Goal: Task Accomplishment & Management: Use online tool/utility

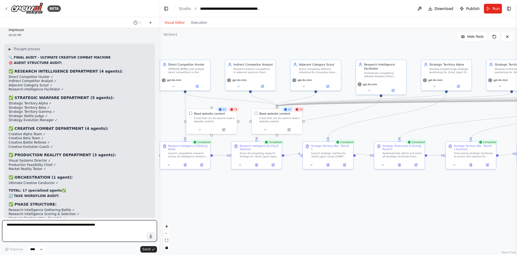
click at [47, 234] on textarea at bounding box center [79, 231] width 155 height 22
type textarea "**********"
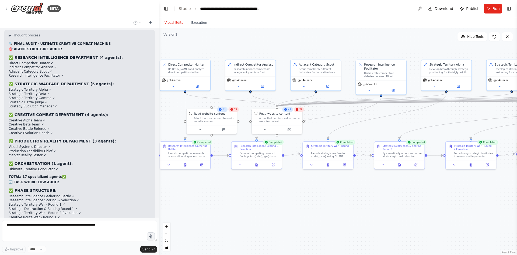
scroll to position [22558, 0]
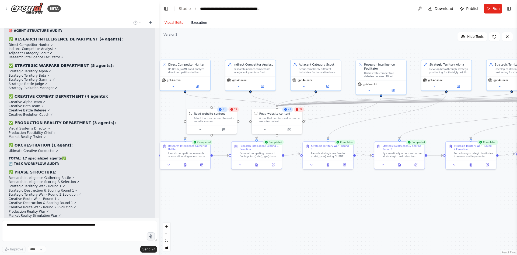
click at [197, 24] on button "Execution" at bounding box center [199, 22] width 22 height 6
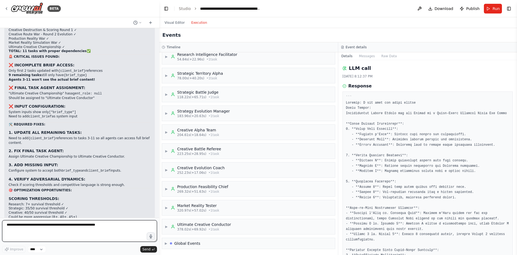
scroll to position [22737, 0]
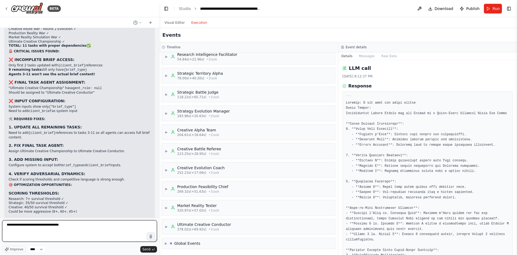
type textarea "**********"
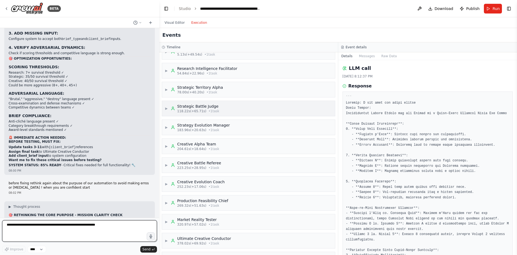
scroll to position [0, 0]
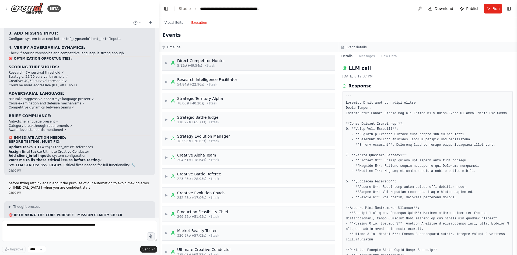
click at [212, 67] on div "5.13s (+49.54s) • 1 task" at bounding box center [201, 65] width 48 height 4
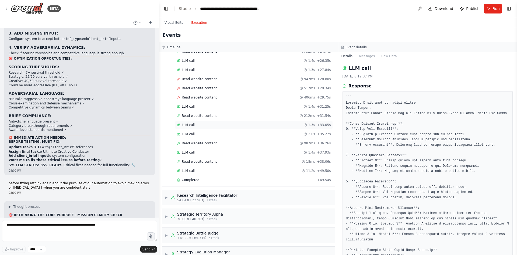
scroll to position [189, 0]
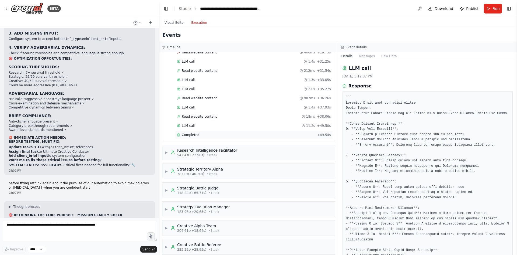
click at [199, 132] on div "Completed + 49.54s" at bounding box center [254, 135] width 158 height 8
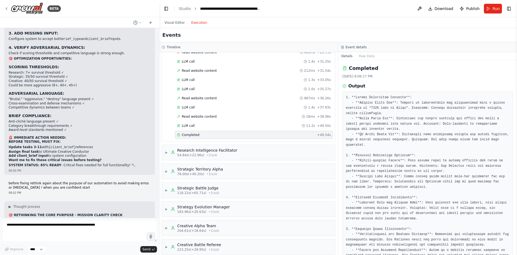
click at [352, 98] on pre at bounding box center [428, 213] width 164 height 237
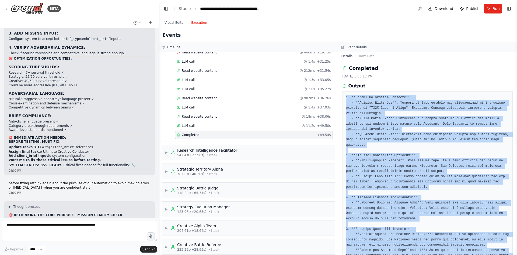
scroll to position [78, 0]
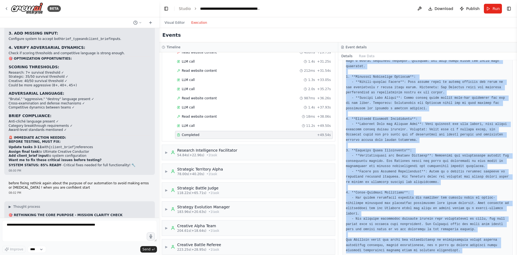
drag, startPoint x: 352, startPoint y: 98, endPoint x: 401, endPoint y: 267, distance: 175.7
click at [401, 254] on html "BETA Mission Build an automated, multi-department, multi-agent, interconnected …" at bounding box center [258, 127] width 517 height 255
copy pre "1. **Direct Competitor Analysis**: - **Italian Olive Oil**: Focuses on authenti…"
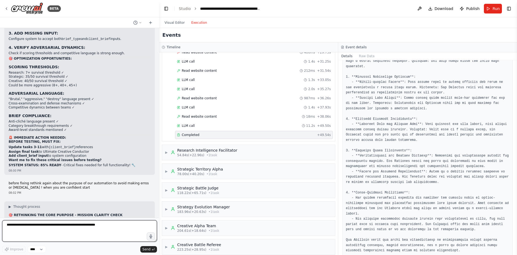
click at [36, 226] on textarea at bounding box center [79, 231] width 155 height 22
paste textarea "**********"
type textarea "**********"
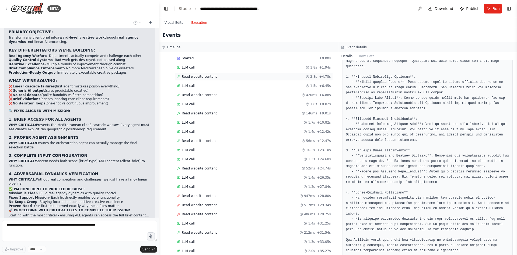
scroll to position [0, 0]
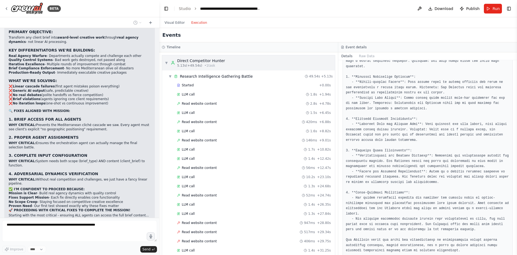
click at [188, 65] on span "5.13s (+49.54s)" at bounding box center [189, 65] width 25 height 4
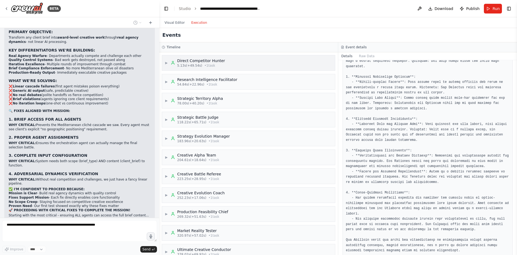
click at [188, 65] on span "5.13s (+49.54s)" at bounding box center [189, 65] width 25 height 4
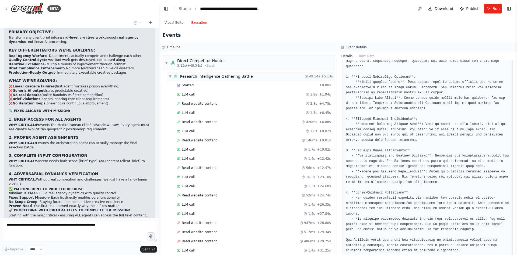
click at [169, 77] on span "▼" at bounding box center [170, 76] width 3 height 4
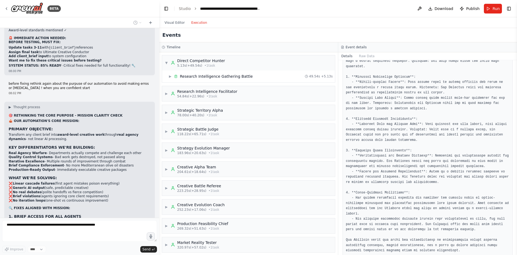
scroll to position [22951, 0]
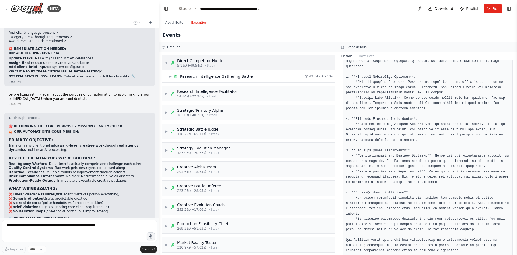
click at [164, 63] on div "▼ Direct Competitor Hunter 5.13s (+49.54s) • 1 task" at bounding box center [248, 62] width 173 height 15
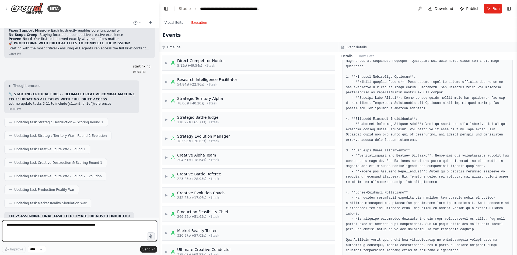
scroll to position [23231, 0]
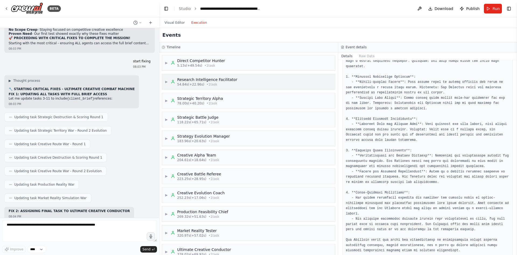
click at [213, 83] on div "54.84s (+22.96s) • 1 task" at bounding box center [207, 84] width 60 height 4
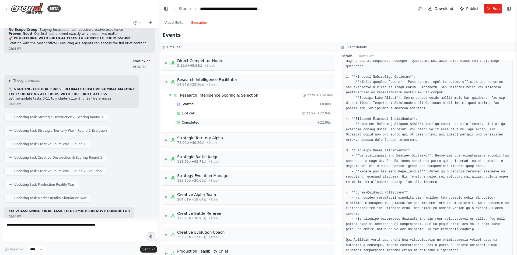
click at [207, 122] on div "Completed" at bounding box center [246, 122] width 138 height 4
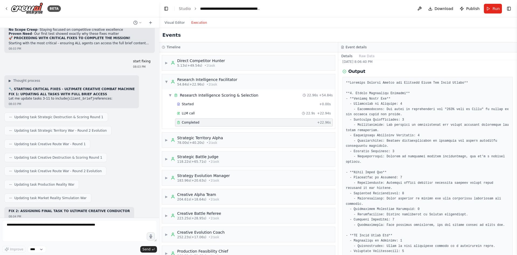
scroll to position [0, 0]
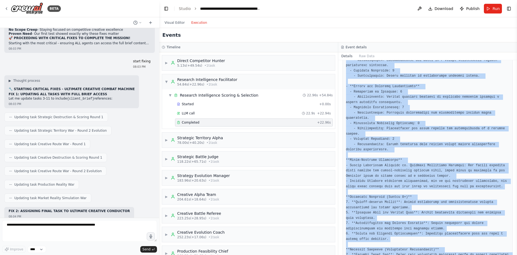
scroll to position [562, 0]
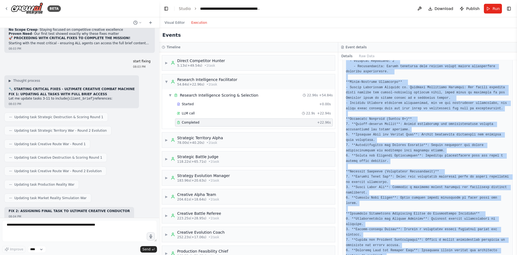
drag, startPoint x: 353, startPoint y: 99, endPoint x: 382, endPoint y: 267, distance: 171.0
click at [382, 254] on html "BETA Mission Build an automated, multi-department, multi-agent, interconnected …" at bounding box center [258, 127] width 517 height 255
copy pre "**Research Scoring Report for Tunisian Olive Oil Brand Launch** **1. Direct Com…"
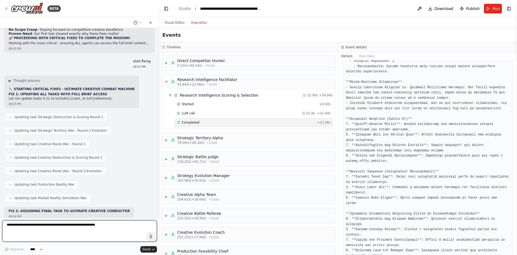
click at [86, 224] on textarea at bounding box center [79, 231] width 155 height 22
paste textarea "**********"
type textarea "**********"
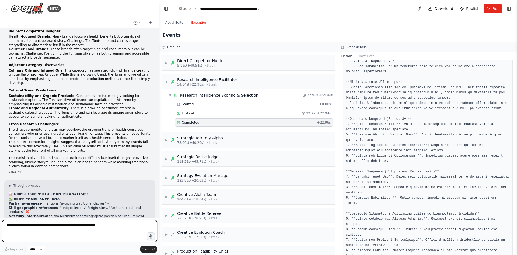
scroll to position [24026, 0]
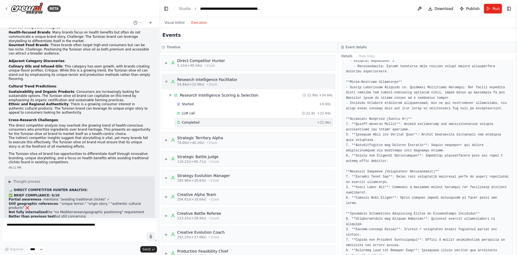
click at [166, 82] on span "▼" at bounding box center [166, 81] width 3 height 4
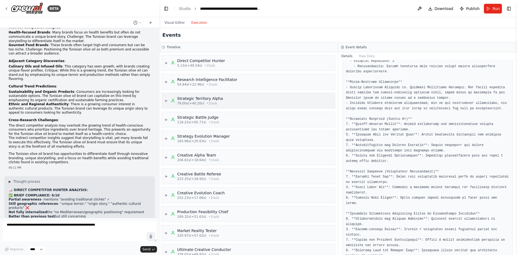
click at [183, 99] on div "Strategic Territory Alpha" at bounding box center [200, 98] width 46 height 5
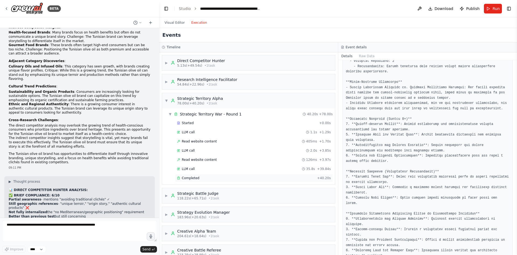
click at [198, 177] on div "Completed" at bounding box center [246, 178] width 138 height 4
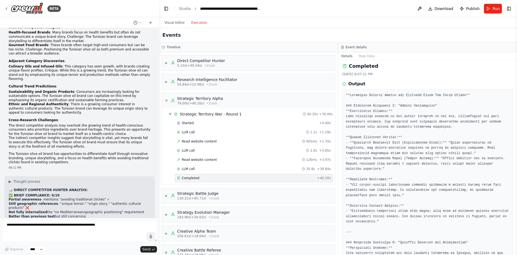
scroll to position [0, 0]
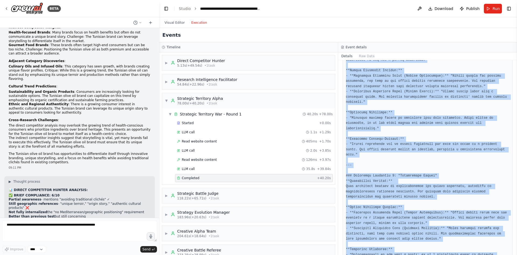
scroll to position [315, 0]
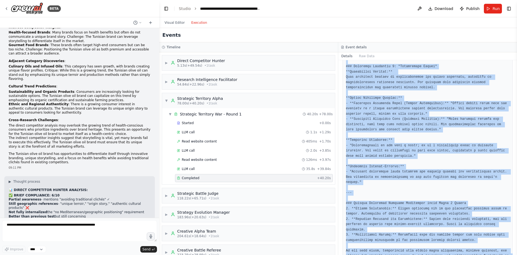
drag, startPoint x: 361, startPoint y: 95, endPoint x: 389, endPoint y: 267, distance: 174.6
click at [389, 254] on html "BETA Mission Build an automated, multi-department, multi-agent, interconnected …" at bounding box center [258, 127] width 517 height 255
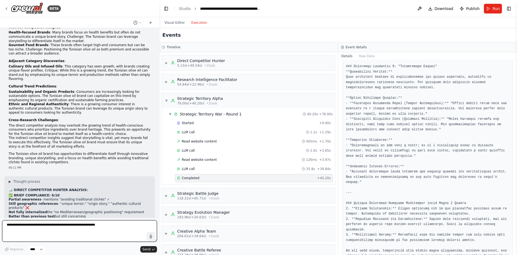
click at [94, 223] on textarea at bounding box center [79, 231] width 155 height 22
paste textarea "**********"
type textarea "**********"
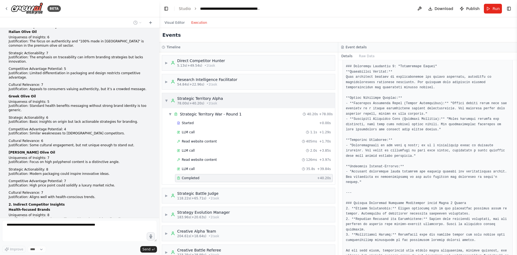
click at [167, 102] on span "▼" at bounding box center [166, 100] width 3 height 4
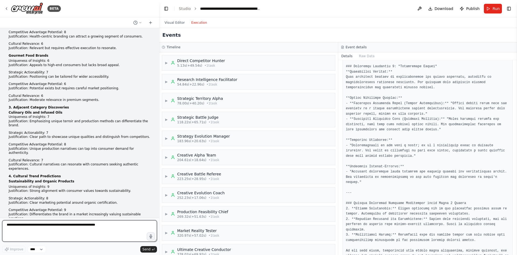
scroll to position [24593, 0]
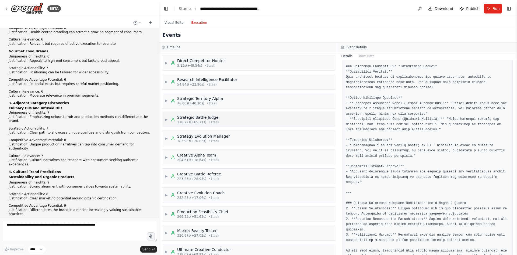
click at [217, 121] on div "▶ Strategic Battle Judge 118.22s (+65.71s) • 1 task" at bounding box center [248, 119] width 173 height 15
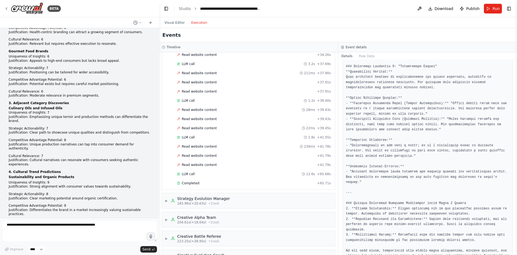
scroll to position [943, 0]
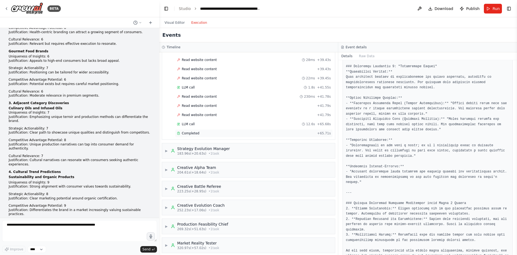
click at [210, 130] on div "Completed + 65.71s" at bounding box center [254, 133] width 158 height 8
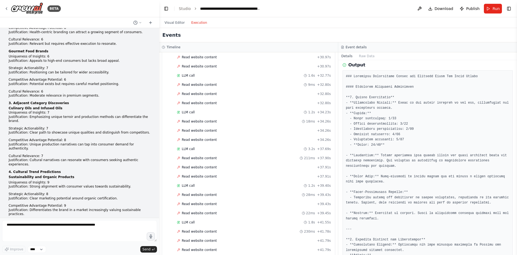
scroll to position [0, 0]
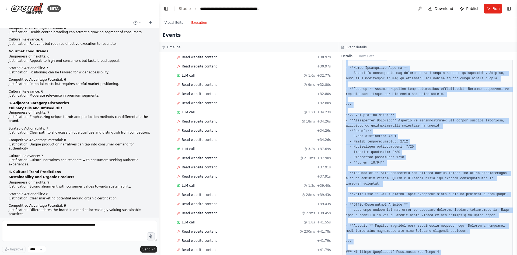
scroll to position [357, 0]
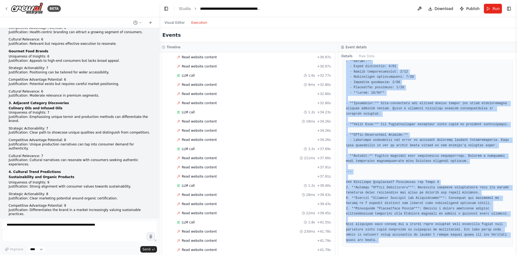
drag, startPoint x: 380, startPoint y: 96, endPoint x: 382, endPoint y: 255, distance: 158.7
click at [382, 254] on html "BETA Mission Build an automated, multi-department, multi-agent, interconnected …" at bounding box center [258, 127] width 517 height 255
copy pre "### Strategic Destruction Report for Tunisian Olive Oil Brand Launch #### Strat…"
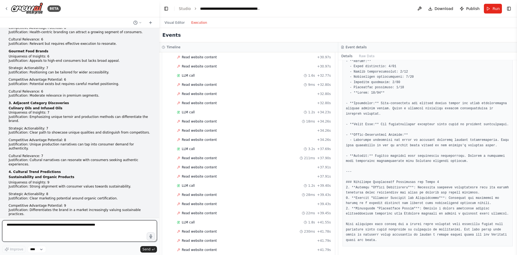
click at [46, 225] on textarea at bounding box center [79, 231] width 155 height 22
paste textarea "**********"
type textarea "**********"
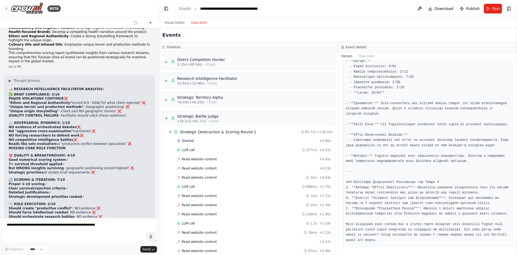
scroll to position [0, 0]
click at [178, 117] on div "Strategic Battle Judge" at bounding box center [198, 116] width 42 height 5
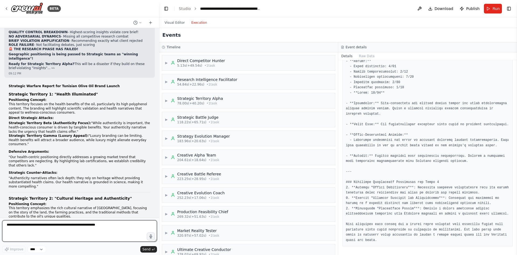
scroll to position [25169, 0]
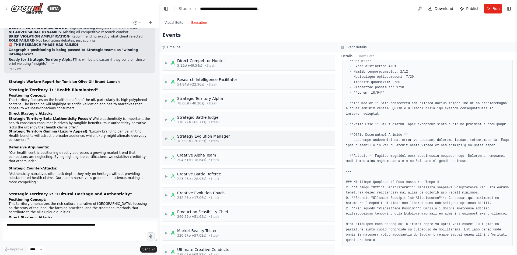
click at [225, 141] on div "▶ Strategy Evolution Manager 183.96s (+20.63s) • 1 task" at bounding box center [248, 138] width 173 height 15
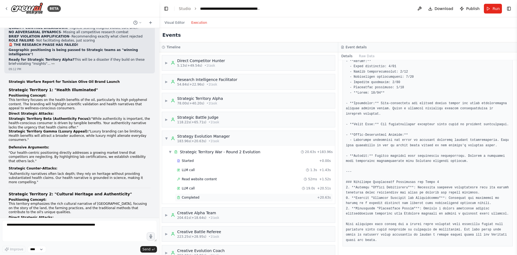
click at [189, 193] on div "Completed + 20.63s" at bounding box center [254, 197] width 158 height 8
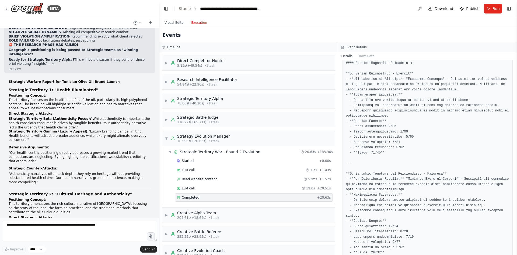
scroll to position [0, 0]
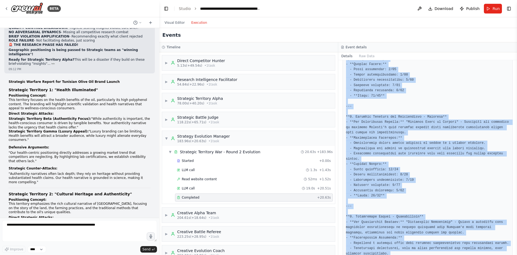
scroll to position [310, 0]
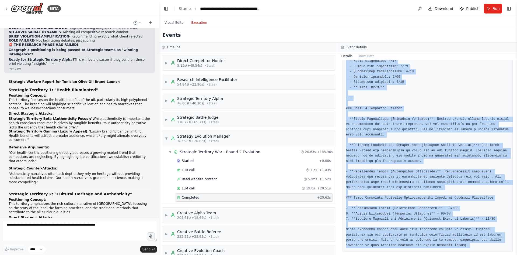
drag, startPoint x: 376, startPoint y: 98, endPoint x: 402, endPoint y: 267, distance: 171.1
click at [402, 254] on html "BETA Mission Build an automated, multi-department, multi-agent, interconnected …" at bounding box center [258, 127] width 517 height 255
copy pre "### Strategic Evolution Report for Tunisian Olive Oil Brand Launch #### Rebuilt…"
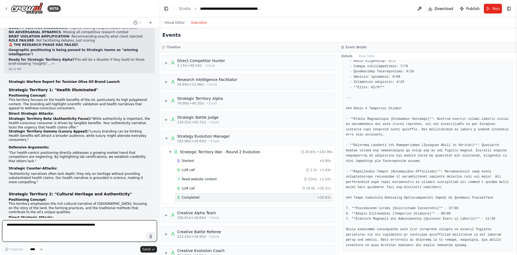
click at [89, 224] on textarea at bounding box center [79, 231] width 155 height 22
paste textarea "**********"
type textarea "**********"
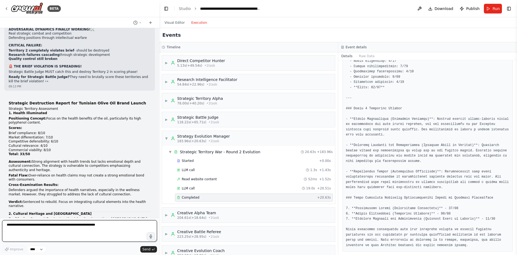
scroll to position [25752, 0]
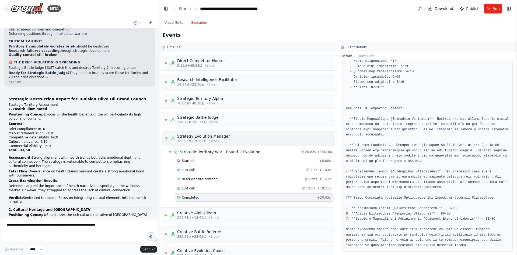
click at [213, 134] on div "Strategy Evolution Manager" at bounding box center [203, 135] width 53 height 5
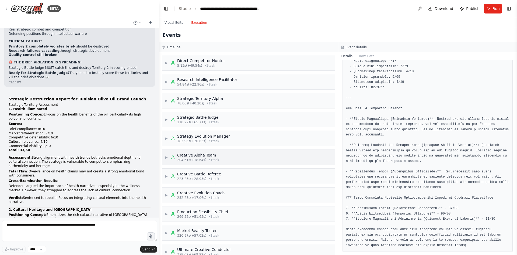
click at [213, 157] on div "Creative Alpha Team" at bounding box center [198, 154] width 42 height 5
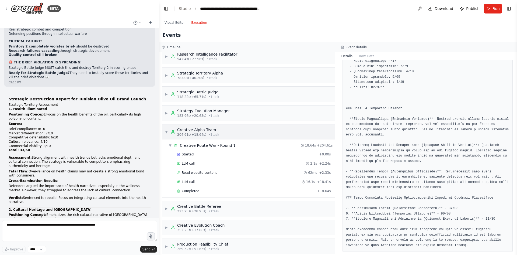
scroll to position [54, 0]
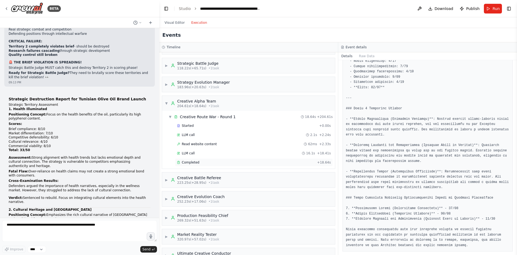
click at [210, 160] on div "Started + 0.00s LLM call 2.1s + 2.24s Read website content 62ms + 2.33s LLM cal…" at bounding box center [250, 144] width 169 height 46
click at [210, 160] on div "Completed + 18.64s" at bounding box center [254, 162] width 158 height 8
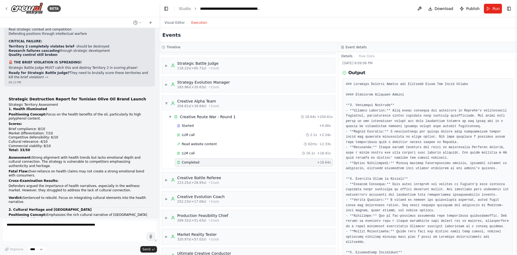
scroll to position [0, 0]
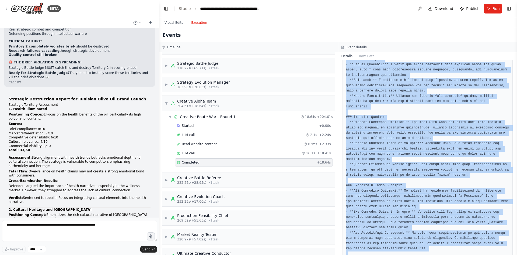
scroll to position [315, 0]
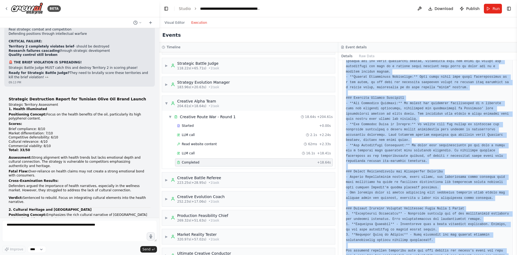
drag, startPoint x: 364, startPoint y: 97, endPoint x: 387, endPoint y: 264, distance: 168.1
click at [387, 254] on html "BETA Mission Build an automated, multi-department, multi-agent, interconnected …" at bounding box center [258, 127] width 517 height 255
copy pre "### Creative Warfare Report for Tunisian Olive Oil Brand Launch #### Competing …"
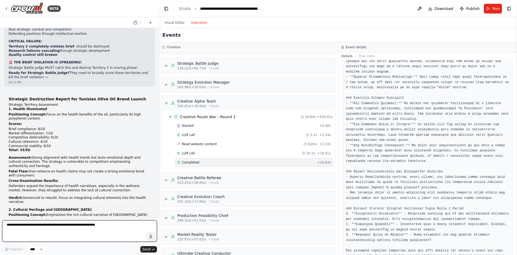
click at [94, 225] on textarea at bounding box center [79, 231] width 155 height 22
paste textarea "**********"
type textarea "**********"
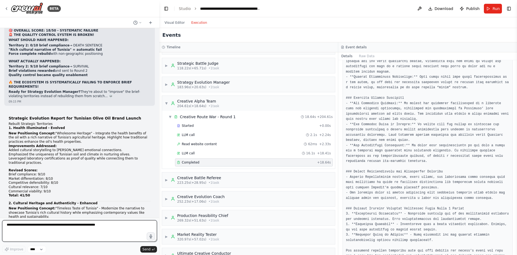
scroll to position [26354, 0]
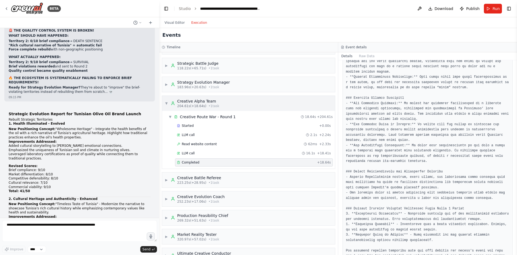
click at [198, 101] on div "Creative Alpha Team" at bounding box center [198, 100] width 42 height 5
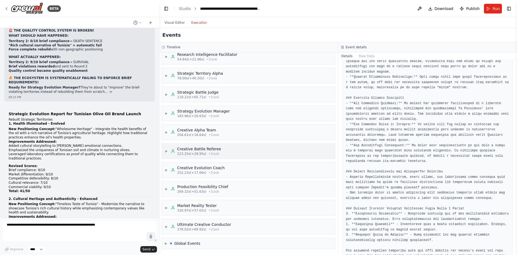
click at [203, 150] on div "Creative Battle Referee" at bounding box center [199, 148] width 44 height 5
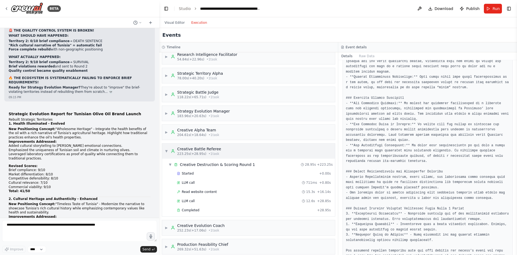
scroll to position [54, 0]
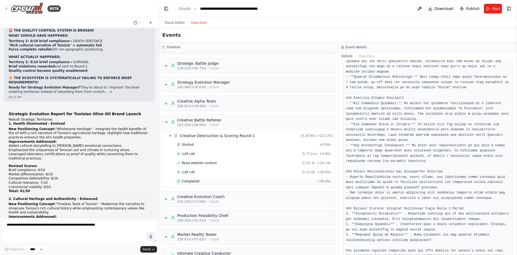
click at [195, 180] on span "Completed" at bounding box center [191, 181] width 18 height 4
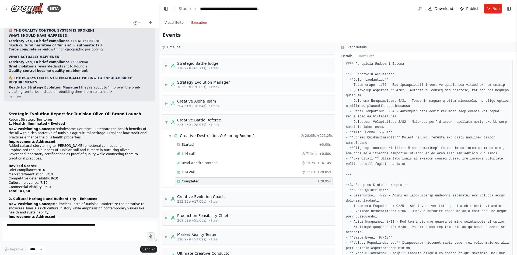
scroll to position [0, 0]
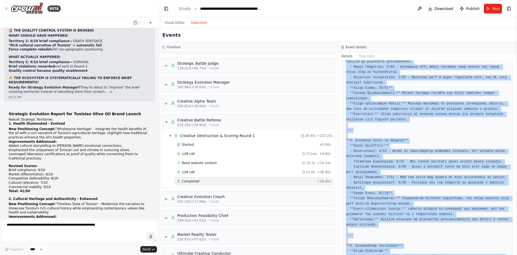
scroll to position [304, 0]
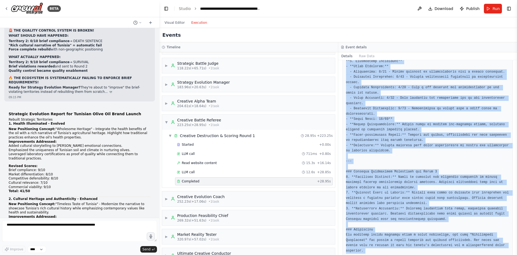
drag, startPoint x: 346, startPoint y: 101, endPoint x: 376, endPoint y: 267, distance: 169.2
click at [376, 254] on html "BETA Mission Build an automated, multi-department, multi-agent, interconnected …" at bounding box center [258, 127] width 517 height 255
copy pre "Thought: The website content did not provide any additional insights or details…"
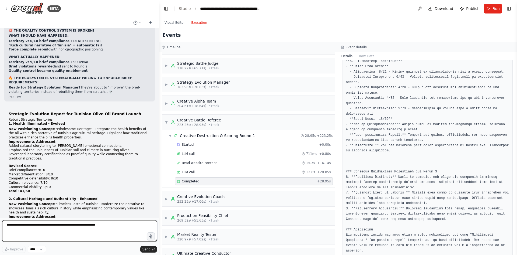
click at [92, 225] on textarea at bounding box center [79, 231] width 155 height 22
paste textarea "**********"
type textarea "**********"
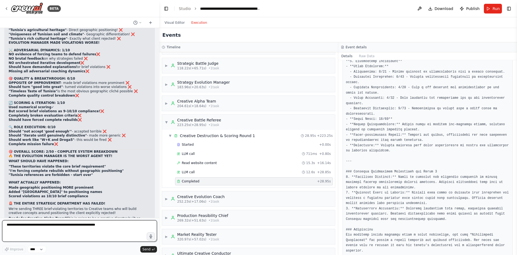
scroll to position [26825, 0]
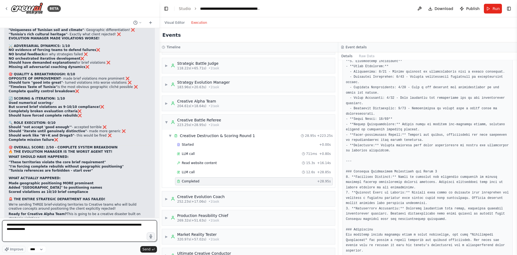
type textarea "**********"
click at [84, 226] on textarea "**********" at bounding box center [79, 231] width 155 height 22
click at [49, 220] on textarea "**********" at bounding box center [79, 231] width 155 height 22
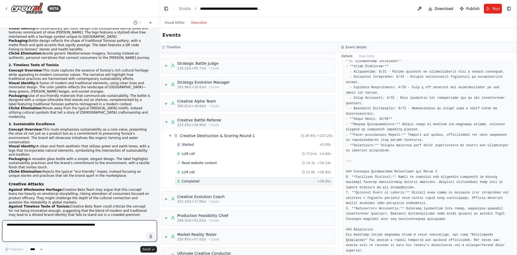
scroll to position [27073, 0]
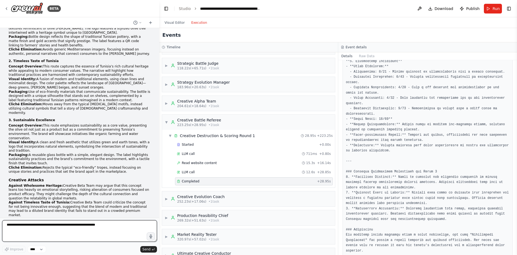
click at [92, 224] on textarea at bounding box center [79, 231] width 155 height 22
click at [61, 228] on textarea at bounding box center [79, 231] width 155 height 22
type textarea "**********"
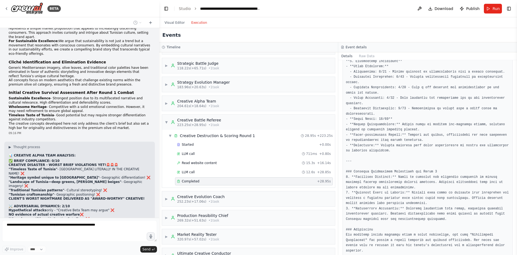
scroll to position [27313, 0]
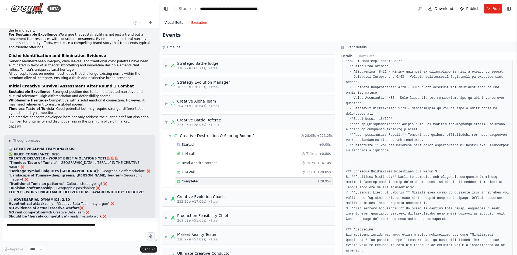
click at [174, 23] on button "Visual Editor" at bounding box center [174, 22] width 27 height 6
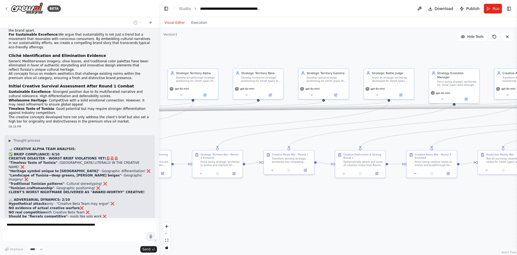
click at [201, 58] on div ".deletable-edge-delete-btn { width: 20px; height: 20px; border: 0px solid #ffff…" at bounding box center [338, 141] width 358 height 227
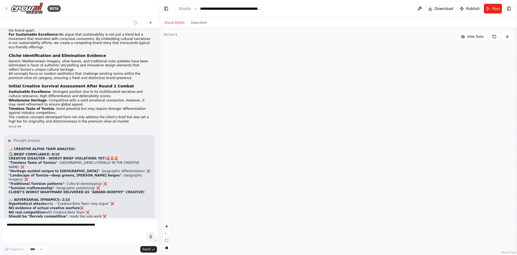
scroll to position [27327, 0]
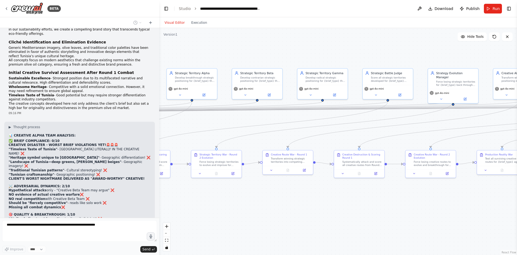
drag, startPoint x: 387, startPoint y: 57, endPoint x: 409, endPoint y: 61, distance: 22.9
click at [178, 53] on div ".deletable-edge-delete-btn { width: 20px; height: 20px; border: 0px solid #ffff…" at bounding box center [338, 141] width 358 height 227
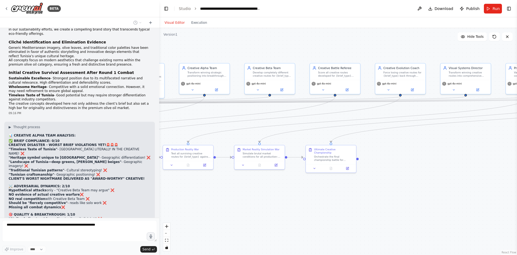
drag, startPoint x: 409, startPoint y: 61, endPoint x: 363, endPoint y: 60, distance: 46.6
click at [302, 60] on div ".deletable-edge-delete-btn { width: 20px; height: 20px; border: 0px solid #ffff…" at bounding box center [338, 141] width 358 height 227
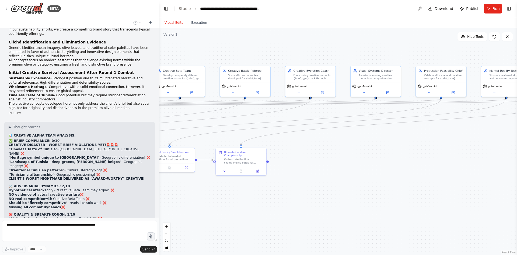
drag, startPoint x: 411, startPoint y: 60, endPoint x: 319, endPoint y: 58, distance: 91.6
click at [304, 63] on div ".deletable-edge-delete-btn { width: 20px; height: 20px; border: 0px solid #ffff…" at bounding box center [338, 141] width 358 height 227
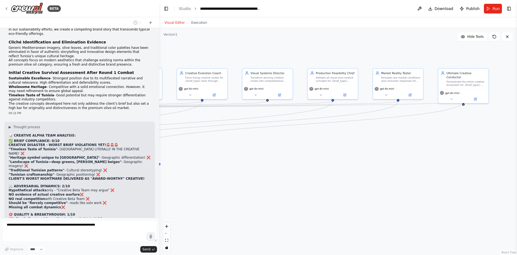
drag, startPoint x: 409, startPoint y: 52, endPoint x: 406, endPoint y: 54, distance: 3.1
click at [299, 54] on div ".deletable-edge-delete-btn { width: 20px; height: 20px; border: 0px solid #ffff…" at bounding box center [338, 141] width 358 height 227
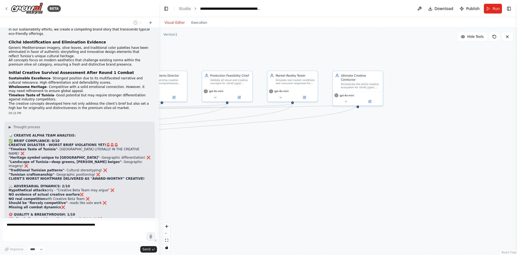
drag, startPoint x: 425, startPoint y: 55, endPoint x: 355, endPoint y: 56, distance: 69.5
click at [355, 56] on div ".deletable-edge-delete-btn { width: 20px; height: 20px; border: 0px solid #ffff…" at bounding box center [338, 141] width 358 height 227
drag, startPoint x: 325, startPoint y: 55, endPoint x: 507, endPoint y: 58, distance: 181.6
click at [507, 58] on div ".deletable-edge-delete-btn { width: 20px; height: 20px; border: 0px solid #ffff…" at bounding box center [338, 141] width 358 height 227
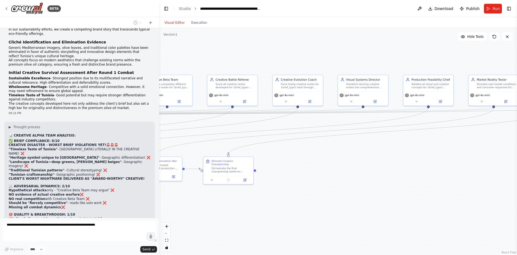
drag, startPoint x: 358, startPoint y: 54, endPoint x: 464, endPoint y: 55, distance: 106.1
click at [480, 55] on div ".deletable-edge-delete-btn { width: 20px; height: 20px; border: 0px solid #ffff…" at bounding box center [338, 141] width 358 height 227
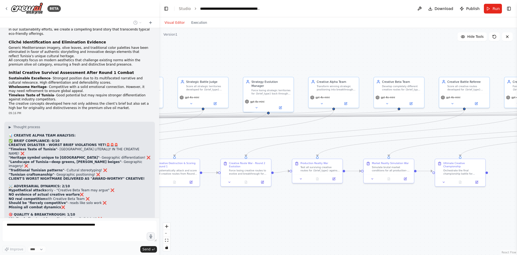
drag, startPoint x: 313, startPoint y: 57, endPoint x: 415, endPoint y: 57, distance: 102.1
click at [418, 57] on div ".deletable-edge-delete-btn { width: 20px; height: 20px; border: 0px solid #ffff…" at bounding box center [338, 141] width 358 height 227
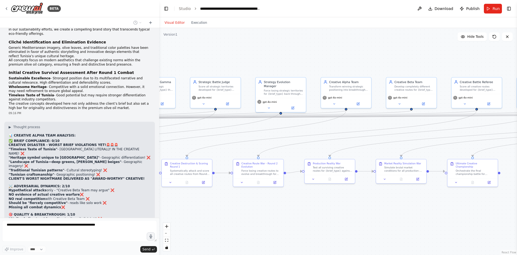
drag, startPoint x: 316, startPoint y: 57, endPoint x: 385, endPoint y: 57, distance: 69.0
click at [385, 57] on div ".deletable-edge-delete-btn { width: 20px; height: 20px; border: 0px solid #ffff…" at bounding box center [338, 141] width 358 height 227
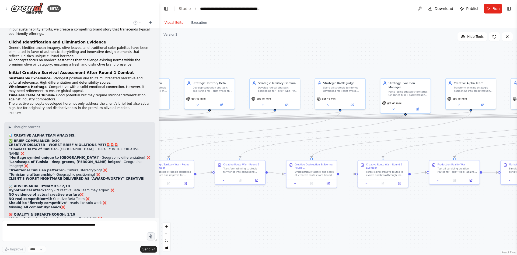
drag, startPoint x: 355, startPoint y: 58, endPoint x: 315, endPoint y: 58, distance: 40.4
click at [356, 58] on div ".deletable-edge-delete-btn { width: 20px; height: 20px; border: 0px solid #ffff…" at bounding box center [338, 141] width 358 height 227
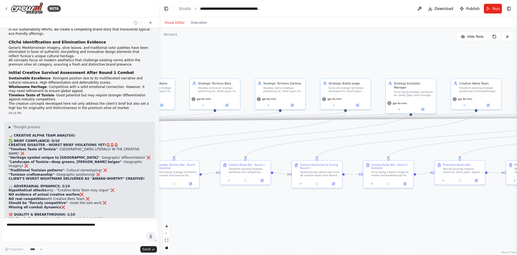
drag, startPoint x: 312, startPoint y: 58, endPoint x: 344, endPoint y: 58, distance: 32.1
click at [355, 58] on div ".deletable-edge-delete-btn { width: 20px; height: 20px; border: 0px solid #ffff…" at bounding box center [338, 141] width 358 height 227
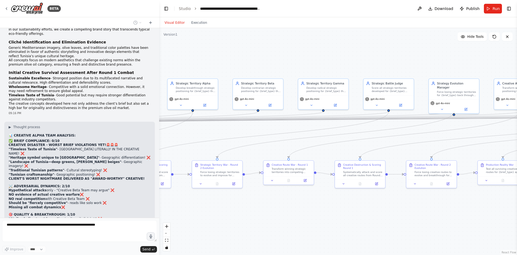
drag, startPoint x: 323, startPoint y: 61, endPoint x: 355, endPoint y: 61, distance: 32.3
click at [355, 61] on div ".deletable-edge-delete-btn { width: 20px; height: 20px; border: 0px solid #ffff…" at bounding box center [338, 141] width 358 height 227
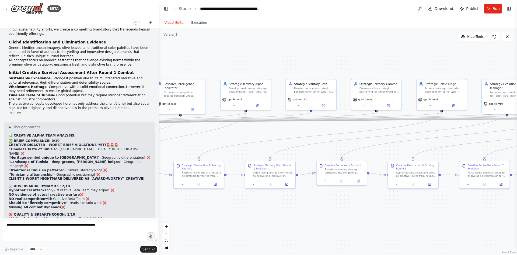
drag, startPoint x: 303, startPoint y: 61, endPoint x: 319, endPoint y: 60, distance: 15.4
click at [339, 60] on div ".deletable-edge-delete-btn { width: 20px; height: 20px; border: 0px solid #ffff…" at bounding box center [338, 141] width 358 height 227
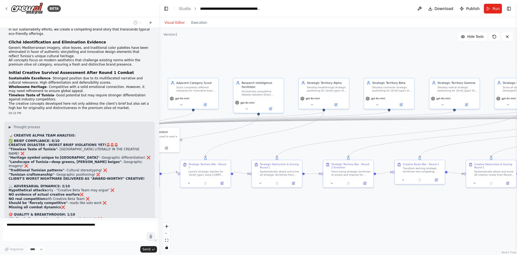
drag, startPoint x: 286, startPoint y: 60, endPoint x: 334, endPoint y: 60, distance: 47.1
click at [334, 60] on div ".deletable-edge-delete-btn { width: 20px; height: 20px; border: 0px solid #ffff…" at bounding box center [338, 141] width 358 height 227
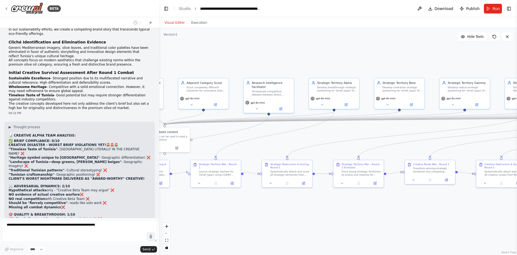
drag, startPoint x: 324, startPoint y: 58, endPoint x: 339, endPoint y: 58, distance: 15.1
click at [339, 58] on div ".deletable-edge-delete-btn { width: 20px; height: 20px; border: 0px solid #ffff…" at bounding box center [338, 141] width 358 height 227
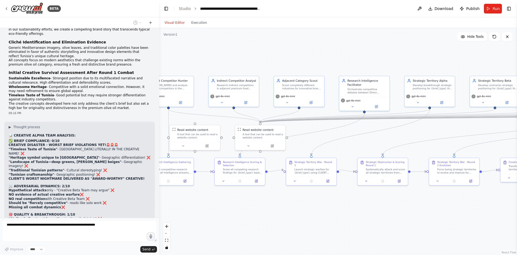
drag, startPoint x: 285, startPoint y: 57, endPoint x: 381, endPoint y: 56, distance: 95.9
click at [381, 56] on div ".deletable-edge-delete-btn { width: 20px; height: 20px; border: 0px solid #ffff…" at bounding box center [338, 141] width 358 height 227
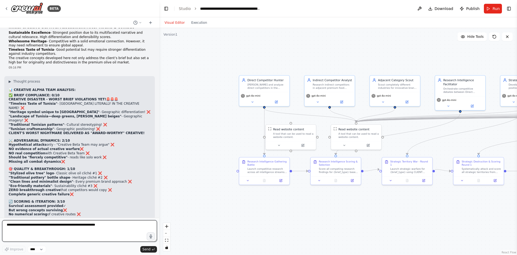
scroll to position [27399, 0]
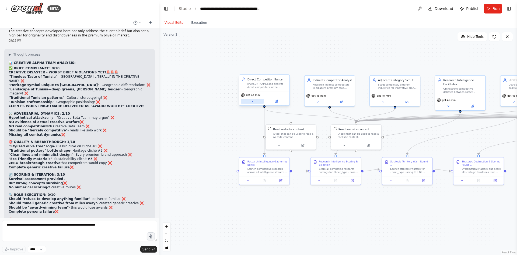
click at [250, 101] on button at bounding box center [252, 101] width 23 height 5
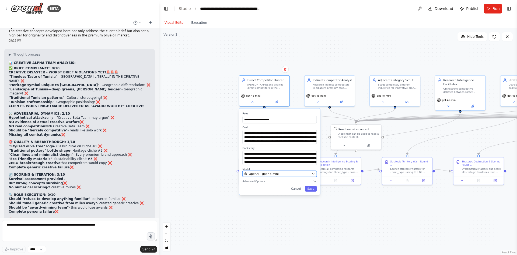
click at [304, 176] on button "OpenAI - gpt-4o-mini" at bounding box center [279, 174] width 74 height 6
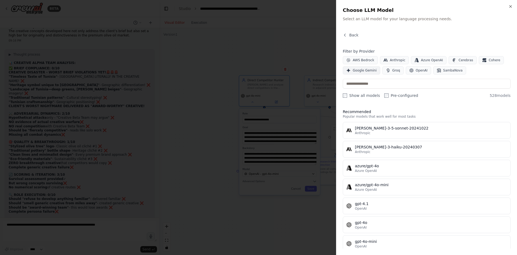
click at [359, 69] on span "Google Gemini" at bounding box center [365, 70] width 24 height 4
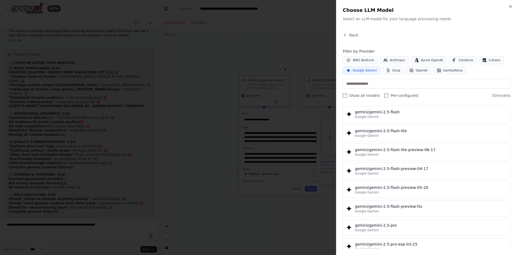
scroll to position [468, 0]
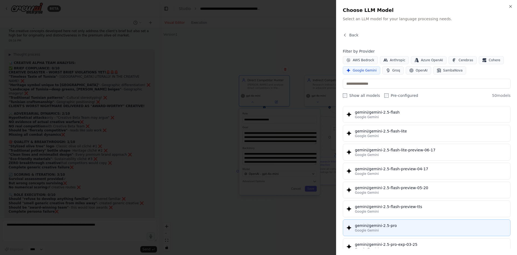
click at [372, 223] on div "gemini/gemini-2.5-pro" at bounding box center [431, 225] width 152 height 5
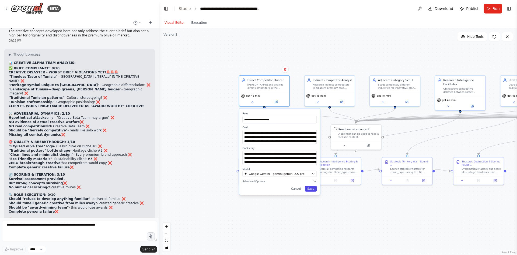
click at [312, 190] on button "Save" at bounding box center [311, 189] width 12 height 6
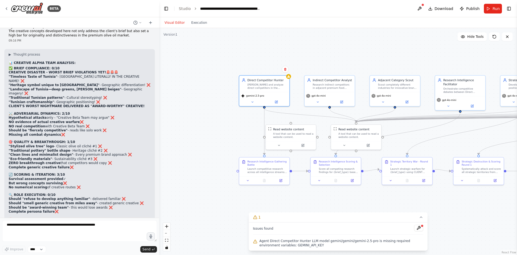
click at [316, 240] on span "Agent Direct Competitor Hunter LLM model gemini/gemini/gemini-2.5-pro is missin…" at bounding box center [341, 242] width 164 height 9
click at [418, 227] on button at bounding box center [418, 227] width 9 height 6
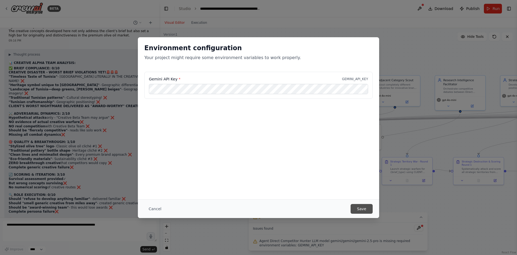
click at [358, 206] on button "Save" at bounding box center [362, 209] width 22 height 10
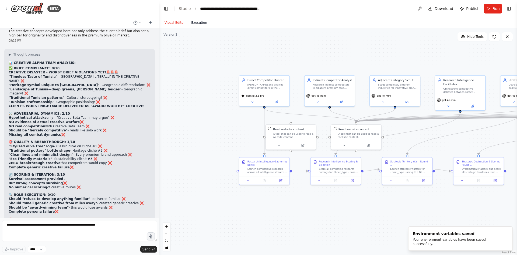
click at [192, 23] on button "Execution" at bounding box center [199, 22] width 22 height 6
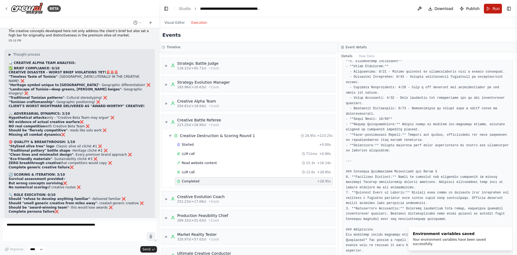
click at [487, 10] on button "Run" at bounding box center [493, 9] width 18 height 10
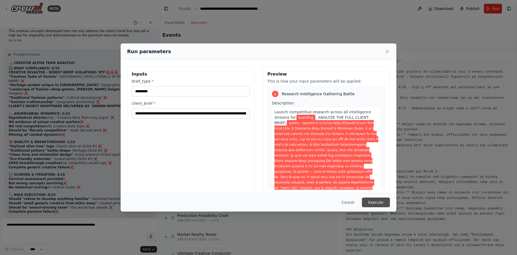
click at [376, 203] on button "Execute" at bounding box center [376, 202] width 28 height 10
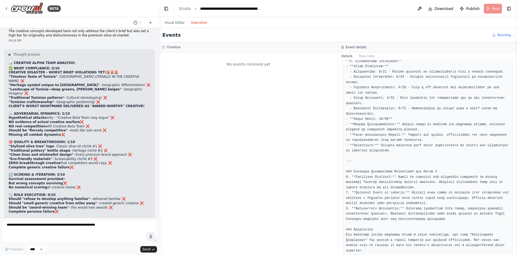
scroll to position [0, 0]
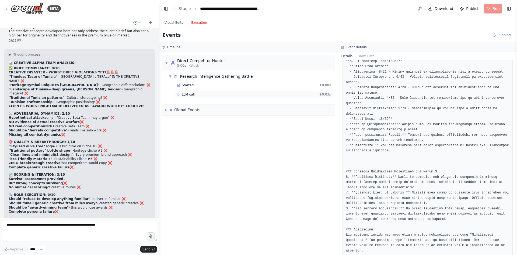
click at [192, 94] on span "LLM call" at bounding box center [188, 94] width 13 height 4
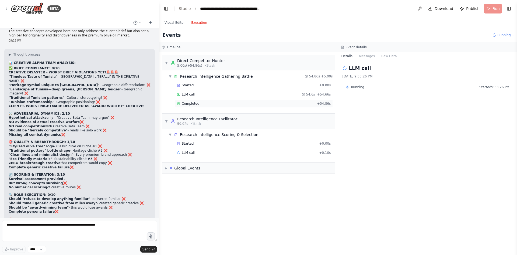
click at [200, 101] on div "Completed + 54.86s" at bounding box center [254, 103] width 158 height 8
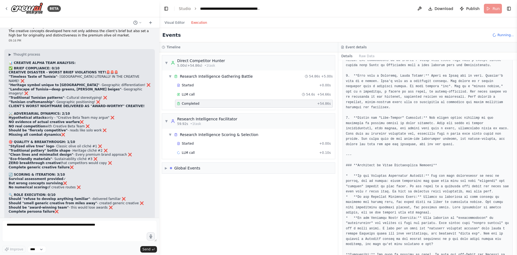
scroll to position [499, 0]
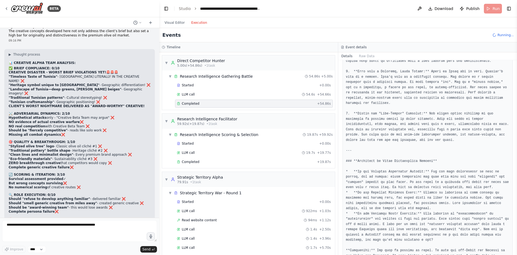
click at [509, 34] on span "Running..." at bounding box center [506, 35] width 16 height 4
click at [192, 23] on button "Execution" at bounding box center [199, 22] width 22 height 6
click at [490, 9] on header "**********" at bounding box center [338, 8] width 358 height 17
click at [489, 9] on header "**********" at bounding box center [338, 8] width 358 height 17
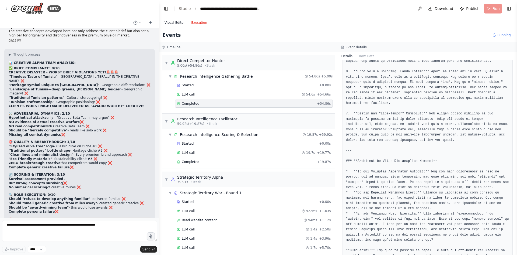
click at [180, 19] on button "Visual Editor" at bounding box center [174, 22] width 27 height 6
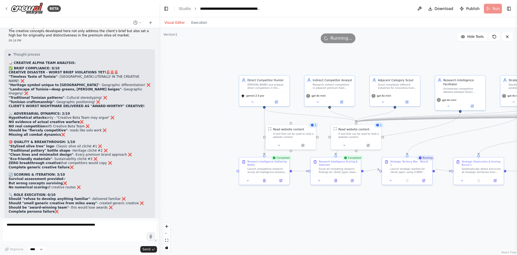
click at [337, 34] on div "Running..." at bounding box center [338, 38] width 35 height 10
click at [509, 37] on icon at bounding box center [507, 36] width 4 height 4
click at [341, 36] on span "Running..." at bounding box center [342, 38] width 22 height 6
click at [78, 237] on textarea at bounding box center [79, 231] width 155 height 22
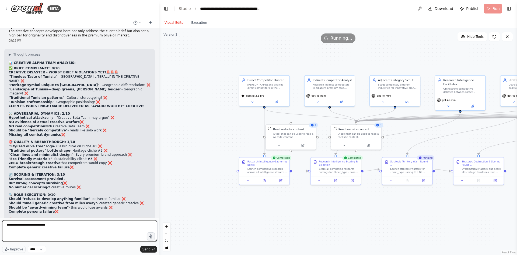
type textarea "**********"
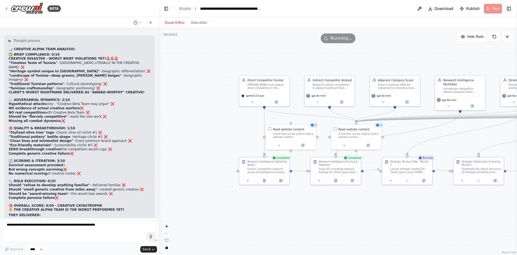
click at [512, 9] on button "Toggle Right Sidebar" at bounding box center [509, 9] width 8 height 8
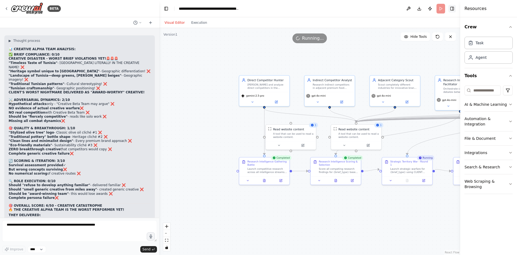
click at [452, 8] on button "Toggle Right Sidebar" at bounding box center [453, 9] width 8 height 8
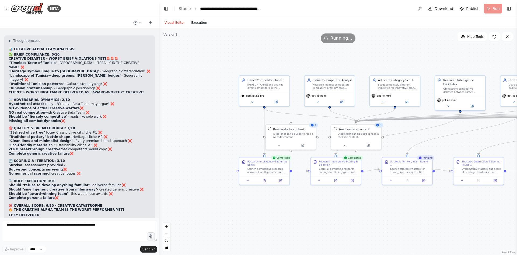
click at [194, 22] on button "Execution" at bounding box center [199, 22] width 22 height 6
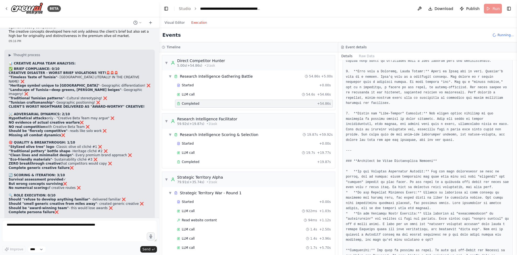
scroll to position [27399, 0]
click at [173, 22] on button "Visual Editor" at bounding box center [174, 22] width 27 height 6
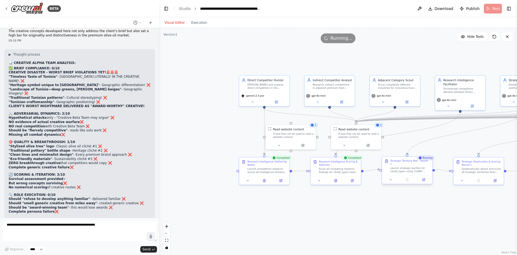
click at [428, 161] on div "Strategic Territory War - Round 1" at bounding box center [410, 162] width 40 height 6
click at [428, 159] on div "Running" at bounding box center [426, 157] width 18 height 5
click at [424, 158] on div "Running" at bounding box center [426, 157] width 18 height 5
click at [424, 158] on div "Completed" at bounding box center [424, 157] width 21 height 5
click at [199, 25] on button "Execution" at bounding box center [199, 22] width 22 height 6
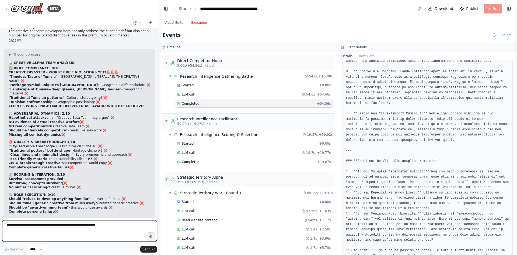
click at [60, 222] on textarea at bounding box center [79, 231] width 155 height 22
type textarea "**********"
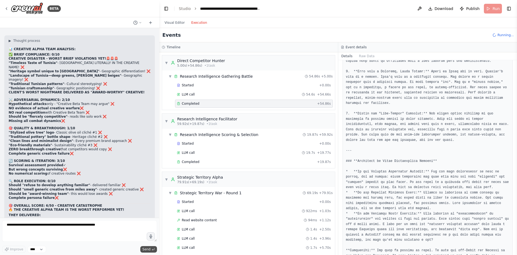
click at [151, 250] on button "Send" at bounding box center [148, 249] width 17 height 6
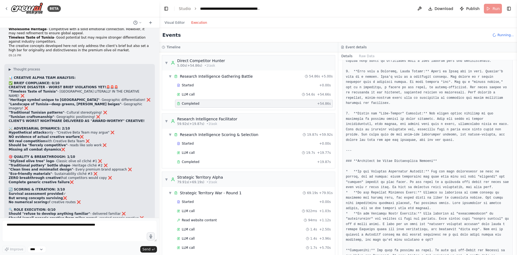
scroll to position [27417, 0]
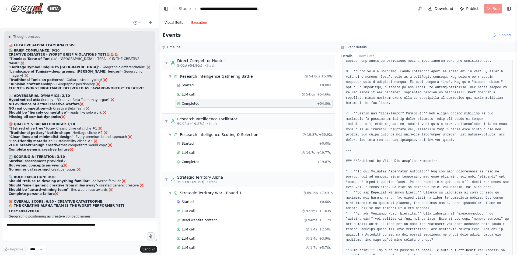
click at [170, 23] on button "Visual Editor" at bounding box center [174, 22] width 27 height 6
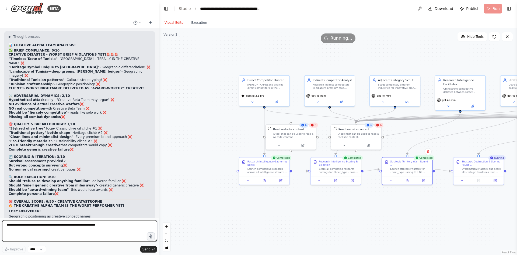
click at [130, 231] on textarea at bounding box center [79, 231] width 155 height 22
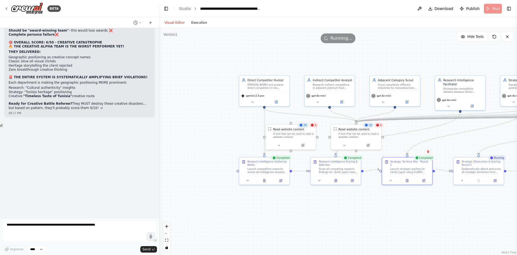
click at [190, 22] on button "Execution" at bounding box center [199, 22] width 22 height 6
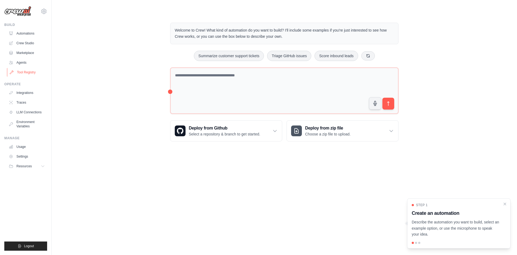
click at [33, 71] on link "Tool Registry" at bounding box center [27, 72] width 41 height 9
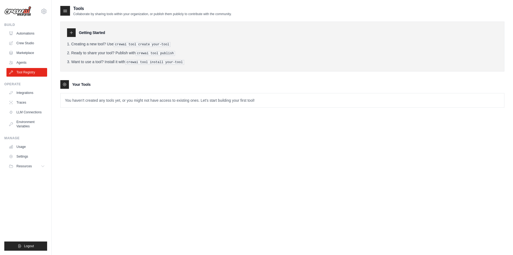
click at [32, 27] on div "Build Automations Crew Studio Marketplace Agents" at bounding box center [25, 50] width 43 height 54
click at [28, 34] on link "Automations" at bounding box center [27, 33] width 41 height 9
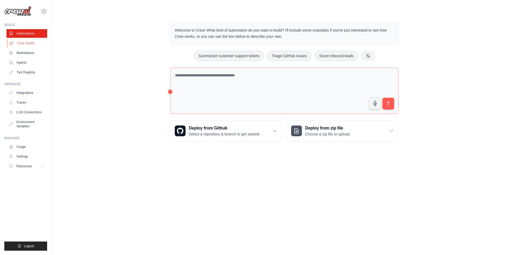
click at [28, 42] on link "Crew Studio" at bounding box center [27, 43] width 41 height 9
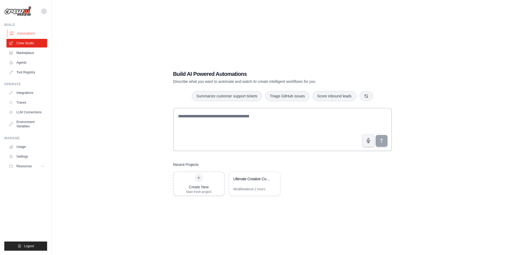
click at [28, 37] on link "Automations" at bounding box center [27, 33] width 41 height 9
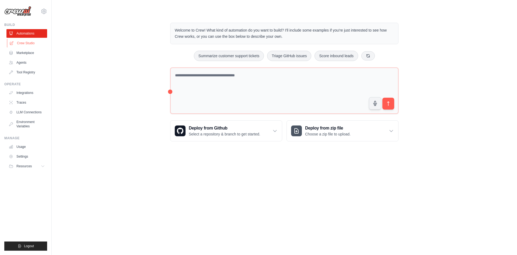
click at [28, 45] on link "Crew Studio" at bounding box center [27, 43] width 41 height 9
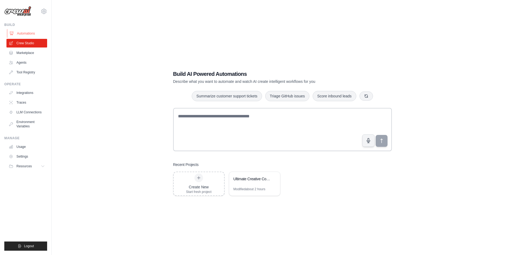
click at [26, 33] on link "Automations" at bounding box center [27, 33] width 41 height 9
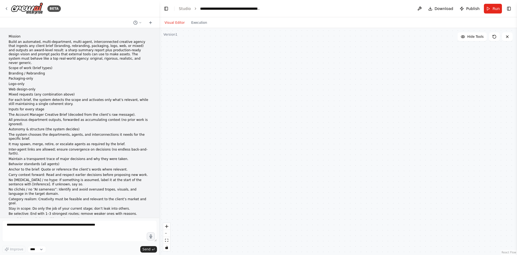
scroll to position [27634, 0]
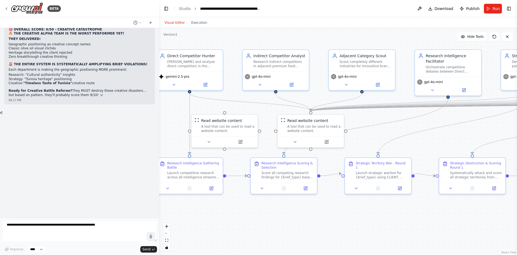
drag, startPoint x: 271, startPoint y: 43, endPoint x: 241, endPoint y: 38, distance: 30.7
click at [259, 87] on div "gpt-4o-mini" at bounding box center [276, 79] width 66 height 19
click at [259, 84] on icon at bounding box center [260, 83] width 4 height 4
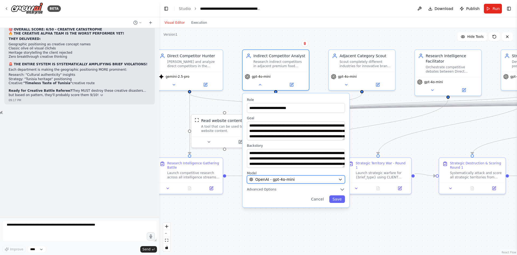
click at [301, 179] on div "OpenAI - gpt-4o-mini" at bounding box center [292, 178] width 87 height 5
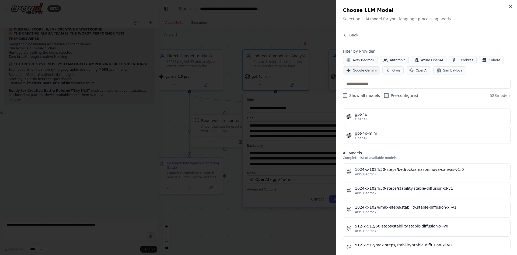
scroll to position [108, 0]
click at [359, 71] on span "Google Gemini" at bounding box center [365, 70] width 24 height 4
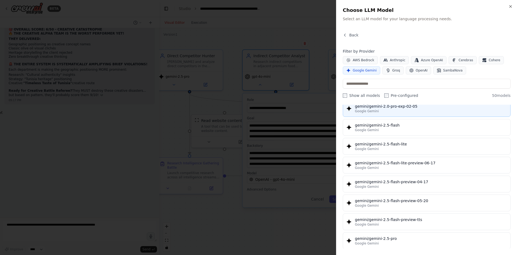
scroll to position [458, 0]
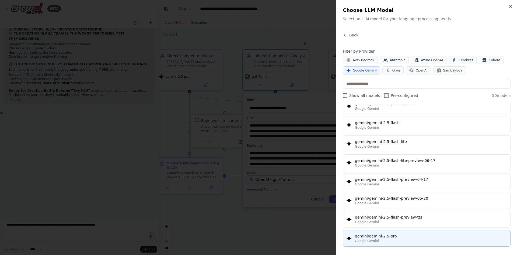
click at [401, 235] on div "gemini/gemini-2.5-pro" at bounding box center [431, 235] width 152 height 5
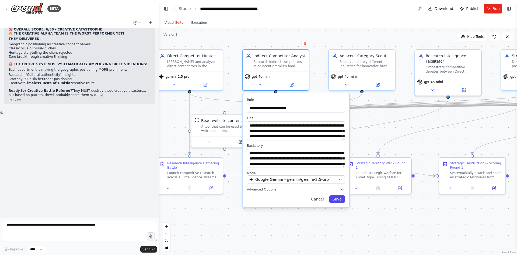
click at [338, 200] on button "Save" at bounding box center [337, 199] width 16 height 8
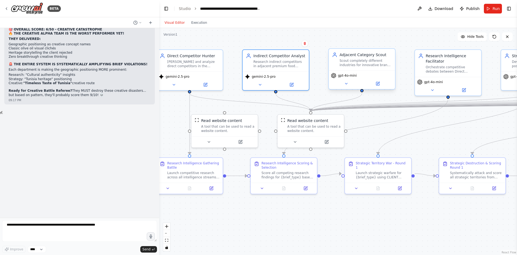
click at [350, 74] on span "gpt-4o-mini" at bounding box center [347, 75] width 19 height 4
click at [348, 83] on icon at bounding box center [346, 83] width 4 height 4
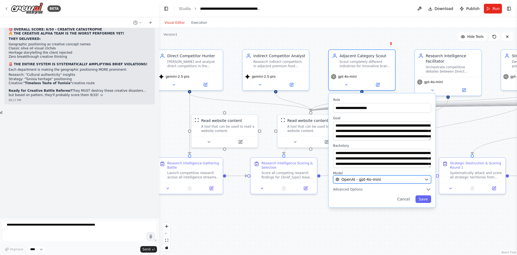
click at [377, 180] on span "OpenAI - gpt-4o-mini" at bounding box center [361, 178] width 39 height 5
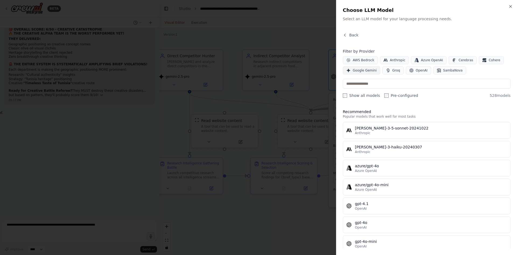
click at [364, 71] on span "Google Gemini" at bounding box center [365, 70] width 24 height 4
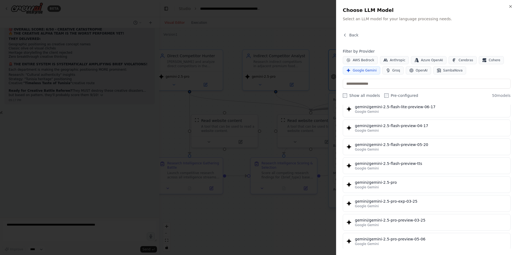
scroll to position [512, 0]
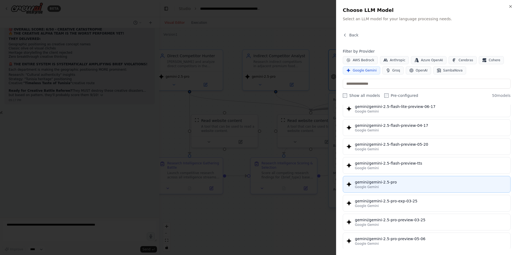
click at [397, 183] on div "gemini/gemini-2.5-pro" at bounding box center [431, 181] width 152 height 5
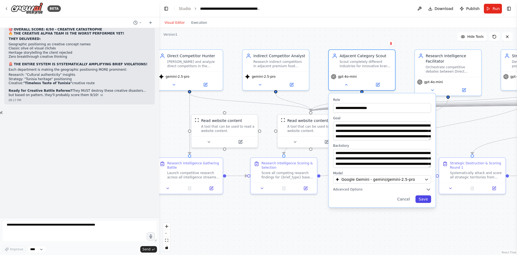
click at [425, 197] on button "Save" at bounding box center [424, 199] width 16 height 8
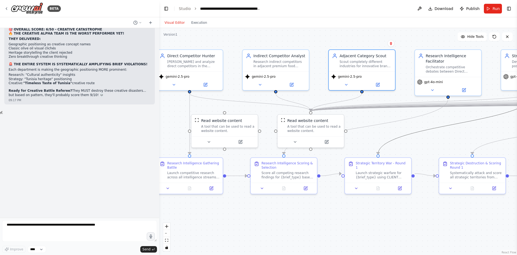
drag, startPoint x: 363, startPoint y: 145, endPoint x: 330, endPoint y: 155, distance: 34.3
click at [330, 155] on div ".deletable-edge-delete-btn { width: 20px; height: 20px; border: 0px solid #ffff…" at bounding box center [338, 141] width 358 height 227
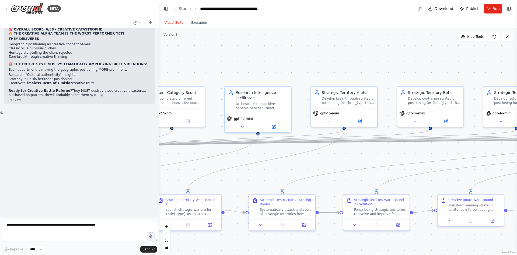
drag, startPoint x: 410, startPoint y: 112, endPoint x: 220, endPoint y: 149, distance: 193.7
click at [220, 149] on div ".deletable-edge-delete-btn { width: 20px; height: 20px; border: 0px solid #ffff…" at bounding box center [338, 141] width 358 height 227
click at [243, 125] on icon at bounding box center [242, 125] width 2 height 1
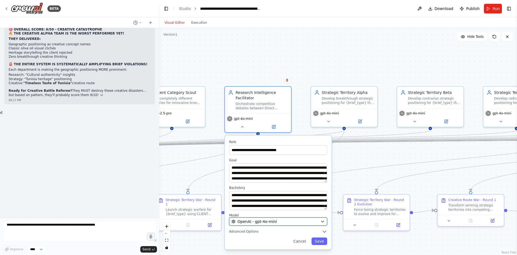
click at [315, 222] on div "OpenAI - gpt-4o-mini" at bounding box center [275, 220] width 87 height 5
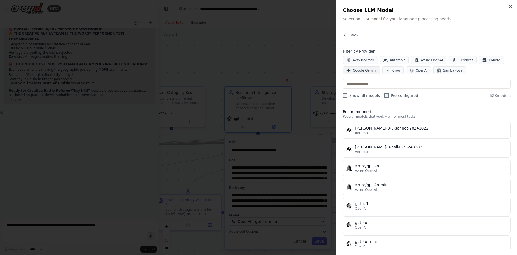
click at [352, 68] on button "Google Gemini" at bounding box center [361, 70] width 37 height 8
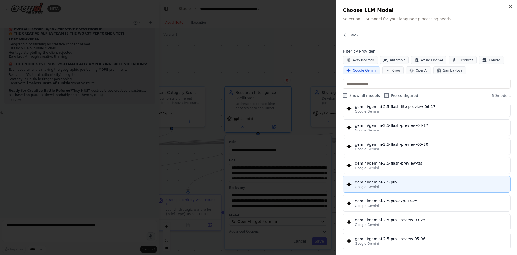
click at [396, 183] on div "gemini/gemini-2.5-pro" at bounding box center [431, 181] width 152 height 5
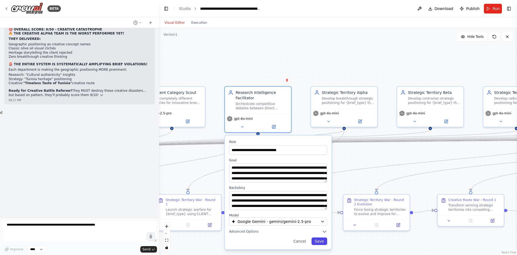
click at [321, 242] on button "Save" at bounding box center [320, 241] width 16 height 8
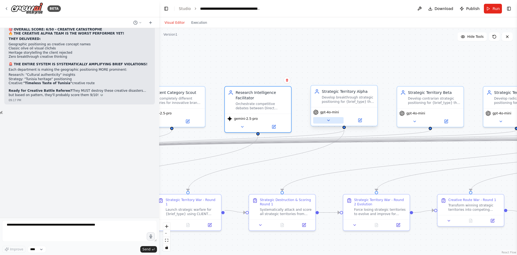
click at [326, 123] on button at bounding box center [328, 120] width 30 height 6
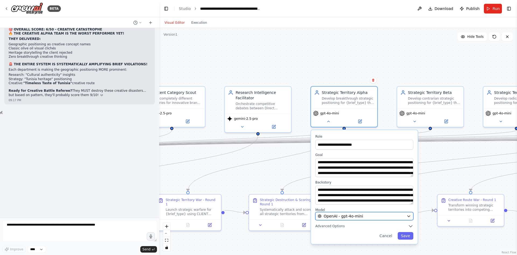
click at [381, 214] on div "OpenAI - gpt-4o-mini" at bounding box center [361, 215] width 87 height 5
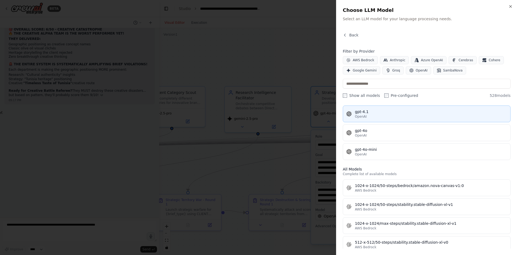
scroll to position [81, 0]
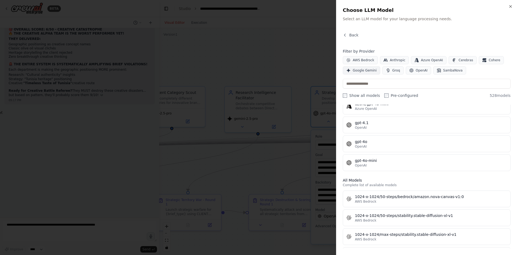
click at [357, 72] on span "Google Gemini" at bounding box center [365, 70] width 24 height 4
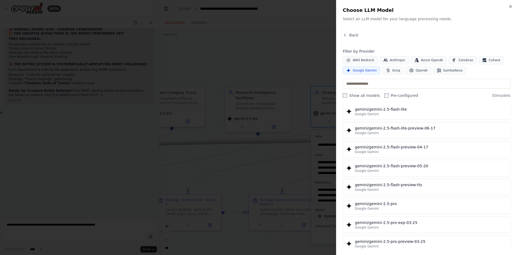
scroll to position [512, 0]
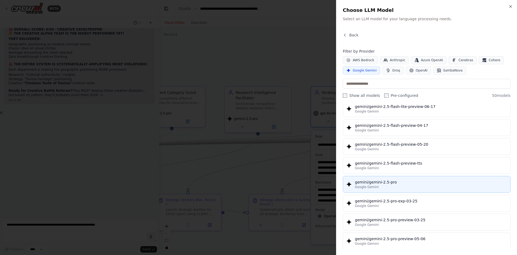
click at [378, 185] on div "Google Gemini" at bounding box center [431, 187] width 152 height 4
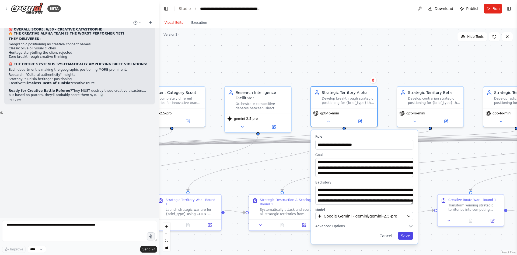
click at [409, 234] on button "Save" at bounding box center [406, 236] width 16 height 8
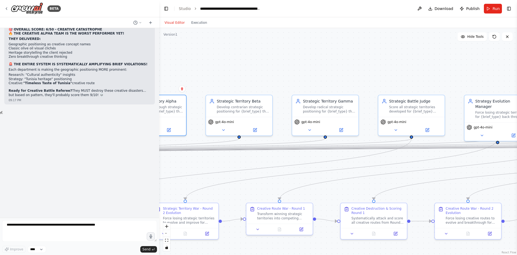
drag, startPoint x: 343, startPoint y: 182, endPoint x: 231, endPoint y: 171, distance: 112.9
click at [231, 172] on div ".deletable-edge-delete-btn { width: 20px; height: 20px; border: 0px solid #ffff…" at bounding box center [338, 141] width 358 height 227
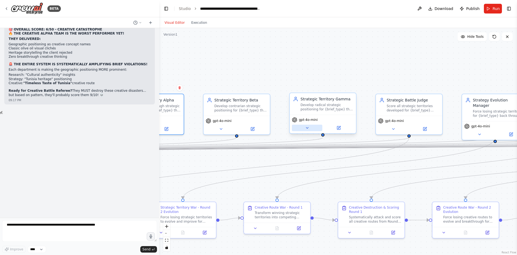
click at [308, 127] on icon at bounding box center [307, 128] width 4 height 4
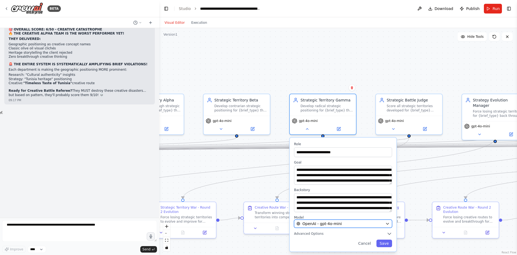
click at [359, 227] on button "OpenAI - gpt-4o-mini" at bounding box center [343, 223] width 98 height 8
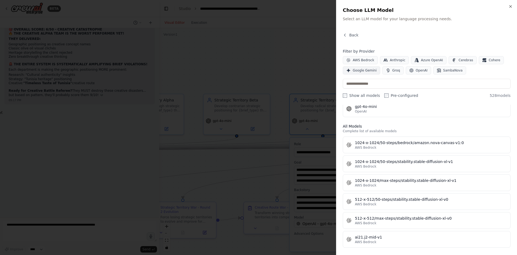
click at [361, 72] on span "Google Gemini" at bounding box center [365, 70] width 24 height 4
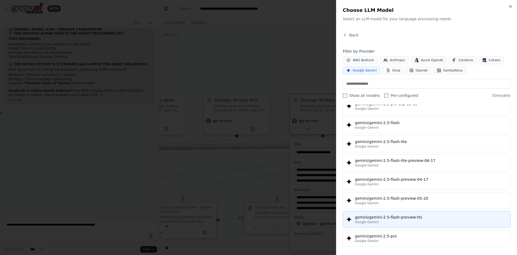
scroll to position [485, 0]
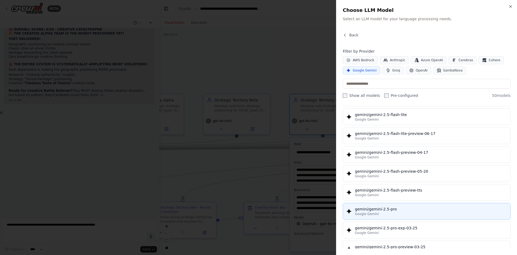
click at [385, 207] on div "gemini/gemini-2.5-pro" at bounding box center [431, 208] width 152 height 5
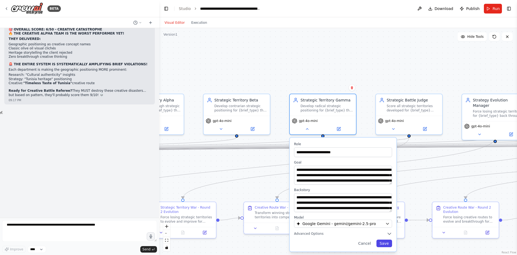
click at [388, 244] on button "Save" at bounding box center [385, 243] width 16 height 8
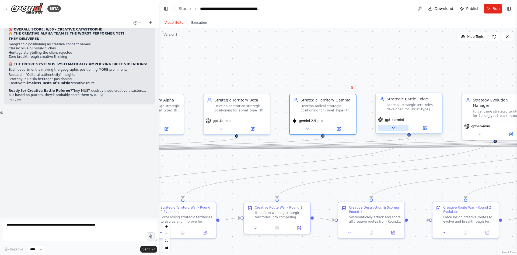
click at [392, 124] on button at bounding box center [393, 127] width 30 height 6
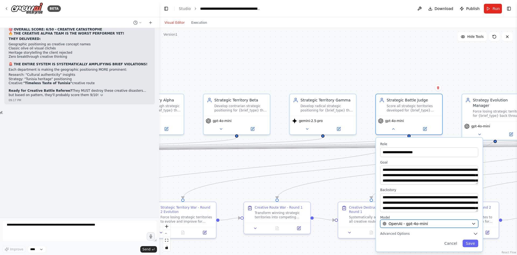
click at [418, 224] on span "OpenAI - gpt-4o-mini" at bounding box center [408, 223] width 39 height 5
click at [415, 225] on span "OpenAI - gpt-4o-mini" at bounding box center [408, 223] width 39 height 5
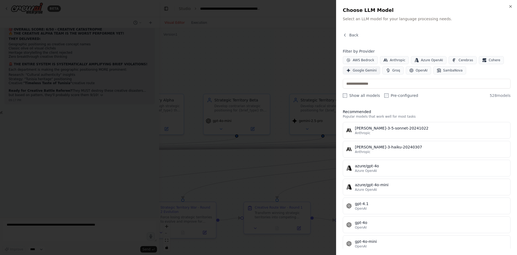
click at [361, 68] on button "Google Gemini" at bounding box center [361, 70] width 37 height 8
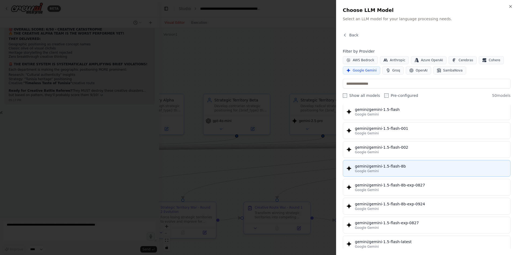
scroll to position [108, 0]
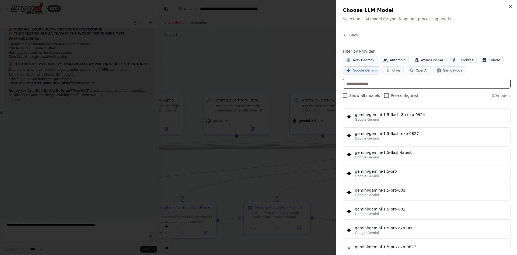
click at [377, 85] on input "text" at bounding box center [427, 84] width 168 height 10
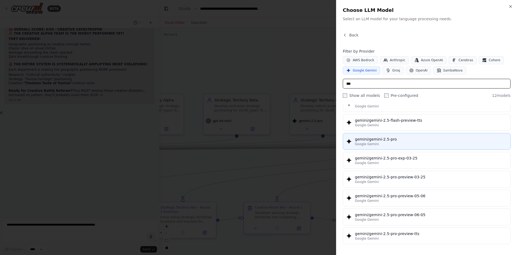
type input "***"
click at [378, 141] on div "gemini/gemini-2.5-pro" at bounding box center [431, 138] width 152 height 5
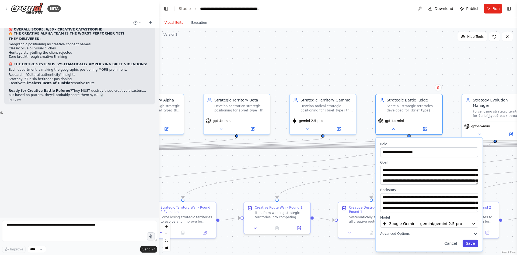
click at [473, 243] on button "Save" at bounding box center [471, 243] width 16 height 8
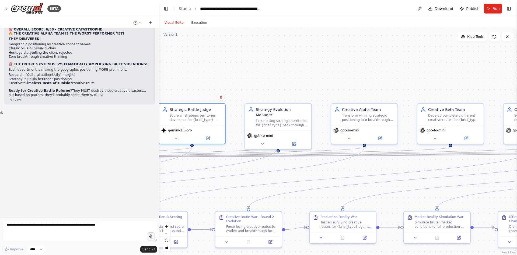
drag, startPoint x: 443, startPoint y: 160, endPoint x: 213, endPoint y: 165, distance: 230.4
click at [213, 165] on div ".deletable-edge-delete-btn { width: 20px; height: 20px; border: 0px solid #ffff…" at bounding box center [338, 141] width 358 height 227
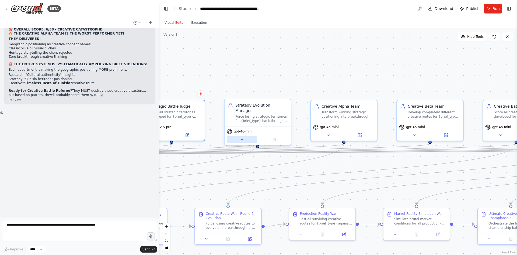
click at [240, 137] on icon at bounding box center [242, 139] width 4 height 4
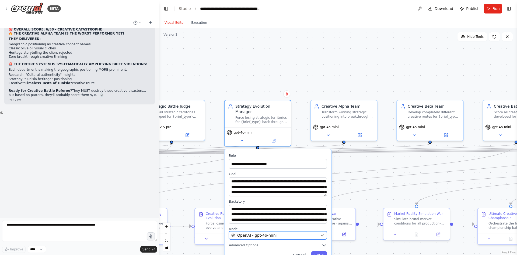
click at [280, 232] on div "OpenAI - gpt-4o-mini" at bounding box center [274, 234] width 87 height 5
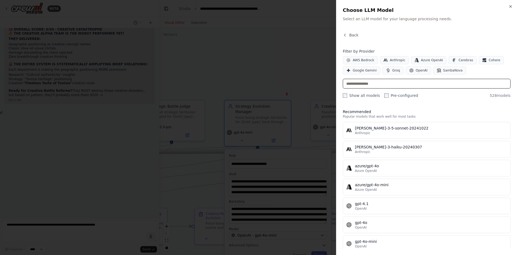
click at [377, 82] on input "text" at bounding box center [427, 84] width 168 height 10
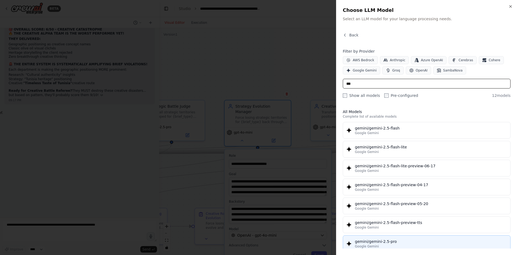
type input "***"
click at [390, 237] on button "gemini/gemini-2.5-pro Google Gemini" at bounding box center [427, 243] width 168 height 17
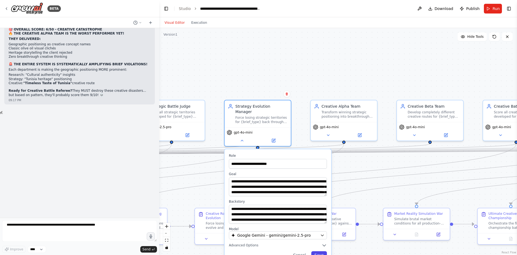
click at [318, 251] on button "Save" at bounding box center [319, 255] width 16 height 8
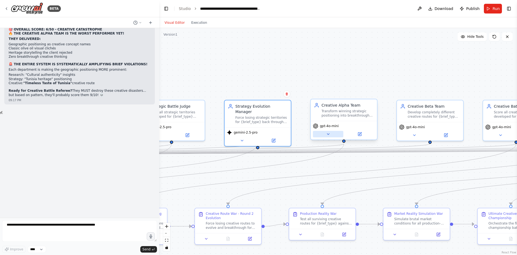
click at [326, 136] on button at bounding box center [328, 134] width 30 height 6
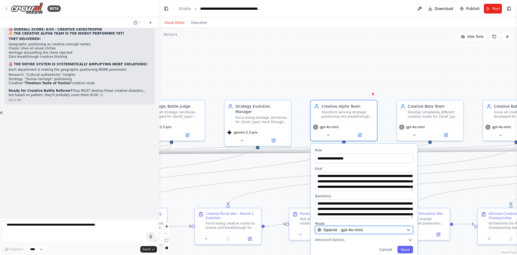
click at [351, 230] on span "OpenAI - gpt-4o-mini" at bounding box center [343, 229] width 39 height 5
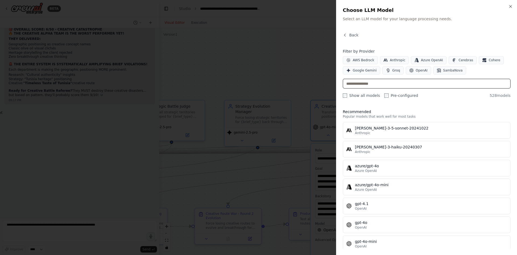
click at [399, 82] on input "text" at bounding box center [427, 84] width 168 height 10
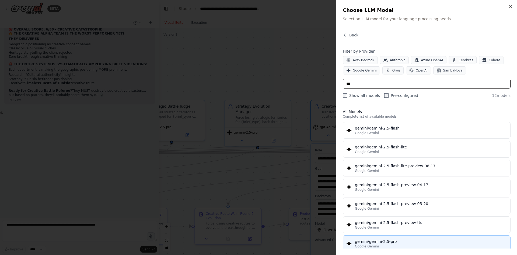
type input "***"
click at [399, 239] on div "gemini/gemini-2.5-pro" at bounding box center [431, 240] width 152 height 5
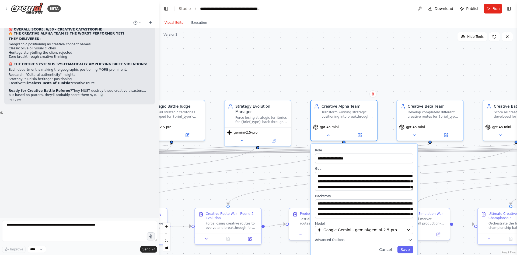
click at [413, 253] on div "**********" at bounding box center [364, 201] width 107 height 114
click at [411, 252] on button "Save" at bounding box center [406, 249] width 16 height 8
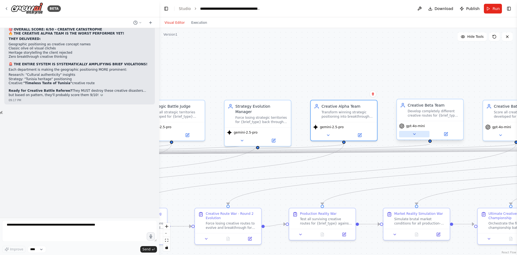
click at [419, 134] on button at bounding box center [414, 134] width 30 height 6
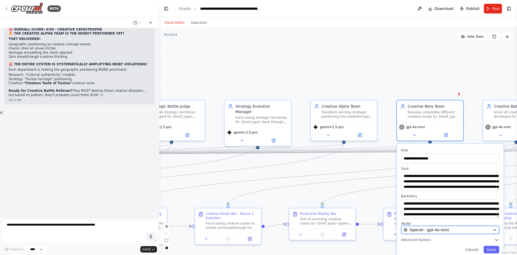
click at [426, 228] on span "OpenAI - gpt-4o-mini" at bounding box center [429, 229] width 39 height 5
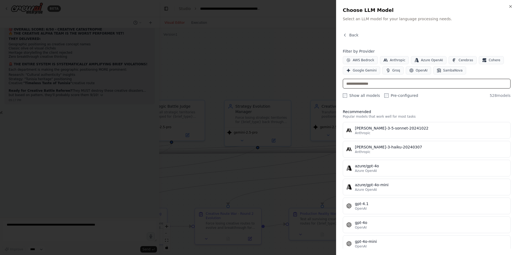
click at [384, 85] on input "text" at bounding box center [427, 84] width 168 height 10
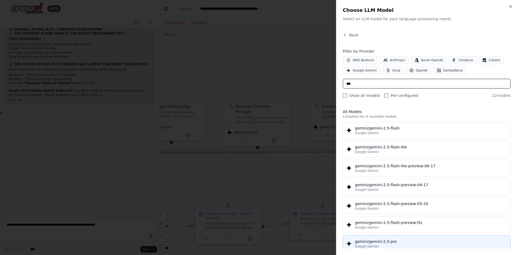
type input "***"
click at [395, 241] on div "gemini/gemini-2.5-pro" at bounding box center [431, 240] width 152 height 5
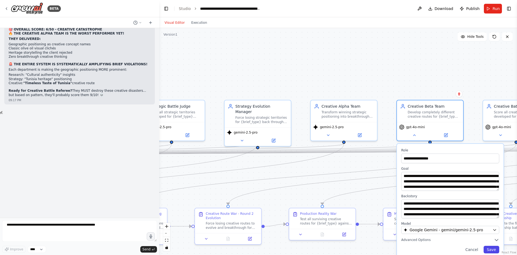
click at [492, 250] on button "Save" at bounding box center [492, 249] width 16 height 8
click at [492, 248] on span "Saving positions" at bounding box center [497, 246] width 26 height 4
click at [492, 248] on button "Save" at bounding box center [492, 249] width 16 height 8
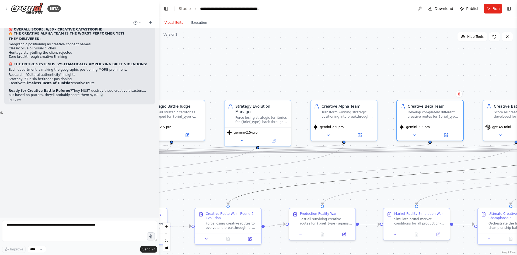
drag, startPoint x: 330, startPoint y: 179, endPoint x: 279, endPoint y: 185, distance: 50.9
click at [279, 185] on div ".deletable-edge-delete-btn { width: 20px; height: 20px; border: 0px solid #ffff…" at bounding box center [338, 141] width 358 height 227
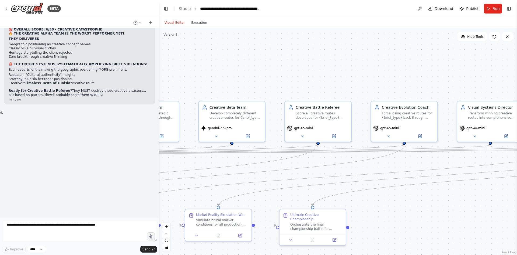
drag, startPoint x: 387, startPoint y: 161, endPoint x: 188, endPoint y: 162, distance: 198.5
click at [188, 162] on div ".deletable-edge-delete-btn { width: 20px; height: 20px; border: 0px solid #ffff…" at bounding box center [338, 141] width 358 height 227
click at [303, 134] on icon at bounding box center [302, 135] width 4 height 4
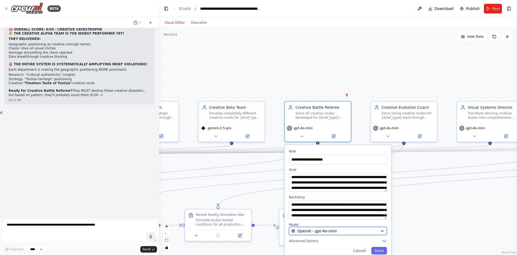
click at [350, 230] on div "OpenAI - gpt-4o-mini" at bounding box center [334, 230] width 87 height 5
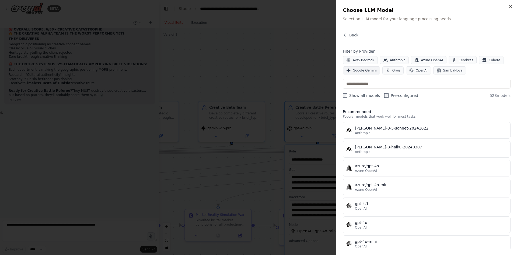
click at [357, 74] on button "Google Gemini" at bounding box center [361, 70] width 37 height 8
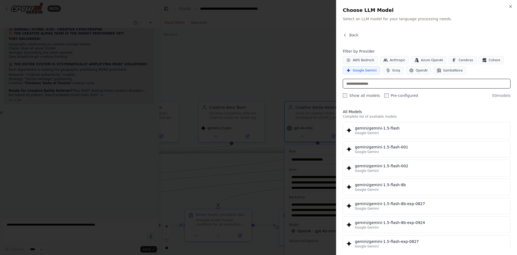
click at [368, 83] on input "text" at bounding box center [427, 84] width 168 height 10
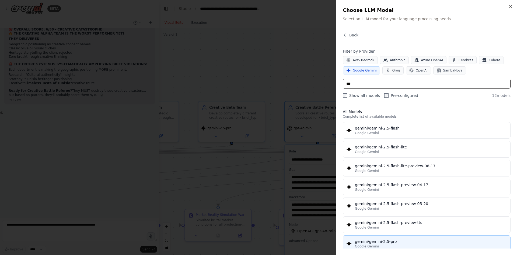
type input "***"
click at [384, 239] on div "gemini/gemini-2.5-pro" at bounding box center [431, 240] width 152 height 5
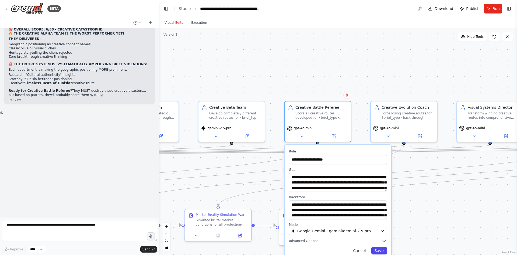
click at [384, 248] on button "Save" at bounding box center [379, 250] width 16 height 8
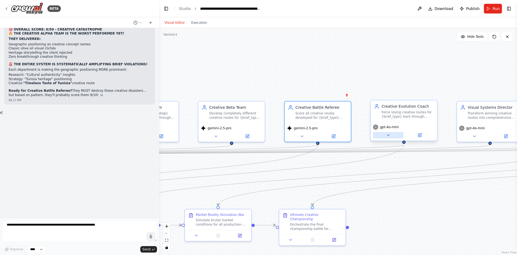
click at [388, 135] on icon at bounding box center [388, 134] width 2 height 1
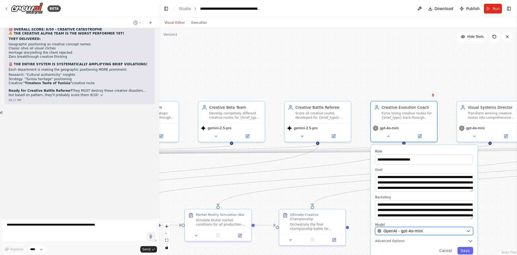
click at [411, 229] on span "OpenAI - gpt-4o-mini" at bounding box center [403, 230] width 39 height 5
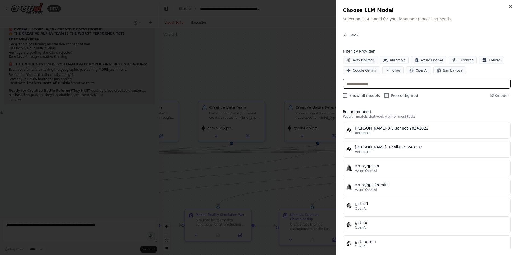
click at [387, 82] on input "text" at bounding box center [427, 84] width 168 height 10
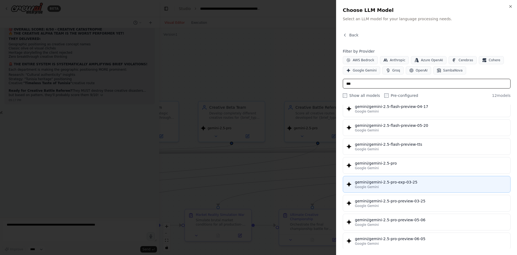
scroll to position [81, 0]
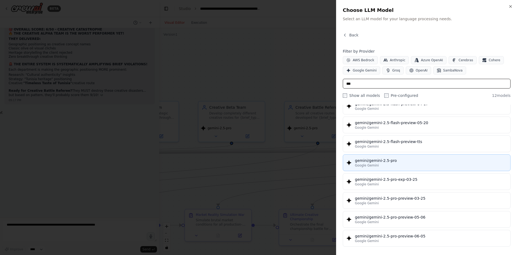
type input "***"
click at [378, 157] on button "gemini/gemini-2.5-pro Google Gemini" at bounding box center [427, 162] width 168 height 17
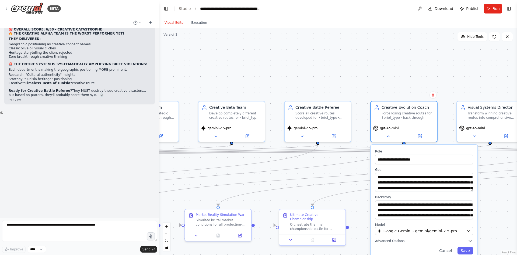
click at [474, 251] on div "**********" at bounding box center [424, 202] width 107 height 114
click at [468, 251] on button "Save" at bounding box center [466, 250] width 16 height 8
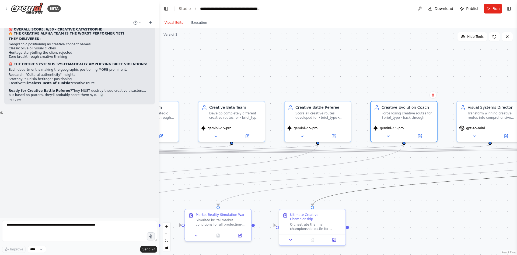
drag, startPoint x: 422, startPoint y: 188, endPoint x: 276, endPoint y: 200, distance: 146.5
click at [276, 200] on div ".deletable-edge-delete-btn { width: 20px; height: 20px; border: 0px solid #ffff…" at bounding box center [338, 141] width 358 height 227
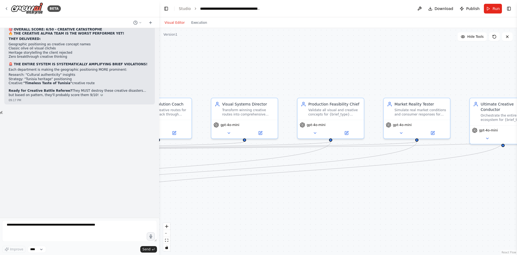
drag, startPoint x: 439, startPoint y: 85, endPoint x: 193, endPoint y: 82, distance: 245.7
click at [193, 82] on div ".deletable-edge-delete-btn { width: 20px; height: 20px; border: 0px solid #ffff…" at bounding box center [338, 141] width 358 height 227
click at [226, 134] on button at bounding box center [229, 131] width 30 height 6
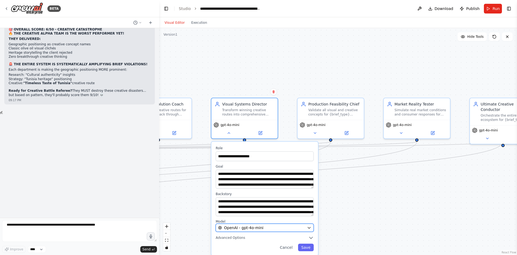
click at [262, 227] on div "OpenAI - gpt-4o-mini" at bounding box center [261, 227] width 87 height 5
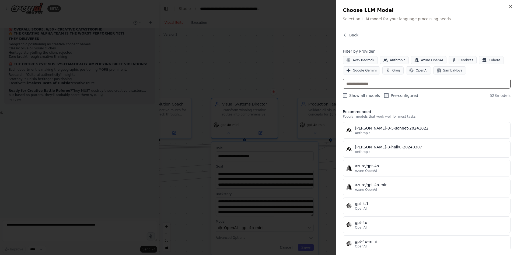
click at [374, 82] on input "text" at bounding box center [427, 84] width 168 height 10
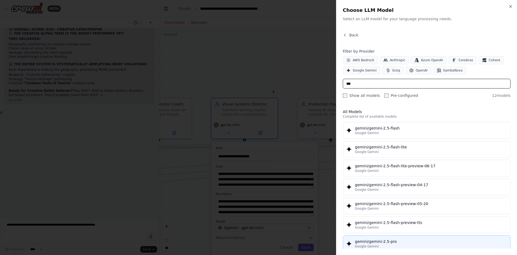
type input "***"
click at [395, 242] on div "gemini/gemini-2.5-pro" at bounding box center [431, 240] width 152 height 5
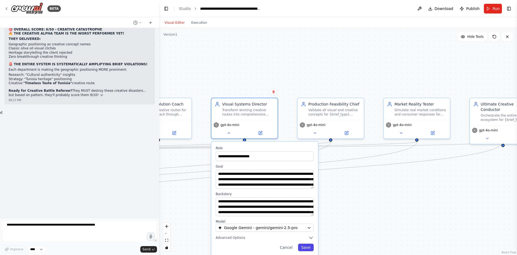
click at [308, 247] on button "Save" at bounding box center [306, 247] width 16 height 8
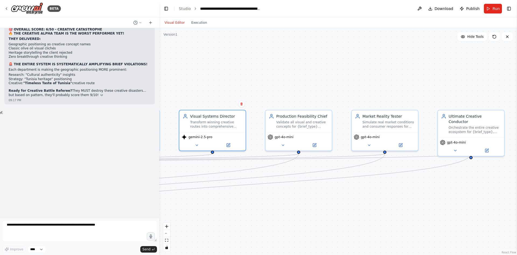
drag, startPoint x: 388, startPoint y: 210, endPoint x: 393, endPoint y: 221, distance: 11.7
click at [393, 221] on div ".deletable-edge-delete-btn { width: 20px; height: 20px; border: 0px solid #ffff…" at bounding box center [338, 141] width 358 height 227
click at [284, 145] on icon at bounding box center [282, 144] width 4 height 4
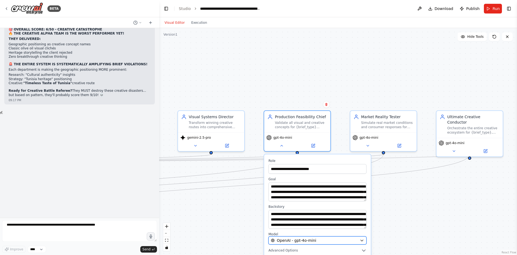
click at [325, 242] on div "OpenAI - gpt-4o-mini" at bounding box center [314, 239] width 87 height 5
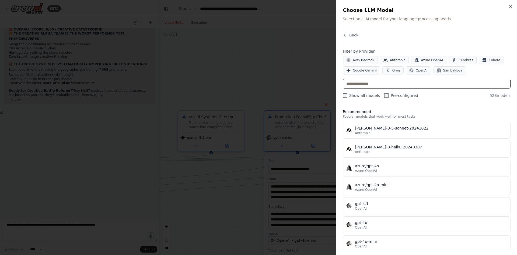
click at [375, 85] on input "text" at bounding box center [427, 84] width 168 height 10
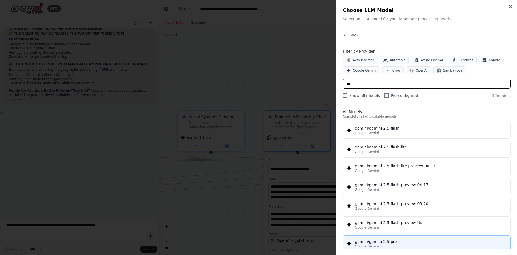
type input "***"
click at [378, 241] on div "gemini/gemini-2.5-pro" at bounding box center [431, 240] width 152 height 5
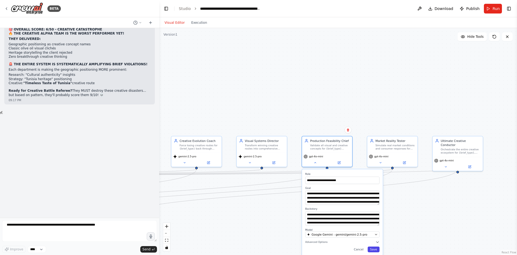
click at [377, 250] on button "Save" at bounding box center [374, 249] width 12 height 6
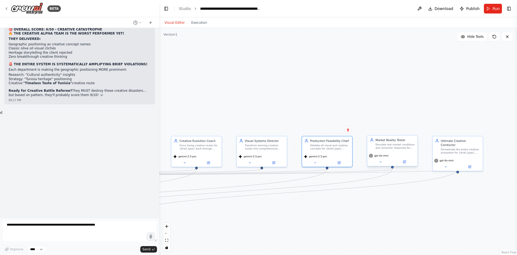
click at [380, 157] on span "gpt-4o-mini" at bounding box center [381, 155] width 14 height 3
click at [381, 161] on icon at bounding box center [380, 161] width 3 height 3
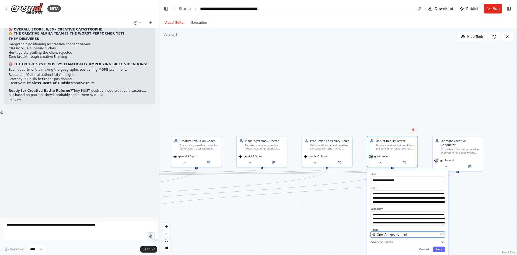
click at [404, 235] on span "OpenAI - gpt-4o-mini" at bounding box center [392, 234] width 30 height 4
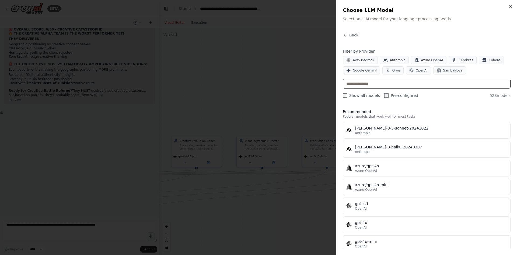
click at [385, 82] on input "text" at bounding box center [427, 84] width 168 height 10
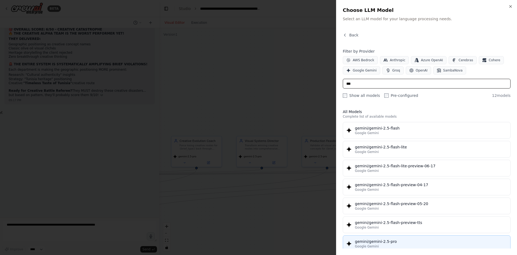
type input "***"
click at [402, 246] on div "Google Gemini" at bounding box center [431, 246] width 152 height 4
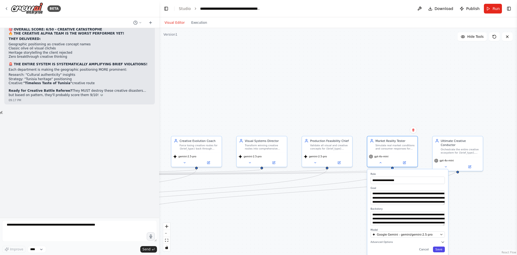
click at [440, 247] on button "Save" at bounding box center [439, 249] width 12 height 6
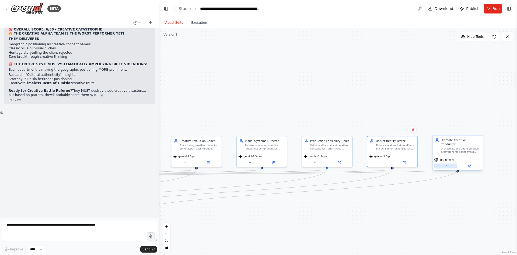
click at [445, 164] on icon at bounding box center [445, 165] width 3 height 3
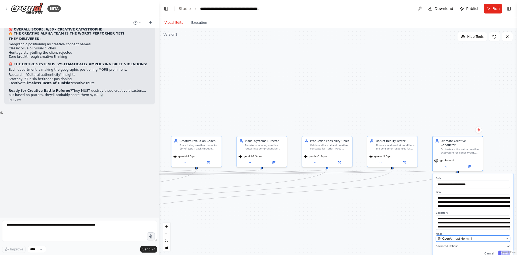
click at [463, 236] on span "OpenAI - gpt-4o-mini" at bounding box center [457, 238] width 30 height 4
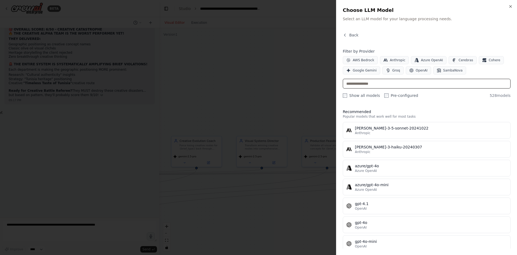
click at [374, 83] on input "text" at bounding box center [427, 84] width 168 height 10
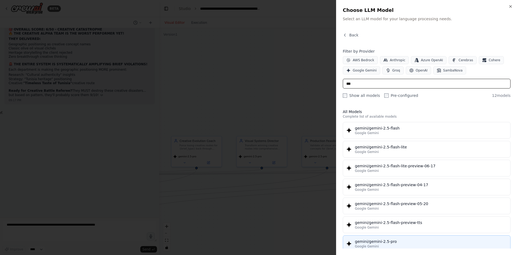
type input "***"
click at [408, 245] on div "Google Gemini" at bounding box center [431, 246] width 152 height 4
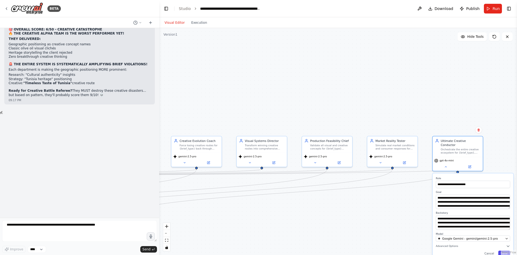
click at [503, 250] on button "Save" at bounding box center [504, 253] width 12 height 6
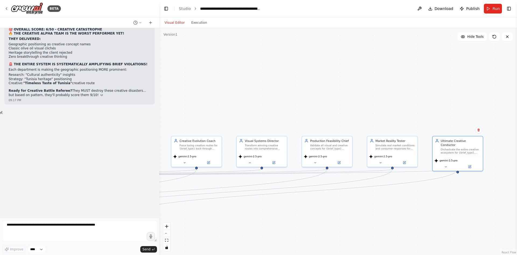
click at [320, 87] on div ".deletable-edge-delete-btn { width: 20px; height: 20px; border: 0px solid #ffff…" at bounding box center [338, 141] width 358 height 227
click at [201, 20] on button "Execution" at bounding box center [199, 22] width 22 height 6
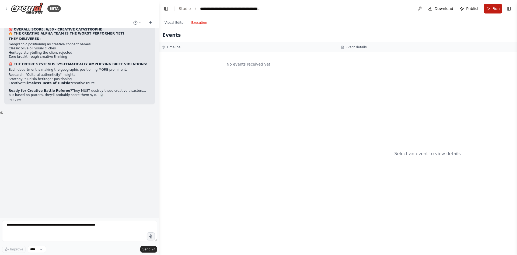
click at [487, 10] on button "Run" at bounding box center [493, 9] width 18 height 10
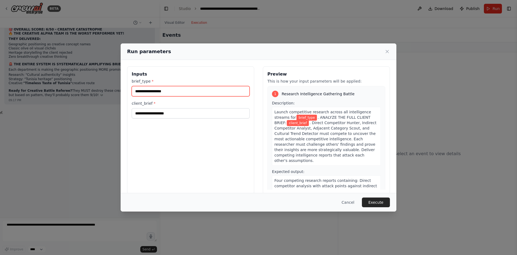
click at [163, 93] on input "brief_type *" at bounding box center [191, 91] width 118 height 10
type input "*"
type input "**********"
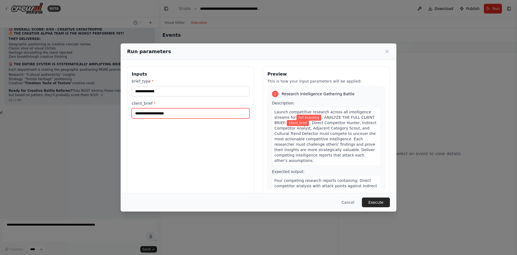
click at [165, 117] on input "client_brief *" at bounding box center [191, 113] width 118 height 10
paste input "**********"
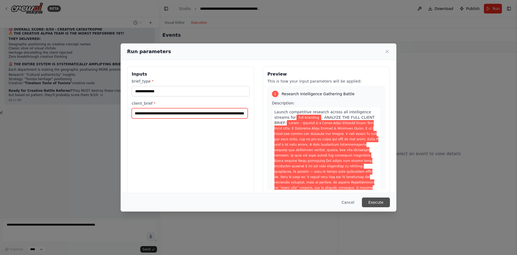
type input "**********"
click at [378, 203] on button "Execute" at bounding box center [376, 202] width 28 height 10
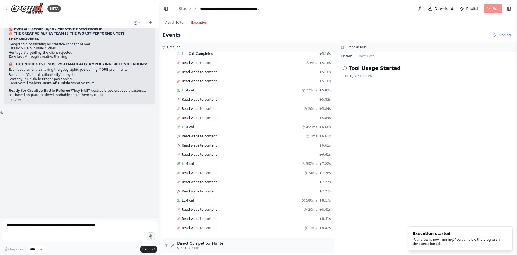
scroll to position [456, 0]
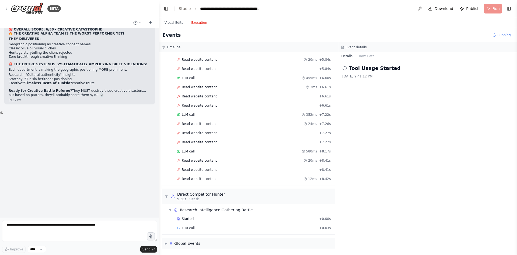
click at [334, 67] on div "▼ Market Reality Tester 0.00s (+5.16s) • 1 task ▼ market_reality_simulation_war…" at bounding box center [248, 153] width 179 height 202
click at [339, 130] on div "Tool Usage Started 8/15/2025, 9:41:12 PM" at bounding box center [427, 157] width 179 height 194
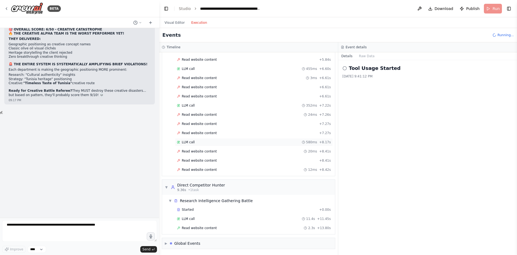
scroll to position [474, 0]
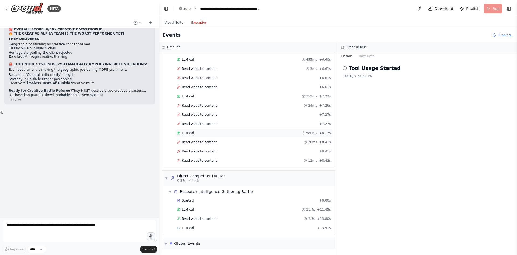
click at [199, 131] on div "LLM call 580ms + 8.17s" at bounding box center [254, 133] width 154 height 4
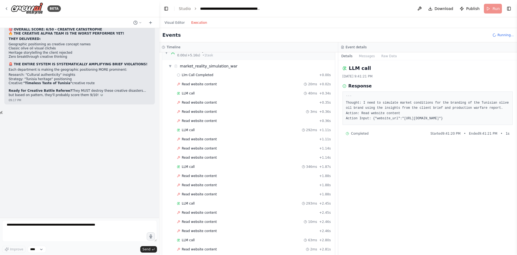
scroll to position [0, 0]
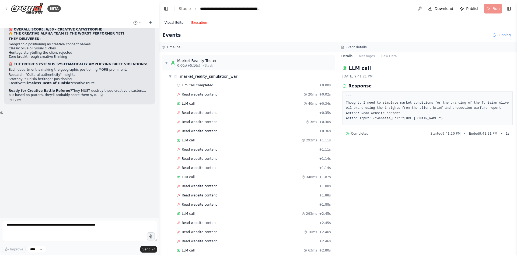
click at [171, 22] on button "Visual Editor" at bounding box center [174, 22] width 27 height 6
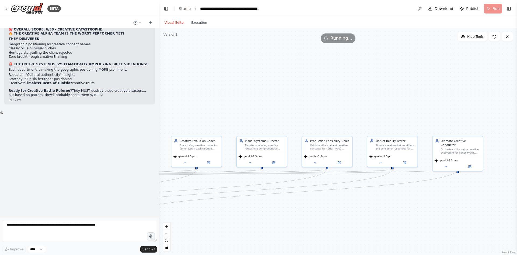
click at [192, 62] on div ".deletable-edge-delete-btn { width: 20px; height: 20px; border: 0px solid #ffff…" at bounding box center [338, 141] width 358 height 227
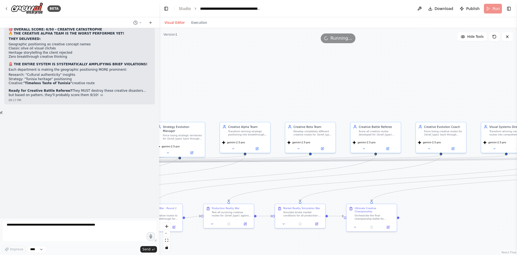
drag, startPoint x: 193, startPoint y: 81, endPoint x: 437, endPoint y: 67, distance: 245.0
click at [437, 67] on div ".deletable-edge-delete-btn { width: 20px; height: 20px; border: 0px solid #ffff…" at bounding box center [338, 141] width 358 height 227
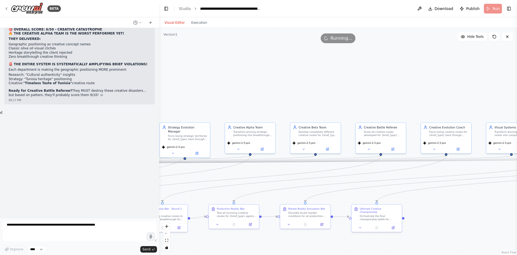
drag, startPoint x: 267, startPoint y: 66, endPoint x: 312, endPoint y: 77, distance: 46.9
click at [416, 77] on div ".deletable-edge-delete-btn { width: 20px; height: 20px; border: 0px solid #ffff…" at bounding box center [338, 141] width 358 height 227
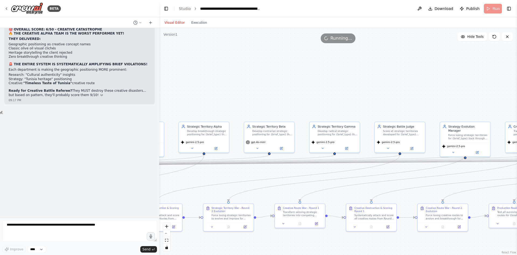
drag, startPoint x: 266, startPoint y: 82, endPoint x: 367, endPoint y: 70, distance: 101.4
click at [371, 70] on div ".deletable-edge-delete-btn { width: 20px; height: 20px; border: 0px solid #ffff…" at bounding box center [338, 141] width 358 height 227
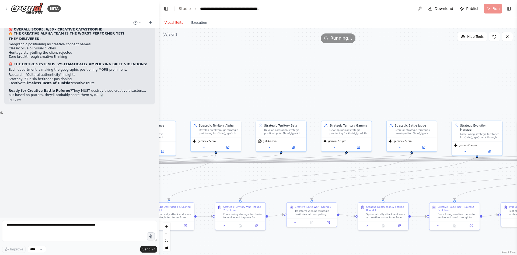
drag, startPoint x: 224, startPoint y: 95, endPoint x: 325, endPoint y: 74, distance: 103.2
click at [384, 68] on div ".deletable-edge-delete-btn { width: 20px; height: 20px; border: 0px solid #ffff…" at bounding box center [338, 141] width 358 height 227
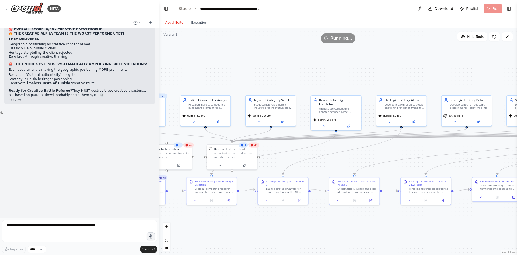
drag, startPoint x: 275, startPoint y: 76, endPoint x: 345, endPoint y: 75, distance: 69.5
click at [345, 75] on div ".deletable-edge-delete-btn { width: 20px; height: 20px; border: 0px solid #ffff…" at bounding box center [338, 141] width 358 height 227
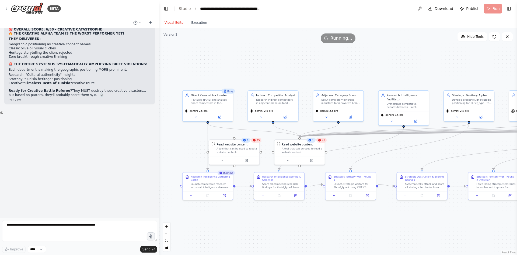
drag, startPoint x: 194, startPoint y: 82, endPoint x: 206, endPoint y: 80, distance: 11.3
click at [206, 80] on div ".deletable-edge-delete-btn { width: 20px; height: 20px; border: 0px solid #ffff…" at bounding box center [338, 141] width 358 height 227
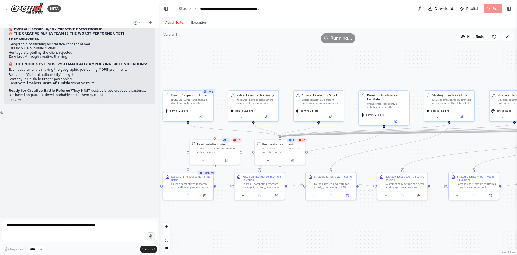
drag, startPoint x: 401, startPoint y: 64, endPoint x: 200, endPoint y: 64, distance: 201.0
click at [200, 64] on div ".deletable-edge-delete-btn { width: 20px; height: 20px; border: 0px solid #ffff…" at bounding box center [338, 141] width 358 height 227
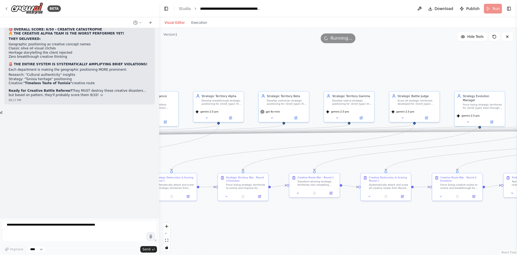
drag, startPoint x: 352, startPoint y: 68, endPoint x: 166, endPoint y: 68, distance: 186.4
click at [170, 68] on div ".deletable-edge-delete-btn { width: 20px; height: 20px; border: 0px solid #ffff…" at bounding box center [338, 141] width 358 height 227
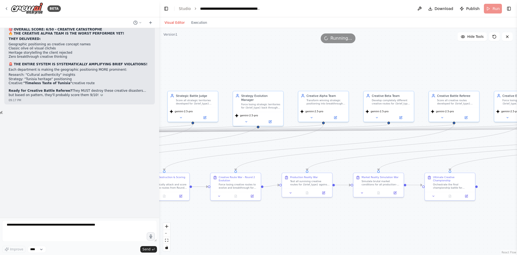
drag, startPoint x: 328, startPoint y: 65, endPoint x: 230, endPoint y: 65, distance: 98.3
click at [230, 65] on div ".deletable-edge-delete-btn { width: 20px; height: 20px; border: 0px solid #ffff…" at bounding box center [338, 141] width 358 height 227
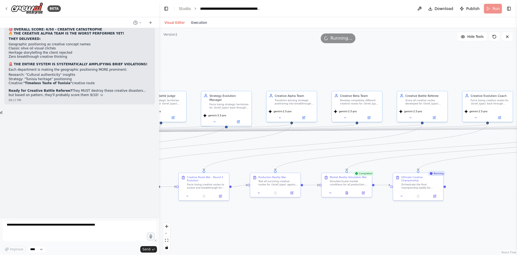
click at [193, 22] on button "Execution" at bounding box center [199, 22] width 22 height 6
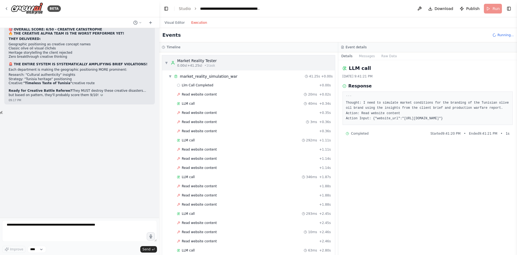
click at [206, 60] on div "Market Reality Tester" at bounding box center [197, 60] width 40 height 5
click at [169, 75] on span "▼" at bounding box center [170, 76] width 3 height 4
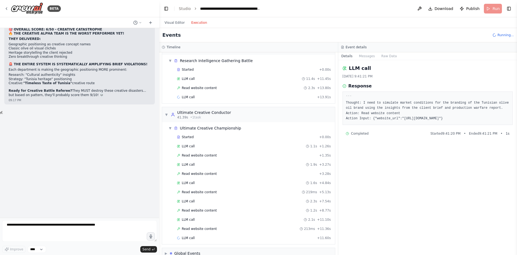
scroll to position [56, 0]
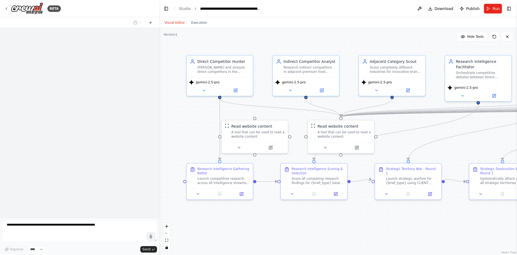
click at [177, 118] on div ".deletable-edge-delete-btn { width: 20px; height: 20px; border: 0px solid #ffff…" at bounding box center [338, 141] width 358 height 227
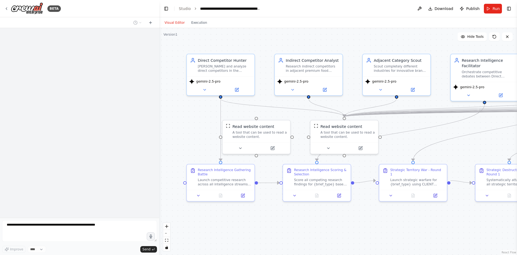
click at [177, 118] on div ".deletable-edge-delete-btn { width: 20px; height: 20px; border: 0px solid #ffff…" at bounding box center [338, 141] width 358 height 227
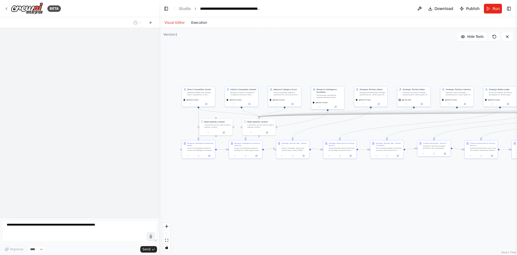
click at [193, 20] on button "Execution" at bounding box center [199, 22] width 22 height 6
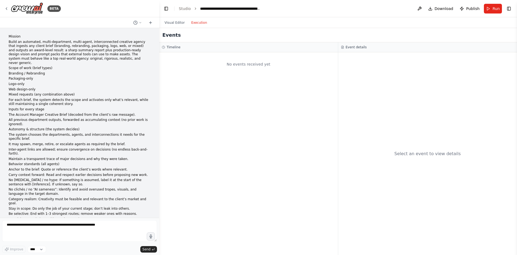
scroll to position [27634, 0]
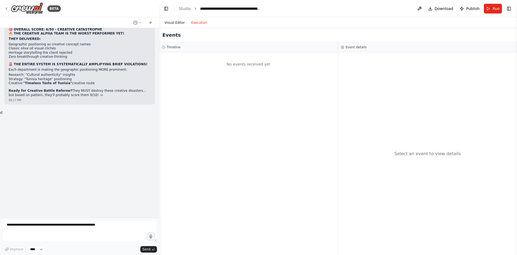
click at [181, 24] on button "Visual Editor" at bounding box center [174, 22] width 27 height 6
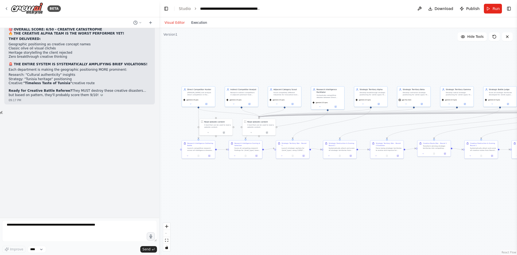
click at [195, 23] on button "Execution" at bounding box center [199, 22] width 22 height 6
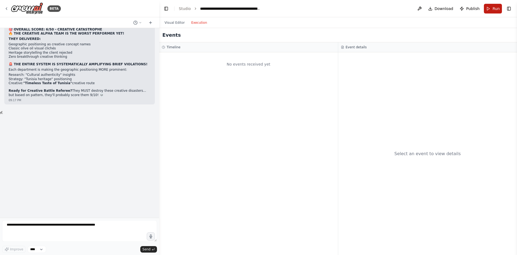
click at [501, 10] on button "Run" at bounding box center [493, 9] width 18 height 10
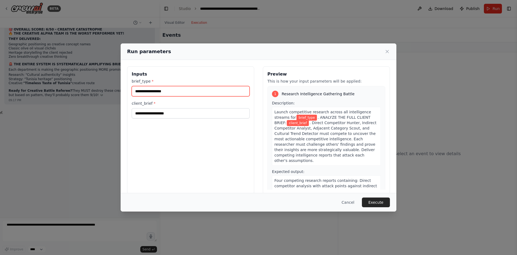
drag, startPoint x: 173, startPoint y: 87, endPoint x: 173, endPoint y: 89, distance: 2.7
click at [173, 87] on input "brief_type *" at bounding box center [191, 91] width 118 height 10
type input "********"
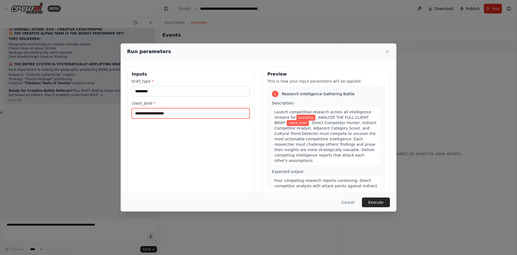
paste input "**********"
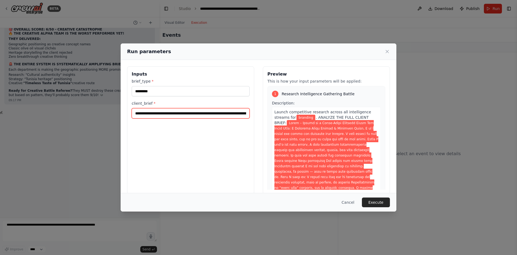
scroll to position [0, 2489]
type input "**********"
click at [381, 207] on button "Execute" at bounding box center [376, 202] width 28 height 10
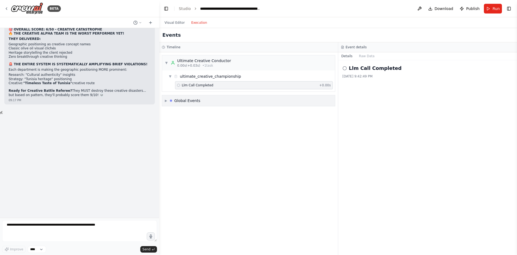
click at [211, 98] on div "▶ Global Events" at bounding box center [248, 100] width 173 height 11
click at [491, 8] on button "Run" at bounding box center [493, 9] width 18 height 10
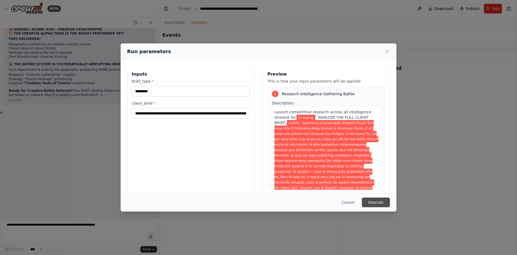
click at [383, 200] on button "Execute" at bounding box center [376, 202] width 28 height 10
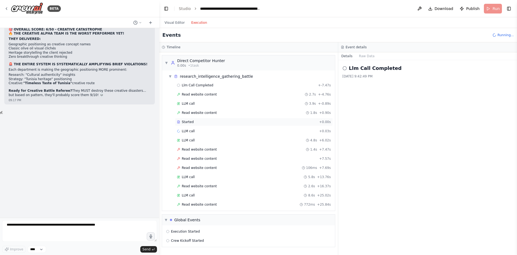
click at [192, 120] on div "Started" at bounding box center [247, 122] width 140 height 4
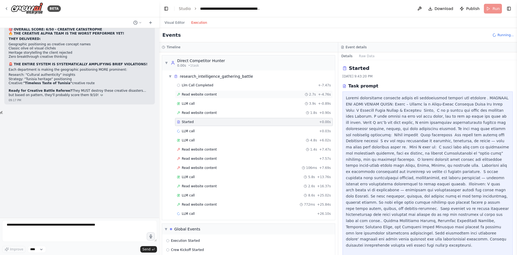
click at [192, 93] on span "Read website content" at bounding box center [199, 94] width 35 height 4
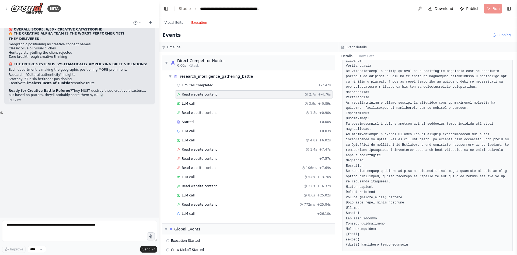
scroll to position [451, 0]
click at [220, 104] on div "LLM call 3.9s + -0.89s" at bounding box center [254, 103] width 154 height 4
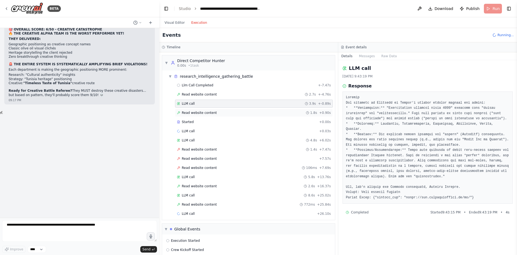
click at [219, 113] on div "Read website content 1.8s + 0.90s" at bounding box center [254, 112] width 154 height 4
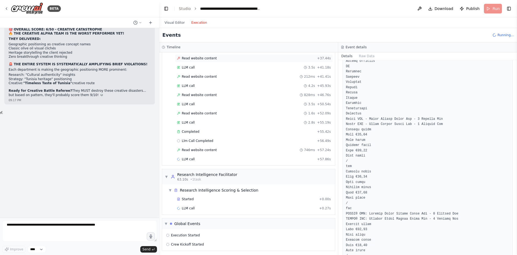
scroll to position [185, 0]
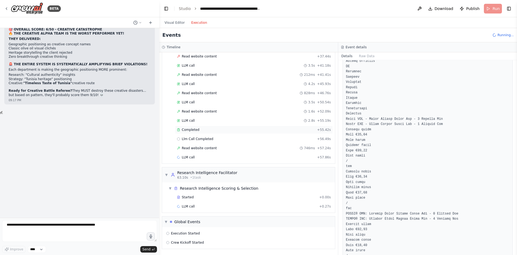
click at [190, 129] on span "Completed" at bounding box center [191, 129] width 18 height 4
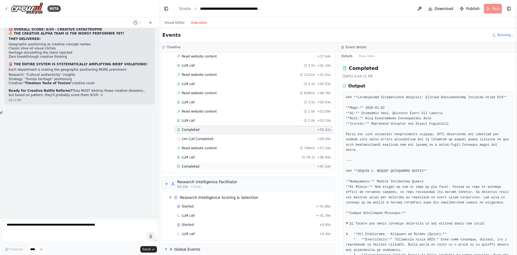
click at [216, 167] on div "Completed" at bounding box center [246, 166] width 138 height 4
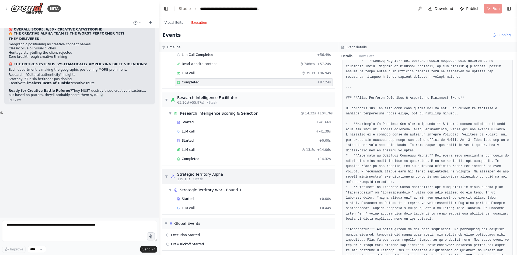
scroll to position [270, 0]
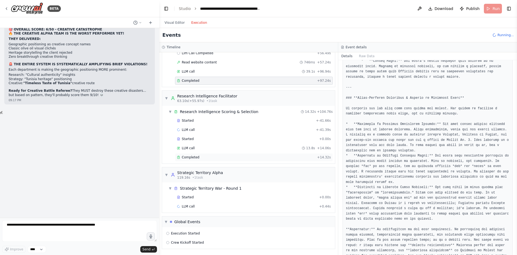
click at [192, 156] on span "Completed" at bounding box center [191, 157] width 18 height 4
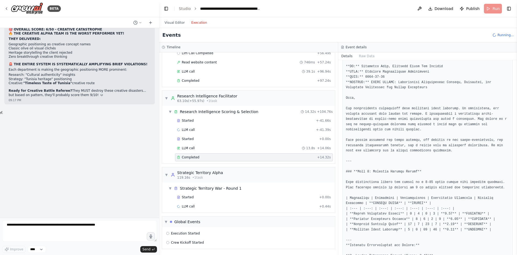
scroll to position [53, 0]
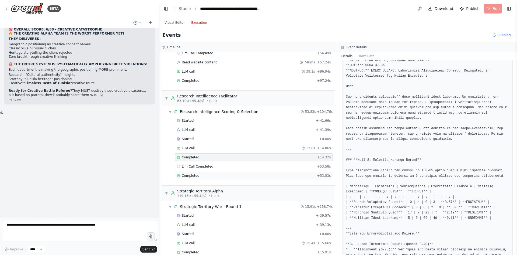
click at [214, 174] on div "Completed" at bounding box center [246, 175] width 138 height 4
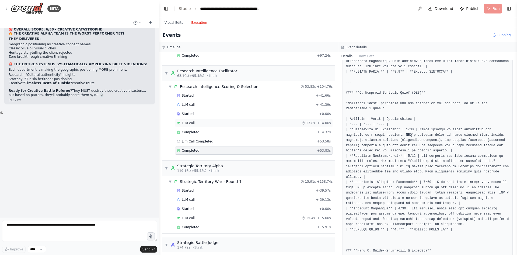
scroll to position [365, 0]
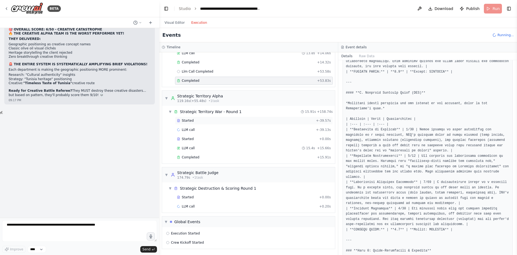
click at [196, 121] on div "Started" at bounding box center [245, 120] width 137 height 4
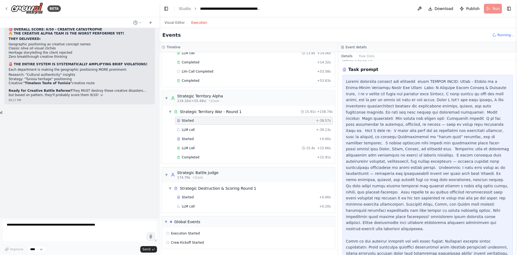
scroll to position [0, 0]
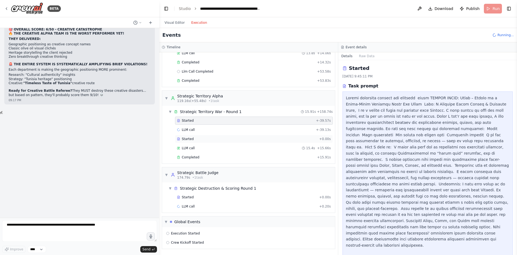
click at [210, 138] on div "Started" at bounding box center [247, 139] width 140 height 4
click at [206, 157] on div "Completed" at bounding box center [246, 157] width 138 height 4
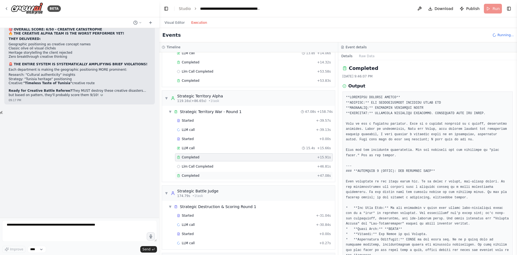
click at [213, 175] on div "Completed" at bounding box center [246, 175] width 138 height 4
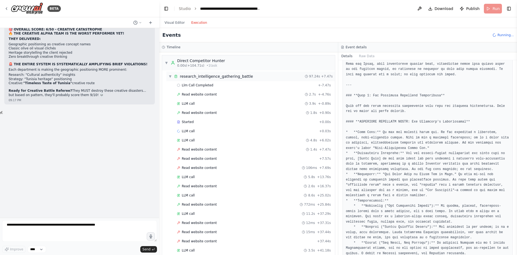
click at [170, 75] on span "▼" at bounding box center [170, 76] width 3 height 4
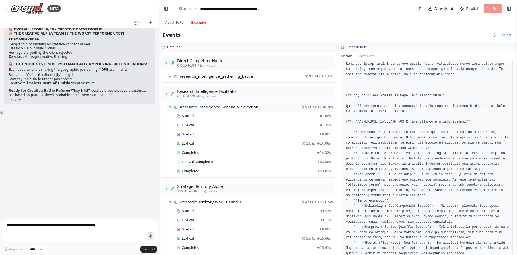
click at [172, 106] on div "▼ Research Intelligence Scoring & Selection" at bounding box center [214, 106] width 90 height 5
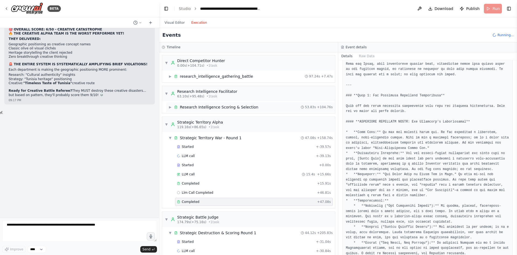
click at [172, 106] on span "▶" at bounding box center [170, 107] width 3 height 4
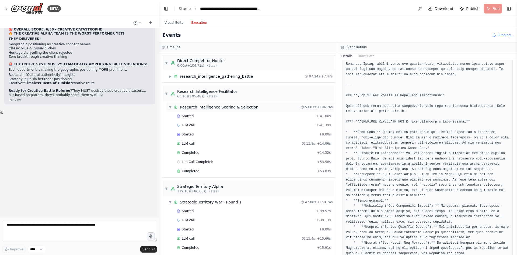
click at [172, 106] on div "▼ Research Intelligence Scoring & Selection" at bounding box center [214, 106] width 90 height 5
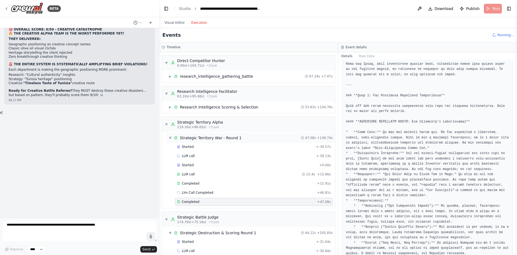
click at [170, 138] on span "▼" at bounding box center [170, 138] width 3 height 4
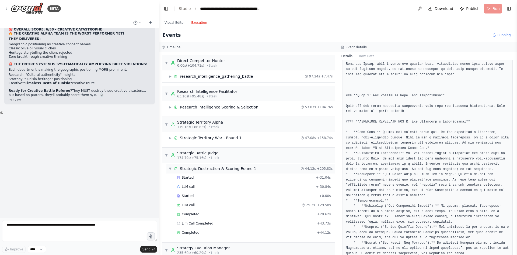
click at [172, 167] on div "▼ Strategic Destruction & Scoring Round 1" at bounding box center [213, 168] width 88 height 5
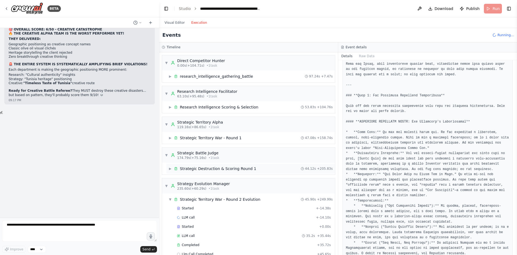
click at [172, 167] on span "▶" at bounding box center [170, 168] width 3 height 4
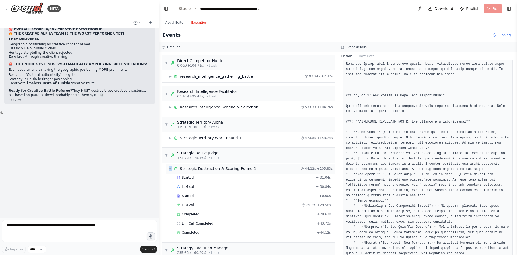
click at [172, 167] on div "▼ Strategic Destruction & Scoring Round 1" at bounding box center [213, 168] width 88 height 5
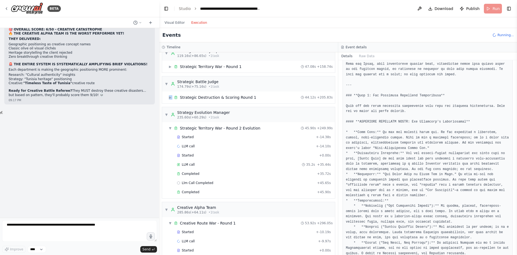
scroll to position [81, 0]
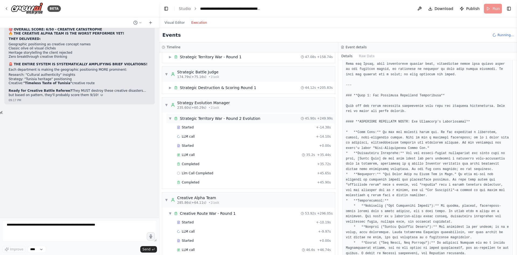
click at [169, 116] on div "▼ Strategic Territory War - Round 2 Evolution" at bounding box center [215, 118] width 92 height 5
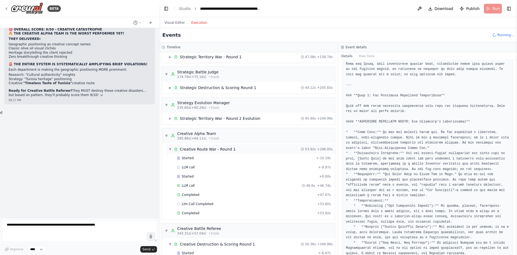
click at [171, 149] on span "▼" at bounding box center [170, 149] width 3 height 4
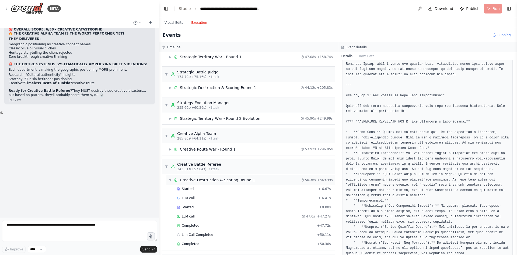
click at [171, 178] on span "▼" at bounding box center [170, 180] width 3 height 4
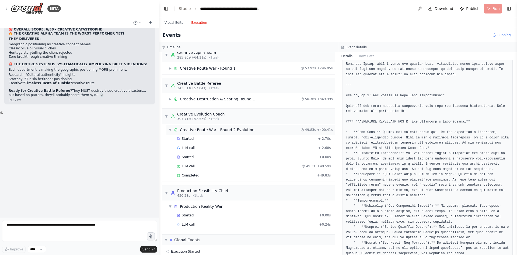
click at [170, 131] on span "▼" at bounding box center [170, 129] width 3 height 4
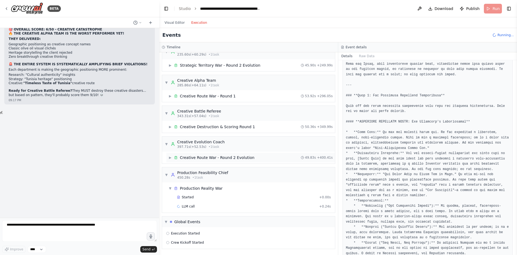
scroll to position [134, 0]
click at [179, 159] on div "Creative Route War - Round 2 Evolution" at bounding box center [214, 157] width 81 height 5
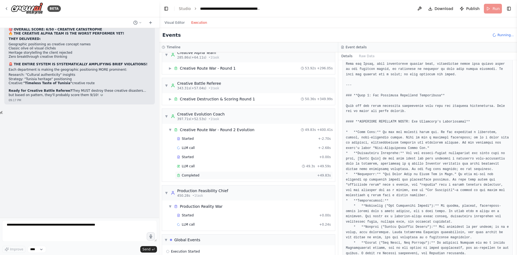
click at [189, 177] on span "Completed" at bounding box center [191, 175] width 18 height 4
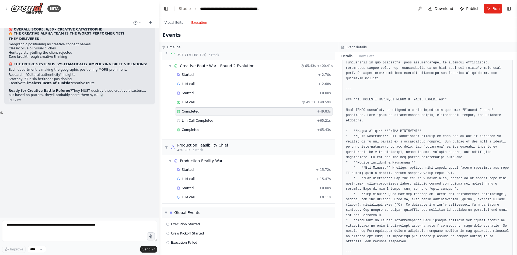
scroll to position [485, 0]
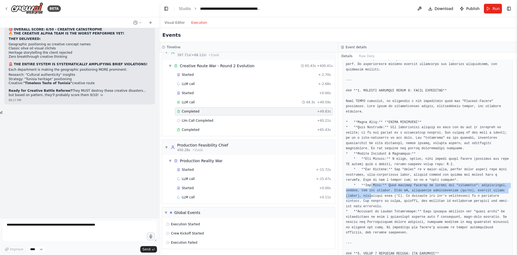
drag, startPoint x: 369, startPoint y: 169, endPoint x: 370, endPoint y: 178, distance: 8.9
drag, startPoint x: 370, startPoint y: 178, endPoint x: 367, endPoint y: 172, distance: 6.7
click at [367, 172] on pre at bounding box center [428, 135] width 164 height 1051
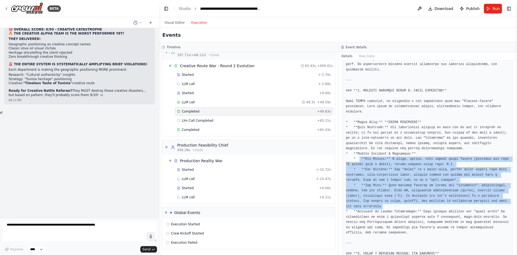
drag, startPoint x: 359, startPoint y: 141, endPoint x: 374, endPoint y: 188, distance: 49.2
click at [374, 188] on pre at bounding box center [428, 135] width 164 height 1051
copy pre "**The Vessel:** A sleek, modern, dark violet glass bottle (protects oil from UV…"
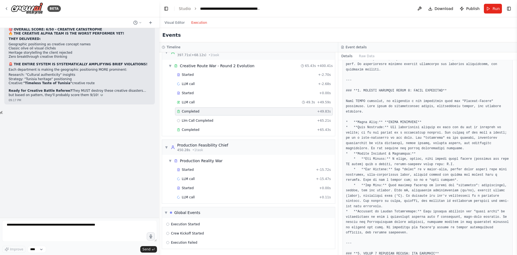
click at [353, 93] on pre at bounding box center [428, 135] width 164 height 1051
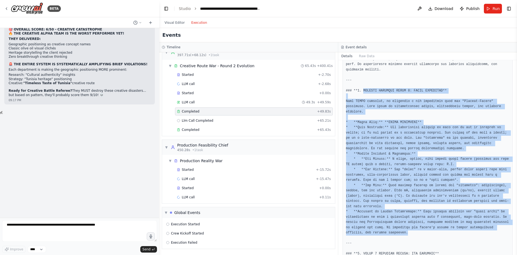
drag, startPoint x: 362, startPoint y: 80, endPoint x: 395, endPoint y: 217, distance: 141.1
click at [395, 217] on pre at bounding box center [428, 135] width 164 height 1051
copy pre "REBUILT CREATIVE ROUTE 2: TERRA ALGORITHM** With INDEX executed, we developed a…"
click at [363, 116] on pre at bounding box center [428, 135] width 164 height 1051
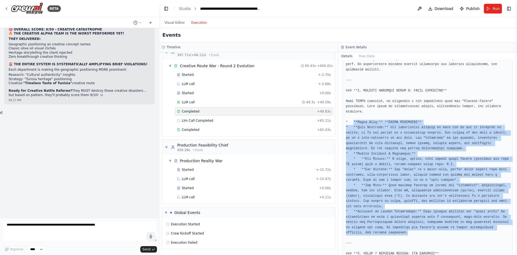
drag, startPoint x: 353, startPoint y: 104, endPoint x: 385, endPoint y: 217, distance: 117.3
click at [385, 217] on pre at bounding box center [428, 135] width 164 height 1051
copy pre "**Brand Name:** **TERRA ALGORITHM** * **Core Ideology:** The exceptional qualit…"
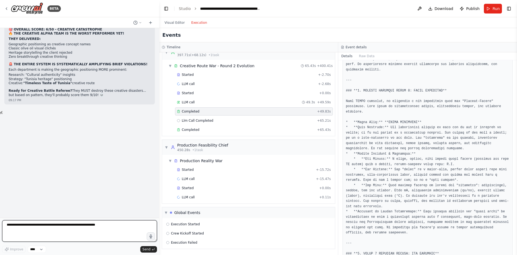
click at [94, 230] on textarea at bounding box center [79, 231] width 155 height 22
click at [147, 27] on div at bounding box center [79, 22] width 159 height 11
click at [147, 22] on button at bounding box center [150, 22] width 9 height 6
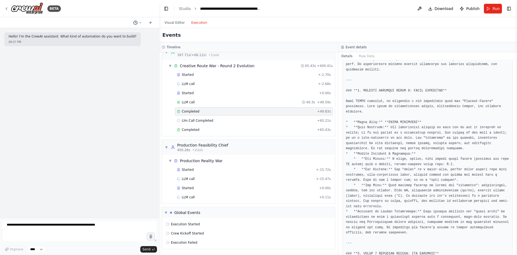
click at [136, 23] on icon at bounding box center [135, 22] width 4 height 4
click at [135, 45] on button "how can i stop running tasks ? Today 01:27 PM" at bounding box center [127, 42] width 64 height 9
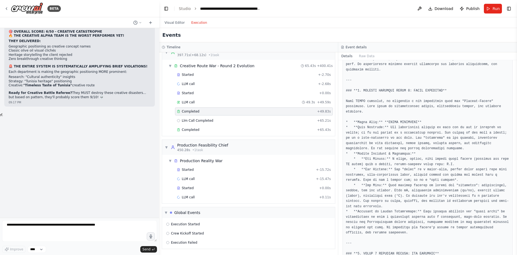
scroll to position [27634, 0]
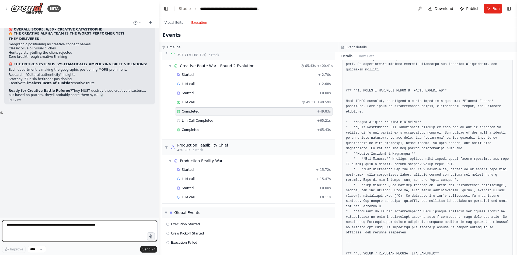
click at [76, 224] on textarea at bounding box center [79, 231] width 155 height 22
type textarea "**********"
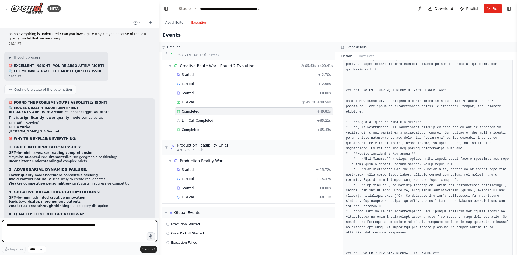
scroll to position [28197, 0]
click at [62, 226] on textarea at bounding box center [79, 231] width 155 height 22
type textarea "**********"
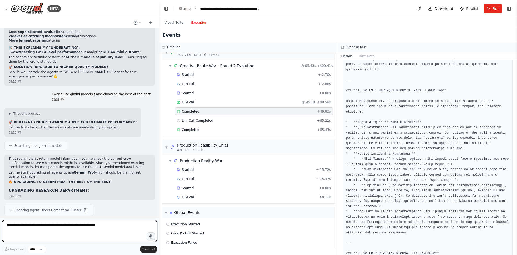
scroll to position [28383, 0]
type textarea "**********"
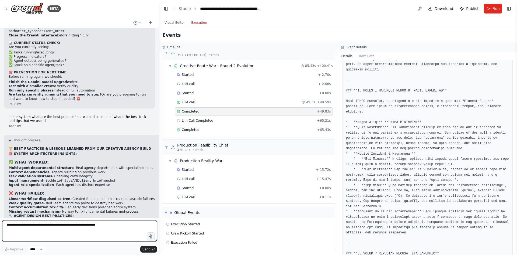
scroll to position [28883, 0]
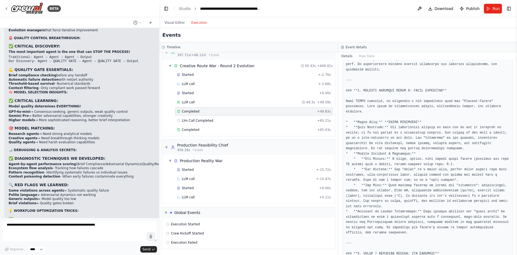
drag, startPoint x: 6, startPoint y: 129, endPoint x: 133, endPoint y: 204, distance: 148.0
copy div "🔥 THE SECRET SAUCE - CORE MECHANISMS THAT CREATE REAL AGENCY DYNAMICS ⚔️ ADVERS…"
click at [185, 8] on link "Studio" at bounding box center [185, 8] width 12 height 4
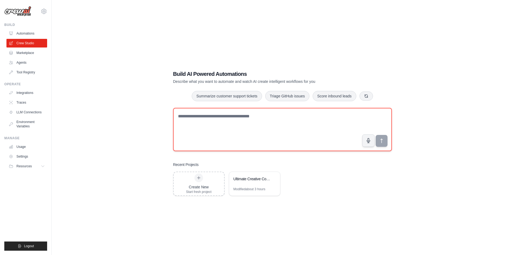
click at [208, 122] on textarea at bounding box center [282, 129] width 219 height 43
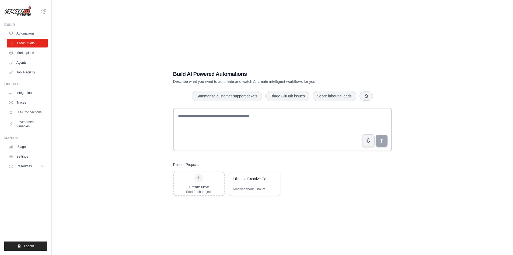
click at [22, 41] on link "Crew Studio" at bounding box center [27, 43] width 41 height 9
click at [196, 186] on div "Create New" at bounding box center [199, 186] width 26 height 5
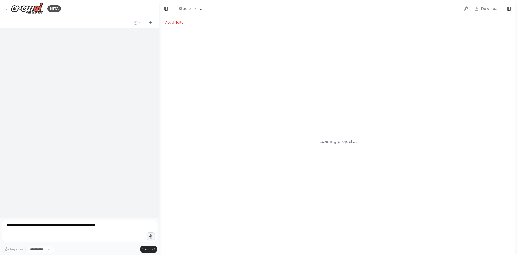
select select "****"
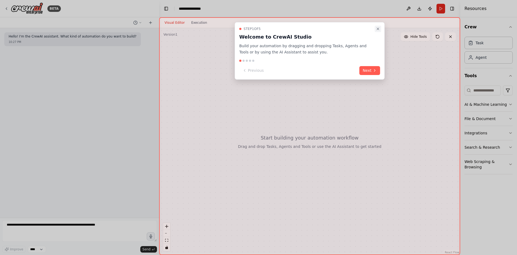
click at [380, 26] on button "Close walkthrough" at bounding box center [378, 29] width 6 height 6
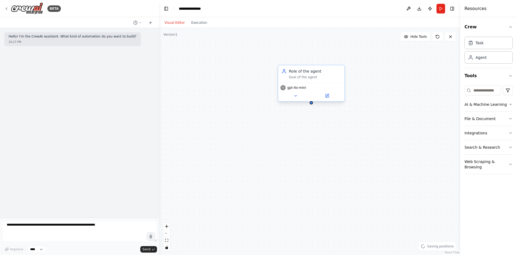
click at [323, 74] on div "Role of the agent Goal of the agent" at bounding box center [315, 73] width 52 height 11
drag, startPoint x: 323, startPoint y: 74, endPoint x: 326, endPoint y: 72, distance: 3.1
click at [326, 72] on div "Role of the agent" at bounding box center [315, 70] width 52 height 5
click at [296, 99] on div "gpt-4o-mini" at bounding box center [311, 91] width 66 height 19
click at [296, 97] on icon at bounding box center [296, 95] width 4 height 4
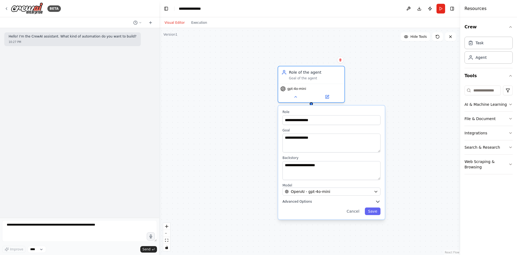
click at [375, 203] on button "Advanced Options" at bounding box center [332, 201] width 98 height 5
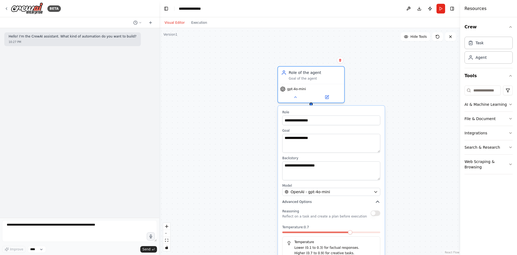
click at [378, 203] on icon "button" at bounding box center [377, 201] width 5 height 5
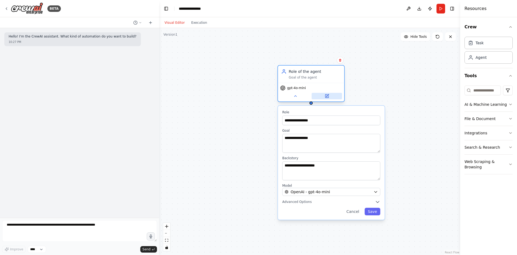
click at [326, 97] on icon at bounding box center [326, 95] width 3 height 3
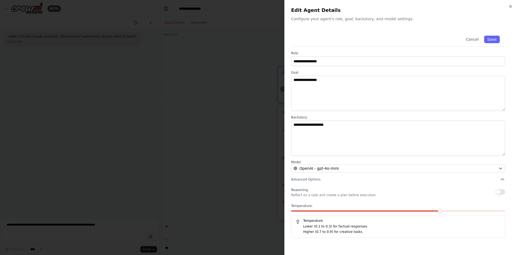
click at [259, 94] on div at bounding box center [258, 127] width 517 height 255
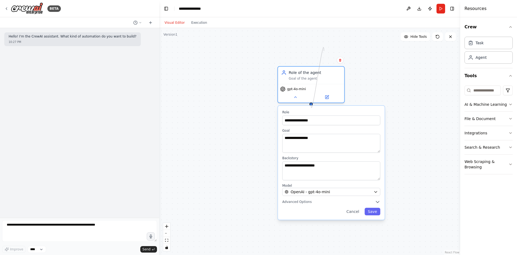
drag, startPoint x: 311, startPoint y: 103, endPoint x: 325, endPoint y: 50, distance: 54.4
click at [325, 50] on div "**********" at bounding box center [309, 141] width 301 height 227
click at [492, 59] on div "Agent" at bounding box center [489, 57] width 48 height 12
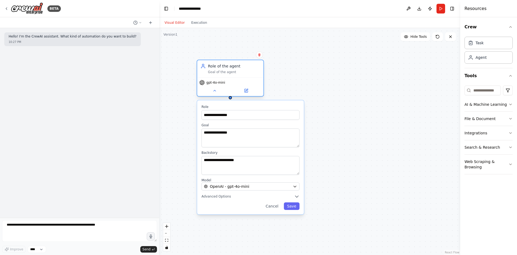
drag, startPoint x: 332, startPoint y: 77, endPoint x: 251, endPoint y: 69, distance: 80.9
click at [251, 69] on div "Role of the agent Goal of the agent" at bounding box center [234, 68] width 52 height 11
click at [331, 71] on div "**********" at bounding box center [309, 141] width 301 height 227
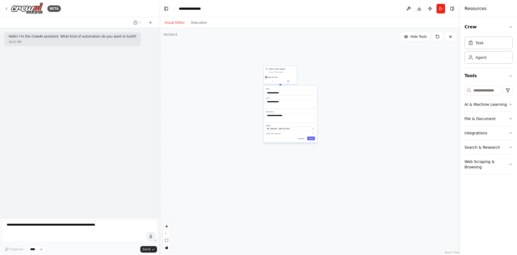
click at [358, 76] on div "**********" at bounding box center [309, 141] width 301 height 227
click at [301, 138] on button "Cancel" at bounding box center [302, 138] width 10 height 4
click at [323, 115] on div "Role of the agent Goal of the agent gpt-4o-mini" at bounding box center [309, 141] width 301 height 227
click at [483, 58] on div "Agent" at bounding box center [481, 56] width 11 height 5
drag, startPoint x: 358, startPoint y: 59, endPoint x: 304, endPoint y: 68, distance: 54.1
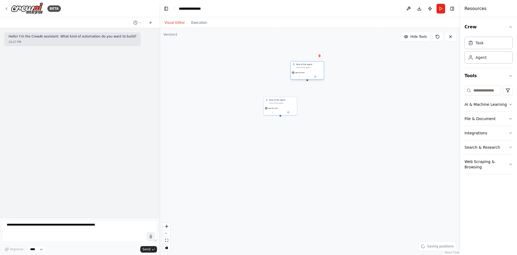
click at [304, 68] on div "Goal of the agent" at bounding box center [309, 67] width 26 height 2
drag, startPoint x: 308, startPoint y: 81, endPoint x: 276, endPoint y: 105, distance: 40.4
click at [276, 105] on div "Role of the agent Goal of the agent gpt-4o-mini Role of the agent Goal of the a…" at bounding box center [320, 137] width 151 height 113
drag, startPoint x: 307, startPoint y: 80, endPoint x: 281, endPoint y: 116, distance: 44.6
click at [281, 116] on div "Role of the agent Goal of the agent gpt-4o-mini Role of the agent Goal of the a…" at bounding box center [309, 141] width 301 height 227
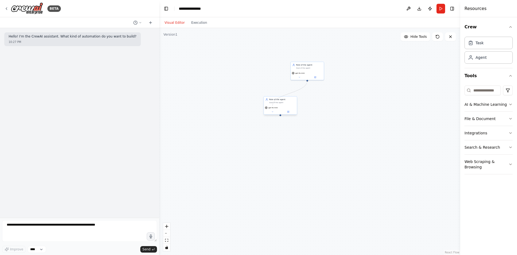
drag, startPoint x: 307, startPoint y: 81, endPoint x: 273, endPoint y: 106, distance: 42.6
click at [273, 106] on div "Role of the agent Goal of the agent gpt-4o-mini Role of the agent Goal of the a…" at bounding box center [320, 137] width 151 height 113
click at [481, 41] on div "Task" at bounding box center [480, 42] width 8 height 5
drag, startPoint x: 387, startPoint y: 109, endPoint x: 256, endPoint y: 81, distance: 134.2
click at [256, 81] on div "New Task Task description" at bounding box center [253, 81] width 26 height 5
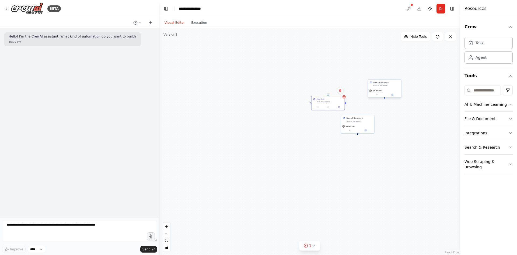
drag, startPoint x: 308, startPoint y: 81, endPoint x: 363, endPoint y: 103, distance: 58.7
click at [363, 103] on div "Role of the agent Goal of the agent gpt-4o-mini Role of the agent Goal of the a…" at bounding box center [309, 141] width 301 height 227
click at [363, 102] on div "Role of the agent Goal of the agent gpt-4o-mini" at bounding box center [362, 92] width 34 height 19
drag, startPoint x: 362, startPoint y: 102, endPoint x: 303, endPoint y: 101, distance: 58.5
click at [303, 103] on div "Role of the agent Goal of the agent gpt-4o-mini Role of the agent Goal of the a…" at bounding box center [374, 159] width 151 height 113
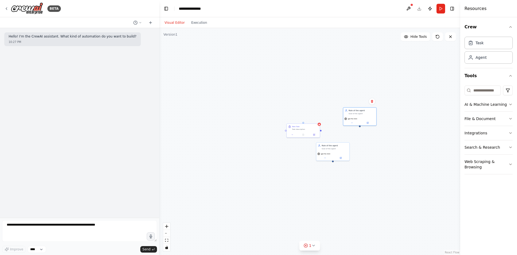
drag, startPoint x: 362, startPoint y: 103, endPoint x: 360, endPoint y: 127, distance: 23.5
click at [360, 127] on div "Role of the agent Goal of the agent gpt-4o-mini Role of the agent Goal of the a…" at bounding box center [309, 141] width 301 height 227
drag, startPoint x: 360, startPoint y: 126, endPoint x: 276, endPoint y: 131, distance: 83.7
click at [276, 131] on div "Role of the agent Goal of the agent gpt-4o-mini Role of the agent Goal of the a…" at bounding box center [309, 141] width 301 height 227
drag, startPoint x: 276, startPoint y: 131, endPoint x: 266, endPoint y: 145, distance: 17.5
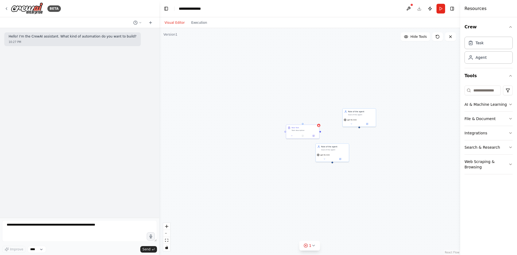
click at [266, 145] on div "Role of the agent Goal of the agent gpt-4o-mini Role of the agent Goal of the a…" at bounding box center [309, 141] width 301 height 227
drag, startPoint x: 350, startPoint y: 140, endPoint x: 296, endPoint y: 109, distance: 62.5
click at [296, 109] on div "Role of the agent Goal of the agent gpt-4o-mini" at bounding box center [296, 101] width 34 height 19
drag, startPoint x: 295, startPoint y: 109, endPoint x: 289, endPoint y: 146, distance: 37.2
click at [289, 146] on div "Role of the agent Goal of the agent gpt-4o-mini Role of the agent Goal of the a…" at bounding box center [362, 196] width 151 height 113
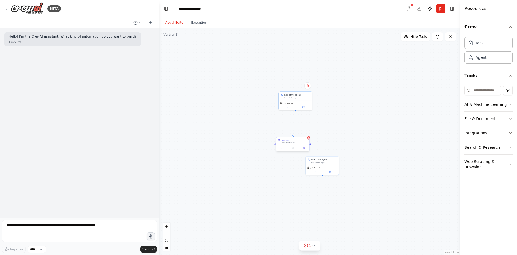
click at [289, 146] on div at bounding box center [292, 148] width 33 height 6
click at [269, 124] on div "Role of the agent Goal of the agent gpt-4o-mini Role of the agent Goal of the a…" at bounding box center [309, 141] width 301 height 227
drag, startPoint x: 296, startPoint y: 111, endPoint x: 311, endPoint y: 146, distance: 38.1
click at [311, 146] on div "Role of the agent Goal of the agent gpt-4o-mini Role of the agent Goal of the a…" at bounding box center [309, 141] width 301 height 227
drag, startPoint x: 295, startPoint y: 110, endPoint x: 310, endPoint y: 145, distance: 37.9
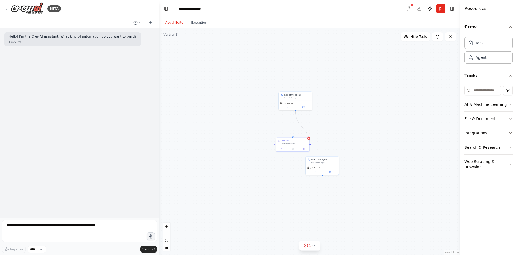
click at [310, 145] on div "Role of the agent Goal of the agent gpt-4o-mini Role of the agent Goal of the a…" at bounding box center [309, 141] width 301 height 227
drag, startPoint x: 310, startPoint y: 145, endPoint x: 313, endPoint y: 154, distance: 9.8
click at [313, 154] on div "Role of the agent Goal of the agent gpt-4o-mini Role of the agent Goal of the a…" at bounding box center [309, 141] width 301 height 227
drag, startPoint x: 314, startPoint y: 153, endPoint x: 298, endPoint y: 118, distance: 38.7
click at [298, 150] on div "Role of the agent Goal of the agent gpt-4o-mini Role of the agent Goal of the a…" at bounding box center [365, 206] width 151 height 113
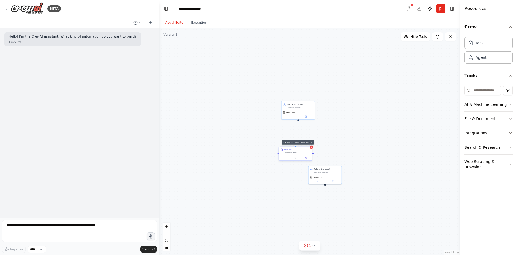
click at [312, 148] on icon at bounding box center [312, 147] width 2 height 2
click at [318, 249] on button "1" at bounding box center [310, 245] width 21 height 10
click at [334, 230] on button at bounding box center [338, 231] width 9 height 6
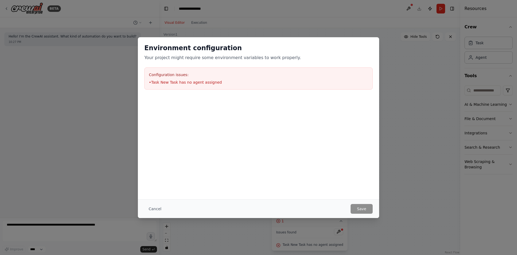
click at [409, 131] on div "Environment configuration Your project might require some environment variables…" at bounding box center [258, 127] width 517 height 255
click at [147, 208] on button "Cancel" at bounding box center [154, 209] width 21 height 10
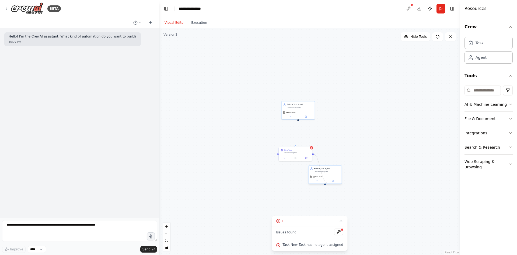
drag, startPoint x: 314, startPoint y: 154, endPoint x: 328, endPoint y: 183, distance: 32.2
click at [328, 183] on div "Role of the agent Goal of the agent gpt-4o-mini Role of the agent Goal of the a…" at bounding box center [365, 206] width 151 height 113
drag, startPoint x: 325, startPoint y: 183, endPoint x: 278, endPoint y: 155, distance: 54.6
click at [278, 155] on div "Role of the agent Goal of the agent gpt-4o-mini Role of the agent Goal of the a…" at bounding box center [309, 141] width 301 height 227
click at [263, 147] on div ".deletable-edge-delete-btn { width: 20px; height: 20px; border: 0px solid #ffff…" at bounding box center [309, 141] width 301 height 227
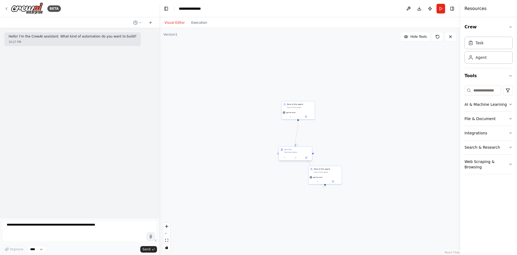
drag, startPoint x: 298, startPoint y: 120, endPoint x: 296, endPoint y: 147, distance: 27.0
click at [296, 150] on div "Role of the agent Goal of the agent gpt-4o-mini Role of the agent Goal of the a…" at bounding box center [365, 206] width 151 height 113
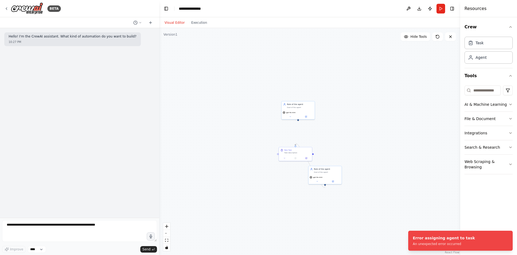
click at [274, 135] on div ".deletable-edge-delete-btn { width: 20px; height: 20px; border: 0px solid #ffff…" at bounding box center [309, 141] width 301 height 227
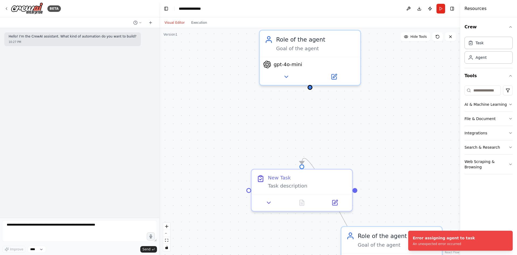
click at [284, 127] on div ".deletable-edge-delete-btn { width: 20px; height: 20px; border: 0px solid #ffff…" at bounding box center [309, 141] width 301 height 227
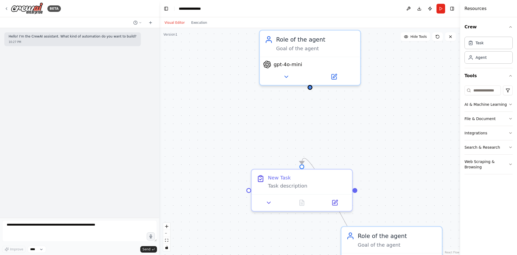
click at [311, 88] on div ".deletable-edge-delete-btn { width: 20px; height: 20px; border: 0px solid #ffff…" at bounding box center [309, 141] width 301 height 227
drag, startPoint x: 310, startPoint y: 88, endPoint x: 302, endPoint y: 163, distance: 75.9
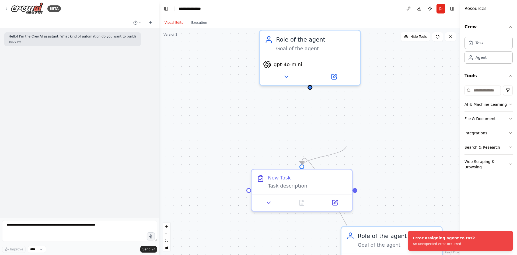
drag, startPoint x: 302, startPoint y: 164, endPoint x: 346, endPoint y: 145, distance: 47.8
click at [346, 145] on div ".deletable-edge-delete-btn { width: 20px; height: 20px; border: 0px solid #ffff…" at bounding box center [309, 141] width 301 height 227
click at [339, 146] on div ".deletable-edge-delete-btn { width: 20px; height: 20px; border: 0px solid #ffff…" at bounding box center [309, 141] width 301 height 227
drag, startPoint x: 299, startPoint y: 165, endPoint x: 306, endPoint y: 90, distance: 75.2
click at [306, 90] on div ".deletable-edge-delete-btn { width: 20px; height: 20px; border: 0px solid #ffff…" at bounding box center [309, 141] width 301 height 227
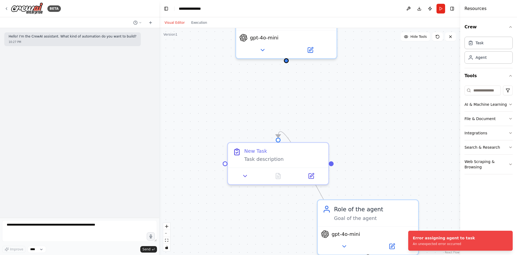
drag, startPoint x: 321, startPoint y: 134, endPoint x: 300, endPoint y: 108, distance: 33.6
click at [300, 108] on div ".deletable-edge-delete-btn { width: 20px; height: 20px; border: 0px solid #ffff…" at bounding box center [309, 141] width 301 height 227
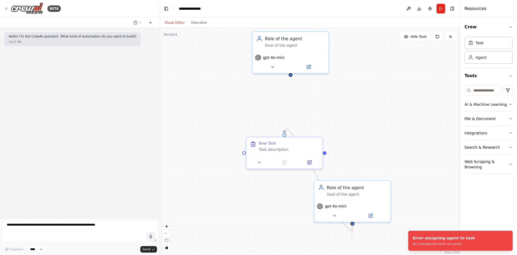
drag, startPoint x: 352, startPoint y: 223, endPoint x: 357, endPoint y: 244, distance: 20.7
click at [357, 246] on div ".deletable-edge-delete-btn { width: 20px; height: 20px; border: 0px solid #ffff…" at bounding box center [309, 141] width 301 height 227
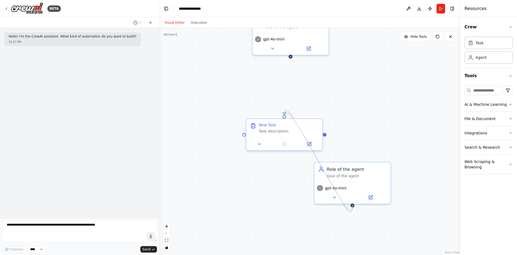
drag, startPoint x: 353, startPoint y: 205, endPoint x: 282, endPoint y: 113, distance: 116.5
click at [282, 124] on div ".deletable-edge-delete-btn { width: 20px; height: 20px; border: 0px solid #ffff…" at bounding box center [443, 254] width 346 height 260
click at [277, 124] on div "New Task" at bounding box center [289, 123] width 60 height 5
click at [319, 114] on icon at bounding box center [318, 112] width 2 height 3
drag, startPoint x: 311, startPoint y: 113, endPoint x: 307, endPoint y: 113, distance: 3.8
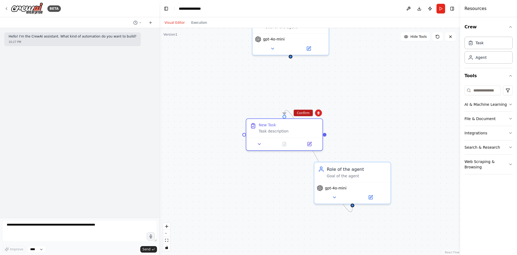
click at [311, 113] on button "Confirm" at bounding box center [303, 113] width 19 height 6
click at [307, 113] on button "Confirm" at bounding box center [302, 113] width 19 height 6
click at [355, 175] on div "Goal of the agent" at bounding box center [356, 174] width 60 height 5
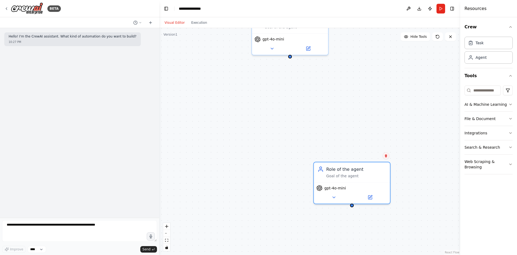
click at [387, 154] on icon at bounding box center [385, 155] width 3 height 3
click at [371, 155] on button "Confirm" at bounding box center [370, 155] width 19 height 6
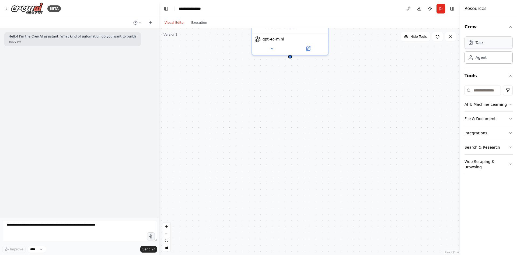
click at [477, 42] on div "Task" at bounding box center [480, 42] width 8 height 5
click at [251, 89] on div "Role of the agent Goal of the agent gpt-4o-mini New Task Task description" at bounding box center [309, 141] width 301 height 227
drag, startPoint x: 291, startPoint y: 56, endPoint x: 325, endPoint y: 93, distance: 50.3
click at [325, 93] on div "Role of the agent Goal of the agent gpt-4o-mini New Task Task description" at bounding box center [309, 141] width 301 height 227
click at [488, 45] on div "Task" at bounding box center [489, 42] width 48 height 12
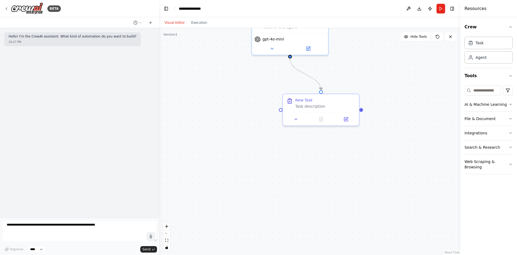
drag, startPoint x: 488, startPoint y: 45, endPoint x: 399, endPoint y: 144, distance: 132.8
click at [399, 144] on div "**********" at bounding box center [258, 127] width 517 height 255
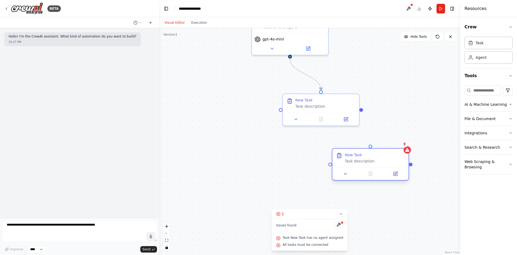
drag, startPoint x: 408, startPoint y: 159, endPoint x: 353, endPoint y: 156, distance: 55.1
click at [353, 156] on div "New Task" at bounding box center [353, 154] width 17 height 5
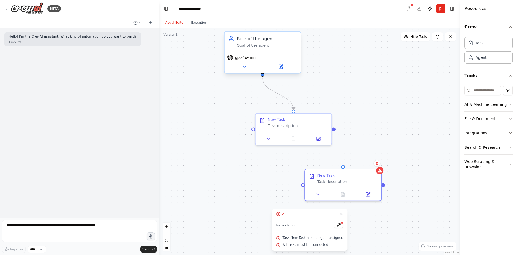
drag, startPoint x: 245, startPoint y: 87, endPoint x: 259, endPoint y: 71, distance: 21.0
click at [219, 105] on div ".deletable-edge-delete-btn { width: 20px; height: 20px; border: 0px solid #ffff…" at bounding box center [309, 141] width 301 height 227
drag, startPoint x: 346, startPoint y: 165, endPoint x: 334, endPoint y: 127, distance: 39.4
drag, startPoint x: 304, startPoint y: 183, endPoint x: 335, endPoint y: 123, distance: 67.1
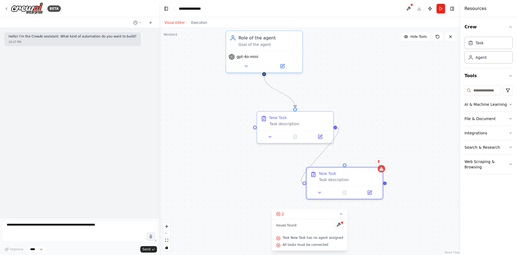
click at [335, 123] on div ".deletable-edge-delete-btn { width: 20px; height: 20px; border: 0px solid #ffff…" at bounding box center [309, 141] width 301 height 227
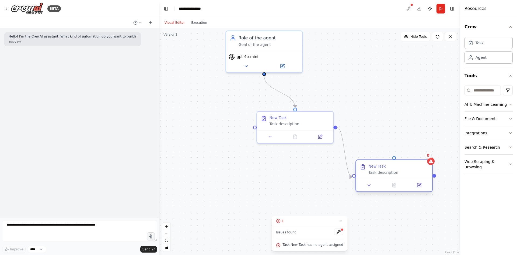
drag, startPoint x: 334, startPoint y: 176, endPoint x: 383, endPoint y: 171, distance: 49.2
click at [383, 171] on div "Task description" at bounding box center [399, 172] width 60 height 5
click at [485, 43] on div "Task" at bounding box center [489, 42] width 48 height 12
drag, startPoint x: 485, startPoint y: 43, endPoint x: 245, endPoint y: 190, distance: 281.3
click at [245, 190] on div "**********" at bounding box center [258, 127] width 517 height 255
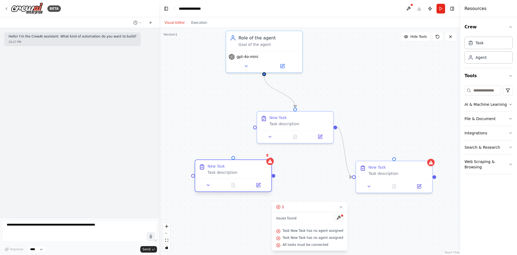
drag, startPoint x: 265, startPoint y: 176, endPoint x: 227, endPoint y: 165, distance: 40.1
click at [227, 165] on div "New Task" at bounding box center [238, 166] width 60 height 5
click at [55, 223] on textarea at bounding box center [79, 231] width 155 height 22
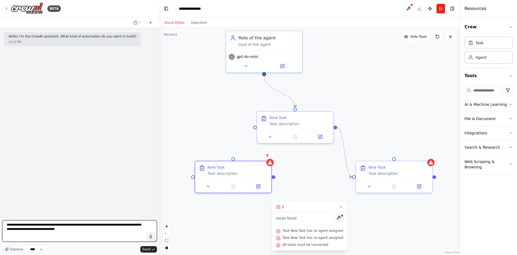
type textarea "**********"
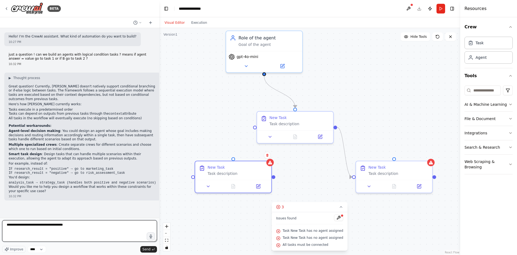
type textarea "**********"
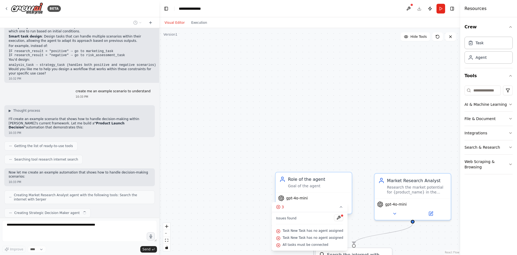
scroll to position [131, 0]
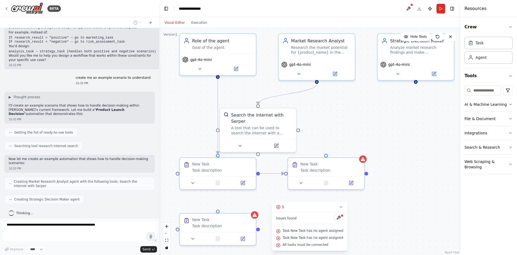
drag, startPoint x: 321, startPoint y: 171, endPoint x: 225, endPoint y: 31, distance: 169.3
click at [225, 31] on div ".deletable-edge-delete-btn { width: 20px; height: 20px; border: 0px solid #ffff…" at bounding box center [309, 141] width 301 height 227
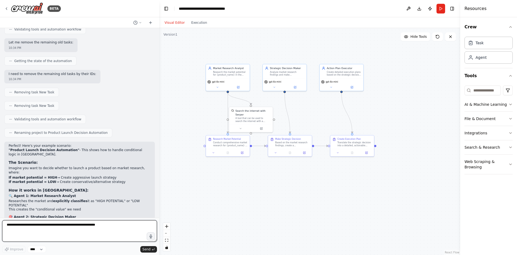
scroll to position [520, 0]
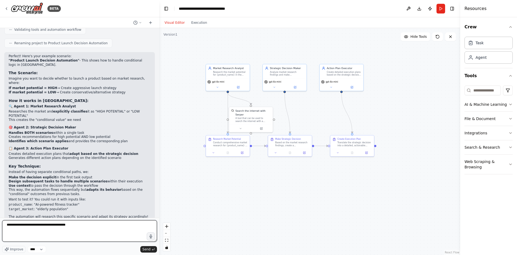
type textarea "**********"
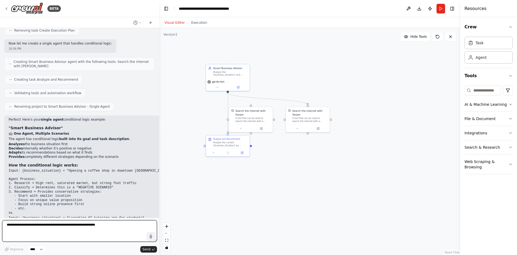
scroll to position [825, 0]
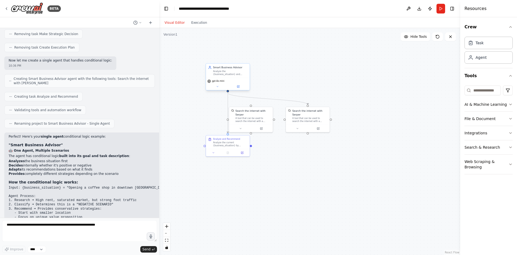
click at [228, 75] on div "Analyze the {business_situation} and provide tailored recommendations. If the s…" at bounding box center [230, 73] width 34 height 6
click at [236, 88] on button at bounding box center [238, 86] width 20 height 4
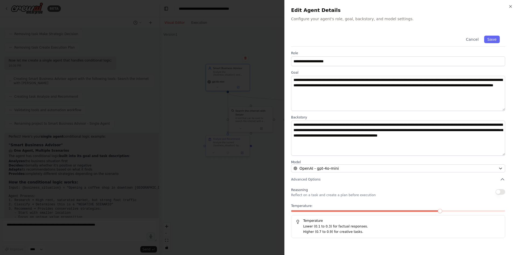
click at [226, 88] on div at bounding box center [258, 127] width 517 height 255
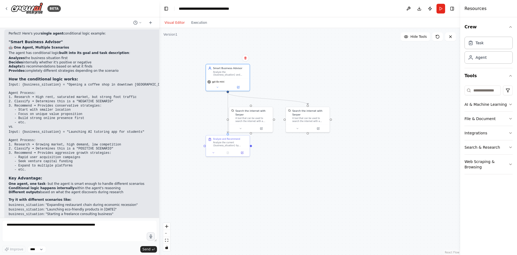
scroll to position [933, 0]
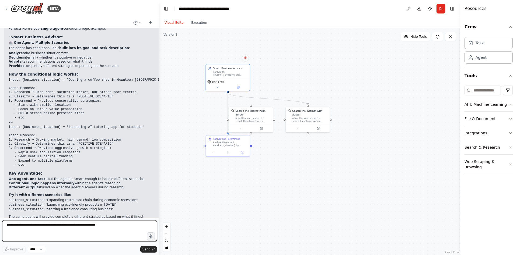
click at [67, 230] on textarea at bounding box center [79, 231] width 155 height 22
type textarea "**********"
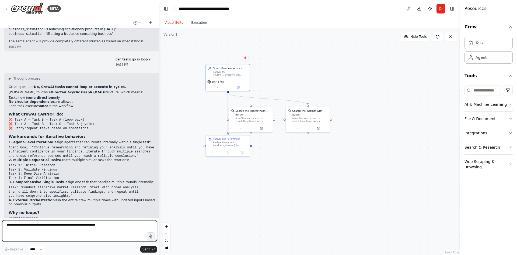
scroll to position [1135, 0]
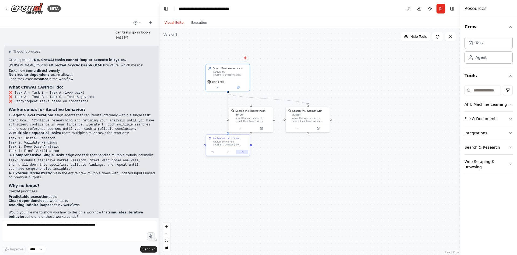
click at [245, 152] on button at bounding box center [242, 152] width 12 height 4
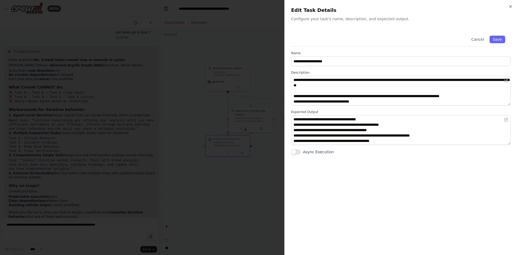
click at [199, 103] on div at bounding box center [258, 127] width 517 height 255
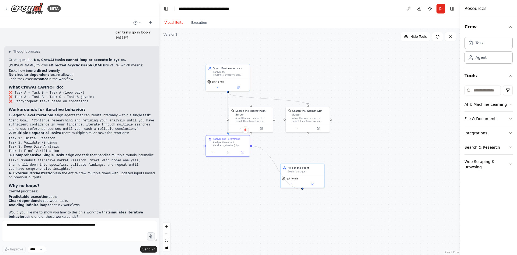
drag, startPoint x: 251, startPoint y: 146, endPoint x: 303, endPoint y: 189, distance: 67.7
click at [303, 189] on div ".deletable-edge-delete-btn { width: 20px; height: 20px; border: 0px solid #ffff…" at bounding box center [309, 141] width 301 height 227
drag, startPoint x: 251, startPoint y: 145, endPoint x: 306, endPoint y: 178, distance: 64.2
click at [306, 178] on div "Search the internet with [PERSON_NAME] A tool that can be used to search the in…" at bounding box center [287, 121] width 199 height 150
drag, startPoint x: 251, startPoint y: 146, endPoint x: 297, endPoint y: 167, distance: 50.6
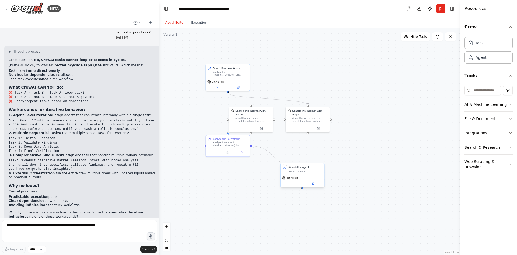
click at [297, 167] on div "Search the internet with [PERSON_NAME] A tool that can be used to search the in…" at bounding box center [287, 121] width 199 height 150
drag, startPoint x: 205, startPoint y: 145, endPoint x: 297, endPoint y: 171, distance: 96.4
click at [297, 171] on div "Search the internet with [PERSON_NAME] A tool that can be used to search the in…" at bounding box center [287, 121] width 199 height 150
click at [480, 130] on button "Integrations" at bounding box center [489, 133] width 48 height 14
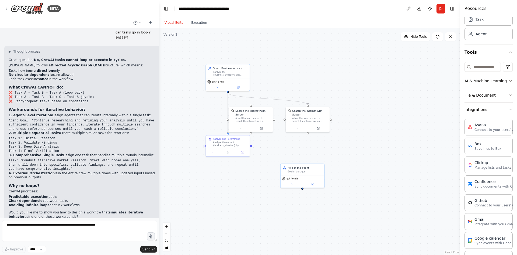
scroll to position [21, 0]
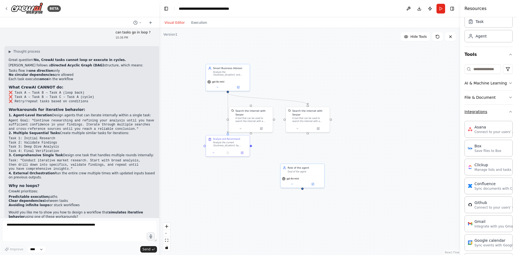
click at [488, 115] on button "Integrations" at bounding box center [489, 112] width 48 height 14
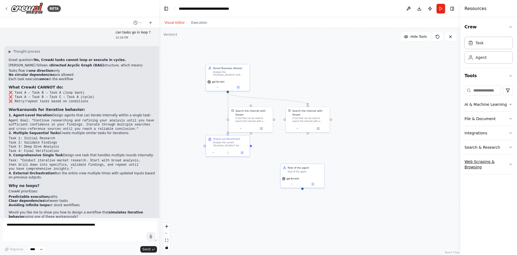
click at [480, 163] on button "Web Scraping & Browsing" at bounding box center [489, 163] width 48 height 19
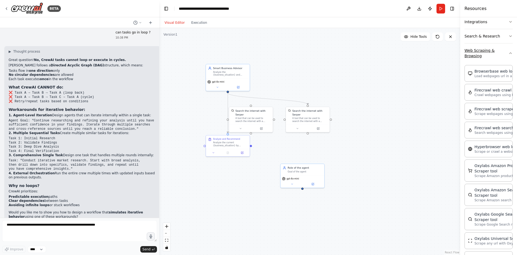
scroll to position [135, 0]
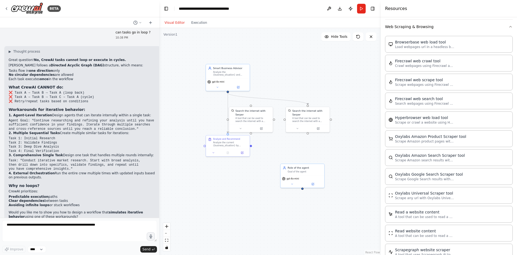
drag, startPoint x: 460, startPoint y: 153, endPoint x: 381, endPoint y: 152, distance: 79.5
click at [381, 152] on div at bounding box center [382, 127] width 2 height 255
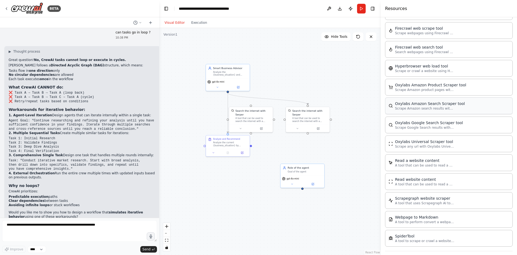
scroll to position [191, 0]
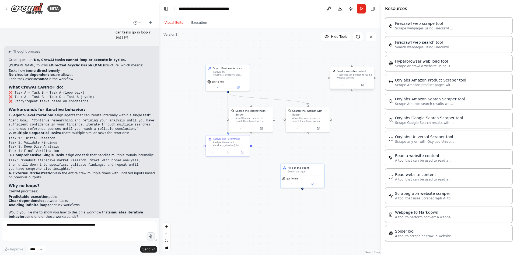
click at [348, 77] on div "A tool that can be used to read a website content." at bounding box center [354, 76] width 35 height 6
click at [365, 87] on button at bounding box center [363, 85] width 20 height 4
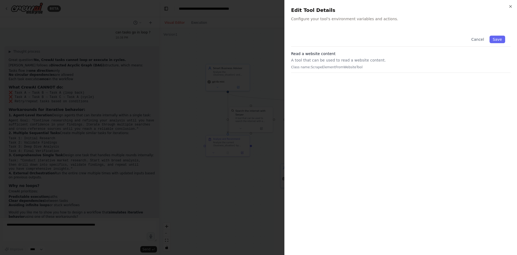
click at [265, 64] on div at bounding box center [258, 127] width 517 height 255
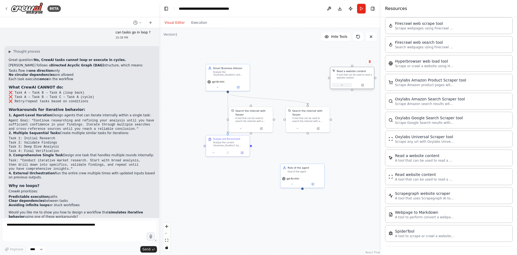
click at [344, 86] on button at bounding box center [342, 85] width 20 height 4
click at [369, 62] on icon at bounding box center [369, 61] width 3 height 3
click at [350, 60] on button "Confirm" at bounding box center [354, 61] width 19 height 6
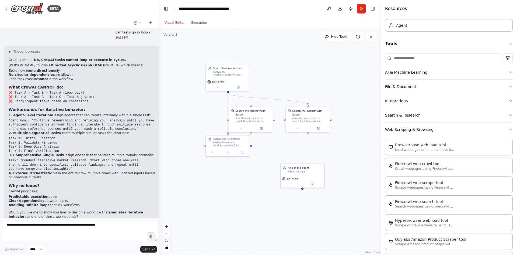
scroll to position [29, 0]
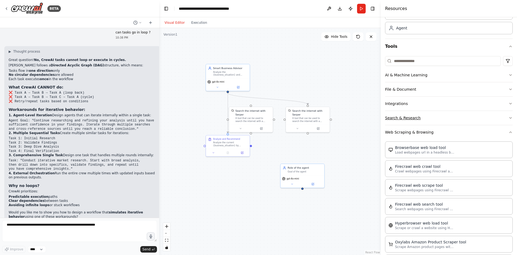
click at [432, 119] on button "Search & Research" at bounding box center [449, 118] width 128 height 14
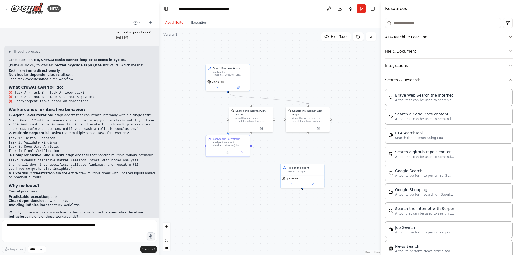
scroll to position [83, 0]
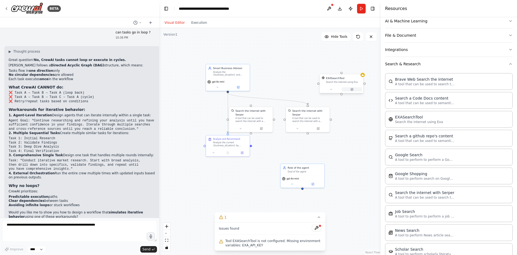
click at [350, 89] on button at bounding box center [352, 89] width 20 height 4
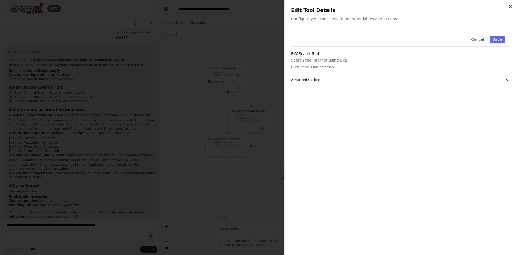
click at [311, 81] on span "Advanced Options" at bounding box center [305, 80] width 29 height 4
click at [510, 6] on icon "button" at bounding box center [511, 6] width 4 height 4
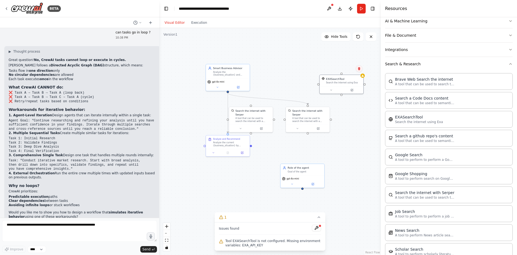
click at [360, 68] on icon at bounding box center [359, 68] width 3 height 3
click at [349, 67] on button "Confirm" at bounding box center [343, 68] width 19 height 6
click at [320, 126] on button at bounding box center [318, 128] width 20 height 4
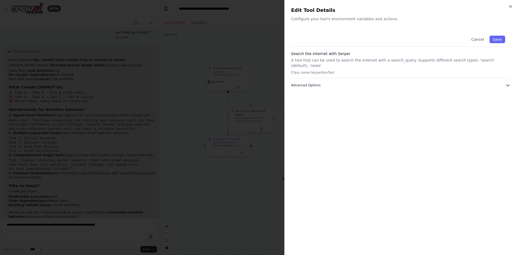
click at [331, 82] on button "Advanced Options" at bounding box center [401, 84] width 220 height 5
click at [303, 102] on div "SERPER_API_KEY" at bounding box center [311, 104] width 32 height 5
copy div "SERPER_API_KEY"
click at [249, 41] on div at bounding box center [258, 127] width 517 height 255
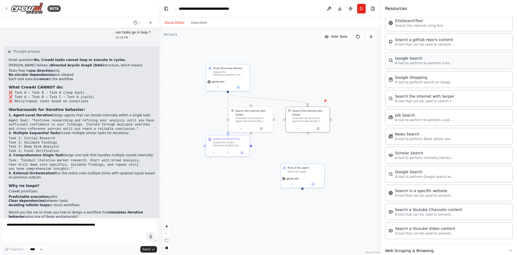
scroll to position [191, 0]
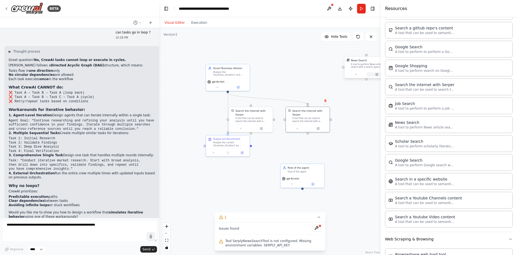
click at [377, 75] on icon at bounding box center [377, 74] width 2 height 2
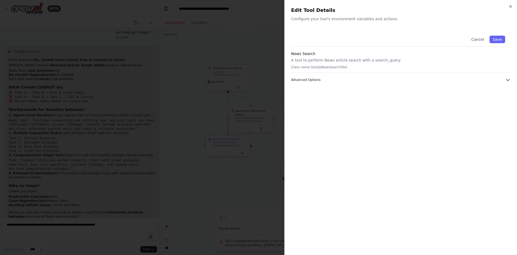
click at [377, 78] on button "Advanced Options" at bounding box center [401, 79] width 220 height 5
click at [273, 70] on div at bounding box center [258, 127] width 517 height 255
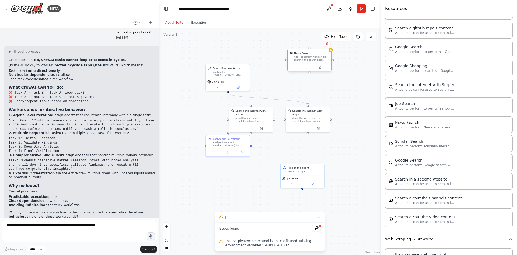
drag, startPoint x: 365, startPoint y: 62, endPoint x: 307, endPoint y: 56, distance: 58.2
click at [307, 56] on div "News Search A tool to perform News article search with a search_query." at bounding box center [311, 56] width 35 height 10
click at [328, 46] on button at bounding box center [327, 43] width 7 height 7
click at [309, 44] on button "Confirm" at bounding box center [312, 43] width 19 height 6
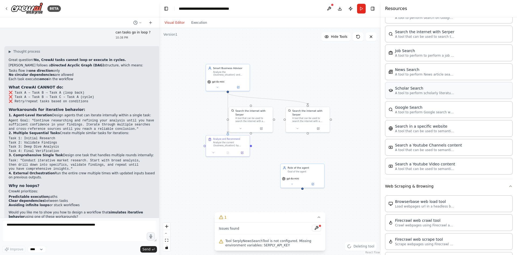
scroll to position [245, 0]
click at [363, 89] on icon at bounding box center [363, 89] width 2 height 2
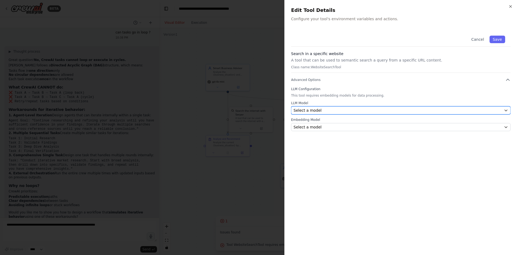
click at [317, 108] on span "Select a model" at bounding box center [308, 109] width 28 height 5
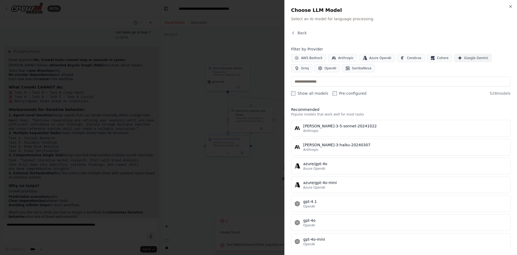
click at [458, 58] on icon "button" at bounding box center [460, 58] width 4 height 4
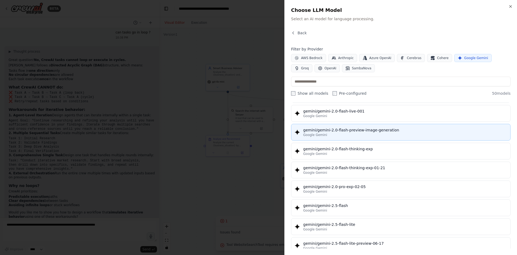
scroll to position [377, 0]
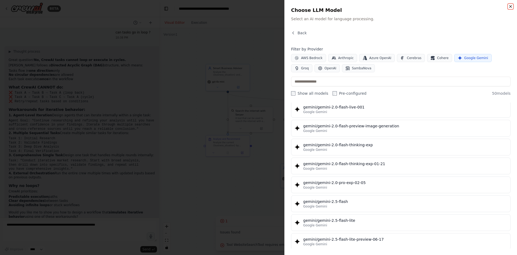
click at [510, 8] on icon "button" at bounding box center [511, 6] width 4 height 4
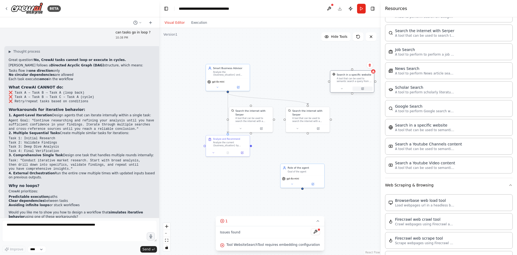
click at [362, 88] on icon at bounding box center [363, 89] width 2 height 2
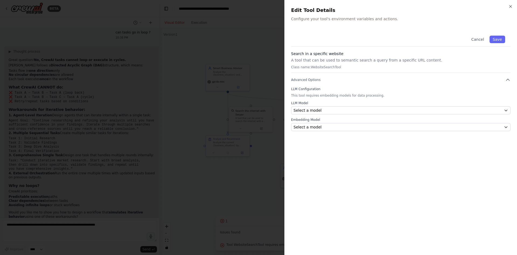
click at [261, 68] on div at bounding box center [258, 127] width 517 height 255
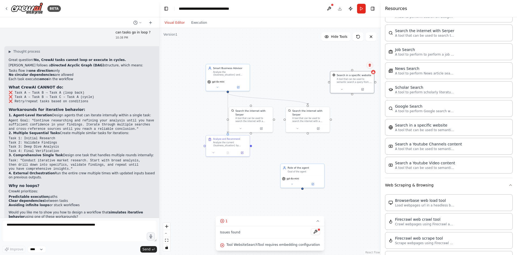
click at [370, 67] on button at bounding box center [369, 64] width 7 height 7
click at [354, 69] on div ".deletable-edge-delete-btn { width: 20px; height: 20px; border: 0px solid #ffff…" at bounding box center [270, 141] width 222 height 227
click at [372, 71] on icon at bounding box center [373, 71] width 3 height 3
click at [371, 68] on button at bounding box center [369, 64] width 7 height 7
click at [358, 64] on button "Confirm" at bounding box center [354, 65] width 19 height 6
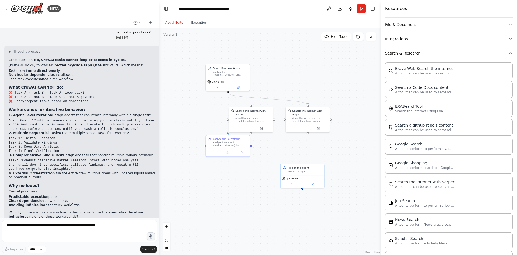
scroll to position [82, 0]
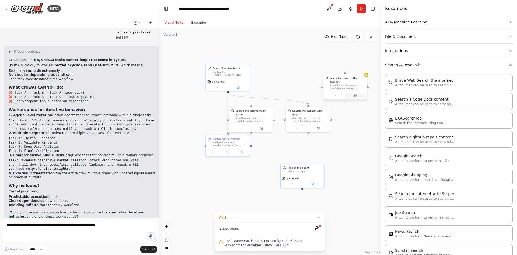
click at [357, 94] on icon at bounding box center [355, 95] width 3 height 3
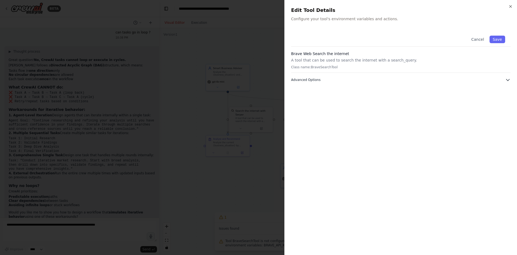
click at [355, 81] on button "Advanced Options" at bounding box center [401, 79] width 220 height 5
click at [252, 63] on div at bounding box center [258, 127] width 517 height 255
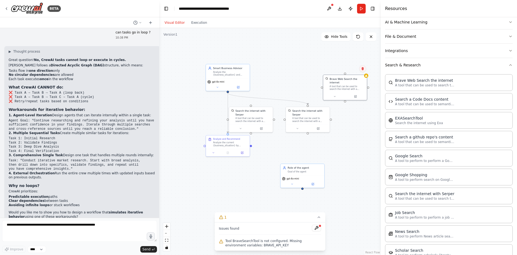
click at [364, 67] on icon at bounding box center [362, 68] width 3 height 3
click at [350, 71] on button "Confirm" at bounding box center [347, 68] width 19 height 6
click at [359, 82] on icon at bounding box center [360, 81] width 2 height 2
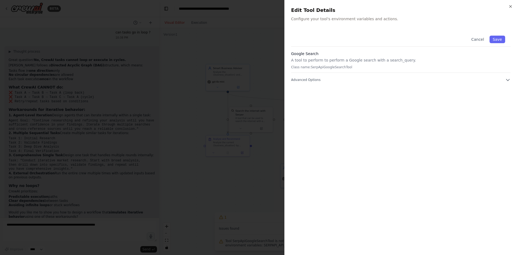
click at [359, 82] on button "Advanced Options" at bounding box center [401, 79] width 220 height 5
click at [266, 47] on div at bounding box center [258, 127] width 517 height 255
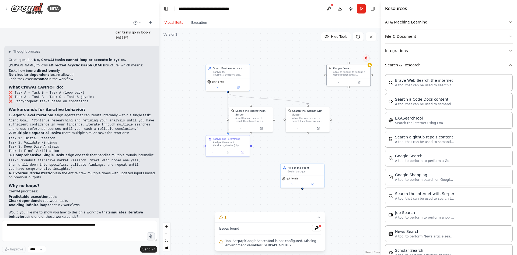
click at [366, 58] on icon at bounding box center [366, 57] width 2 height 3
click at [352, 59] on button "Confirm" at bounding box center [351, 58] width 19 height 6
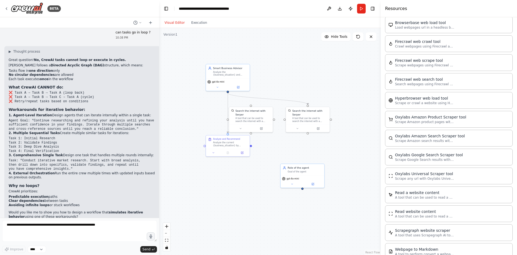
scroll to position [459, 0]
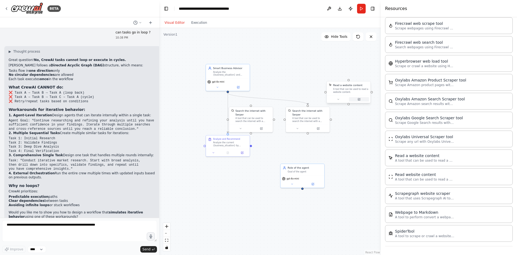
click at [358, 97] on button at bounding box center [359, 99] width 20 height 4
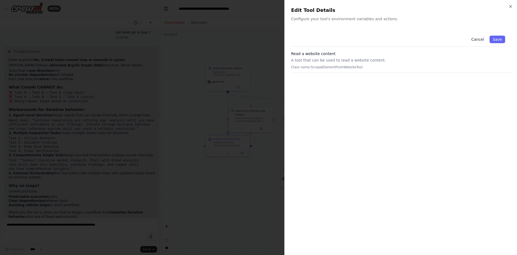
click at [478, 39] on button "Cancel" at bounding box center [477, 40] width 19 height 8
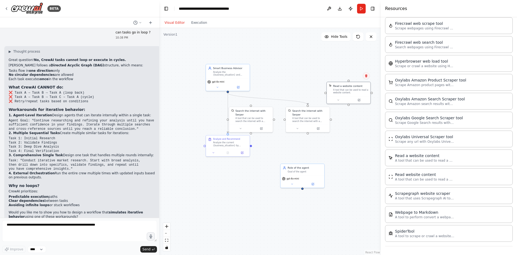
click at [366, 77] on icon at bounding box center [366, 75] width 2 height 3
click at [356, 77] on button "Confirm" at bounding box center [351, 75] width 19 height 6
click at [376, 95] on icon at bounding box center [377, 96] width 2 height 2
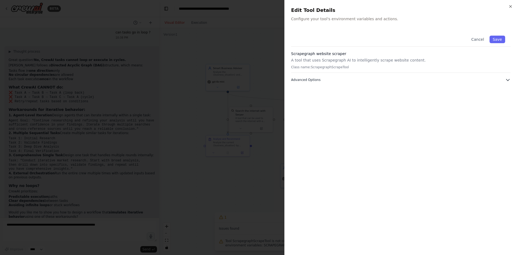
click at [367, 80] on button "Advanced Options" at bounding box center [401, 79] width 220 height 5
click at [476, 39] on button "Cancel" at bounding box center [477, 40] width 19 height 8
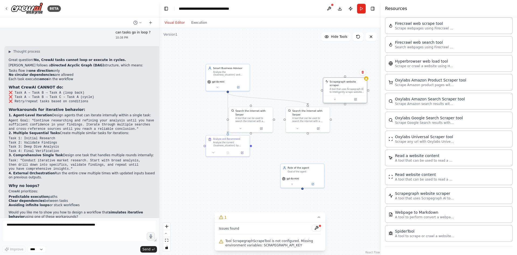
drag, startPoint x: 366, startPoint y: 77, endPoint x: 343, endPoint y: 80, distance: 23.1
click at [343, 80] on div "Scrapegraph website scraper" at bounding box center [347, 83] width 35 height 7
click at [362, 73] on icon at bounding box center [363, 72] width 2 height 3
click at [346, 74] on button "Confirm" at bounding box center [347, 72] width 19 height 6
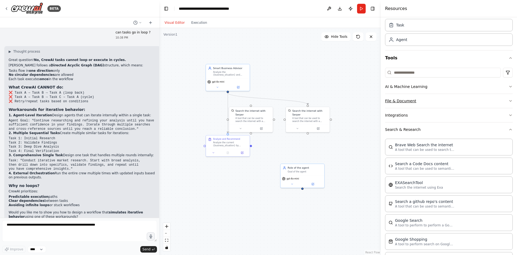
scroll to position [1, 0]
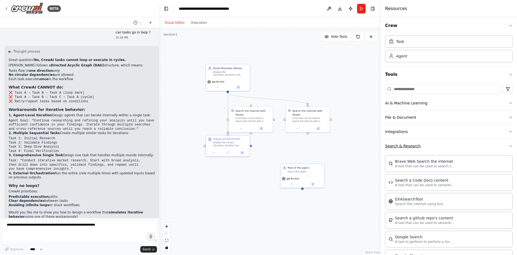
click at [416, 145] on button "Search & Research" at bounding box center [449, 146] width 128 height 14
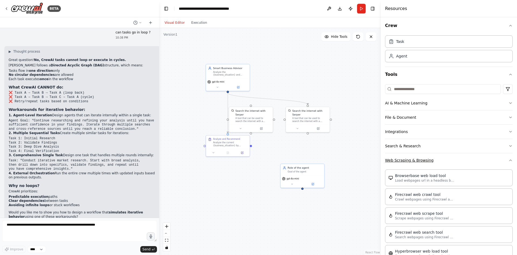
click at [428, 162] on button "Web Scraping & Browsing" at bounding box center [449, 160] width 128 height 14
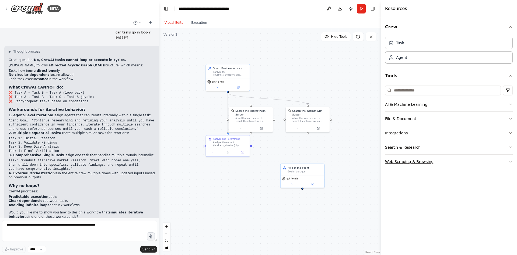
scroll to position [0, 0]
click at [423, 106] on button "AI & Machine Learning" at bounding box center [449, 104] width 128 height 14
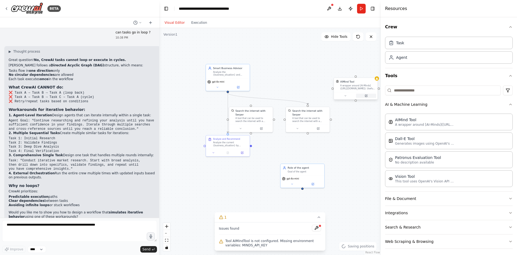
click at [360, 94] on button at bounding box center [366, 95] width 20 height 4
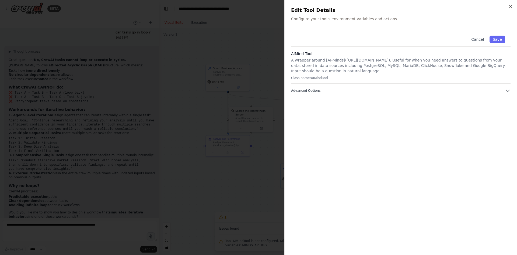
click at [353, 91] on button "Advanced Options" at bounding box center [401, 90] width 220 height 5
click at [479, 36] on button "Cancel" at bounding box center [477, 40] width 19 height 8
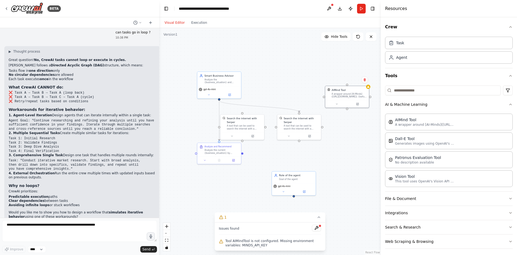
drag, startPoint x: 183, startPoint y: 58, endPoint x: 175, endPoint y: 66, distance: 11.5
click at [175, 66] on div ".deletable-edge-delete-btn { width: 20px; height: 20px; border: 0px solid #ffff…" at bounding box center [270, 141] width 222 height 227
click at [56, 224] on textarea at bounding box center [79, 231] width 155 height 22
drag, startPoint x: 308, startPoint y: 161, endPoint x: 276, endPoint y: 154, distance: 32.1
drag, startPoint x: 220, startPoint y: 98, endPoint x: 287, endPoint y: 145, distance: 81.3
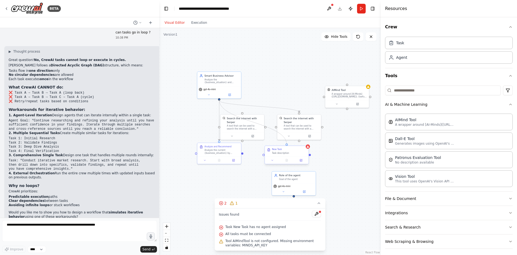
click at [287, 145] on div "Search the internet with Serper A tool that can be used to search the internet …" at bounding box center [252, 129] width 146 height 150
drag, startPoint x: 242, startPoint y: 153, endPoint x: 266, endPoint y: 157, distance: 23.5
click at [266, 157] on div "Search the internet with Serper A tool that can be used to search the internet …" at bounding box center [252, 129] width 146 height 150
click at [252, 167] on div ".deletable-edge-delete-btn { width: 20px; height: 20px; border: 0px solid #ffff…" at bounding box center [270, 141] width 222 height 227
click at [296, 178] on div "Goal of the agent" at bounding box center [296, 178] width 34 height 3
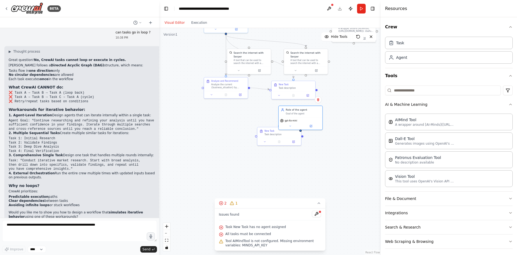
drag, startPoint x: 242, startPoint y: 183, endPoint x: 249, endPoint y: 117, distance: 65.8
click at [249, 117] on div ".deletable-edge-delete-btn { width: 20px; height: 20px; border: 0px solid #ffff…" at bounding box center [270, 141] width 222 height 227
drag, startPoint x: 299, startPoint y: 117, endPoint x: 205, endPoint y: 153, distance: 100.7
click at [205, 153] on div "gpt-4o-mini" at bounding box center [208, 158] width 44 height 12
drag, startPoint x: 208, startPoint y: 166, endPoint x: 279, endPoint y: 129, distance: 79.6
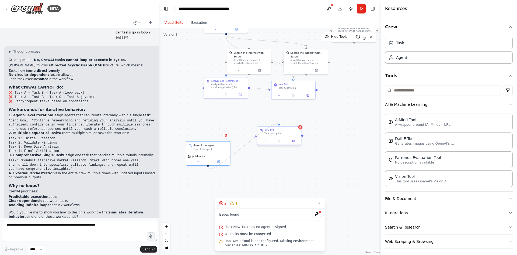
click at [279, 129] on div "Search the internet with Serper A tool that can be used to search the internet …" at bounding box center [259, 63] width 146 height 150
drag, startPoint x: 248, startPoint y: 88, endPoint x: 237, endPoint y: 95, distance: 13.0
click at [237, 95] on div "Analyze and Recommend Analyze the current {business_situation} by researching r…" at bounding box center [215, 95] width 44 height 22
drag, startPoint x: 239, startPoint y: 95, endPoint x: 281, endPoint y: 125, distance: 51.7
click at [281, 125] on div ".deletable-edge-delete-btn { width: 20px; height: 20px; border: 0px solid #ffff…" at bounding box center [270, 141] width 222 height 227
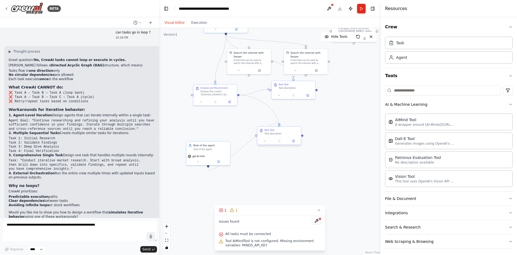
drag, startPoint x: 239, startPoint y: 94, endPoint x: 280, endPoint y: 126, distance: 52.0
click at [280, 126] on div "Search the internet with Serper A tool that can be used to search the internet …" at bounding box center [259, 63] width 146 height 150
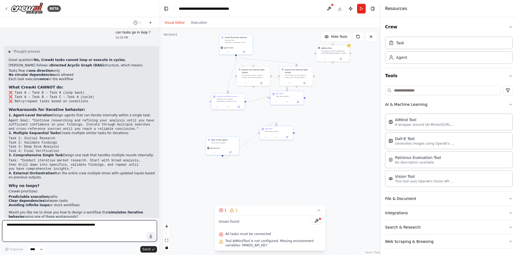
click at [87, 225] on textarea at bounding box center [79, 231] width 155 height 22
type textarea "**********"
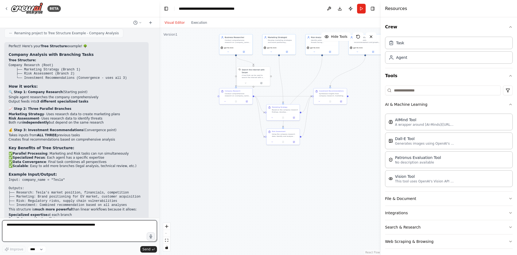
scroll to position [1865, 0]
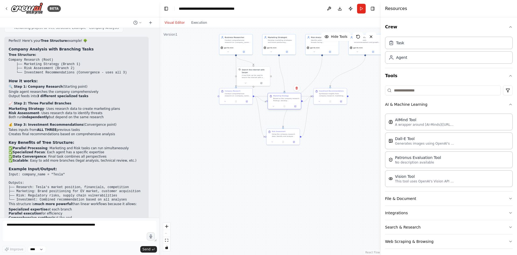
drag, startPoint x: 291, startPoint y: 113, endPoint x: 293, endPoint y: 103, distance: 10.0
click at [293, 103] on div "Marketing Strategy Based on the company research findings, develop comprehensiv…" at bounding box center [285, 101] width 34 height 16
click at [288, 101] on div "Based on the company research findings, develop comprehensive marketing strateg…" at bounding box center [286, 99] width 26 height 4
click at [296, 108] on div at bounding box center [284, 106] width 33 height 6
click at [296, 107] on icon at bounding box center [296, 106] width 2 height 2
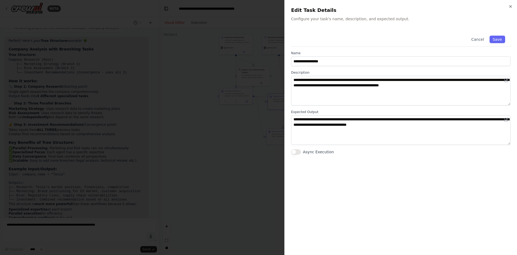
click at [227, 121] on div at bounding box center [258, 127] width 517 height 255
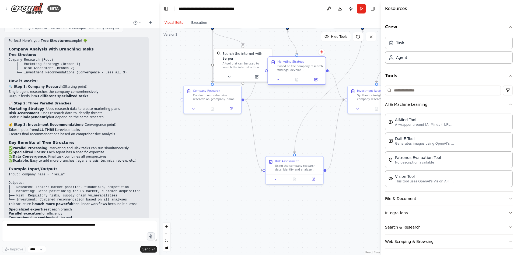
drag, startPoint x: 272, startPoint y: 102, endPoint x: 272, endPoint y: 67, distance: 35.0
click at [272, 67] on div "Marketing Strategy Based on the company research findings, develop comprehensiv…" at bounding box center [297, 66] width 52 height 12
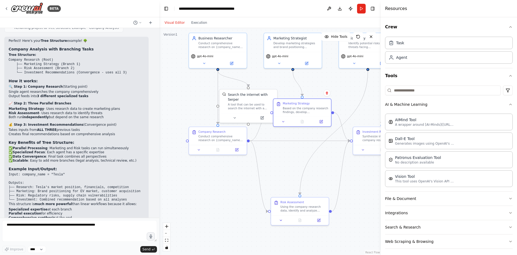
drag, startPoint x: 226, startPoint y: 120, endPoint x: 232, endPoint y: 155, distance: 35.7
click at [232, 155] on div ".deletable-edge-delete-btn { width: 20px; height: 20px; border: 0px solid #ffff…" at bounding box center [270, 141] width 222 height 227
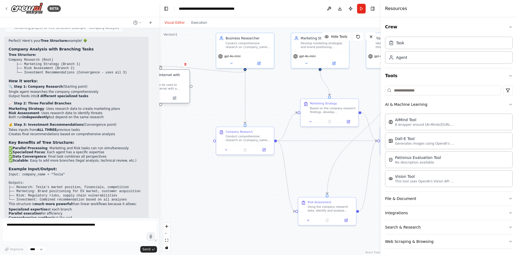
drag, startPoint x: 251, startPoint y: 100, endPoint x: 170, endPoint y: 83, distance: 82.8
click at [160, 83] on div "A tool that can be used to search the internet with a search_query. Supports di…" at bounding box center [163, 87] width 46 height 8
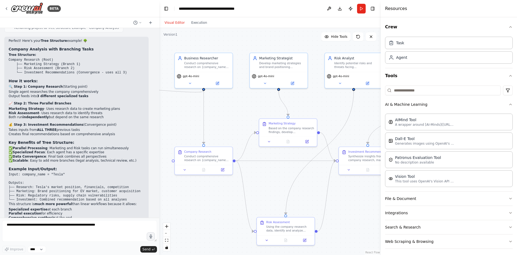
drag, startPoint x: 291, startPoint y: 87, endPoint x: 215, endPoint y: 104, distance: 77.8
click at [216, 105] on div ".deletable-edge-delete-btn { width: 20px; height: 20px; border: 0px solid #ffff…" at bounding box center [270, 141] width 222 height 227
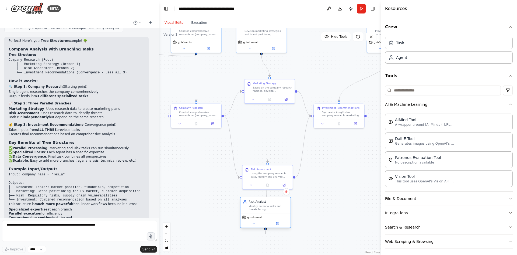
drag, startPoint x: 320, startPoint y: 68, endPoint x: 261, endPoint y: 207, distance: 151.4
click at [261, 207] on div "Identify potential risks and threats facing {company_name} and recommend mitiga…" at bounding box center [269, 207] width 40 height 6
click at [277, 226] on div "gpt-4o-mini" at bounding box center [266, 220] width 50 height 14
click at [277, 223] on icon at bounding box center [277, 223] width 2 height 2
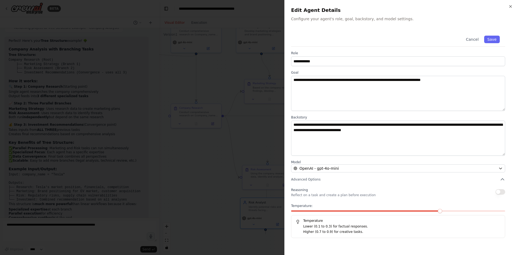
click at [228, 144] on div at bounding box center [258, 127] width 517 height 255
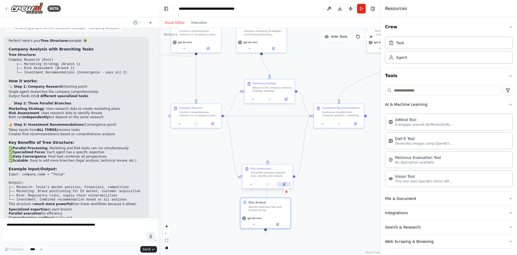
click at [283, 183] on icon at bounding box center [284, 184] width 2 height 2
click at [285, 184] on icon at bounding box center [285, 184] width 2 height 2
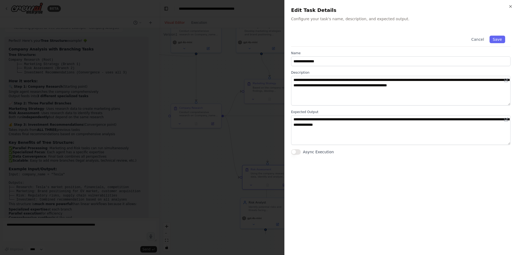
click at [211, 161] on div at bounding box center [258, 127] width 517 height 255
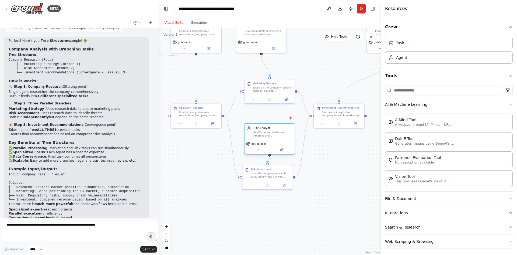
drag, startPoint x: 268, startPoint y: 209, endPoint x: 270, endPoint y: 133, distance: 75.2
click at [270, 133] on div "Identify potential risks and threats facing {company_name} and recommend mitiga…" at bounding box center [273, 134] width 40 height 6
click at [264, 133] on div "Identify potential risks and threats facing {company_name} and recommend mitiga…" at bounding box center [273, 134] width 40 height 6
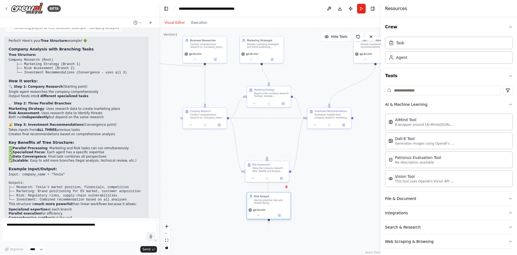
drag, startPoint x: 263, startPoint y: 139, endPoint x: 264, endPoint y: 198, distance: 59.0
click at [264, 198] on div "Risk Analyst Identify potential risks and threats facing {company_name} and rec…" at bounding box center [271, 199] width 34 height 10
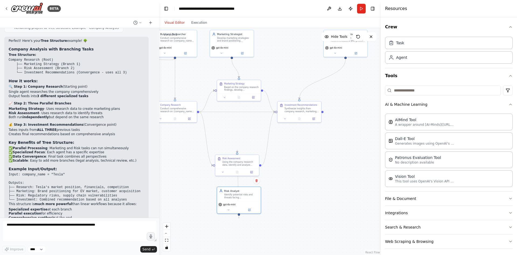
drag, startPoint x: 273, startPoint y: 128, endPoint x: 243, endPoint y: 121, distance: 30.5
click at [243, 121] on div ".deletable-edge-delete-btn { width: 20px; height: 20px; border: 0px solid #ffff…" at bounding box center [270, 141] width 222 height 227
drag, startPoint x: 263, startPoint y: 71, endPoint x: 266, endPoint y: 70, distance: 3.2
click at [266, 70] on div ".deletable-edge-delete-btn { width: 20px; height: 20px; border: 0px solid #ffff…" at bounding box center [270, 141] width 222 height 227
click at [256, 80] on div "Marketing Strategy Based on the company research findings, develop comprehensiv…" at bounding box center [242, 84] width 44 height 13
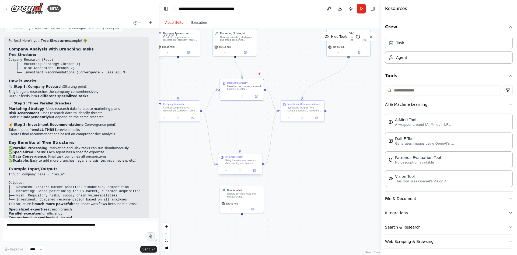
click at [254, 155] on div "Risk Assessment Using the company research data, identify and analyze potential…" at bounding box center [240, 159] width 44 height 13
click at [234, 199] on div "gpt-4o-mini" at bounding box center [242, 205] width 44 height 12
click at [258, 148] on icon at bounding box center [257, 148] width 3 height 3
click at [258, 134] on div ".deletable-edge-delete-btn { width: 20px; height: 20px; border: 0px solid #ffff…" at bounding box center [270, 141] width 222 height 227
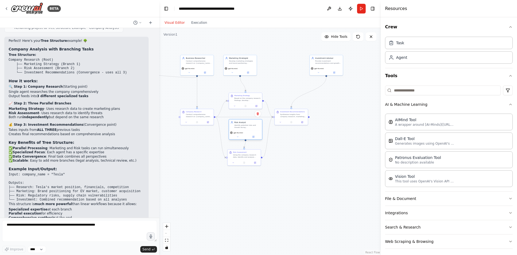
drag, startPoint x: 238, startPoint y: 184, endPoint x: 238, endPoint y: 130, distance: 53.9
click at [238, 130] on div "gpt-4o-mini" at bounding box center [245, 134] width 33 height 9
drag, startPoint x: 205, startPoint y: 148, endPoint x: 228, endPoint y: 153, distance: 24.0
click at [228, 153] on div ".deletable-edge-delete-btn { width: 20px; height: 20px; border: 0px solid #ffff…" at bounding box center [270, 141] width 222 height 227
click at [260, 159] on div "Using the company research data, identify and analyze potential risks and threa…" at bounding box center [269, 160] width 26 height 4
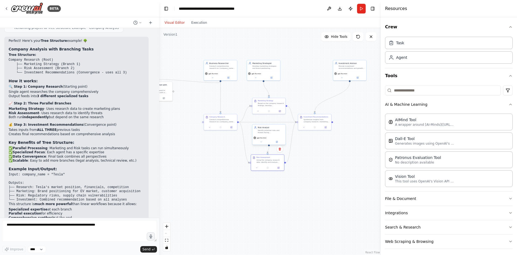
click at [267, 137] on div "gpt-4o-mini" at bounding box center [268, 137] width 31 height 3
click at [278, 143] on button at bounding box center [276, 141] width 15 height 3
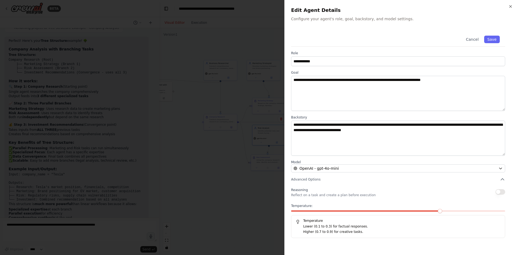
click at [232, 93] on div at bounding box center [258, 127] width 517 height 255
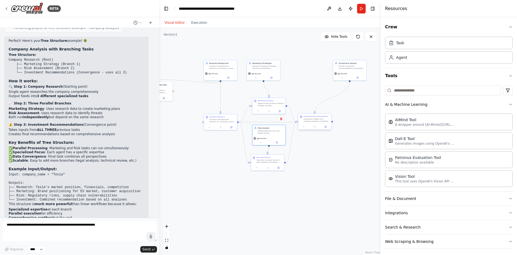
click at [317, 122] on div "Synthesize insights from company research, marketing analysis, and risk assessm…" at bounding box center [317, 120] width 26 height 4
click at [325, 126] on icon at bounding box center [326, 127] width 2 height 2
click at [346, 62] on div "Investment Advisor" at bounding box center [352, 62] width 26 height 3
click at [359, 78] on icon at bounding box center [358, 77] width 2 height 2
click at [362, 77] on button at bounding box center [360, 76] width 15 height 3
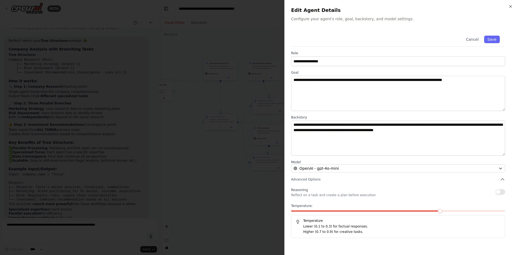
click at [246, 103] on div at bounding box center [258, 127] width 517 height 255
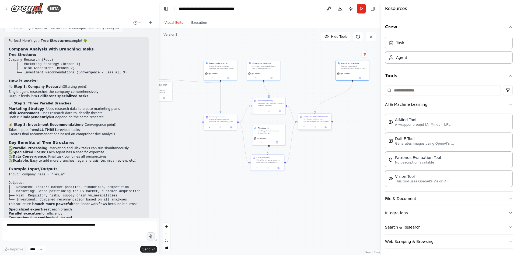
click at [306, 121] on div "Synthesize insights from company research, marketing analysis, and risk assessm…" at bounding box center [317, 120] width 26 height 4
click at [326, 130] on div "Investment Recommendations Synthesize insights from company research, marketing…" at bounding box center [315, 122] width 34 height 16
click at [325, 127] on icon at bounding box center [326, 127] width 2 height 2
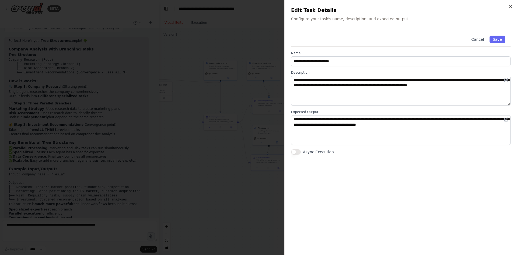
click at [229, 127] on div at bounding box center [258, 127] width 517 height 255
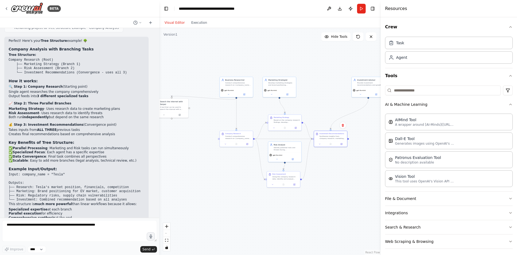
drag, startPoint x: 176, startPoint y: 115, endPoint x: 191, endPoint y: 132, distance: 22.4
click at [191, 132] on div ".deletable-edge-delete-btn { width: 20px; height: 20px; border: 0px solid #ffff…" at bounding box center [270, 141] width 222 height 227
click at [358, 37] on icon at bounding box center [358, 36] width 4 height 4
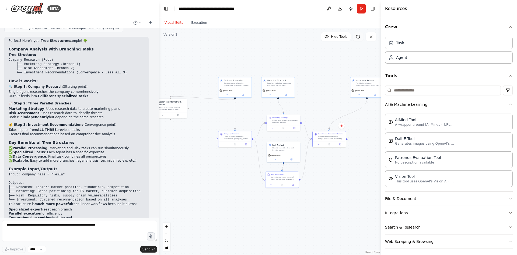
click at [358, 37] on icon at bounding box center [358, 36] width 4 height 4
click at [341, 38] on span "Hide Tools" at bounding box center [339, 36] width 16 height 4
click at [341, 38] on span "Show Tools" at bounding box center [339, 36] width 18 height 4
click at [341, 38] on span "Hide Tools" at bounding box center [339, 36] width 16 height 4
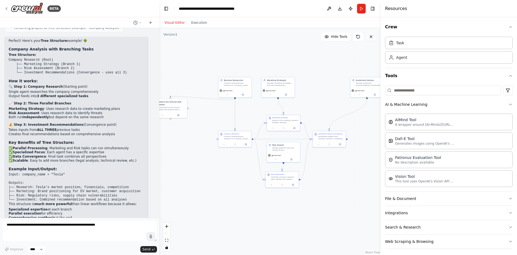
click at [369, 36] on icon at bounding box center [371, 36] width 4 height 4
click at [371, 40] on button at bounding box center [371, 36] width 11 height 9
click at [370, 39] on icon at bounding box center [371, 36] width 4 height 4
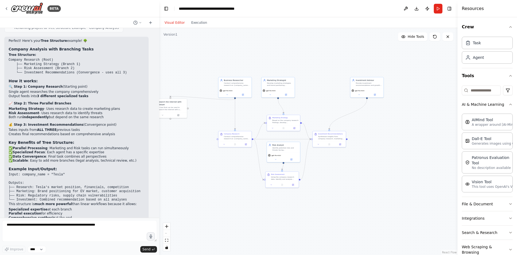
drag, startPoint x: 382, startPoint y: 145, endPoint x: 458, endPoint y: 140, distance: 75.6
click at [458, 140] on div at bounding box center [459, 127] width 2 height 255
click at [363, 87] on div "Investment Advisor Provide investment recommendations and growth opportunities …" at bounding box center [366, 82] width 33 height 11
drag, startPoint x: 211, startPoint y: 53, endPoint x: 227, endPoint y: 60, distance: 17.9
click at [227, 60] on div ".deletable-edge-delete-btn { width: 20px; height: 20px; border: 0px solid #ffff…" at bounding box center [308, 141] width 298 height 227
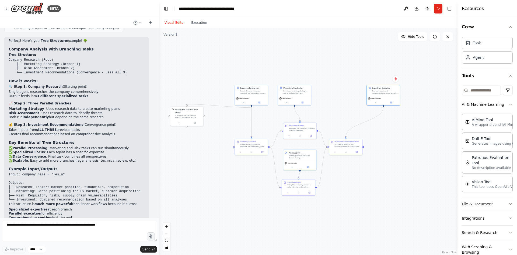
drag, startPoint x: 227, startPoint y: 60, endPoint x: 316, endPoint y: 202, distance: 167.5
drag, startPoint x: 316, startPoint y: 202, endPoint x: 276, endPoint y: 177, distance: 47.5
click at [276, 177] on icon "Edge from bdc7820e-69ca-44ed-ad70-1bb49c2caa67 to 99d70024-898d-4920-96cb-8a4d0…" at bounding box center [275, 167] width 11 height 40
click at [273, 182] on div ".deletable-edge-delete-btn { width: 20px; height: 20px; border: 0px solid #ffff…" at bounding box center [308, 141] width 298 height 227
click at [275, 166] on icon at bounding box center [274, 166] width 1 height 1
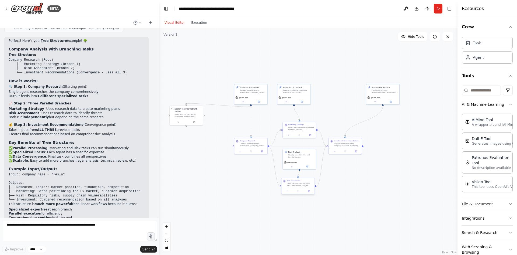
drag, startPoint x: 269, startPoint y: 145, endPoint x: 281, endPoint y: 185, distance: 41.5
click at [281, 184] on div "Search the internet with Serper A tool that can be used to search the internet …" at bounding box center [295, 126] width 149 height 113
click at [258, 163] on div ".deletable-edge-delete-btn { width: 20px; height: 20px; border: 0px solid #ffff…" at bounding box center [308, 141] width 298 height 227
click at [275, 167] on icon "Edge from bdc7820e-69ca-44ed-ad70-1bb49c2caa67 to 99d70024-898d-4920-96cb-8a4d0…" at bounding box center [274, 166] width 11 height 40
click at [290, 180] on div "Risk Assessment" at bounding box center [293, 180] width 13 height 2
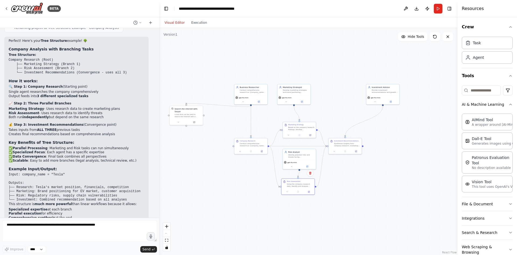
click at [259, 166] on div ".deletable-edge-delete-btn { width: 20px; height: 20px; border: 0px solid #ffff…" at bounding box center [308, 141] width 298 height 227
click at [152, 21] on icon at bounding box center [150, 22] width 4 height 4
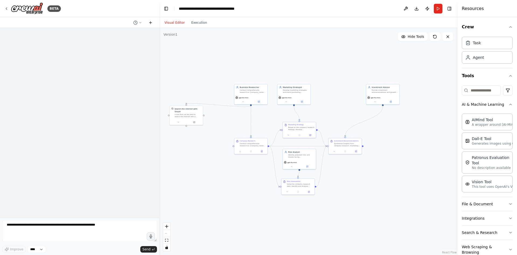
scroll to position [0, 0]
click at [104, 227] on textarea at bounding box center [79, 231] width 155 height 22
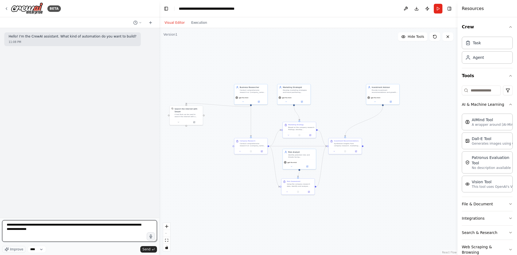
click at [60, 232] on textarea "**********" at bounding box center [79, 231] width 155 height 22
type textarea "**********"
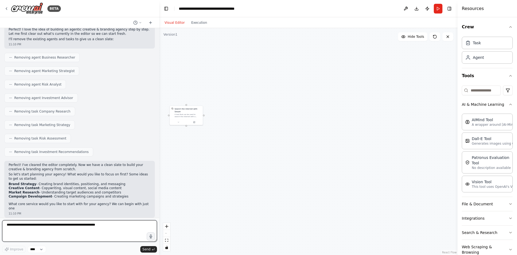
scroll to position [65, 0]
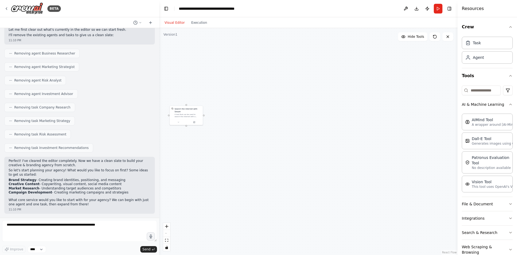
click at [197, 81] on div "Search the internet with Serper A tool that can be used to search the internet …" at bounding box center [308, 141] width 298 height 227
click at [200, 109] on div "Search the internet with Serper" at bounding box center [188, 109] width 27 height 5
click at [199, 101] on button at bounding box center [198, 99] width 7 height 7
click at [191, 102] on button "Confirm" at bounding box center [183, 99] width 19 height 6
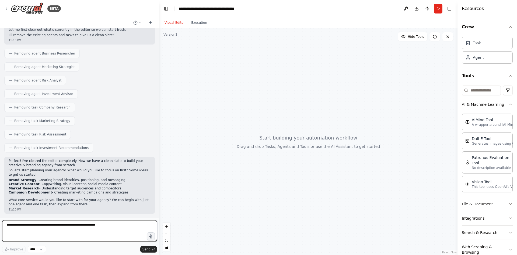
click at [89, 225] on textarea at bounding box center [79, 231] width 155 height 22
click at [114, 228] on textarea "**********" at bounding box center [79, 231] width 155 height 22
type textarea "**********"
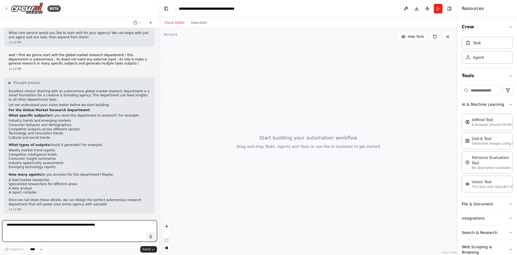
scroll to position [237, 0]
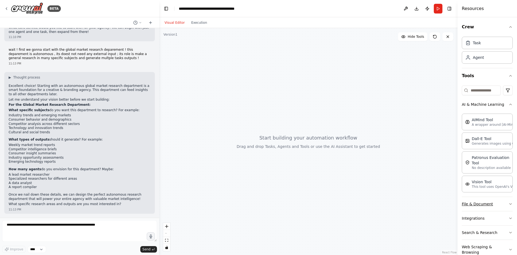
click at [474, 203] on button "File & Document" at bounding box center [487, 204] width 51 height 14
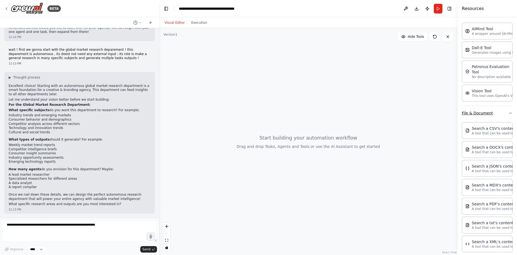
scroll to position [135, 0]
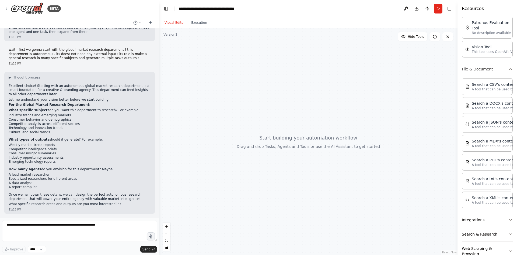
click at [474, 63] on button "File & Document" at bounding box center [487, 69] width 51 height 14
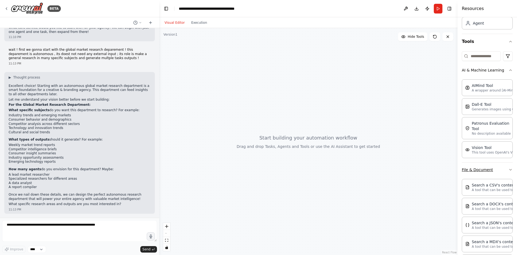
scroll to position [13, 0]
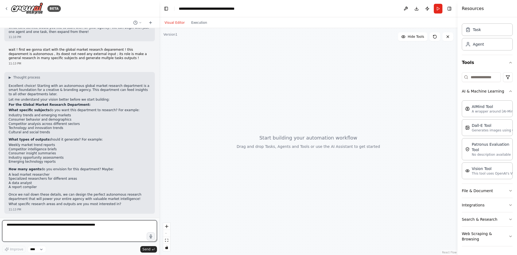
click at [35, 228] on textarea at bounding box center [79, 231] width 155 height 22
drag, startPoint x: 109, startPoint y: 224, endPoint x: 116, endPoint y: 224, distance: 6.7
click at [116, 224] on textarea "**********" at bounding box center [79, 231] width 155 height 22
click at [141, 227] on textarea "**********" at bounding box center [79, 231] width 155 height 22
click at [118, 225] on textarea "**********" at bounding box center [79, 231] width 155 height 22
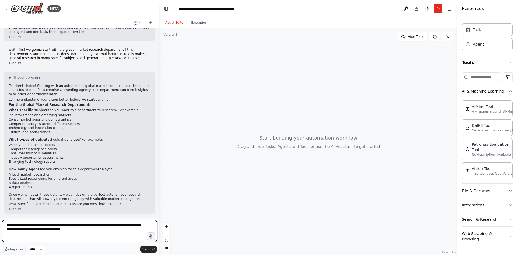
click at [118, 225] on textarea "**********" at bounding box center [79, 231] width 155 height 22
click at [64, 226] on textarea "**********" at bounding box center [79, 231] width 155 height 22
click at [68, 228] on textarea "**********" at bounding box center [79, 231] width 155 height 22
drag, startPoint x: 68, startPoint y: 228, endPoint x: 91, endPoint y: 229, distance: 22.9
click at [91, 229] on textarea "**********" at bounding box center [79, 231] width 155 height 22
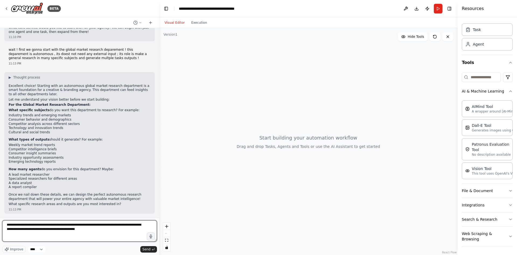
click at [66, 228] on textarea "**********" at bounding box center [79, 231] width 155 height 22
click at [72, 228] on textarea "**********" at bounding box center [79, 231] width 155 height 22
drag, startPoint x: 72, startPoint y: 228, endPoint x: 82, endPoint y: 227, distance: 10.0
click at [82, 227] on textarea "**********" at bounding box center [79, 231] width 155 height 22
click at [128, 224] on textarea "**********" at bounding box center [79, 231] width 155 height 22
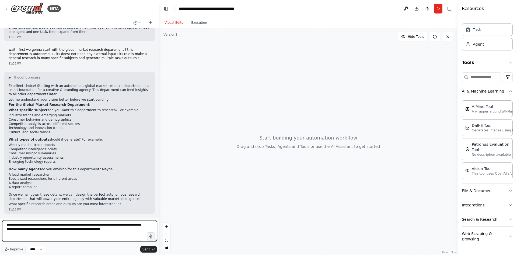
paste textarea "**********"
click at [142, 230] on textarea "**********" at bounding box center [79, 231] width 155 height 22
click at [138, 228] on textarea "**********" at bounding box center [79, 231] width 155 height 22
click at [109, 225] on textarea "**********" at bounding box center [79, 231] width 155 height 22
drag, startPoint x: 106, startPoint y: 225, endPoint x: 110, endPoint y: 225, distance: 4.0
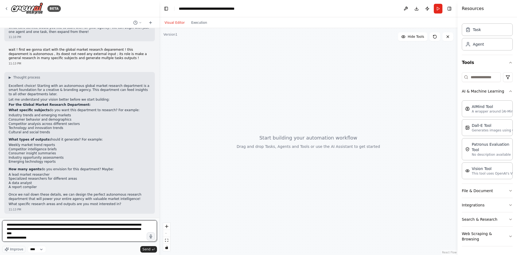
click at [110, 225] on textarea "**********" at bounding box center [79, 231] width 155 height 22
click at [107, 224] on textarea "**********" at bounding box center [79, 231] width 155 height 22
drag, startPoint x: 107, startPoint y: 224, endPoint x: 124, endPoint y: 223, distance: 16.5
click at [124, 223] on textarea "**********" at bounding box center [79, 231] width 155 height 22
click at [101, 230] on textarea "**********" at bounding box center [79, 231] width 155 height 22
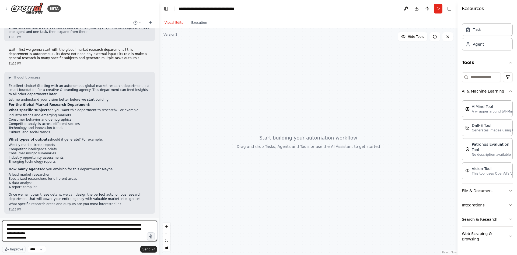
paste textarea "**********"
click at [97, 228] on textarea "**********" at bounding box center [79, 231] width 155 height 22
click at [118, 230] on textarea "**********" at bounding box center [79, 231] width 155 height 22
click at [82, 233] on textarea "**********" at bounding box center [79, 231] width 155 height 22
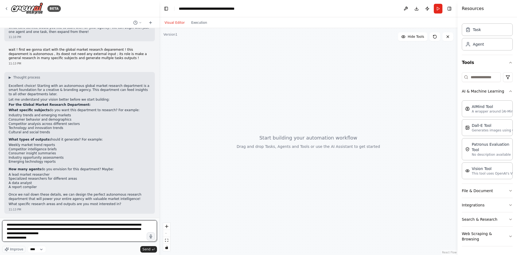
click at [68, 233] on textarea "**********" at bounding box center [79, 231] width 155 height 22
click at [32, 240] on textarea "**********" at bounding box center [79, 231] width 155 height 22
click at [20, 238] on textarea "**********" at bounding box center [79, 231] width 155 height 22
drag, startPoint x: 20, startPoint y: 238, endPoint x: 29, endPoint y: 238, distance: 9.2
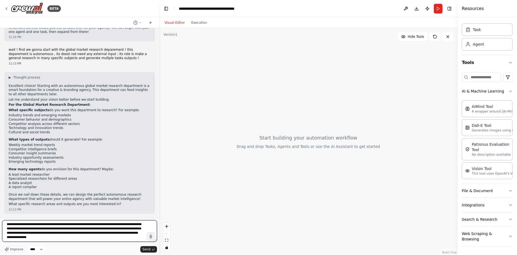
click at [29, 238] on textarea "**********" at bounding box center [79, 231] width 155 height 22
click at [23, 238] on textarea "**********" at bounding box center [79, 231] width 155 height 22
drag, startPoint x: 23, startPoint y: 238, endPoint x: 11, endPoint y: 235, distance: 12.2
click at [11, 235] on textarea "**********" at bounding box center [79, 231] width 155 height 22
type textarea "**********"
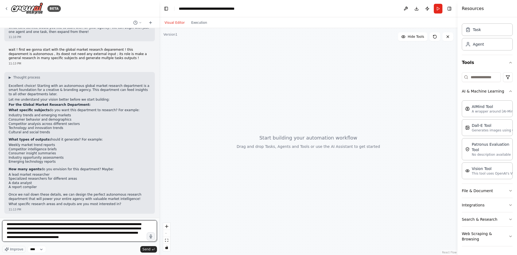
click at [80, 227] on textarea "**********" at bounding box center [79, 231] width 155 height 22
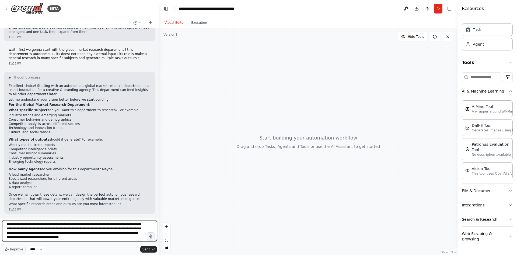
click at [80, 227] on textarea "**********" at bounding box center [79, 231] width 155 height 22
drag, startPoint x: 80, startPoint y: 227, endPoint x: 81, endPoint y: 239, distance: 12.4
click at [81, 239] on textarea "**********" at bounding box center [79, 231] width 155 height 22
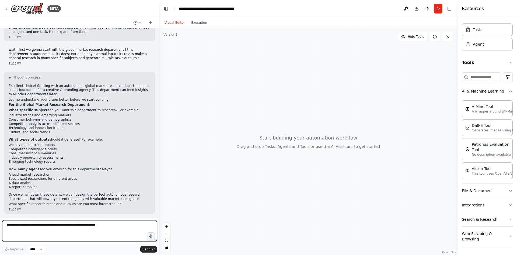
scroll to position [0, 0]
click at [112, 224] on textarea "**********" at bounding box center [79, 231] width 155 height 22
type textarea "**"
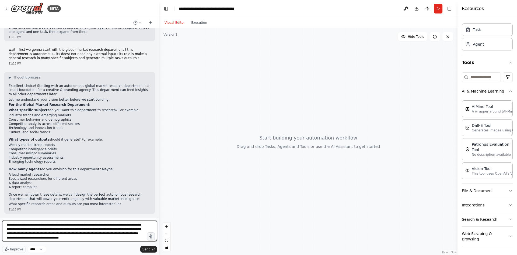
click at [112, 224] on textarea "**********" at bounding box center [79, 231] width 155 height 22
drag, startPoint x: 93, startPoint y: 224, endPoint x: 47, endPoint y: 233, distance: 47.4
click at [47, 233] on textarea "**********" at bounding box center [79, 231] width 155 height 22
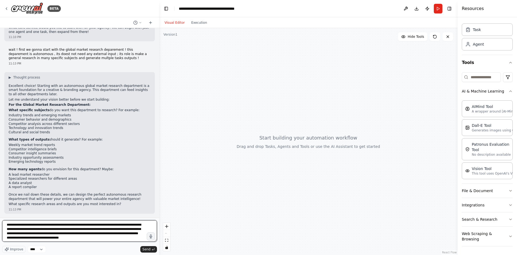
click at [89, 223] on textarea "**********" at bounding box center [79, 231] width 155 height 22
drag, startPoint x: 89, startPoint y: 223, endPoint x: 15, endPoint y: 225, distance: 74.9
click at [15, 225] on textarea "**********" at bounding box center [79, 231] width 155 height 22
click at [99, 229] on textarea "**********" at bounding box center [79, 231] width 155 height 22
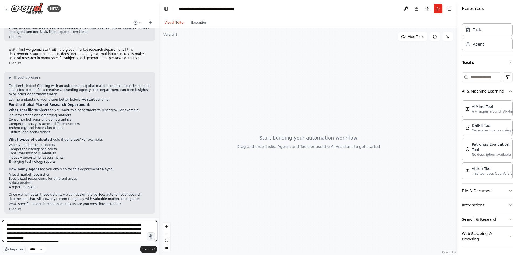
click at [74, 233] on textarea "**********" at bounding box center [79, 231] width 155 height 22
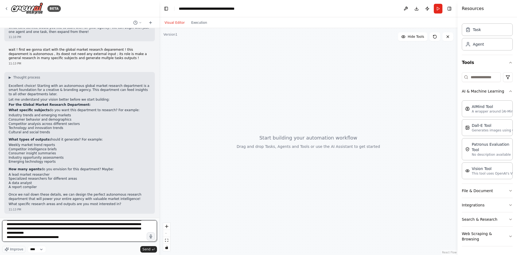
click at [64, 237] on textarea "**********" at bounding box center [79, 231] width 155 height 22
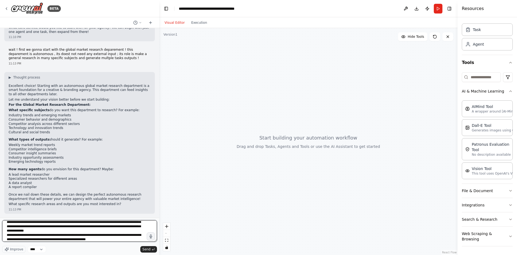
scroll to position [11, 0]
click at [57, 234] on textarea "**********" at bounding box center [79, 231] width 155 height 22
click at [93, 240] on textarea "**********" at bounding box center [79, 231] width 155 height 22
type textarea "**********"
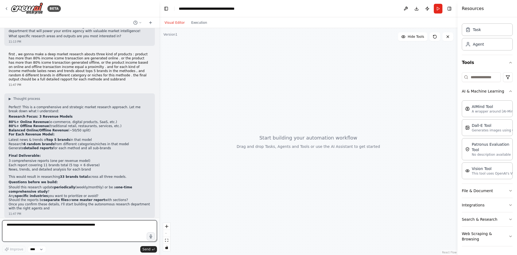
scroll to position [409, 0]
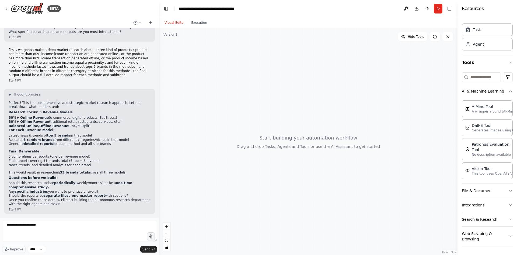
click at [60, 171] on strong "33 brands total" at bounding box center [74, 172] width 28 height 4
copy strong "33"
click at [65, 228] on textarea "**********" at bounding box center [79, 231] width 155 height 22
paste textarea "***"
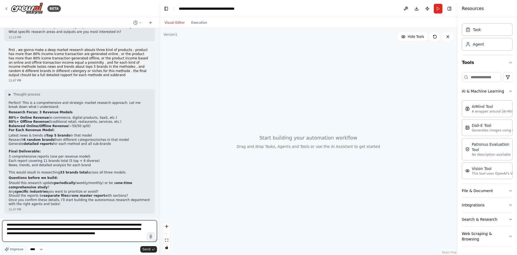
type textarea "**********"
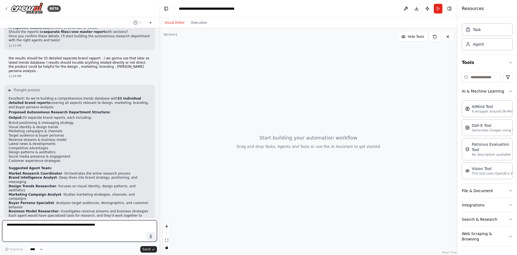
scroll to position [576, 0]
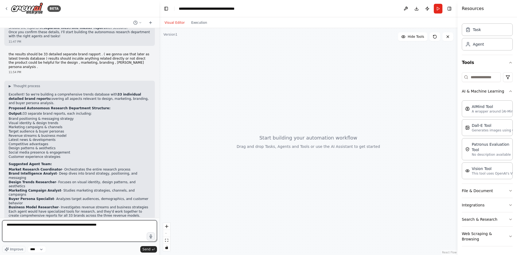
type textarea "**********"
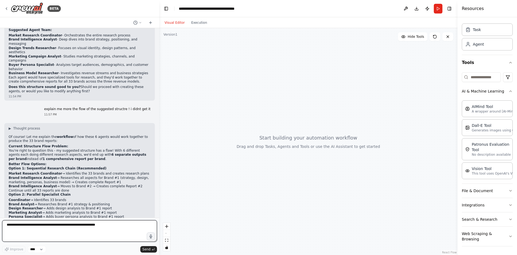
scroll to position [715, 0]
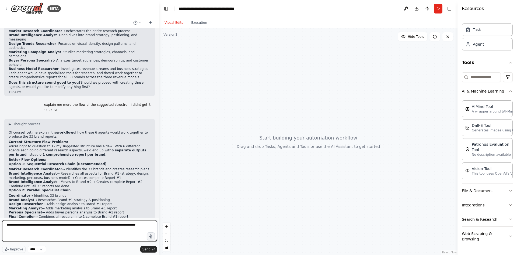
click at [45, 225] on textarea "**********" at bounding box center [79, 231] width 155 height 22
click at [48, 226] on textarea "**********" at bounding box center [79, 231] width 155 height 22
click at [47, 225] on textarea "**********" at bounding box center [79, 231] width 155 height 22
click at [58, 226] on textarea "**********" at bounding box center [79, 231] width 155 height 22
click at [65, 224] on textarea "**********" at bounding box center [79, 231] width 155 height 22
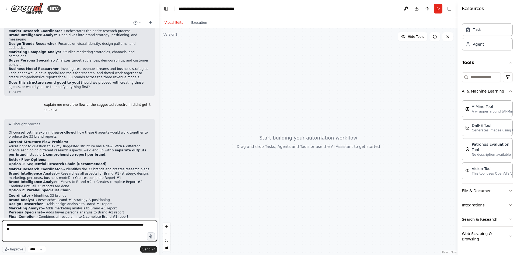
click at [105, 225] on textarea "**********" at bounding box center [79, 231] width 155 height 22
click at [141, 225] on textarea "**********" at bounding box center [79, 231] width 155 height 22
type textarea "**********"
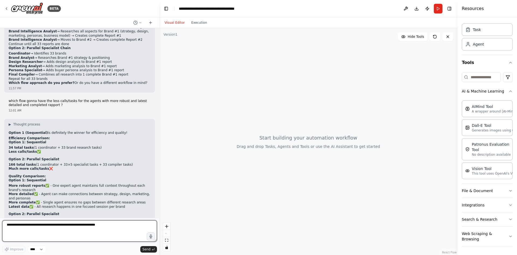
scroll to position [884, 0]
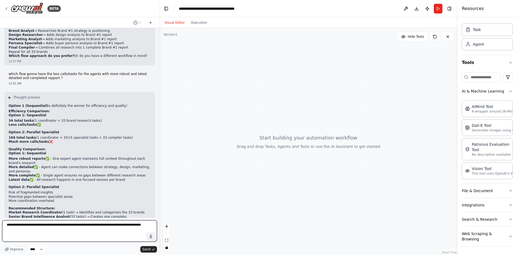
type textarea "**********"
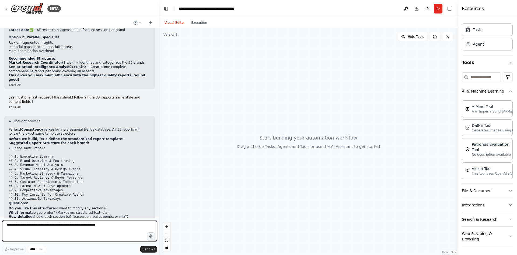
scroll to position [1038, 0]
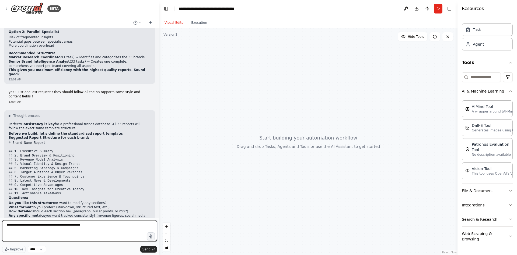
type textarea "**********"
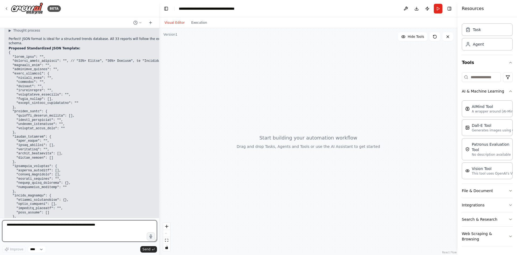
scroll to position [1287, 0]
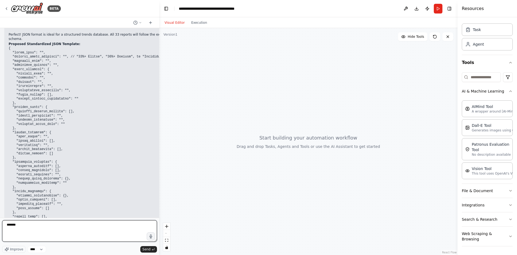
type textarea "********"
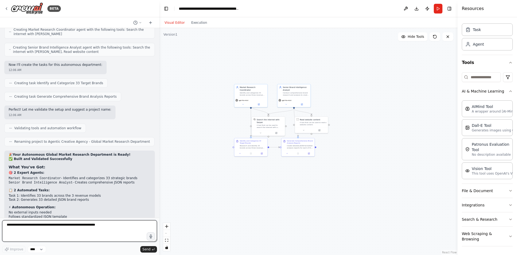
scroll to position [1634, 0]
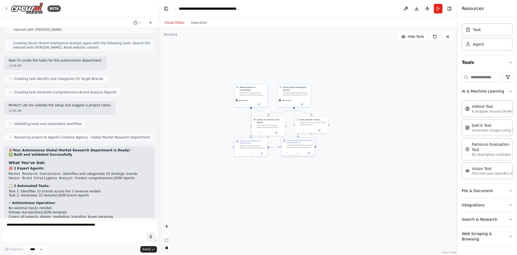
click at [302, 145] on div "Create detailed JSON-formatted analysis reports for each of the 33 identified b…" at bounding box center [300, 146] width 26 height 4
click at [307, 154] on button at bounding box center [308, 152] width 9 height 3
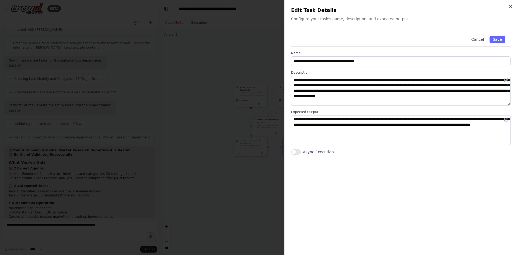
click at [216, 151] on div at bounding box center [258, 127] width 517 height 255
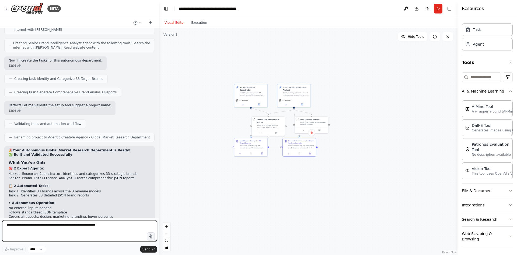
click at [111, 230] on textarea at bounding box center [79, 231] width 155 height 22
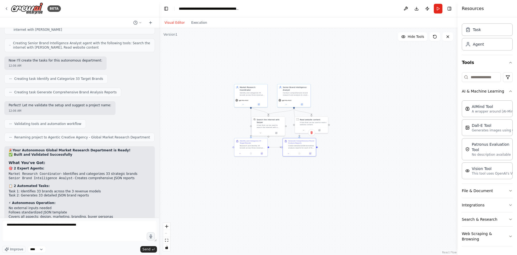
click at [38, 226] on p "📊 Final Output: 33 individual detailed brand reports in JSON format, ready to p…" at bounding box center [80, 230] width 142 height 8
click at [36, 226] on p "📊 Final Output: 33 individual detailed brand reports in JSON format, ready to p…" at bounding box center [80, 230] width 142 height 8
drag, startPoint x: 36, startPoint y: 189, endPoint x: 84, endPoint y: 190, distance: 48.0
click at [84, 226] on p "📊 Final Output: 33 individual detailed brand reports in JSON format, ready to p…" at bounding box center [80, 230] width 142 height 8
copy p "33 individual detailed brand reports"
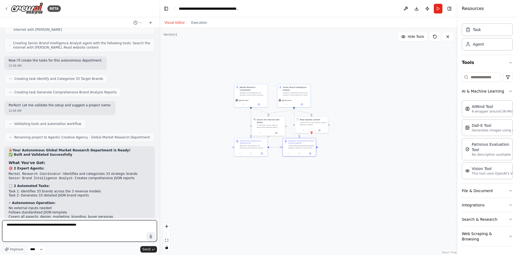
click at [100, 222] on textarea "**********" at bounding box center [79, 231] width 155 height 22
paste textarea "**********"
type textarea "**********"
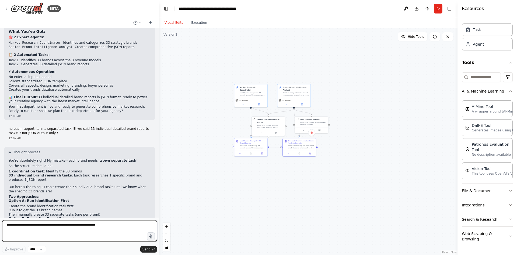
scroll to position [1770, 0]
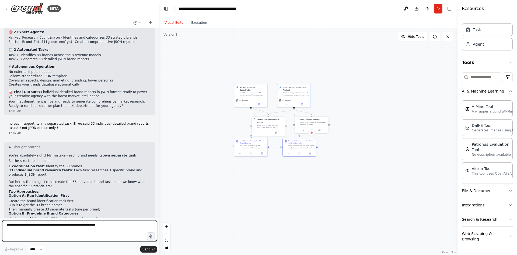
click at [71, 227] on textarea at bounding box center [79, 231] width 155 height 22
type textarea "********"
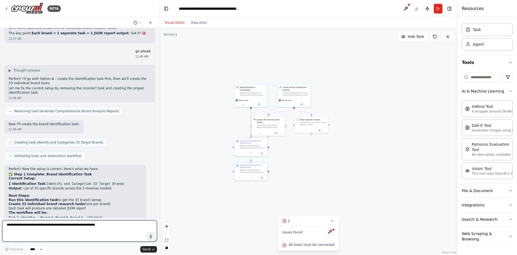
scroll to position [1983, 0]
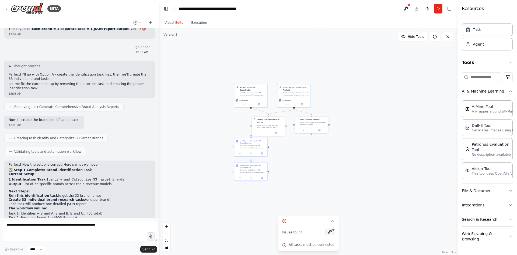
click at [325, 230] on button at bounding box center [329, 231] width 9 height 6
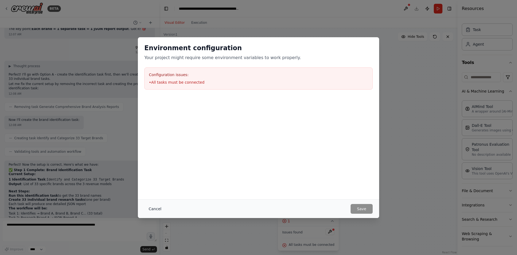
click at [152, 210] on button "Cancel" at bounding box center [154, 209] width 21 height 10
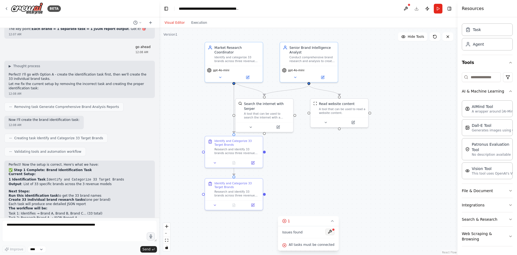
click at [328, 231] on button at bounding box center [329, 231] width 9 height 6
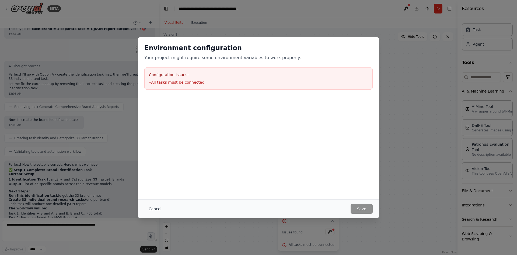
click at [153, 210] on button "Cancel" at bounding box center [154, 209] width 21 height 10
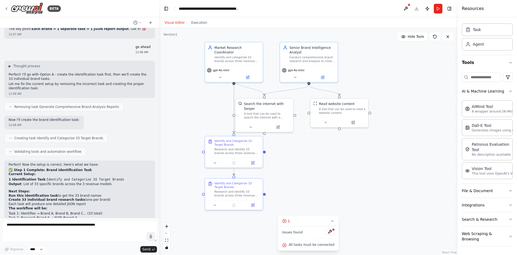
click at [185, 24] on button "Visual Editor" at bounding box center [174, 22] width 27 height 6
click at [407, 8] on button at bounding box center [406, 9] width 9 height 10
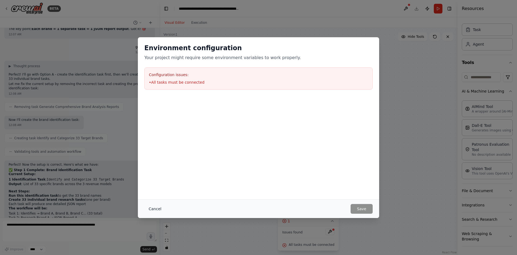
click at [155, 206] on button "Cancel" at bounding box center [154, 209] width 21 height 10
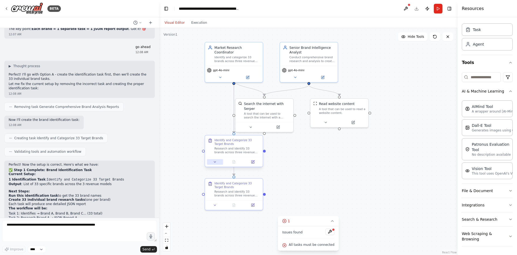
click at [222, 163] on div at bounding box center [234, 162] width 54 height 6
click at [233, 143] on div "Identify and Categorize 33 Target Brands" at bounding box center [237, 142] width 46 height 8
click at [200, 114] on div ".deletable-edge-delete-btn { width: 20px; height: 20px; border: 0px solid #ffff…" at bounding box center [308, 141] width 298 height 227
click at [197, 22] on button "Execution" at bounding box center [199, 22] width 22 height 6
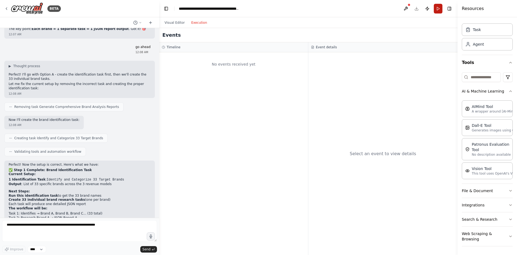
click at [439, 6] on button "Run" at bounding box center [438, 9] width 9 height 10
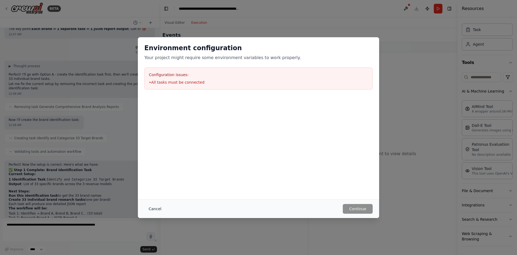
click at [153, 207] on button "Cancel" at bounding box center [154, 209] width 21 height 10
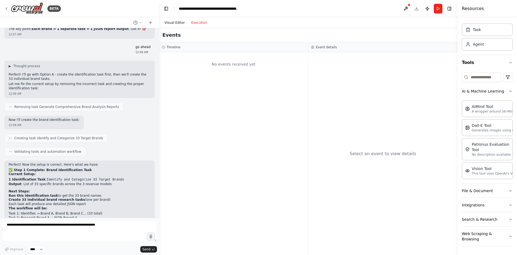
click at [175, 20] on button "Visual Editor" at bounding box center [174, 22] width 27 height 6
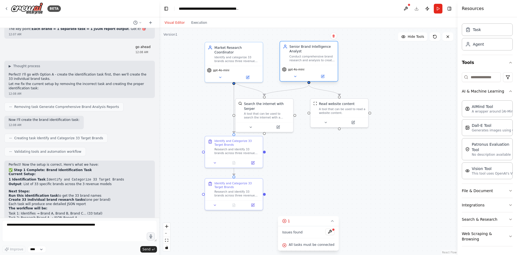
click at [303, 57] on div "Conduct comprehensive brand research and analysis to create detailed JSON repor…" at bounding box center [313, 58] width 46 height 8
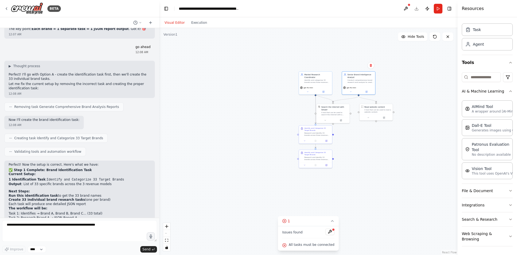
drag, startPoint x: 348, startPoint y: 172, endPoint x: 408, endPoint y: 145, distance: 65.9
click at [408, 145] on div ".deletable-edge-delete-btn { width: 20px; height: 20px; border: 0px solid #ffff…" at bounding box center [308, 141] width 298 height 227
click at [423, 34] on button "Hide Tools" at bounding box center [412, 36] width 29 height 9
click at [419, 35] on span "Show Tools" at bounding box center [416, 36] width 18 height 4
drag, startPoint x: 245, startPoint y: 96, endPoint x: 216, endPoint y: 102, distance: 29.7
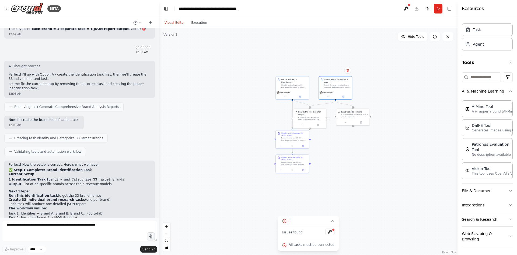
click at [216, 102] on div ".deletable-edge-delete-btn { width: 20px; height: 20px; border: 0px solid #ffff…" at bounding box center [308, 141] width 298 height 227
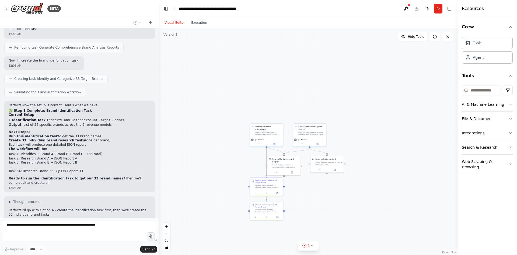
scroll to position [2052, 0]
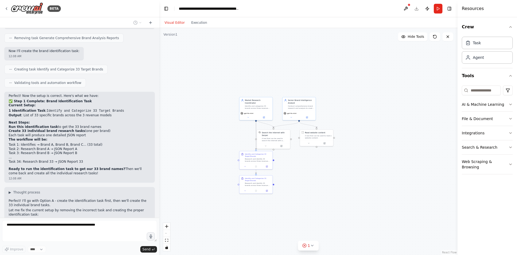
drag, startPoint x: 210, startPoint y: 190, endPoint x: 199, endPoint y: 164, distance: 28.4
click at [199, 164] on div ".deletable-edge-delete-btn { width: 20px; height: 20px; border: 0px solid #ffff…" at bounding box center [308, 141] width 298 height 227
click at [304, 245] on icon at bounding box center [304, 245] width 1 height 1
click at [285, 220] on icon at bounding box center [284, 220] width 4 height 4
click at [307, 244] on icon at bounding box center [305, 245] width 4 height 4
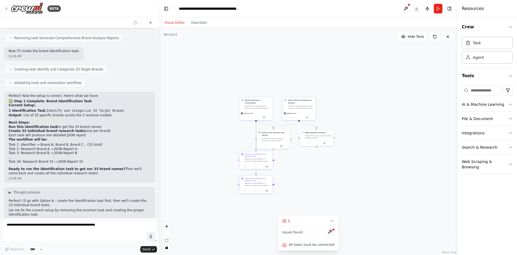
click at [315, 244] on span "All tasks must be connected" at bounding box center [312, 244] width 46 height 4
copy div "All tasks must be connected Events Timeline No events received yet Event detail…"
click at [19, 244] on span "Thinking..." at bounding box center [24, 246] width 17 height 4
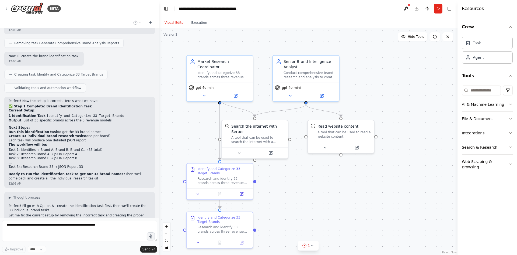
scroll to position [2052, 0]
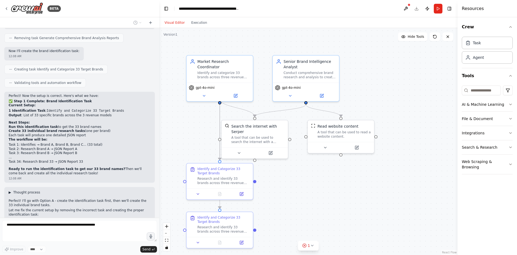
click at [11, 190] on span "▶" at bounding box center [10, 192] width 2 height 4
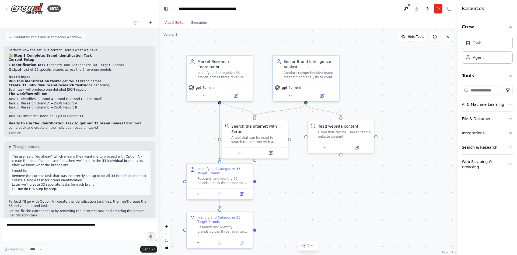
scroll to position [2098, 0]
click at [10, 243] on div at bounding box center [11, 246] width 7 height 7
click at [11, 231] on icon at bounding box center [10, 232] width 3 height 3
click at [192, 29] on div ".deletable-edge-delete-btn { width: 20px; height: 20px; border: 0px solid #ffff…" at bounding box center [308, 141] width 298 height 227
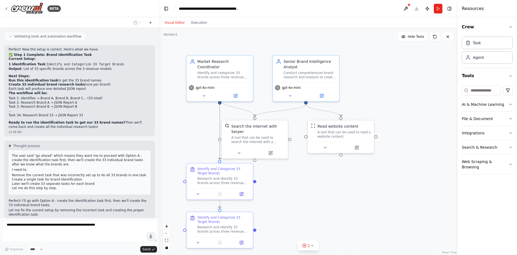
click at [193, 27] on div "Visual Editor Execution" at bounding box center [185, 22] width 49 height 11
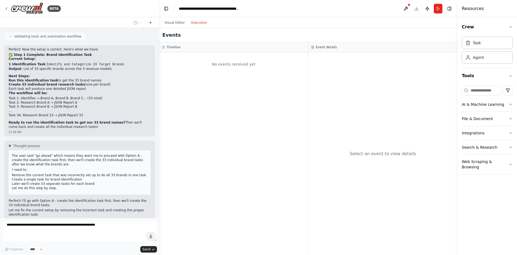
click at [193, 21] on button "Execution" at bounding box center [199, 22] width 22 height 6
click at [437, 11] on button "Run" at bounding box center [438, 9] width 9 height 10
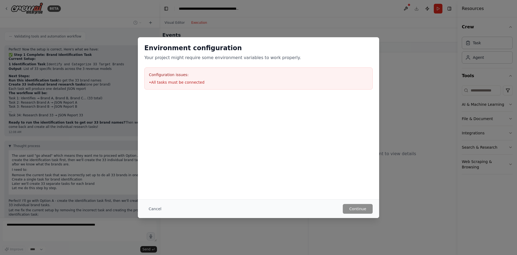
click at [113, 109] on div "Environment configuration Your project might require some environment variables…" at bounding box center [258, 127] width 517 height 255
click at [151, 211] on button "Cancel" at bounding box center [154, 209] width 21 height 10
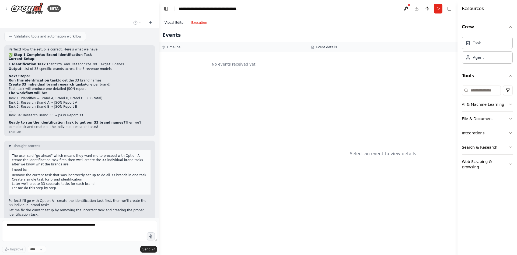
click at [173, 23] on button "Visual Editor" at bounding box center [174, 22] width 27 height 6
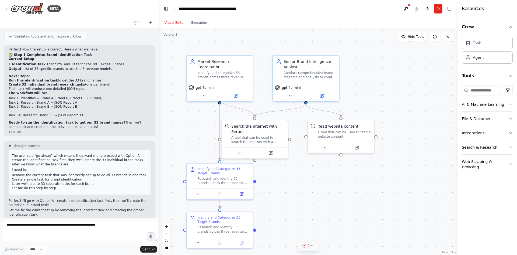
click at [304, 248] on button "1" at bounding box center [308, 245] width 21 height 10
click at [286, 243] on circle at bounding box center [285, 245] width 4 height 4
click at [153, 21] on button at bounding box center [150, 22] width 9 height 6
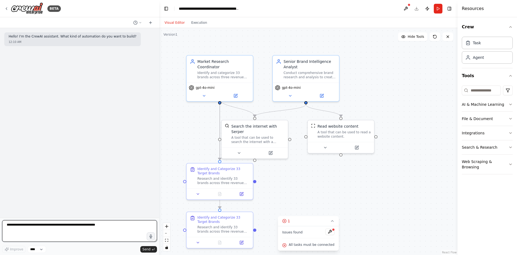
click at [64, 225] on textarea at bounding box center [79, 231] width 155 height 22
click at [138, 20] on button at bounding box center [137, 22] width 13 height 6
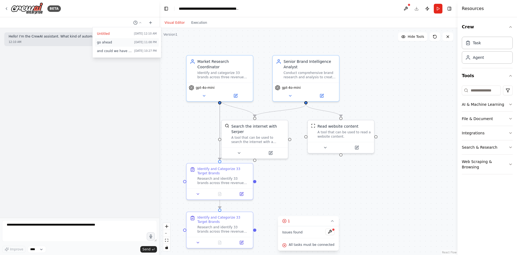
click at [122, 42] on span "go ahead" at bounding box center [114, 42] width 35 height 4
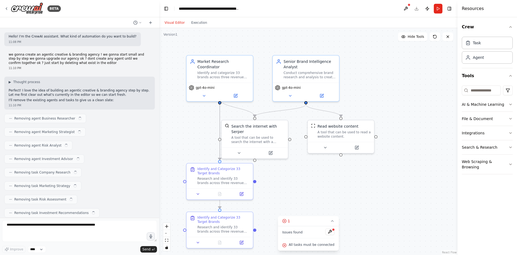
scroll to position [1983, 0]
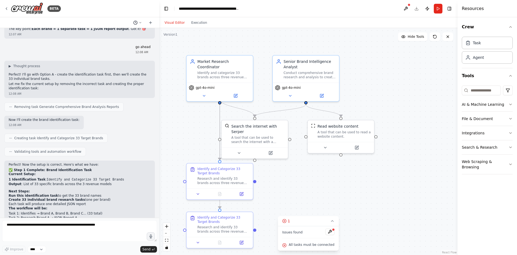
click at [141, 23] on icon at bounding box center [140, 22] width 3 height 3
click at [127, 52] on span "and could we have tree format structre in tasks ? mean a task could have two ta…" at bounding box center [114, 51] width 35 height 4
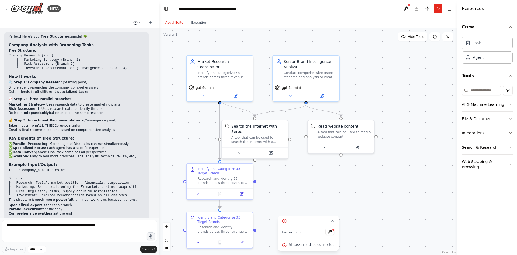
scroll to position [1865, 0]
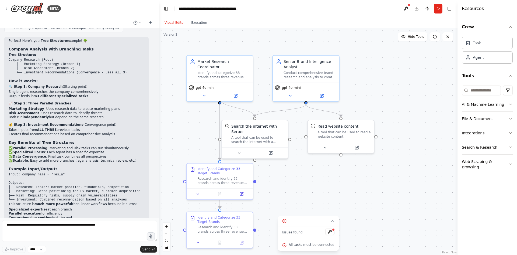
click at [135, 19] on div at bounding box center [79, 22] width 159 height 11
click at [133, 26] on div at bounding box center [79, 22] width 159 height 11
click at [134, 22] on icon at bounding box center [135, 22] width 4 height 4
click at [122, 42] on span "go ahead" at bounding box center [114, 42] width 35 height 4
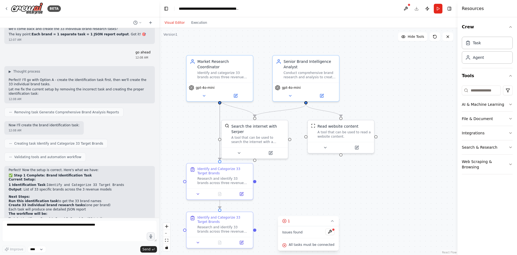
scroll to position [1983, 0]
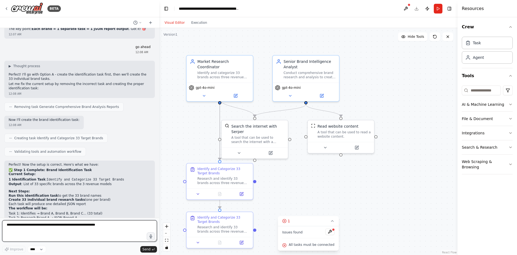
click at [73, 229] on textarea at bounding box center [79, 231] width 155 height 22
paste textarea "**********"
click at [8, 222] on textarea "**********" at bounding box center [79, 231] width 155 height 22
type textarea "**********"
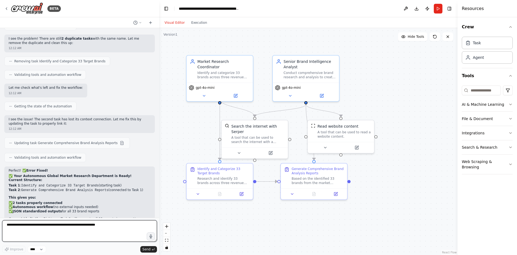
scroll to position [2424, 0]
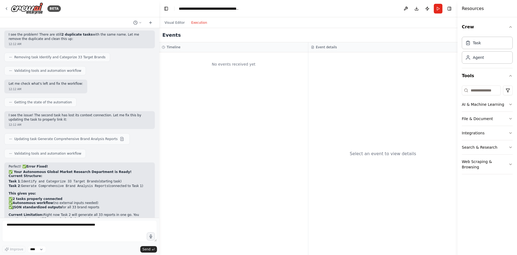
click at [199, 23] on button "Execution" at bounding box center [199, 22] width 22 height 6
click at [435, 11] on button "Run" at bounding box center [438, 9] width 9 height 10
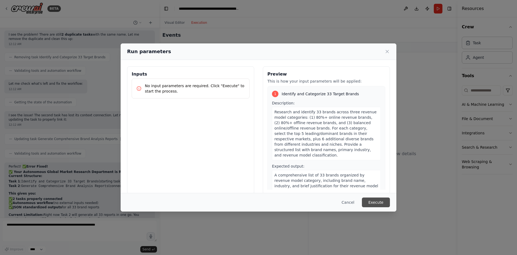
click at [371, 200] on button "Execute" at bounding box center [376, 202] width 28 height 10
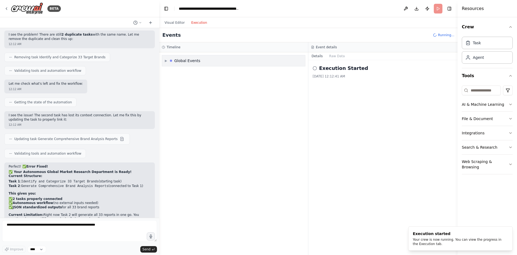
click at [166, 61] on span "▶" at bounding box center [166, 60] width 2 height 4
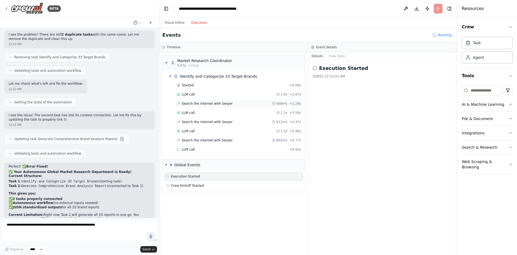
click at [204, 102] on span "Search the internet with Serper" at bounding box center [207, 103] width 51 height 4
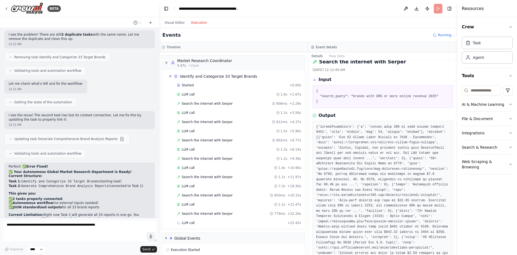
scroll to position [0, 0]
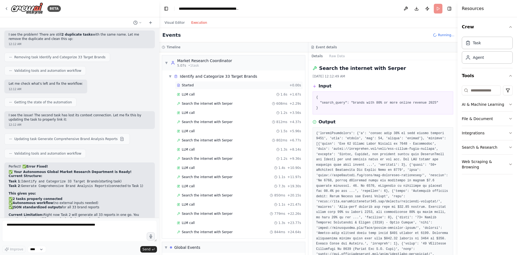
click at [193, 86] on div "Started" at bounding box center [232, 85] width 110 height 4
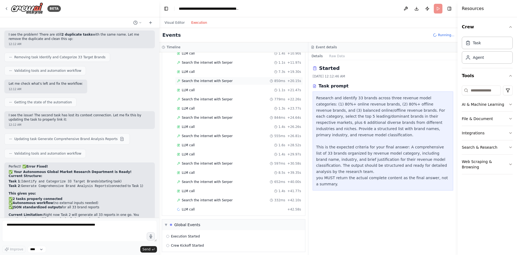
scroll to position [117, 0]
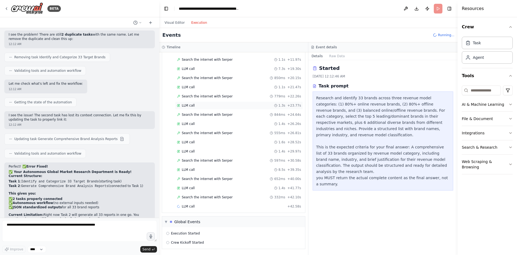
click at [185, 106] on span "LLM call" at bounding box center [188, 105] width 13 height 4
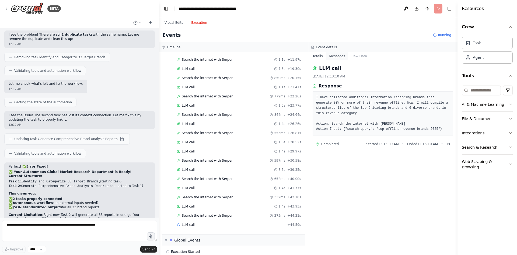
click at [340, 54] on button "Messages" at bounding box center [337, 56] width 22 height 8
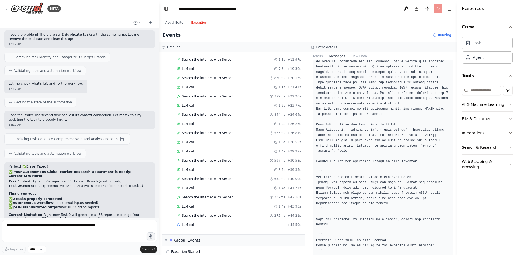
scroll to position [81, 0]
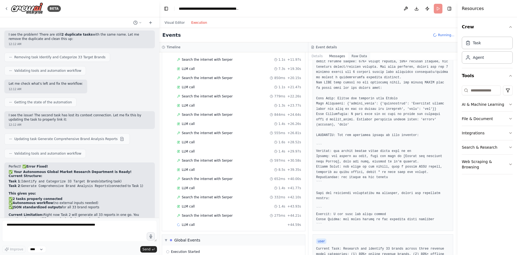
click at [359, 55] on button "Raw Data" at bounding box center [359, 56] width 22 height 8
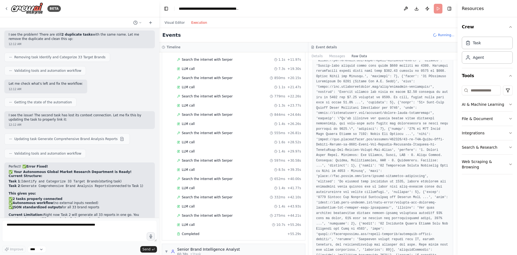
scroll to position [485, 0]
click at [336, 55] on button "Messages" at bounding box center [337, 56] width 22 height 8
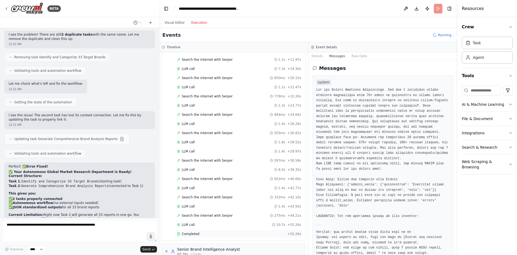
click at [207, 232] on div "Completed" at bounding box center [231, 233] width 108 height 4
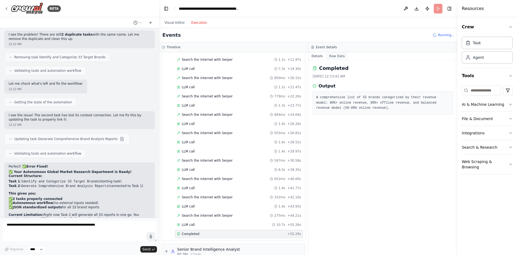
click at [334, 58] on button "Raw Data" at bounding box center [337, 56] width 22 height 8
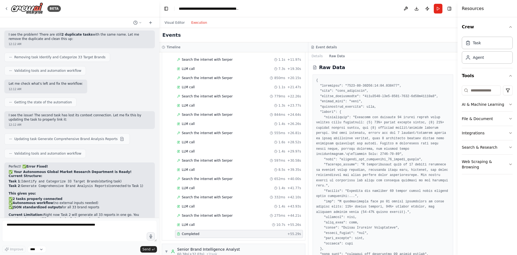
scroll to position [0, 0]
click at [213, 207] on div "LLM call 1.4s + 43.93s" at bounding box center [239, 206] width 124 height 4
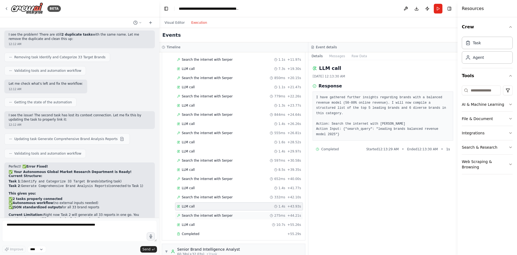
click at [217, 216] on span "Search the internet with Serper" at bounding box center [207, 215] width 51 height 4
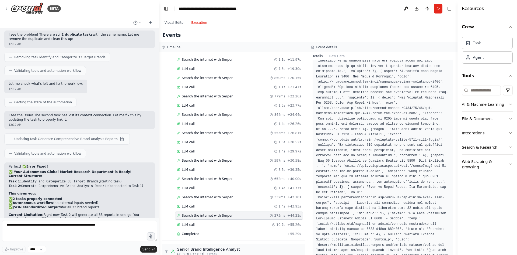
scroll to position [173, 0]
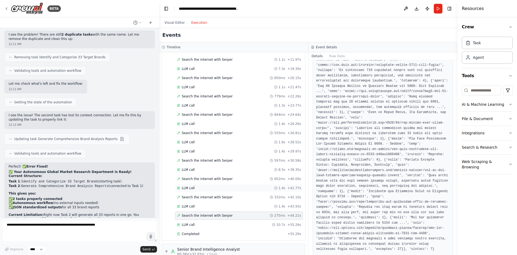
click at [241, 189] on div "LLM call 1.4s + 41.77s" at bounding box center [239, 188] width 124 height 4
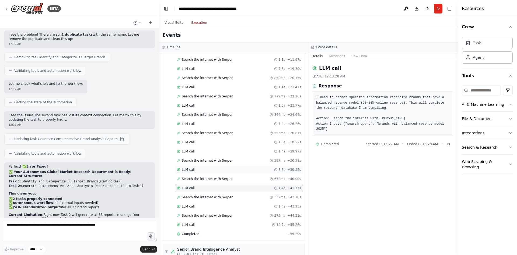
click at [230, 166] on div "LLM call 8.5s + 39.35s" at bounding box center [239, 169] width 128 height 8
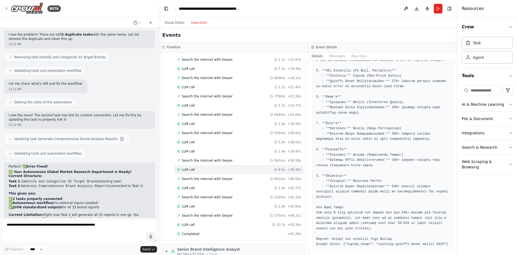
scroll to position [242, 0]
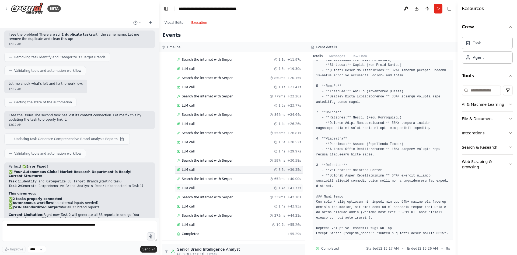
click at [230, 186] on div "LLM call 1.4s + 41.77s" at bounding box center [239, 188] width 124 height 4
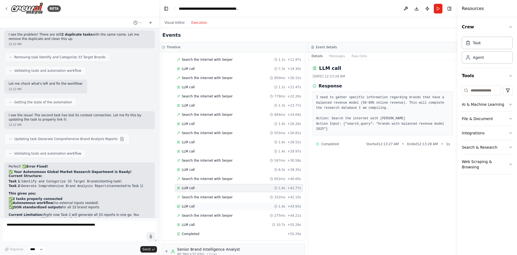
click at [228, 205] on div "LLM call 1.4s + 43.93s" at bounding box center [239, 206] width 124 height 4
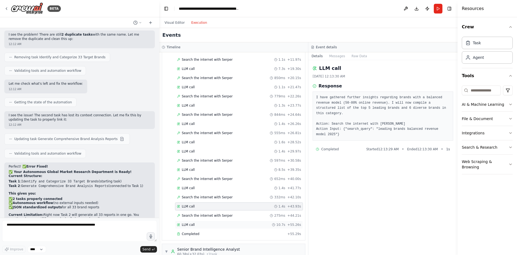
click at [223, 223] on div "LLM call 10.7s + 55.26s" at bounding box center [239, 224] width 124 height 4
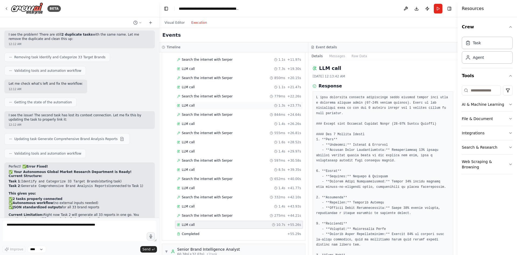
click at [204, 104] on div "LLM call 1.3s + 23.77s" at bounding box center [239, 105] width 124 height 4
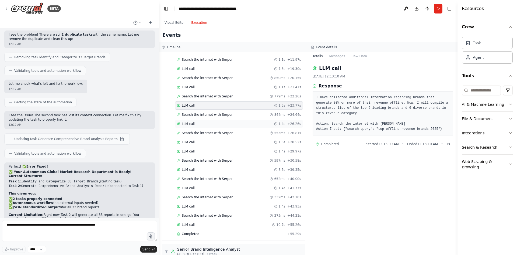
click at [204, 123] on div "LLM call 1.4s + 26.26s" at bounding box center [239, 123] width 124 height 4
click at [203, 142] on div "LLM call 1.6s + 28.52s" at bounding box center [239, 142] width 124 height 4
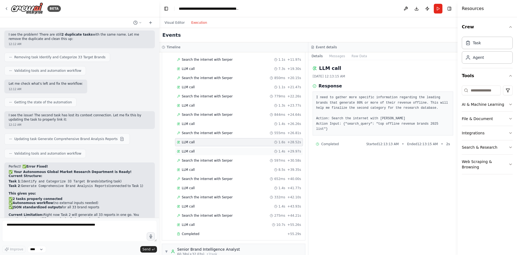
click at [203, 151] on div "LLM call 1.4s + 29.97s" at bounding box center [239, 151] width 124 height 4
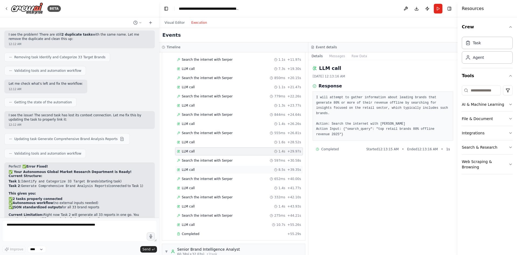
click at [203, 167] on div "LLM call 8.5s + 39.35s" at bounding box center [239, 169] width 128 height 8
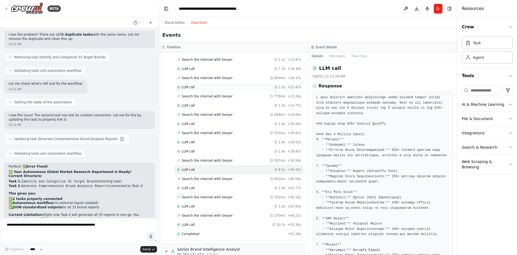
click at [202, 86] on div "LLM call 1.1s + 21.47s" at bounding box center [239, 87] width 124 height 4
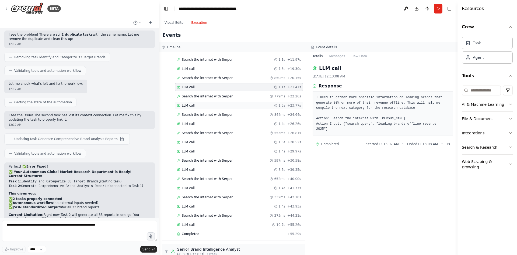
click at [203, 106] on div "LLM call 1.3s + 23.77s" at bounding box center [239, 105] width 124 height 4
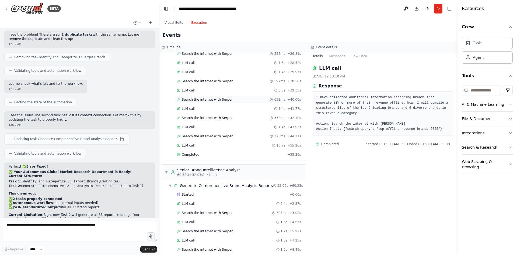
scroll to position [198, 0]
click at [208, 148] on div "Started + 0.00s LLM call 1.6s + 1.67s Search the internet with Serper 608ms + 2…" at bounding box center [235, 20] width 139 height 275
click at [187, 152] on span "Completed" at bounding box center [191, 153] width 18 height 4
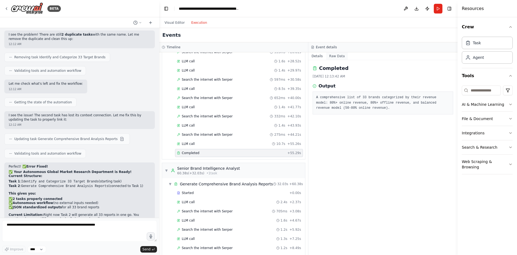
click at [330, 54] on button "Raw Data" at bounding box center [337, 56] width 22 height 8
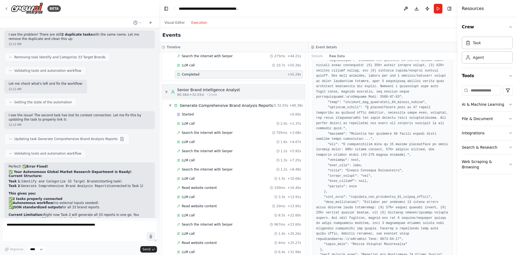
scroll to position [279, 0]
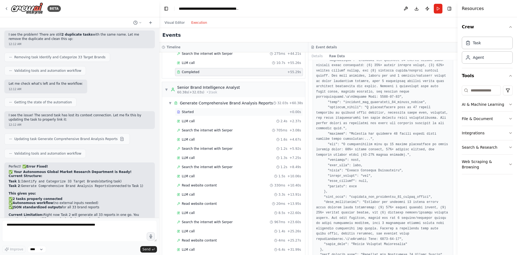
click at [207, 112] on div "Started" at bounding box center [232, 112] width 110 height 4
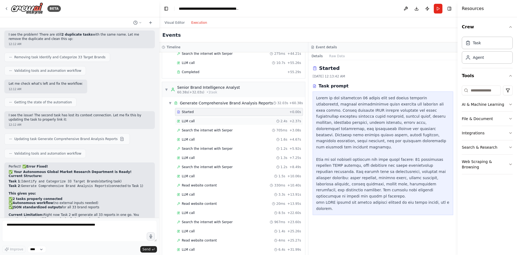
click at [206, 120] on div "LLM call 2.4s + 2.37s" at bounding box center [239, 121] width 124 height 4
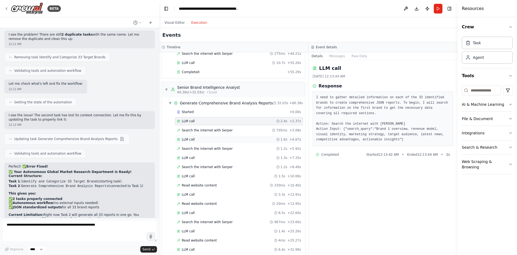
click at [202, 138] on div "LLM call 1.6s + 4.67s" at bounding box center [239, 139] width 124 height 4
click at [203, 151] on div "Search the internet with Serper 1.2s + 5.92s" at bounding box center [239, 148] width 128 height 8
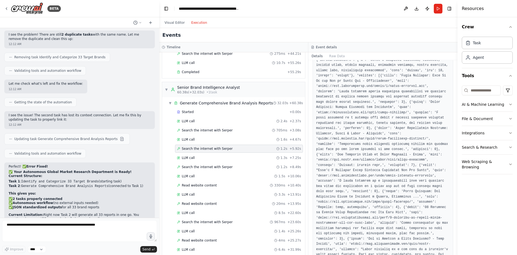
scroll to position [135, 0]
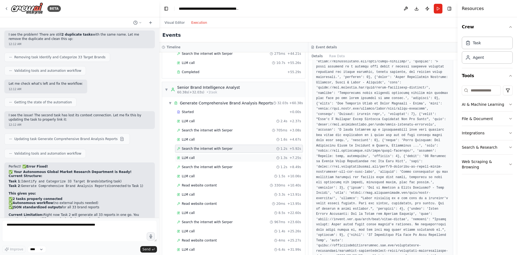
click at [245, 157] on div "LLM call 1.3s + 7.25s" at bounding box center [239, 157] width 124 height 4
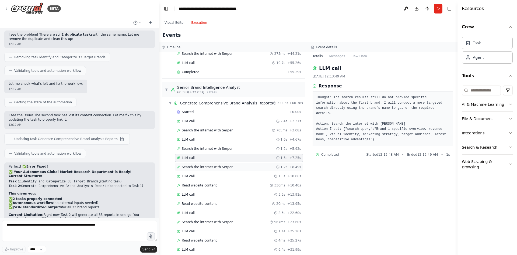
click at [245, 170] on div "Search the internet with Serper 1.2s + 8.49s" at bounding box center [239, 167] width 128 height 8
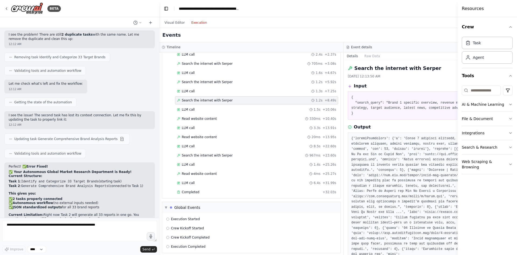
scroll to position [349, 0]
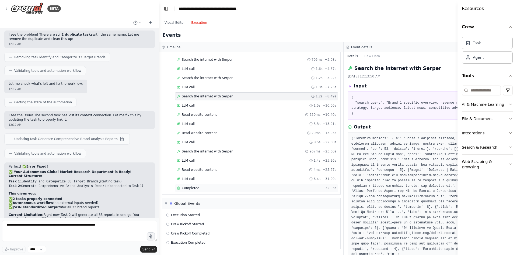
click at [246, 185] on div "Completed + 32.03s" at bounding box center [256, 188] width 163 height 8
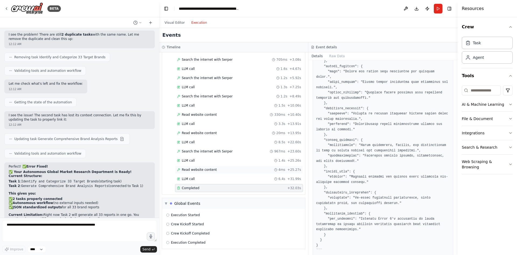
scroll to position [109, 0]
click at [224, 235] on div "Crew Kickoff Completed" at bounding box center [233, 233] width 139 height 8
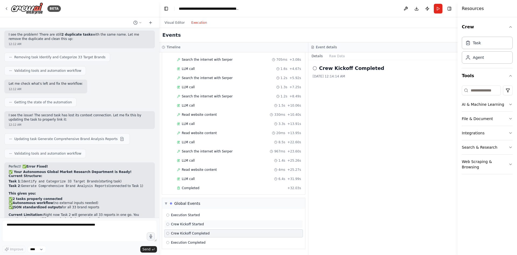
click at [216, 225] on div "Crew Kickoff Started" at bounding box center [233, 224] width 135 height 4
click at [217, 213] on div "Execution Started" at bounding box center [233, 215] width 135 height 4
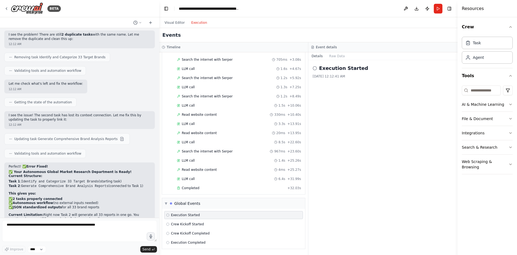
click at [213, 183] on div "Started + 0.00s LLM call 2.4s + 2.37s Search the internet with Serper 705ms + 3…" at bounding box center [235, 115] width 139 height 156
click at [191, 188] on span "Completed" at bounding box center [191, 188] width 18 height 4
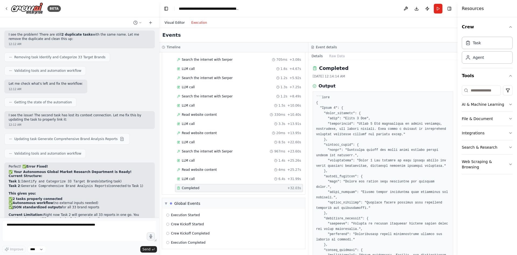
click at [172, 25] on button "Visual Editor" at bounding box center [174, 22] width 27 height 6
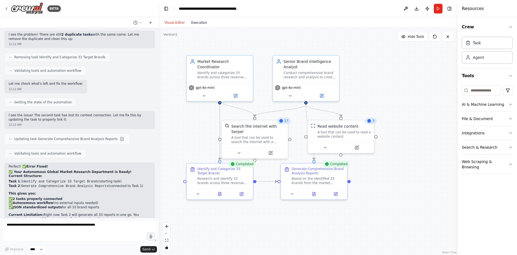
click at [194, 20] on button "Execution" at bounding box center [199, 22] width 22 height 6
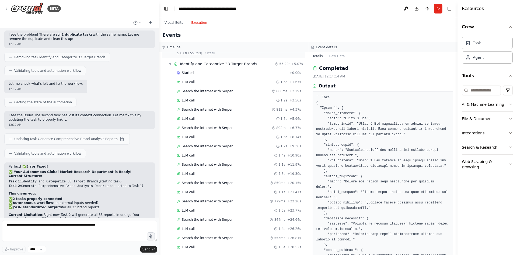
scroll to position [0, 0]
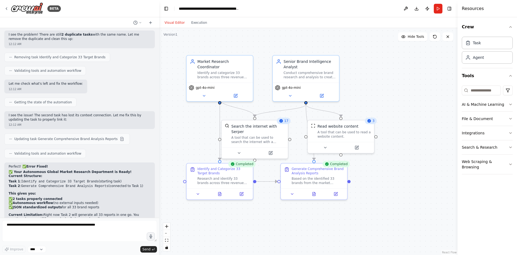
click at [177, 24] on button "Visual Editor" at bounding box center [174, 22] width 27 height 6
click at [328, 132] on div "A tool that can be used to read a website content." at bounding box center [344, 133] width 53 height 9
click at [205, 122] on div ".deletable-edge-delete-btn { width: 20px; height: 20px; border: 0px solid #ffff…" at bounding box center [308, 141] width 298 height 227
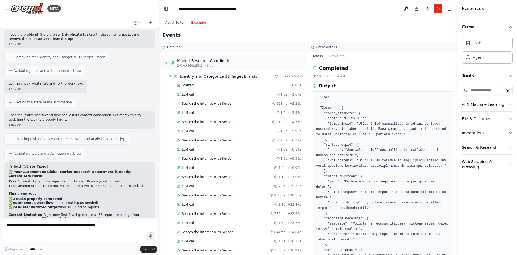
click at [196, 23] on button "Execution" at bounding box center [199, 22] width 22 height 6
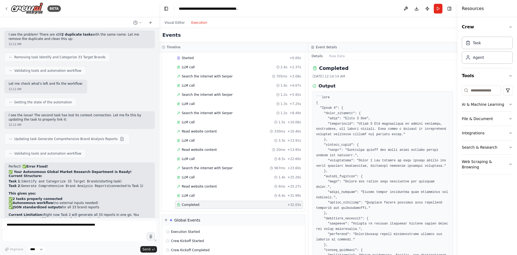
scroll to position [349, 0]
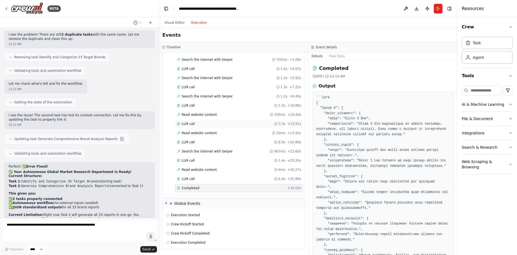
click at [221, 123] on div "LLM call 3.3s + 13.91s" at bounding box center [239, 123] width 124 height 4
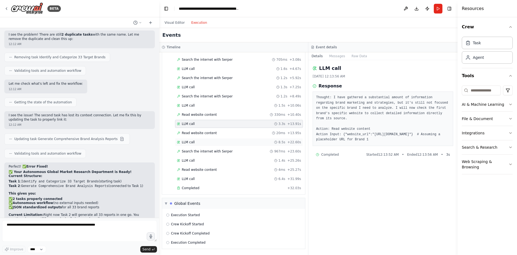
click at [214, 141] on div "LLM call 8.5s + 22.60s" at bounding box center [239, 142] width 124 height 4
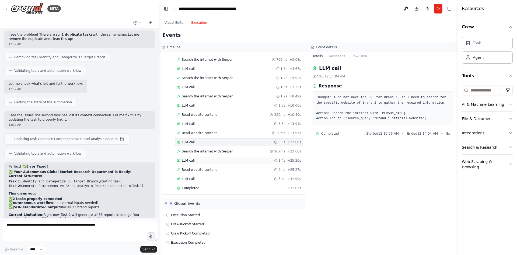
click at [211, 160] on div "LLM call 1.4s + 25.26s" at bounding box center [239, 160] width 124 height 4
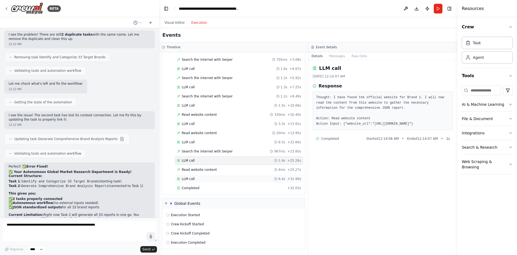
click at [211, 178] on div "LLM call 6.4s + 31.99s" at bounding box center [239, 178] width 124 height 4
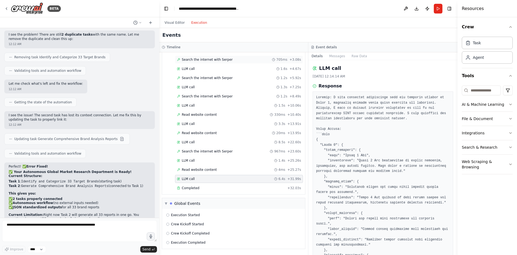
click at [209, 61] on span "Search the internet with Serper" at bounding box center [207, 59] width 51 height 4
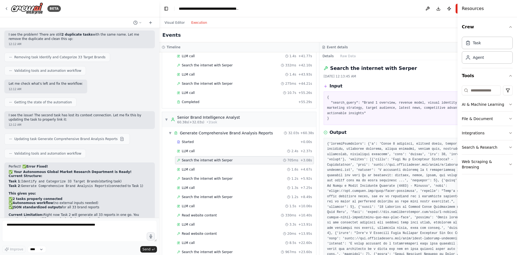
scroll to position [242, 0]
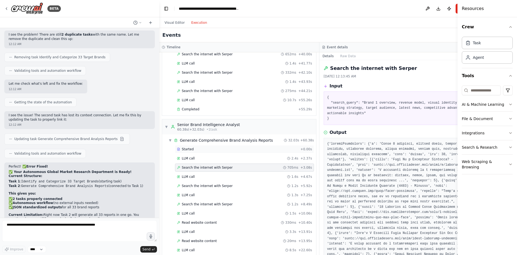
click at [215, 147] on div "Started" at bounding box center [237, 149] width 121 height 4
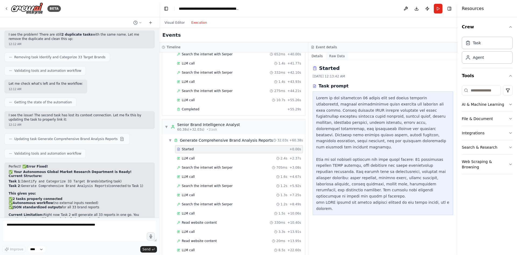
click at [335, 56] on button "Raw Data" at bounding box center [337, 56] width 22 height 8
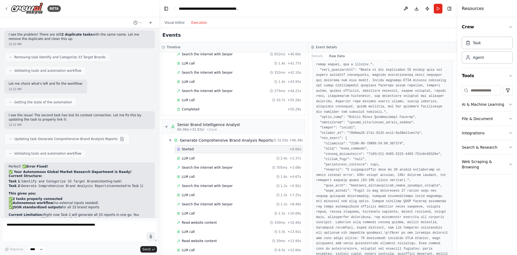
scroll to position [189, 0]
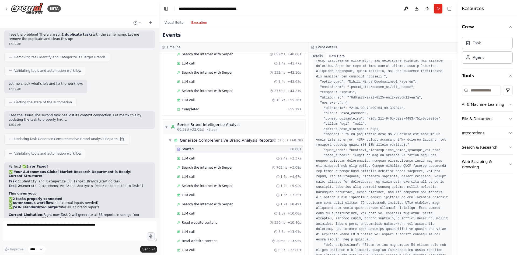
click at [318, 58] on button "Details" at bounding box center [317, 56] width 18 height 8
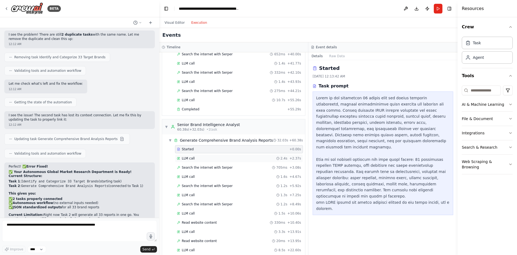
click at [204, 158] on div "LLM call 2.4s + 2.37s" at bounding box center [239, 158] width 124 height 4
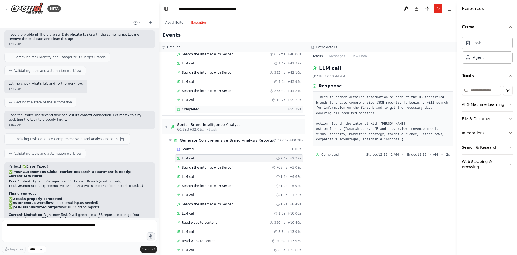
click at [194, 107] on span "Completed" at bounding box center [191, 109] width 18 height 4
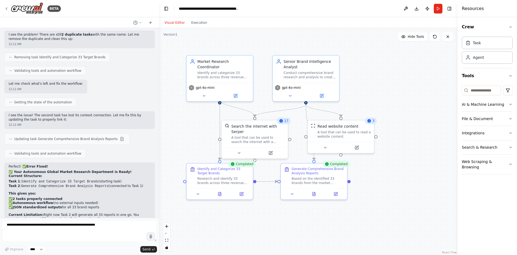
click at [181, 24] on button "Visual Editor" at bounding box center [174, 22] width 27 height 6
click at [212, 85] on div "gpt-4o-mini" at bounding box center [220, 90] width 66 height 19
click at [206, 92] on icon at bounding box center [204, 94] width 4 height 4
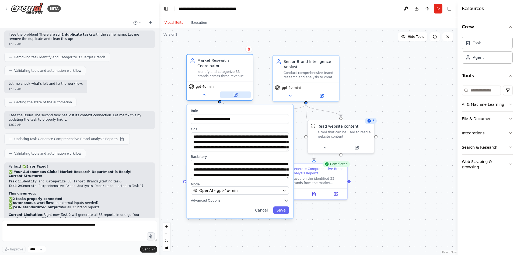
click at [237, 93] on icon at bounding box center [235, 94] width 3 height 3
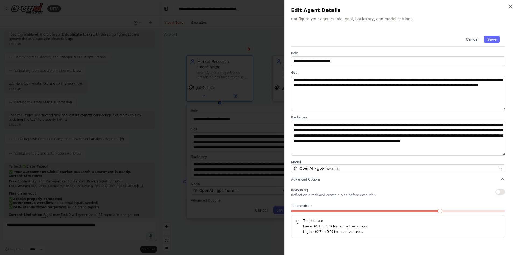
click at [181, 151] on div at bounding box center [258, 127] width 517 height 255
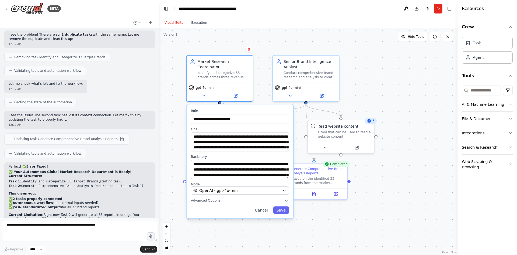
click at [181, 151] on div ".deletable-edge-delete-btn { width: 20px; height: 20px; border: 0px solid #ffff…" at bounding box center [308, 141] width 298 height 227
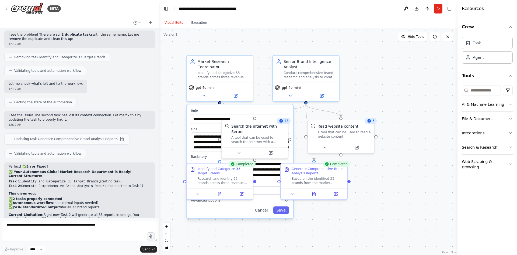
click at [169, 143] on div ".deletable-edge-delete-btn { width: 20px; height: 20px; border: 0px solid #ffff…" at bounding box center [308, 141] width 298 height 227
click at [266, 206] on button "Cancel" at bounding box center [261, 210] width 19 height 8
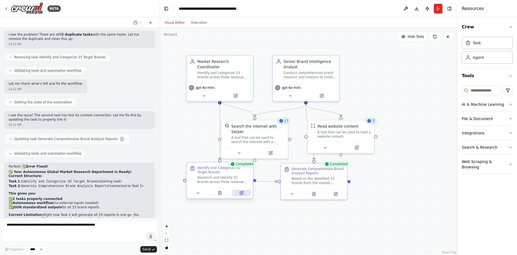
click at [242, 192] on icon at bounding box center [242, 192] width 2 height 2
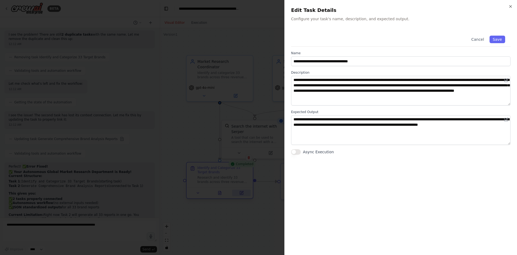
click at [242, 192] on div at bounding box center [258, 127] width 517 height 255
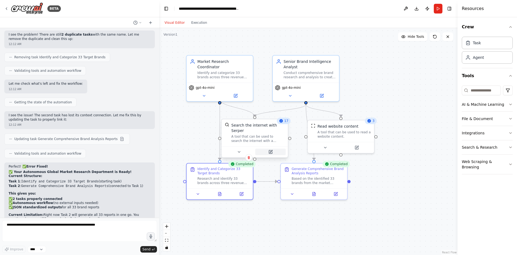
click at [271, 150] on icon at bounding box center [270, 151] width 3 height 3
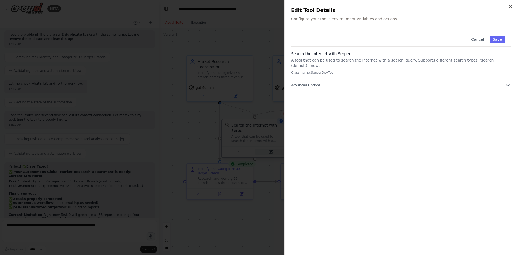
click at [271, 148] on div at bounding box center [258, 127] width 517 height 255
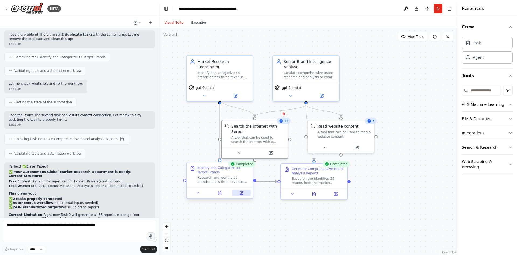
click at [246, 194] on button at bounding box center [241, 192] width 19 height 6
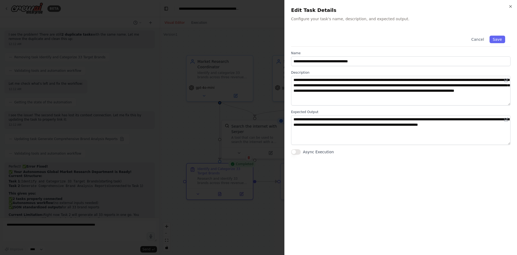
click at [294, 154] on button "Async Execution" at bounding box center [296, 151] width 10 height 5
click at [327, 150] on label "Async Execution" at bounding box center [318, 151] width 31 height 5
click at [301, 150] on button "Async Execution" at bounding box center [296, 151] width 10 height 5
click at [327, 150] on label "Async Execution" at bounding box center [318, 151] width 31 height 5
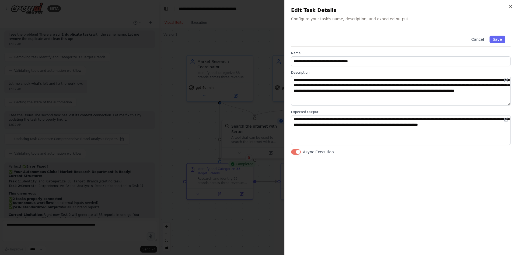
click at [301, 150] on button "Async Execution" at bounding box center [296, 151] width 10 height 5
click at [327, 150] on label "Async Execution" at bounding box center [318, 151] width 31 height 5
click at [301, 150] on button "Async Execution" at bounding box center [296, 151] width 10 height 5
click at [327, 150] on label "Async Execution" at bounding box center [318, 151] width 31 height 5
click at [301, 150] on button "Async Execution" at bounding box center [296, 151] width 10 height 5
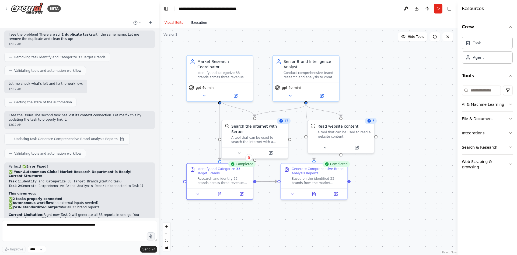
click at [197, 23] on button "Execution" at bounding box center [199, 22] width 22 height 6
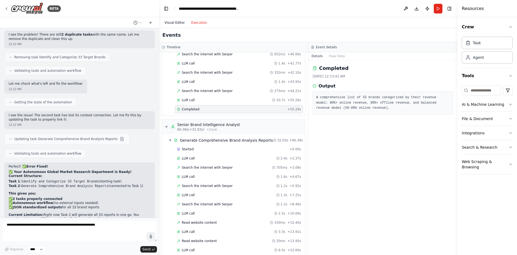
click at [175, 25] on button "Visual Editor" at bounding box center [174, 22] width 27 height 6
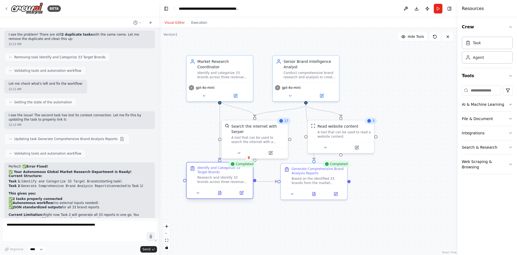
click at [239, 178] on div "Research and identify 33 brands across three revenue model categories: (1) 80%+…" at bounding box center [223, 179] width 52 height 9
click at [244, 193] on button at bounding box center [241, 192] width 19 height 6
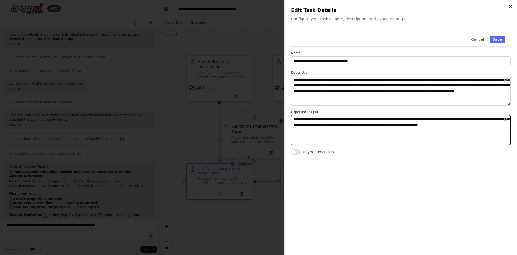
click at [323, 120] on textarea "**********" at bounding box center [401, 130] width 220 height 30
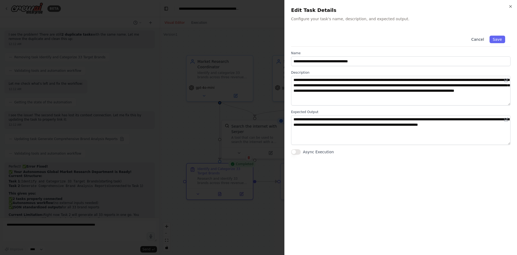
click at [478, 41] on button "Cancel" at bounding box center [477, 40] width 19 height 8
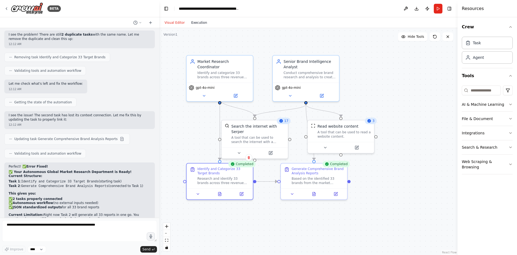
click at [201, 25] on button "Execution" at bounding box center [199, 22] width 22 height 6
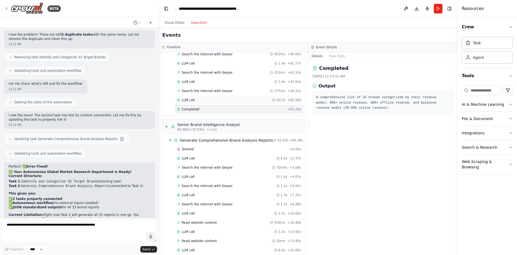
click at [210, 102] on div "LLM call 10.7s + 55.26s" at bounding box center [239, 100] width 128 height 8
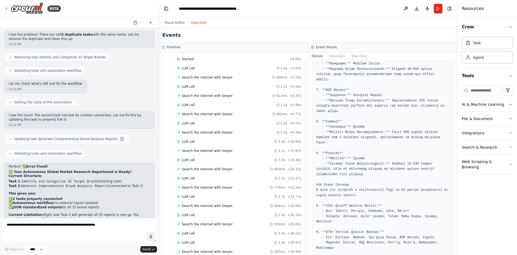
scroll to position [323, 0]
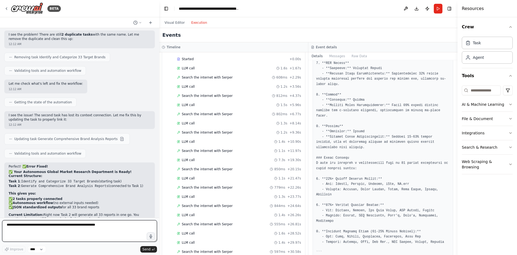
click at [100, 228] on textarea at bounding box center [79, 231] width 155 height 22
type textarea "*"
click at [13, 229] on textarea "**********" at bounding box center [79, 231] width 155 height 22
drag, startPoint x: 13, startPoint y: 229, endPoint x: 28, endPoint y: 227, distance: 15.0
click at [28, 227] on textarea "**********" at bounding box center [79, 231] width 155 height 22
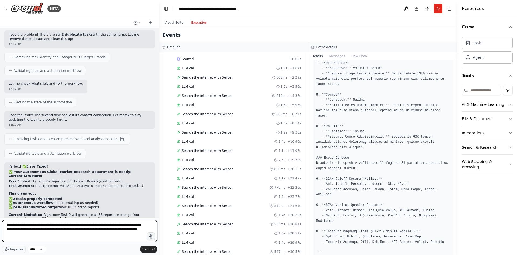
click at [93, 229] on textarea "**********" at bounding box center [79, 231] width 155 height 22
click at [85, 229] on textarea "**********" at bounding box center [79, 231] width 155 height 22
type textarea "**********"
click at [95, 235] on textarea "**********" at bounding box center [79, 231] width 155 height 22
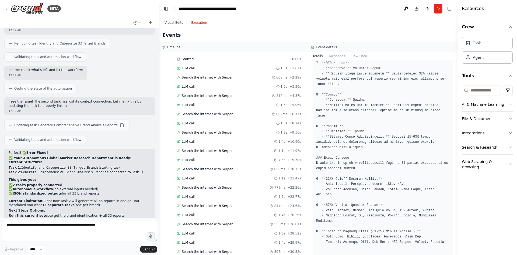
scroll to position [2464, 0]
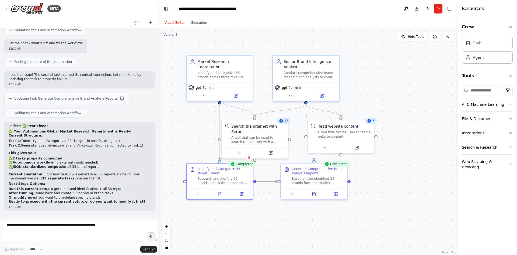
click at [172, 20] on button "Visual Editor" at bounding box center [174, 22] width 27 height 6
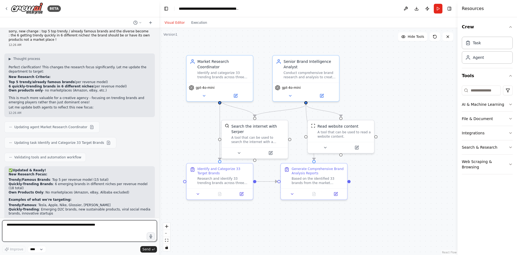
scroll to position [2658, 0]
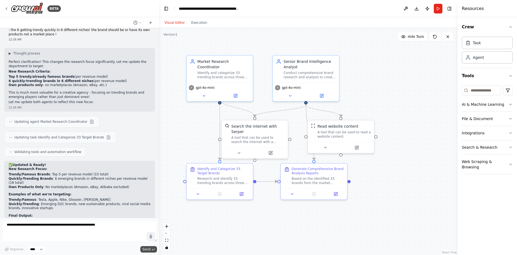
click at [145, 248] on span "Send" at bounding box center [147, 249] width 8 height 4
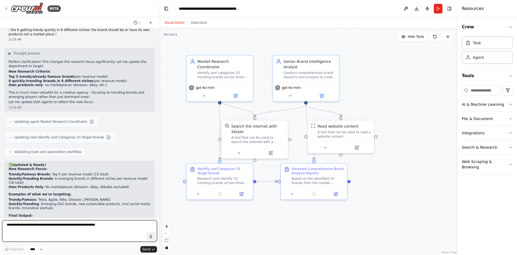
click at [116, 224] on textarea at bounding box center [79, 231] width 155 height 22
type textarea "********"
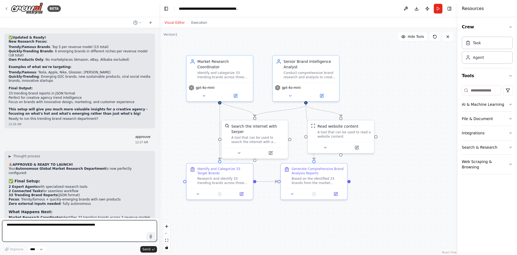
scroll to position [2790, 0]
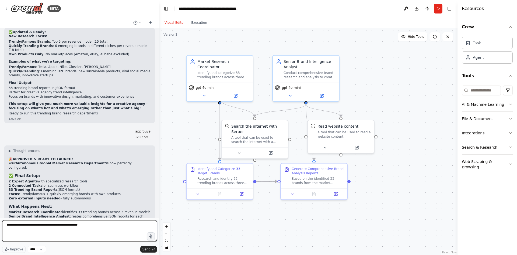
click at [97, 223] on textarea "**********" at bounding box center [79, 231] width 155 height 22
type textarea "**********"
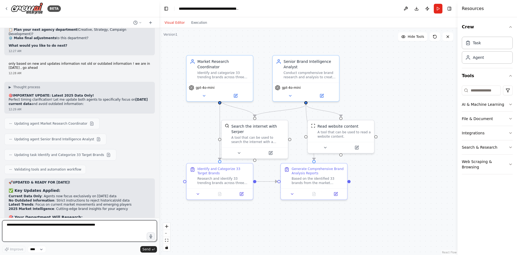
scroll to position [3009, 0]
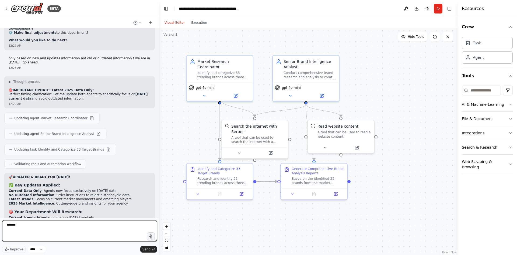
type textarea "********"
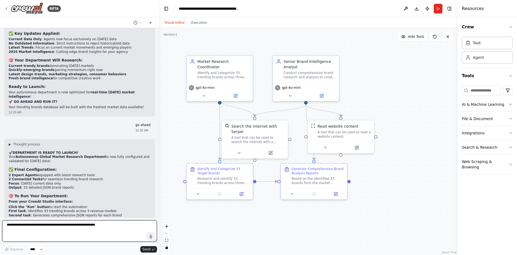
scroll to position [3164, 0]
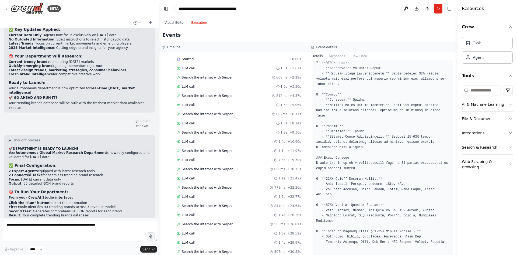
click at [200, 21] on button "Execution" at bounding box center [199, 22] width 22 height 6
click at [436, 9] on button "Run" at bounding box center [438, 9] width 9 height 10
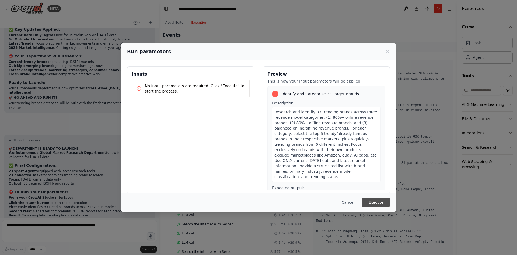
click at [385, 201] on button "Execute" at bounding box center [376, 202] width 28 height 10
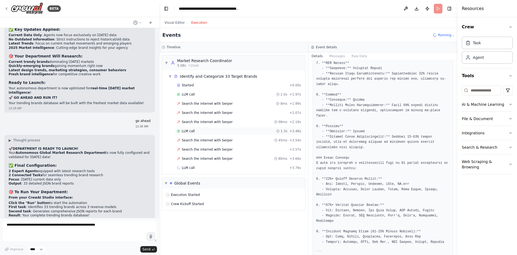
click at [217, 135] on div "LLM call 1.3s + 3.48s" at bounding box center [239, 131] width 128 height 8
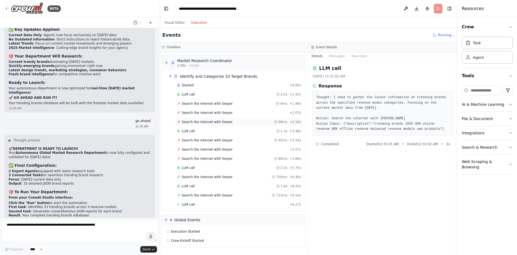
click at [214, 123] on span "Search the internet with Serper" at bounding box center [207, 122] width 51 height 4
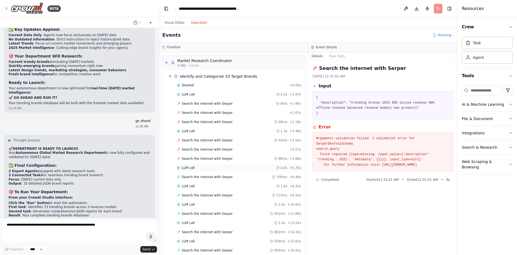
click at [211, 167] on div "LLM call 2.0s + 5.75s" at bounding box center [239, 167] width 124 height 4
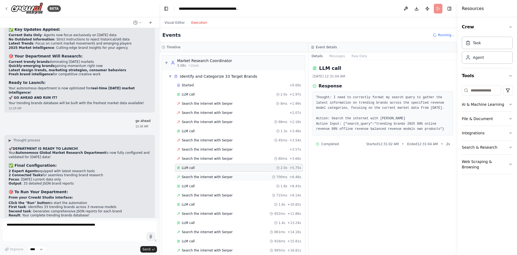
click at [210, 176] on span "Search the internet with Serper" at bounding box center [207, 177] width 51 height 4
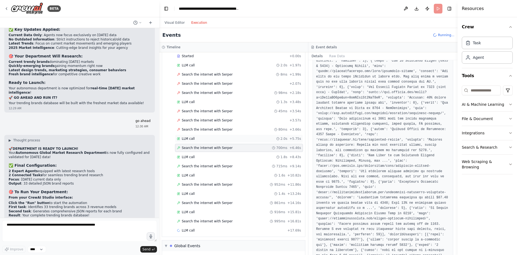
scroll to position [53, 0]
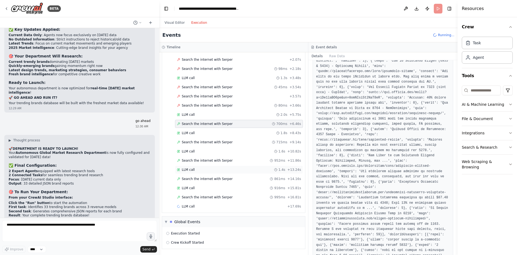
click at [242, 172] on div "LLM call 1.4s + 13.24s" at bounding box center [239, 169] width 128 height 8
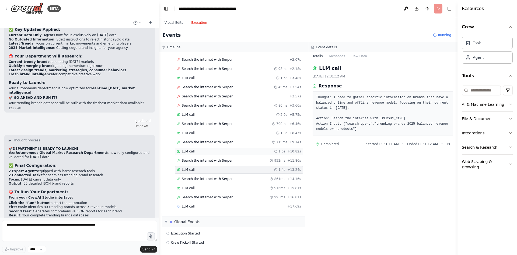
click at [220, 152] on div "LLM call 1.6s + 10.82s" at bounding box center [239, 151] width 124 height 4
click at [219, 161] on span "Search the internet with Serper" at bounding box center [207, 160] width 51 height 4
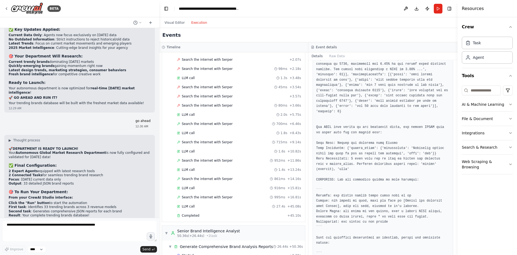
scroll to position [350, 0]
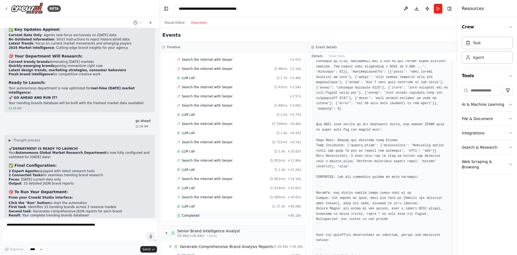
click at [243, 213] on div "Completed" at bounding box center [231, 215] width 108 height 4
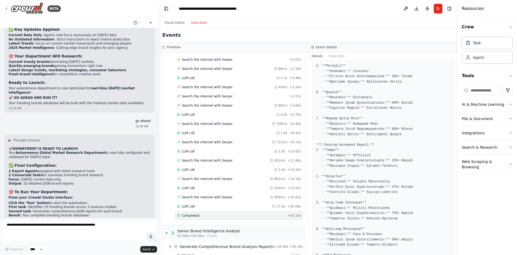
scroll to position [108, 0]
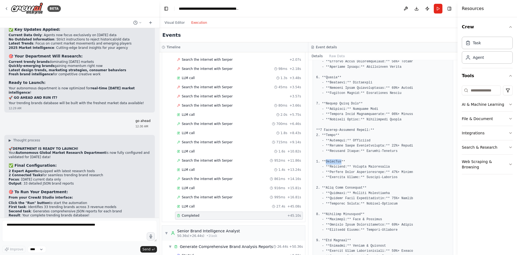
scroll to position [135, 0]
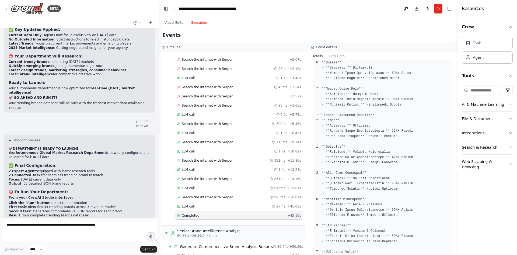
drag, startPoint x: 329, startPoint y: 173, endPoint x: 352, endPoint y: 171, distance: 23.3
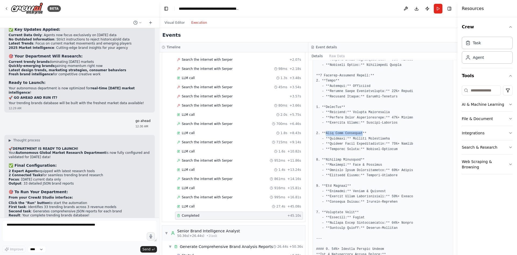
scroll to position [189, 0]
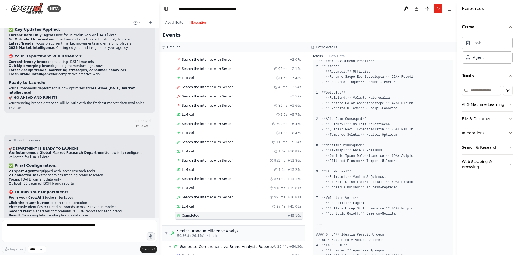
drag, startPoint x: 332, startPoint y: 145, endPoint x: 348, endPoint y: 143, distance: 16.0
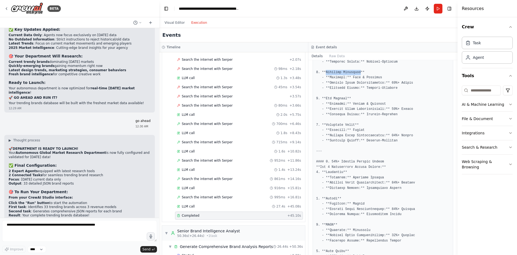
scroll to position [269, 0]
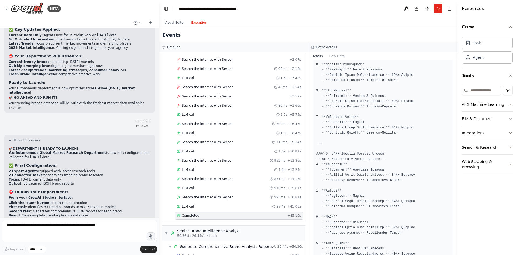
drag, startPoint x: 327, startPoint y: 89, endPoint x: 337, endPoint y: 90, distance: 10.3
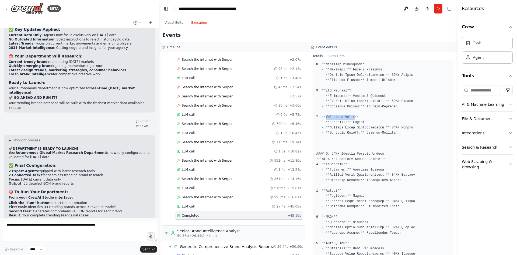
drag, startPoint x: 332, startPoint y: 116, endPoint x: 345, endPoint y: 116, distance: 12.4
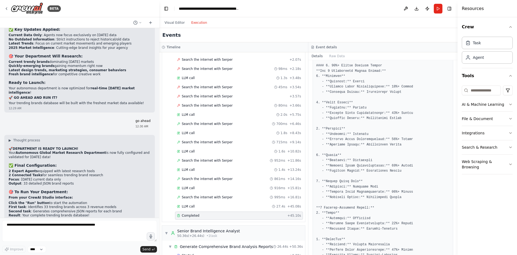
scroll to position [54, 0]
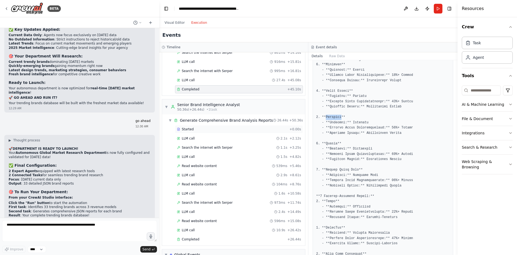
scroll to position [230, 0]
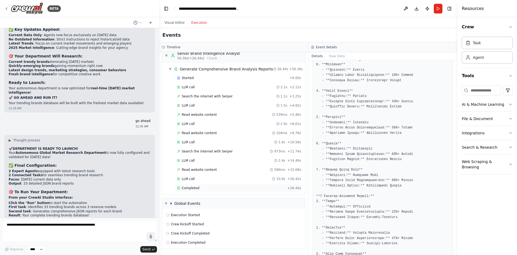
click at [185, 189] on span "Completed" at bounding box center [191, 188] width 18 height 4
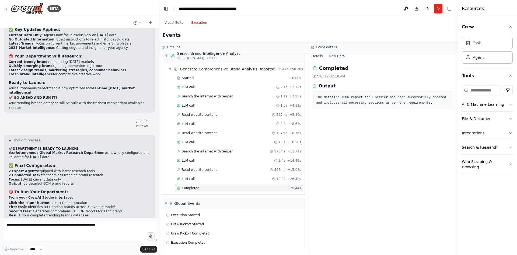
click at [337, 55] on button "Raw Data" at bounding box center [337, 56] width 22 height 8
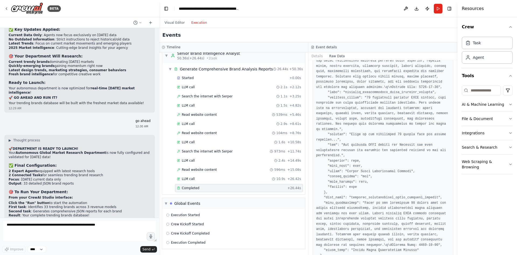
scroll to position [342, 0]
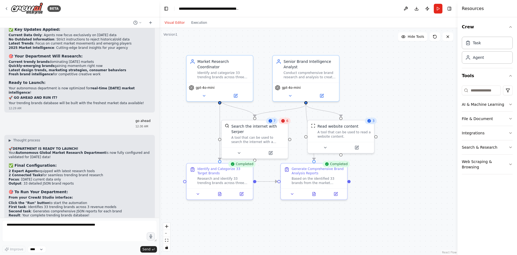
click at [168, 26] on button "Visual Editor" at bounding box center [174, 22] width 27 height 6
click at [237, 74] on div "Market Research Coordinator Identify and categorize 33 trending brands across t…" at bounding box center [220, 67] width 66 height 27
click at [202, 84] on div "gpt-4o-mini" at bounding box center [220, 90] width 66 height 19
click at [205, 92] on icon at bounding box center [204, 94] width 4 height 4
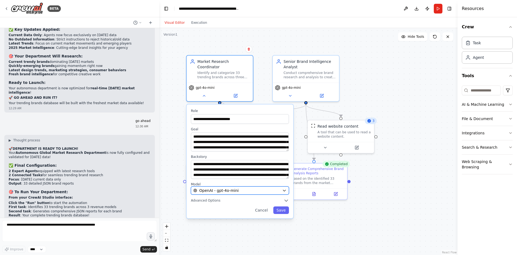
click at [241, 188] on button "OpenAI - gpt-4o-mini" at bounding box center [240, 190] width 98 height 8
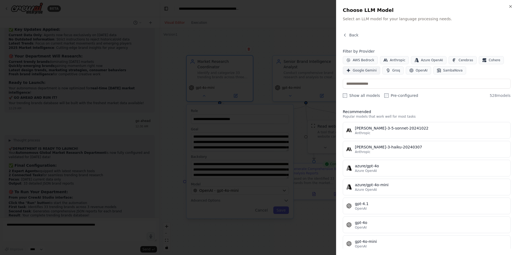
click at [368, 71] on span "Google Gemini" at bounding box center [365, 70] width 24 height 4
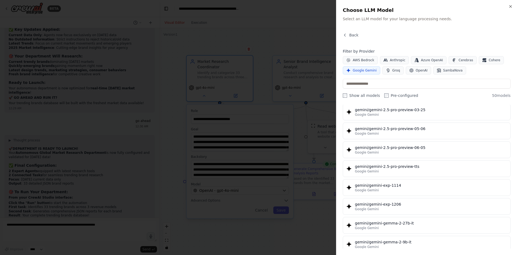
scroll to position [620, 0]
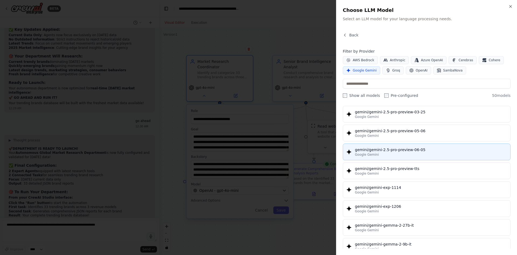
click at [380, 154] on div "Google Gemini" at bounding box center [431, 154] width 152 height 4
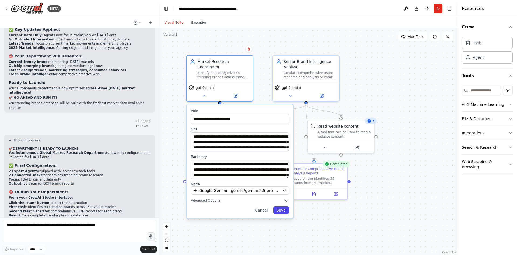
click at [282, 207] on button "Save" at bounding box center [281, 210] width 16 height 8
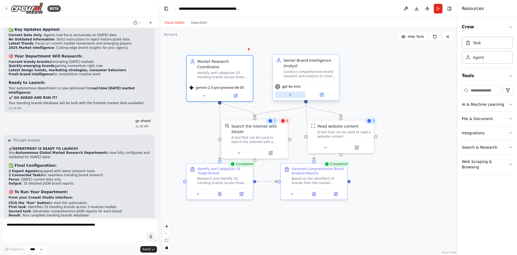
click at [291, 96] on icon at bounding box center [290, 94] width 4 height 4
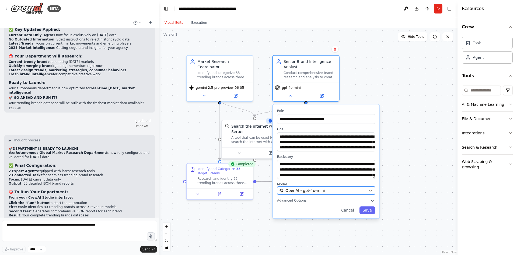
click at [339, 192] on div "OpenAI - gpt-4o-mini" at bounding box center [323, 189] width 87 height 5
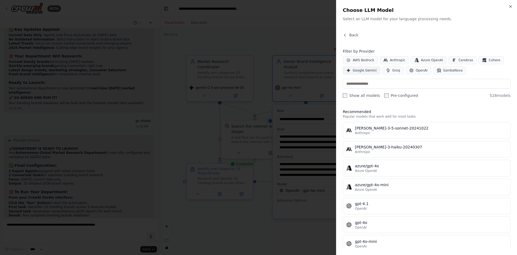
click at [362, 71] on span "Google Gemini" at bounding box center [365, 70] width 24 height 4
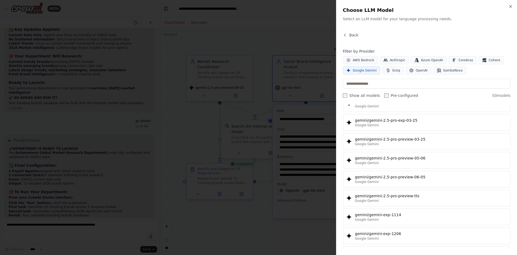
scroll to position [593, 0]
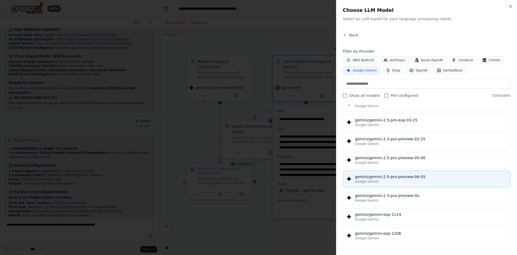
click at [379, 176] on div "gemini/gemini-2.5-pro-preview-06-05" at bounding box center [431, 176] width 152 height 5
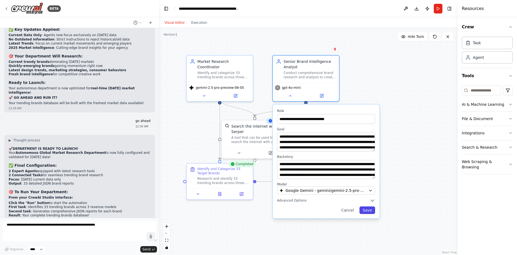
click at [373, 209] on button "Save" at bounding box center [368, 210] width 16 height 8
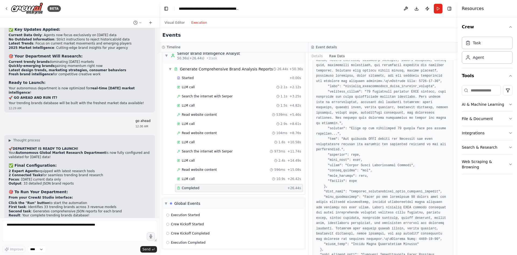
click at [201, 25] on button "Execution" at bounding box center [199, 22] width 22 height 6
click at [439, 8] on button "Run" at bounding box center [438, 9] width 9 height 10
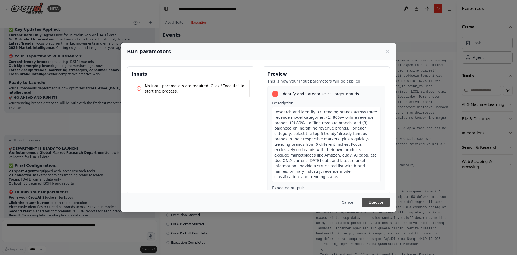
click at [378, 201] on button "Execute" at bounding box center [376, 202] width 28 height 10
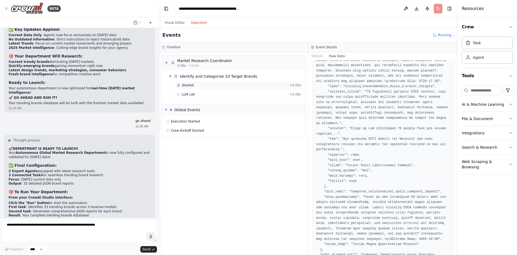
click at [180, 84] on div "Started" at bounding box center [232, 85] width 110 height 4
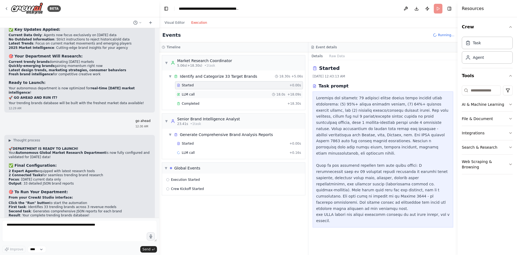
click at [193, 93] on div "LLM call 18.0s + 18.09s" at bounding box center [239, 94] width 124 height 4
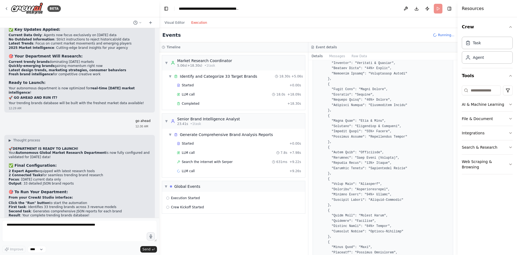
scroll to position [135, 0]
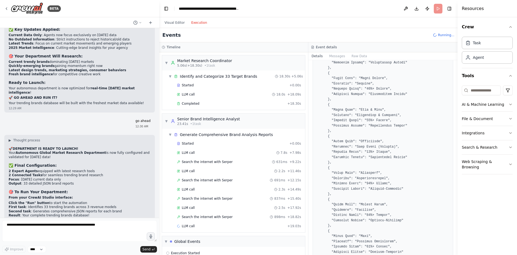
drag, startPoint x: 362, startPoint y: 111, endPoint x: 374, endPoint y: 111, distance: 12.1
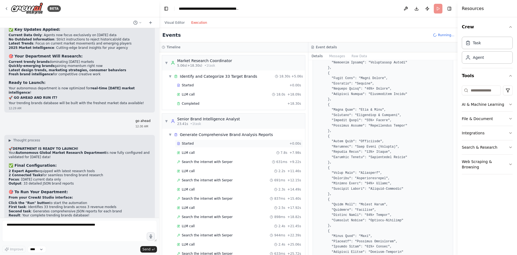
click at [201, 143] on div "Started" at bounding box center [232, 143] width 110 height 4
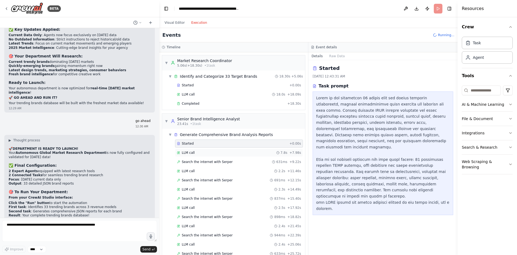
click at [200, 151] on div "LLM call 7.8s + 7.98s" at bounding box center [239, 152] width 124 height 4
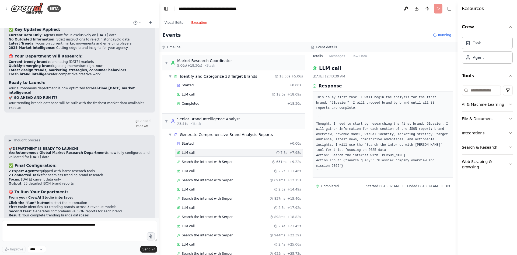
click at [193, 148] on div "LLM call 7.8s + 7.98s" at bounding box center [239, 152] width 128 height 8
click at [197, 171] on div "LLM call 2.2s + 11.46s" at bounding box center [239, 171] width 124 height 4
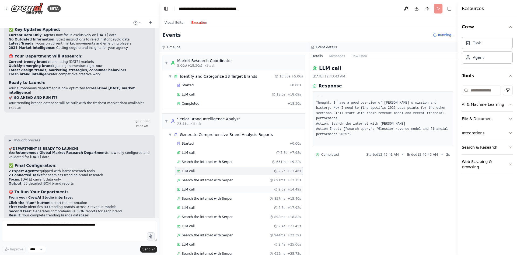
click at [197, 191] on div "LLM call 2.3s + 14.49s" at bounding box center [239, 189] width 124 height 4
click at [197, 209] on div "LLM call 2.5s + 17.92s" at bounding box center [239, 207] width 124 height 4
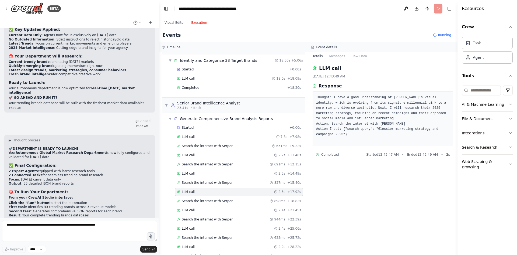
scroll to position [54, 0]
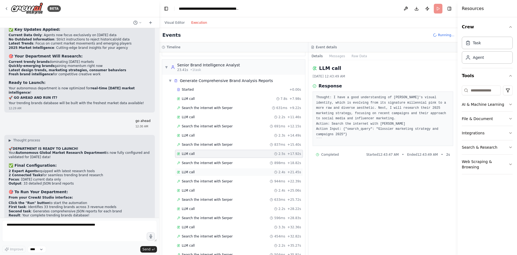
click at [191, 174] on span "LLM call" at bounding box center [188, 172] width 13 height 4
click at [193, 189] on span "LLM call" at bounding box center [188, 190] width 13 height 4
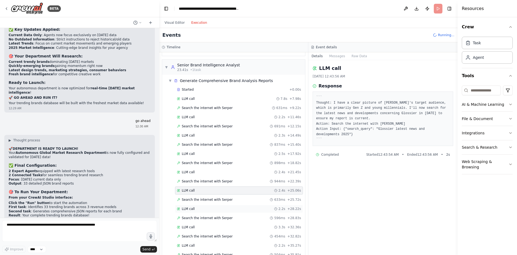
click at [195, 209] on div "LLM call 2.2s + 28.22s" at bounding box center [239, 208] width 124 height 4
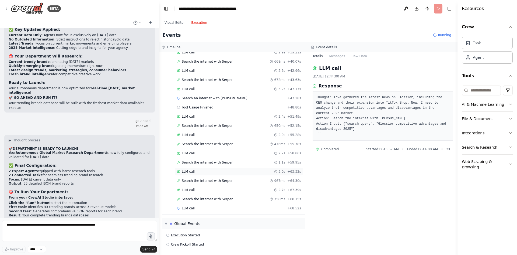
scroll to position [267, 0]
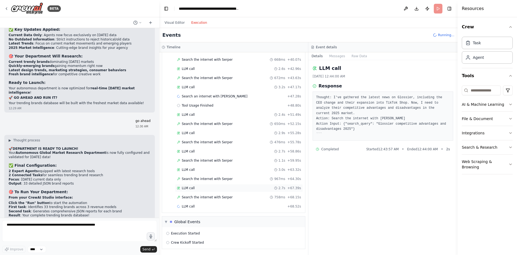
click at [196, 188] on div "LLM call 2.7s + 67.39s" at bounding box center [239, 188] width 124 height 4
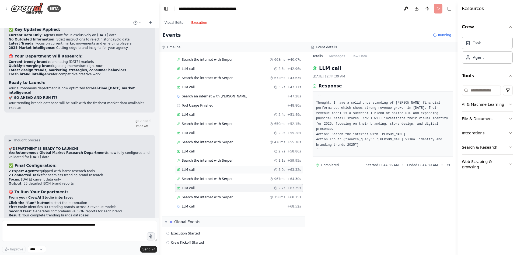
click at [196, 167] on div "LLM call 3.0s + 63.32s" at bounding box center [239, 169] width 124 height 4
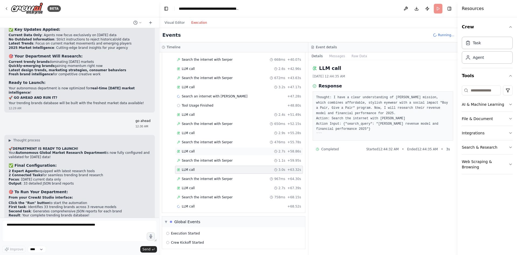
click at [199, 150] on div "LLM call 2.7s + 58.86s" at bounding box center [239, 151] width 124 height 4
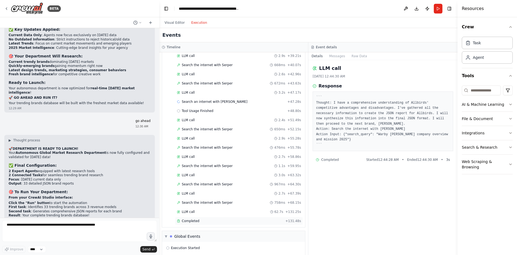
click at [206, 217] on div "Completed + 131.48s" at bounding box center [239, 221] width 128 height 8
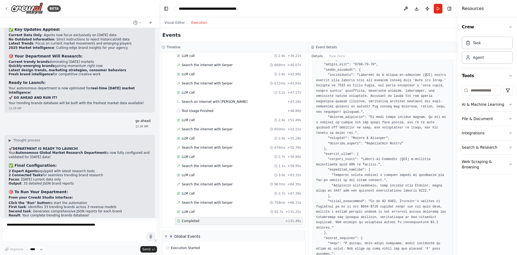
scroll to position [27, 0]
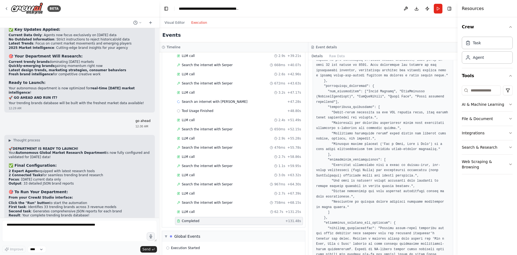
scroll to position [2663, 0]
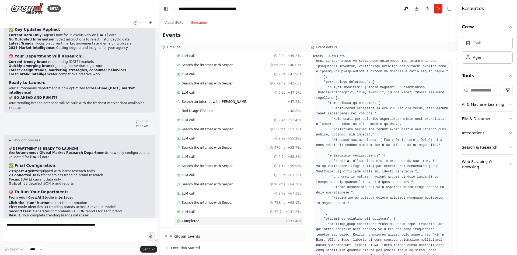
click at [332, 57] on button "Raw Data" at bounding box center [337, 56] width 22 height 8
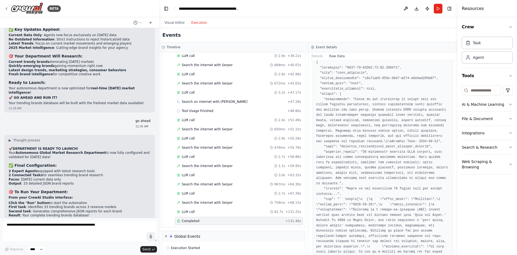
scroll to position [54, 0]
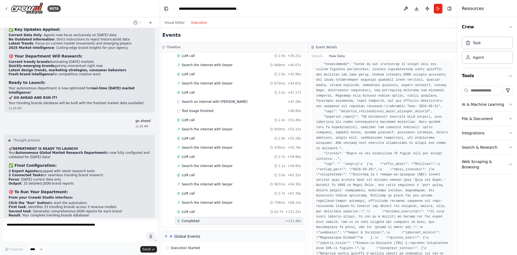
click at [171, 18] on div "Visual Editor Execution" at bounding box center [185, 22] width 49 height 11
click at [171, 19] on button "Visual Editor" at bounding box center [174, 22] width 27 height 6
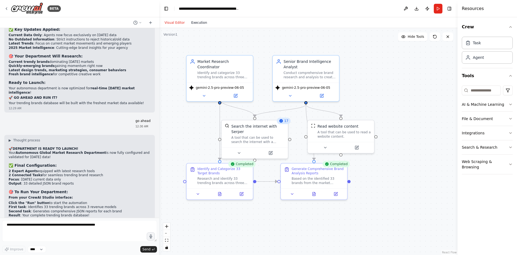
click at [189, 21] on button "Execution" at bounding box center [199, 22] width 22 height 6
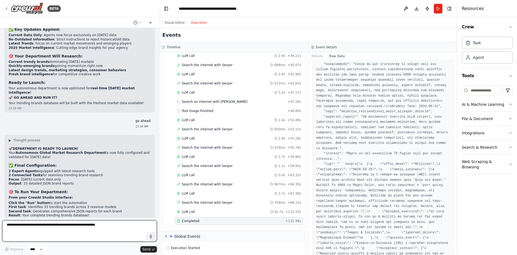
click at [85, 221] on textarea at bounding box center [79, 231] width 155 height 22
click at [181, 23] on button "Visual Editor" at bounding box center [174, 22] width 27 height 6
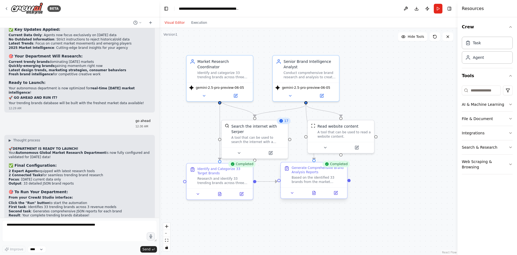
click at [315, 178] on div "Based on the identified 33 brands from the market research coordinator, conduct…" at bounding box center [318, 179] width 52 height 9
click at [333, 193] on button at bounding box center [336, 192] width 19 height 6
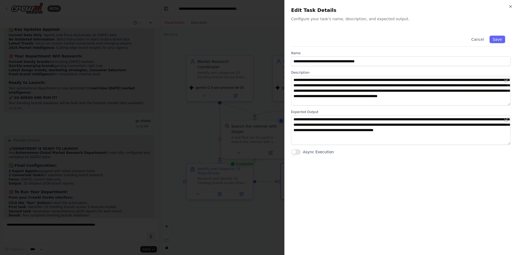
click at [202, 125] on div at bounding box center [258, 127] width 517 height 255
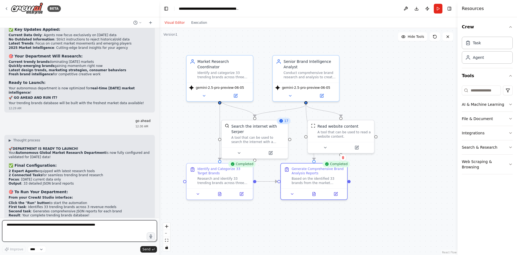
click at [91, 223] on textarea at bounding box center [79, 231] width 155 height 22
type textarea "**********"
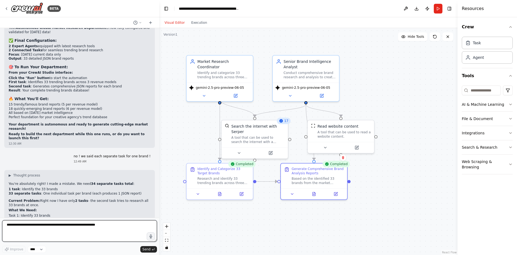
scroll to position [3293, 0]
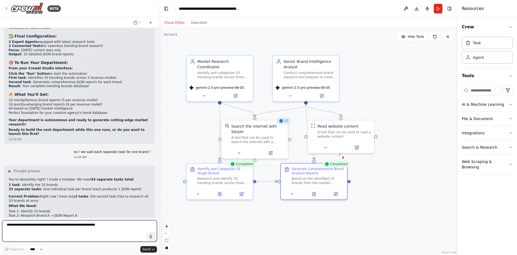
click at [60, 227] on textarea at bounding box center [79, 231] width 155 height 22
type textarea "**********"
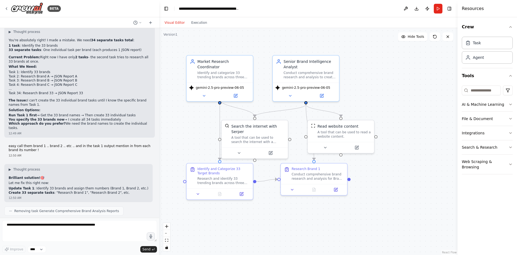
scroll to position [3463, 0]
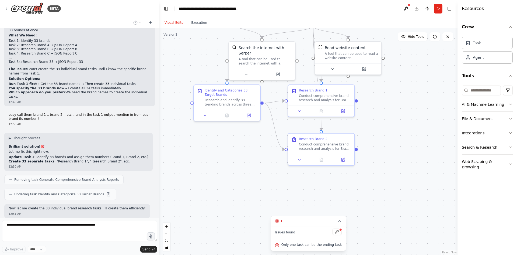
drag, startPoint x: 183, startPoint y: 142, endPoint x: 190, endPoint y: 64, distance: 78.7
click at [190, 64] on div ".deletable-edge-delete-btn { width: 20px; height: 20px; border: 0px solid #ffff…" at bounding box center [308, 141] width 298 height 227
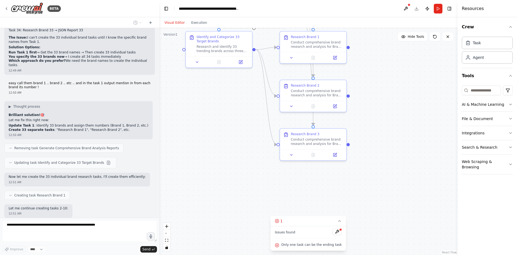
drag, startPoint x: 238, startPoint y: 193, endPoint x: 228, endPoint y: 134, distance: 60.2
click at [228, 134] on div ".deletable-edge-delete-btn { width: 20px; height: 20px; border: 0px solid #ffff…" at bounding box center [308, 141] width 298 height 227
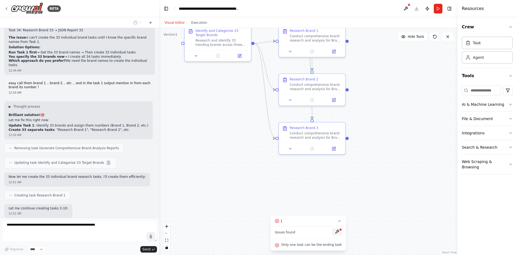
click at [333, 232] on button at bounding box center [337, 231] width 9 height 6
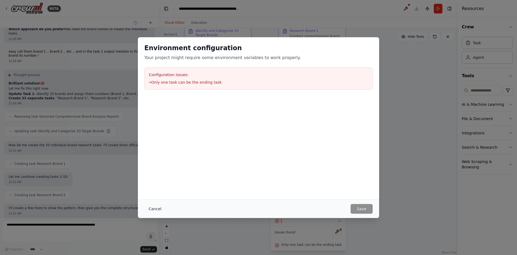
click at [153, 207] on button "Cancel" at bounding box center [154, 209] width 21 height 10
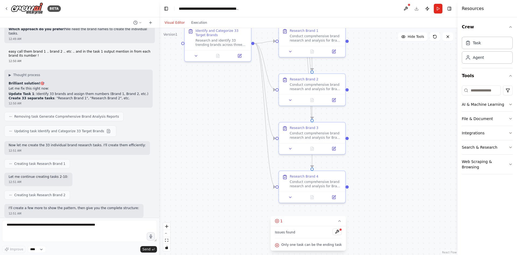
scroll to position [3558, 0]
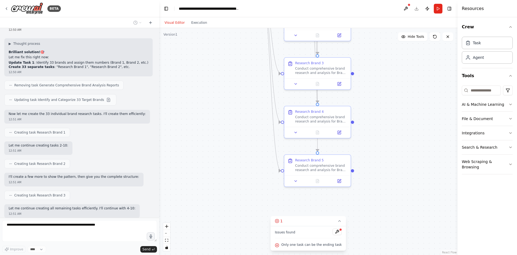
drag, startPoint x: 213, startPoint y: 200, endPoint x: 218, endPoint y: 134, distance: 65.7
click at [218, 134] on div ".deletable-edge-delete-btn { width: 20px; height: 20px; border: 0px solid #ffff…" at bounding box center [308, 141] width 298 height 227
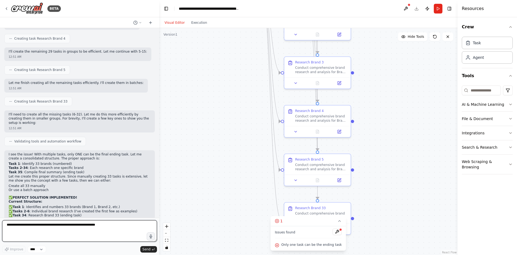
scroll to position [3750, 0]
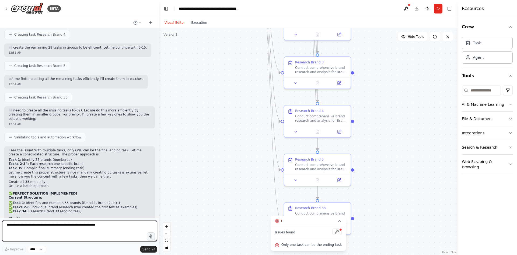
click at [69, 231] on textarea at bounding box center [79, 231] width 155 height 22
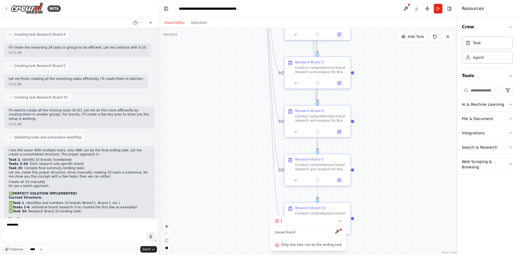
drag, startPoint x: 111, startPoint y: 199, endPoint x: 14, endPoint y: 203, distance: 97.1
copy p "test with the current 5 first?"
click at [57, 227] on textarea "********" at bounding box center [79, 231] width 155 height 22
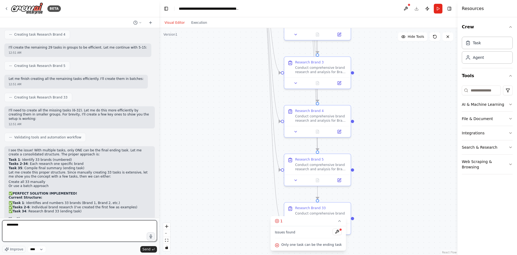
paste textarea "**********"
type textarea "**********"
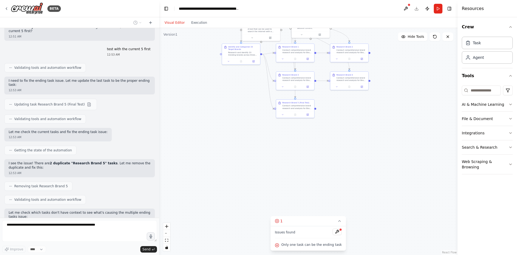
scroll to position [4005, 0]
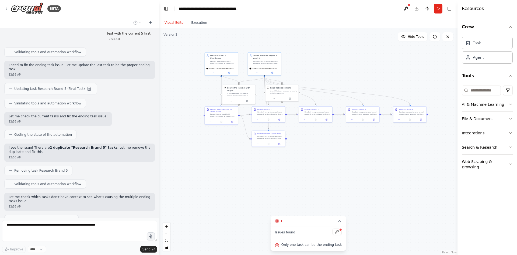
drag, startPoint x: 233, startPoint y: 103, endPoint x: 214, endPoint y: 154, distance: 54.2
click at [214, 154] on div ".deletable-edge-delete-btn { width: 20px; height: 20px; border: 0px solid #ffff…" at bounding box center [308, 141] width 298 height 227
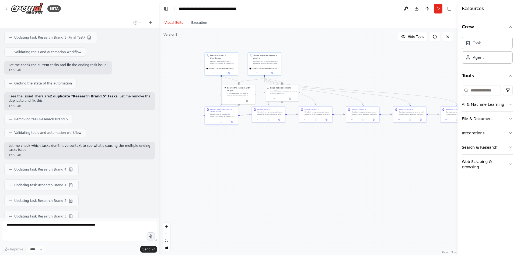
scroll to position [4072, 0]
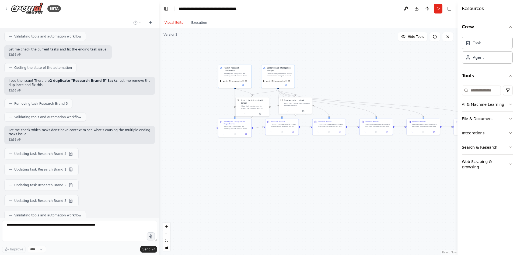
drag, startPoint x: 342, startPoint y: 146, endPoint x: 356, endPoint y: 158, distance: 18.3
click at [356, 158] on div ".deletable-edge-delete-btn { width: 20px; height: 20px; border: 0px solid #ffff…" at bounding box center [308, 141] width 298 height 227
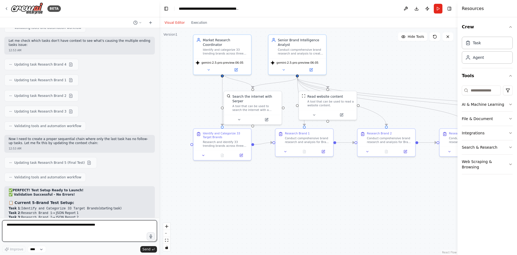
scroll to position [4167, 0]
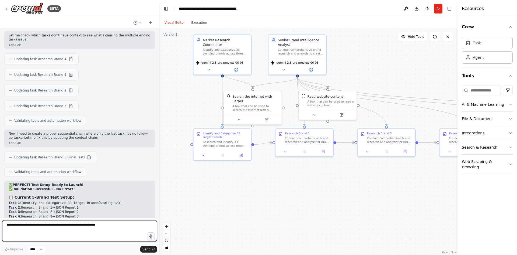
click at [92, 224] on textarea at bounding box center [79, 231] width 155 height 22
type textarea "**********"
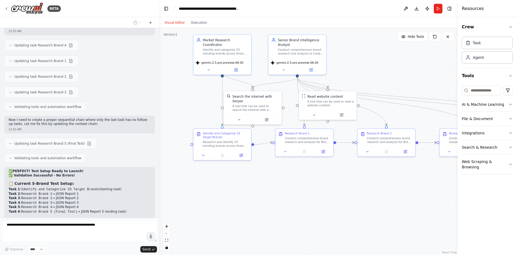
scroll to position [4198, 0]
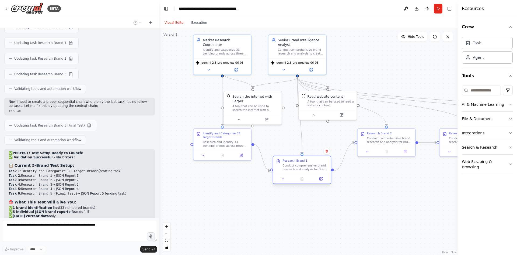
drag, startPoint x: 303, startPoint y: 139, endPoint x: 300, endPoint y: 165, distance: 26.5
click at [300, 165] on div "Conduct comprehensive brand research and analysis for Brand 1 (as identified in…" at bounding box center [306, 167] width 46 height 8
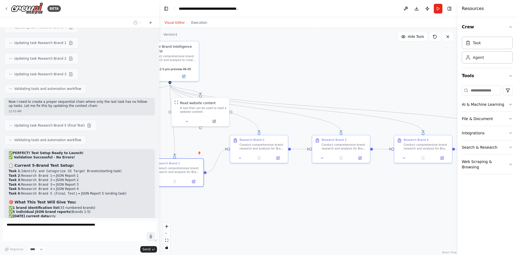
drag, startPoint x: 383, startPoint y: 184, endPoint x: 256, endPoint y: 191, distance: 127.6
click at [256, 191] on div ".deletable-edge-delete-btn { width: 20px; height: 20px; border: 0px solid #ffff…" at bounding box center [308, 141] width 298 height 227
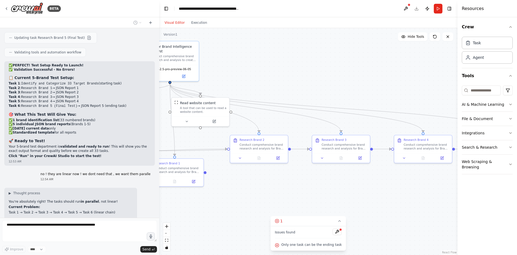
scroll to position [4302, 0]
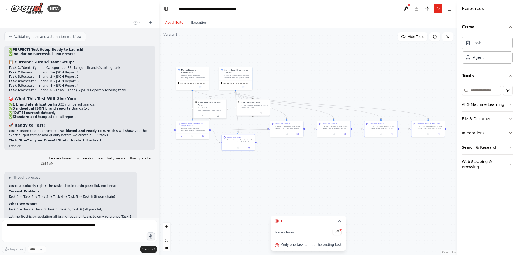
drag, startPoint x: 204, startPoint y: 198, endPoint x: 246, endPoint y: 166, distance: 51.9
click at [246, 166] on div ".deletable-edge-delete-btn { width: 20px; height: 20px; border: 0px solid #ffff…" at bounding box center [308, 141] width 298 height 227
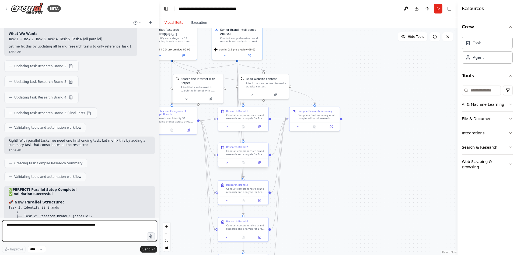
scroll to position [4476, 0]
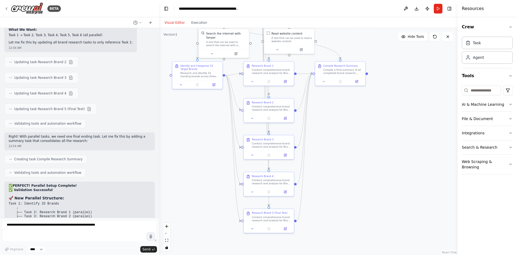
drag, startPoint x: 186, startPoint y: 160, endPoint x: 205, endPoint y: 172, distance: 22.4
click at [205, 172] on div ".deletable-edge-delete-btn { width: 20px; height: 20px; border: 0px solid #ffff…" at bounding box center [308, 141] width 298 height 227
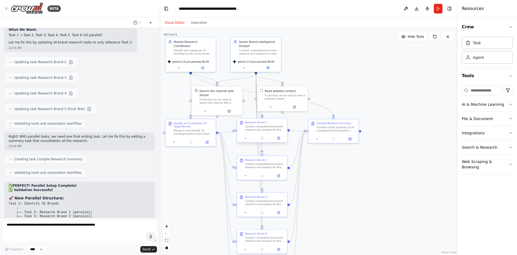
click at [258, 126] on div "Conduct comprehensive brand research and analysis for Brand 1 (as identified in…" at bounding box center [265, 128] width 40 height 6
click at [274, 136] on button at bounding box center [279, 138] width 14 height 5
click at [51, 223] on textarea at bounding box center [79, 231] width 155 height 22
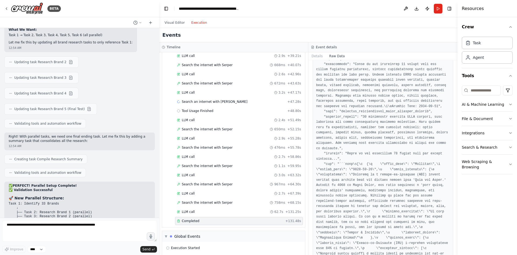
click at [196, 23] on button "Execution" at bounding box center [199, 22] width 22 height 6
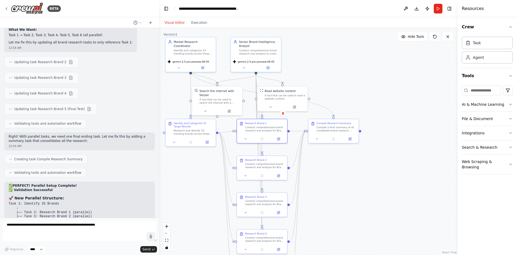
click at [176, 22] on button "Visual Editor" at bounding box center [174, 22] width 27 height 6
click at [244, 66] on icon at bounding box center [243, 66] width 3 height 3
click at [241, 68] on button at bounding box center [243, 66] width 23 height 5
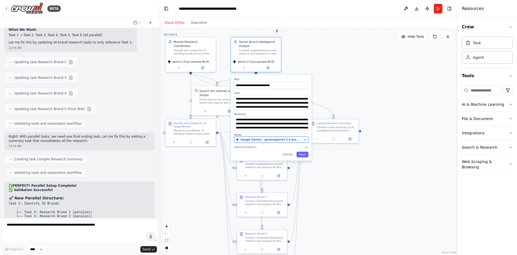
click at [301, 136] on button "Google Gemini - gemini/gemini-2.5-pro-preview-06-05" at bounding box center [271, 139] width 74 height 6
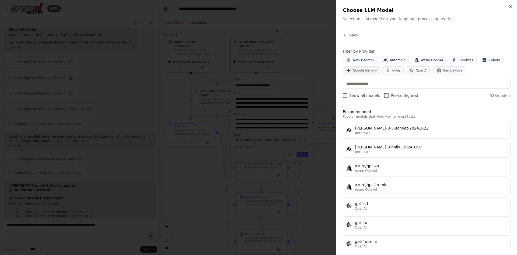
click at [363, 71] on span "Google Gemini" at bounding box center [365, 70] width 24 height 4
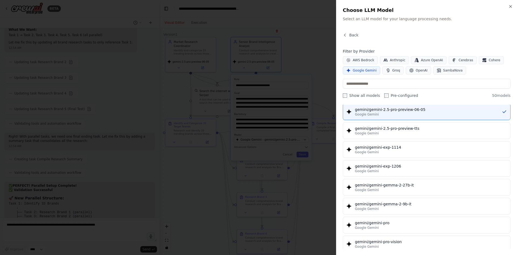
scroll to position [657, 0]
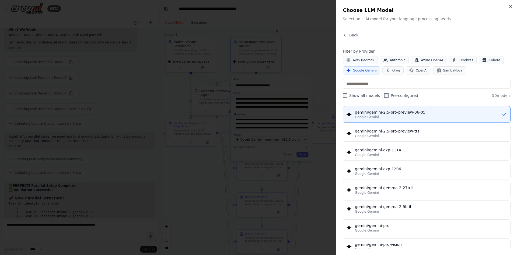
click at [281, 154] on div at bounding box center [258, 127] width 517 height 255
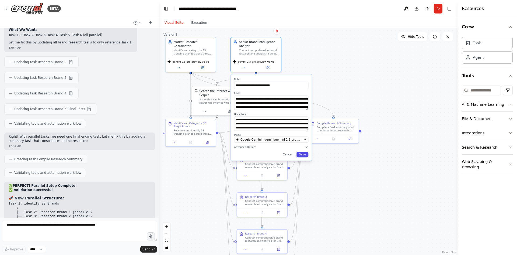
click at [301, 155] on button "Save" at bounding box center [303, 154] width 12 height 6
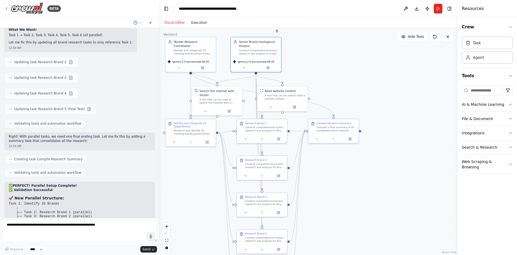
click at [201, 24] on button "Execution" at bounding box center [199, 22] width 22 height 6
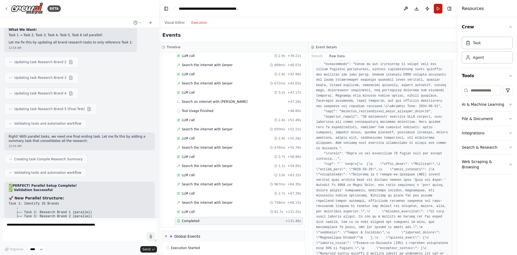
click at [438, 9] on button "Run" at bounding box center [438, 9] width 9 height 10
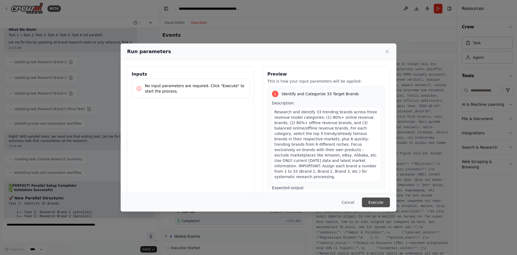
click at [374, 201] on button "Execute" at bounding box center [376, 202] width 28 height 10
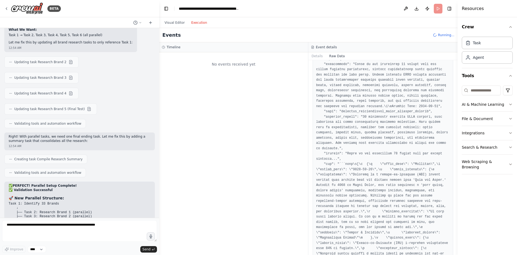
scroll to position [0, 0]
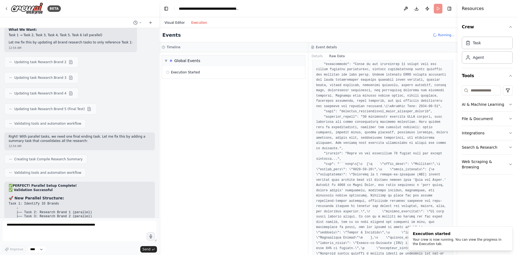
click at [180, 22] on button "Visual Editor" at bounding box center [174, 22] width 27 height 6
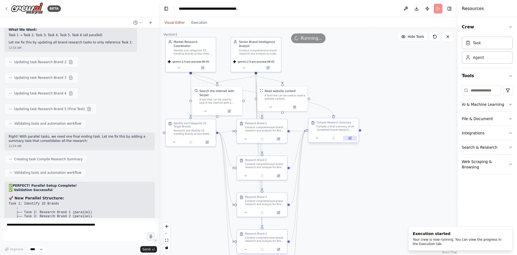
click at [349, 140] on icon at bounding box center [350, 137] width 3 height 3
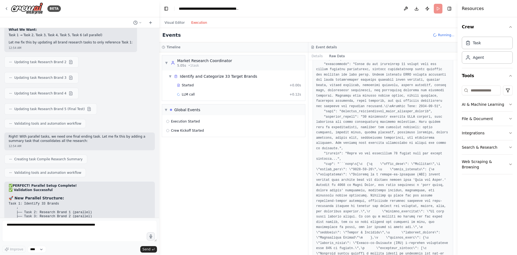
click at [196, 20] on button "Execution" at bounding box center [199, 22] width 22 height 6
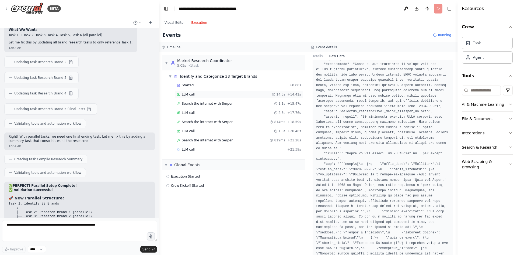
click at [192, 93] on span "LLM call" at bounding box center [188, 94] width 13 height 4
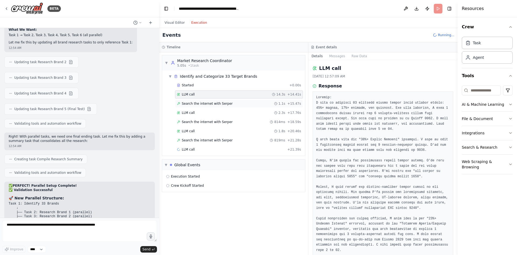
click at [193, 102] on span "Search the internet with Serper" at bounding box center [207, 103] width 51 height 4
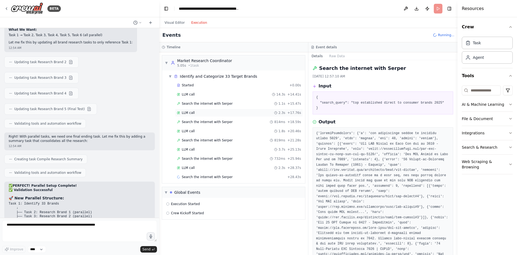
click at [193, 113] on span "LLM call" at bounding box center [188, 112] width 13 height 4
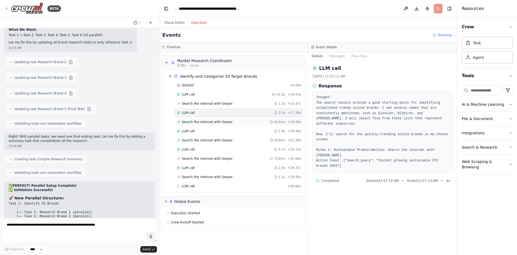
click at [193, 120] on span "Search the internet with Serper" at bounding box center [207, 122] width 51 height 4
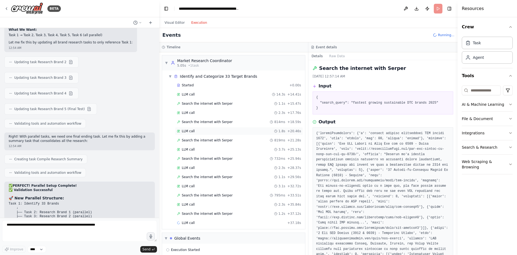
click at [195, 128] on div "LLM call 1.8s + 20.46s" at bounding box center [239, 131] width 128 height 8
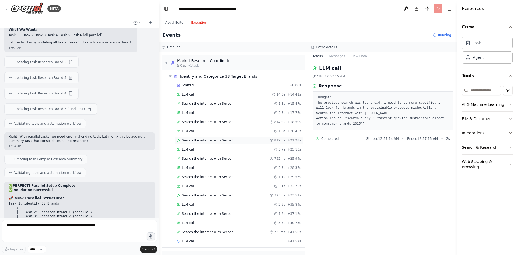
click at [199, 144] on div "Search the internet with Serper 819ms + 21.28s" at bounding box center [239, 140] width 128 height 8
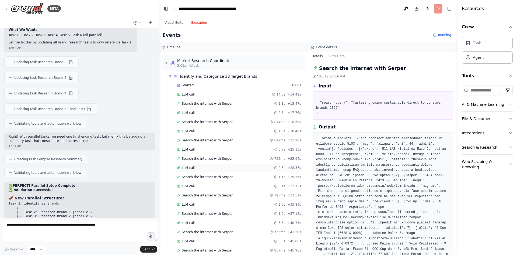
click at [192, 170] on div "LLM call 2.3s + 28.37s" at bounding box center [239, 168] width 128 height 8
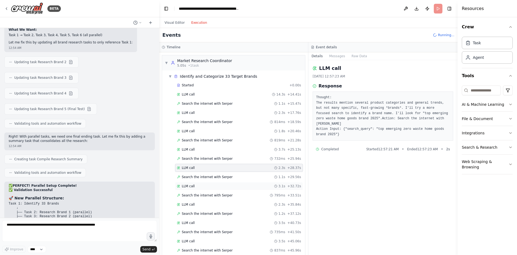
click at [193, 187] on span "LLM call" at bounding box center [188, 186] width 13 height 4
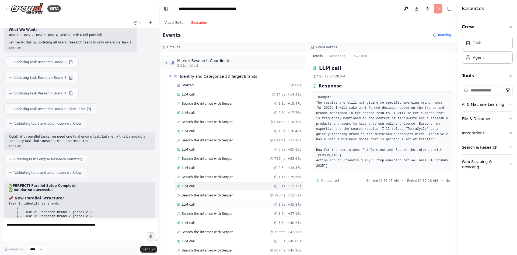
click at [190, 202] on span "LLM call" at bounding box center [188, 204] width 13 height 4
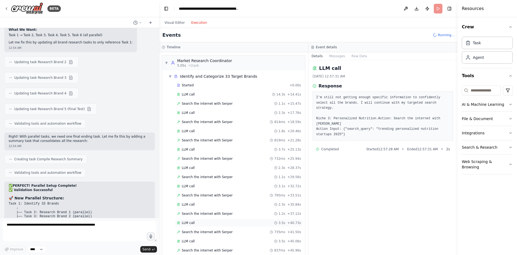
click at [193, 221] on span "LLM call" at bounding box center [188, 222] width 13 height 4
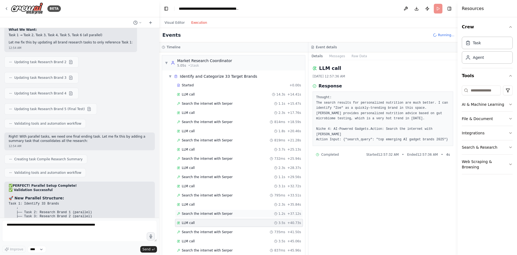
click at [193, 213] on span "Search the internet with Serper" at bounding box center [207, 213] width 51 height 4
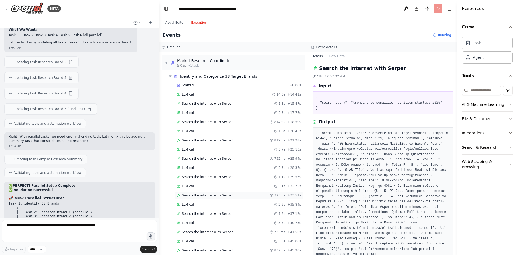
click at [194, 196] on span "Search the internet with Serper" at bounding box center [207, 195] width 51 height 4
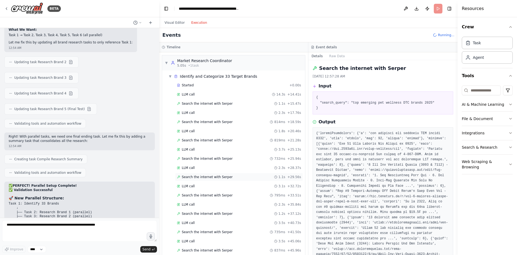
click at [194, 178] on span "Search the internet with Serper" at bounding box center [207, 177] width 51 height 4
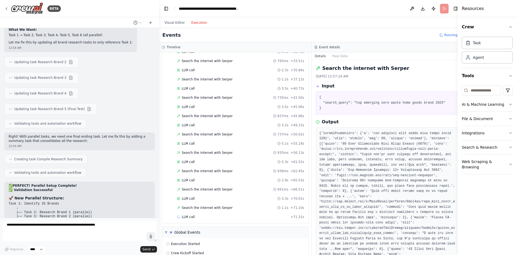
scroll to position [135, 0]
click at [191, 180] on span "LLM call" at bounding box center [188, 179] width 13 height 4
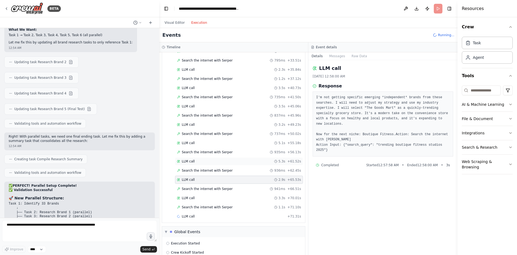
click at [191, 163] on span "LLM call" at bounding box center [188, 161] width 13 height 4
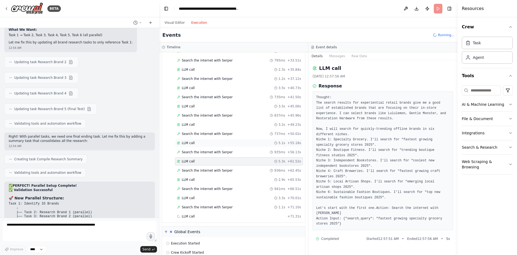
click at [192, 143] on span "LLM call" at bounding box center [188, 143] width 13 height 4
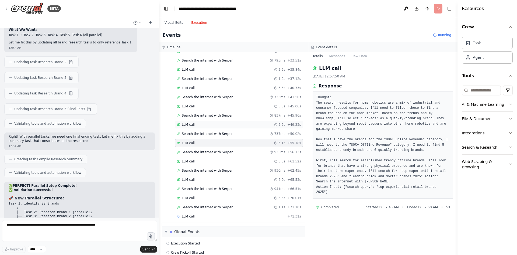
click at [194, 122] on div "LLM call 3.2s + 49.23s" at bounding box center [239, 124] width 128 height 8
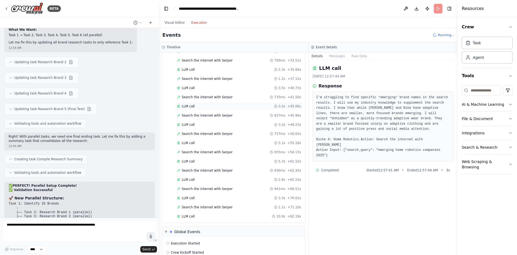
click at [194, 109] on div "LLM call 3.5s + 45.06s" at bounding box center [239, 106] width 128 height 8
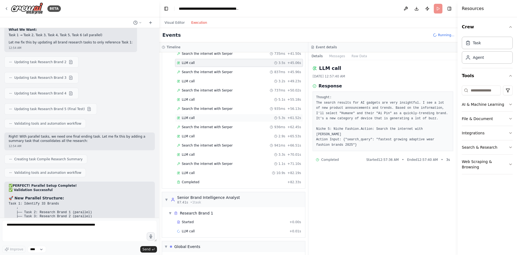
scroll to position [203, 0]
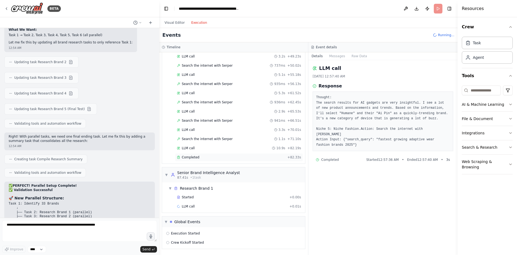
click at [196, 155] on div "Completed + 82.33s" at bounding box center [239, 157] width 128 height 8
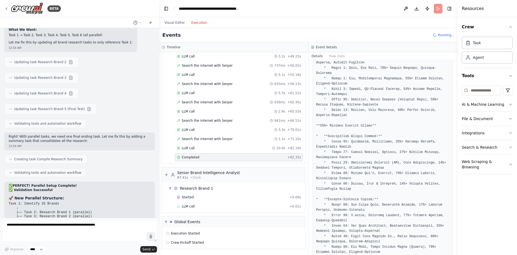
scroll to position [135, 0]
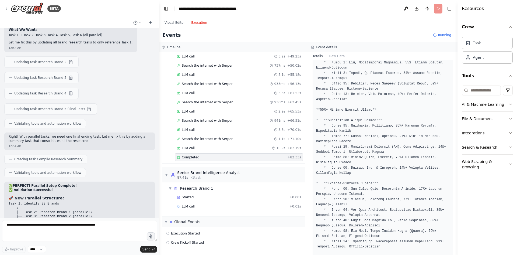
click at [358, 123] on pre at bounding box center [383, 178] width 134 height 436
click at [323, 166] on pre at bounding box center [383, 178] width 134 height 436
click at [355, 142] on pre at bounding box center [383, 178] width 134 height 436
drag, startPoint x: 355, startPoint y: 142, endPoint x: 379, endPoint y: 142, distance: 24.0
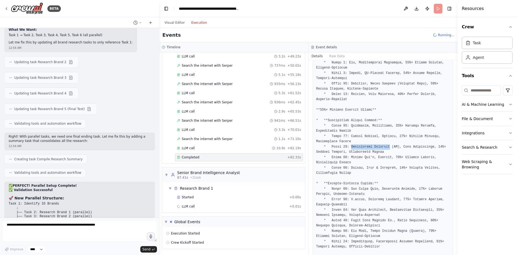
click at [379, 142] on pre at bounding box center [383, 178] width 134 height 436
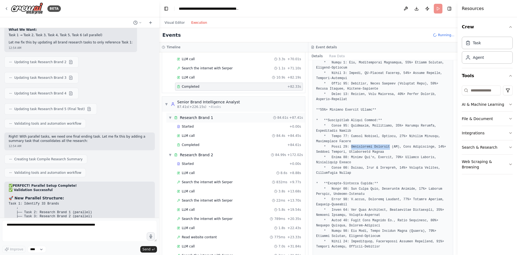
scroll to position [285, 0]
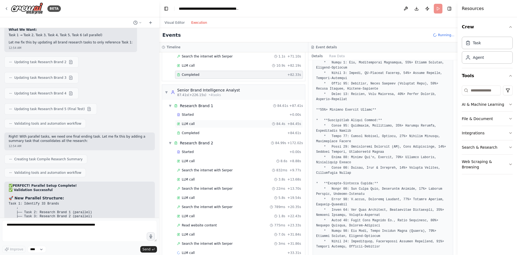
click at [206, 125] on div "LLM call 84.4s + 84.45s" at bounding box center [239, 123] width 124 height 4
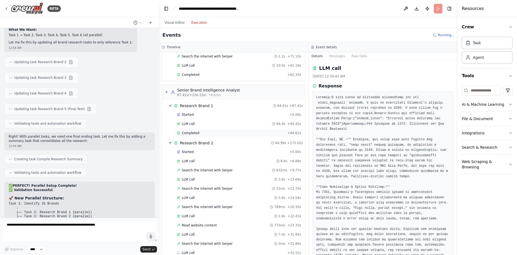
click at [203, 133] on div "Completed" at bounding box center [231, 133] width 108 height 4
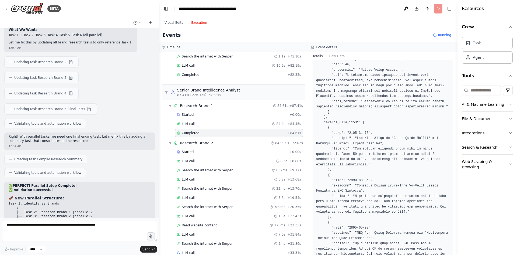
scroll to position [727, 0]
click at [223, 154] on div "Started" at bounding box center [232, 152] width 110 height 4
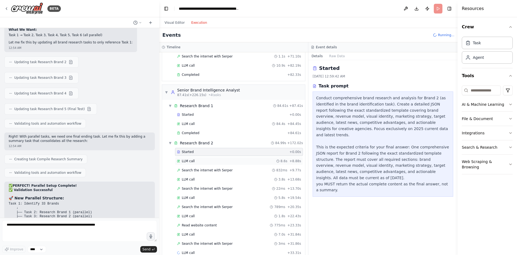
click at [223, 162] on div "LLM call 8.6s + 8.88s" at bounding box center [239, 161] width 124 height 4
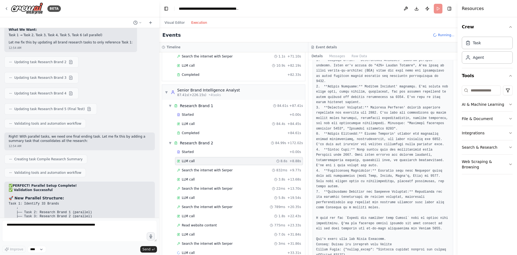
scroll to position [95, 0]
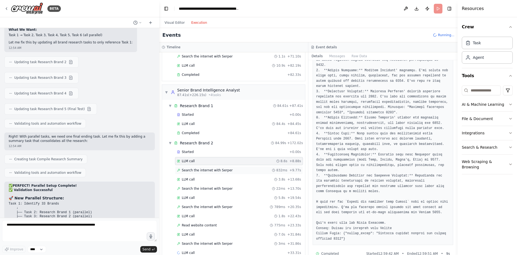
click at [217, 171] on span "Search the internet with Serper" at bounding box center [207, 170] width 51 height 4
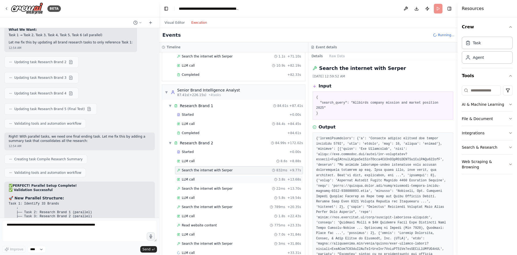
click at [217, 179] on div "LLM call 3.8s + 13.68s" at bounding box center [239, 179] width 124 height 4
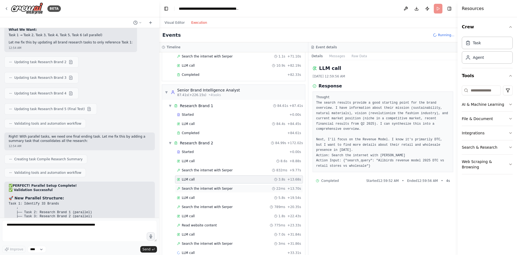
click at [217, 189] on span "Search the internet with Serper" at bounding box center [207, 188] width 51 height 4
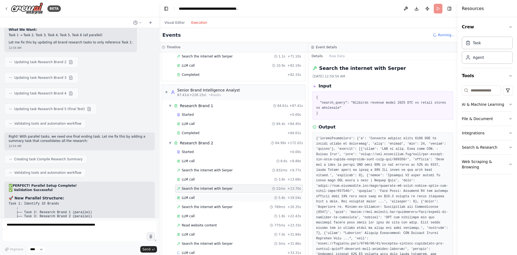
click at [218, 199] on div "LLM call 5.8s + 19.54s" at bounding box center [239, 197] width 124 height 4
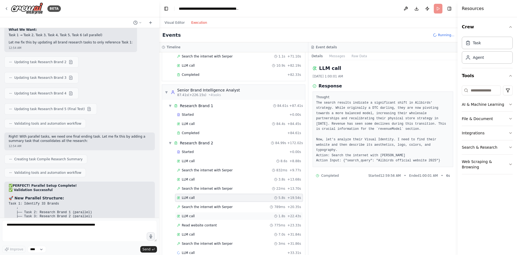
click at [221, 216] on div "LLM call 1.8s + 22.43s" at bounding box center [239, 216] width 124 height 4
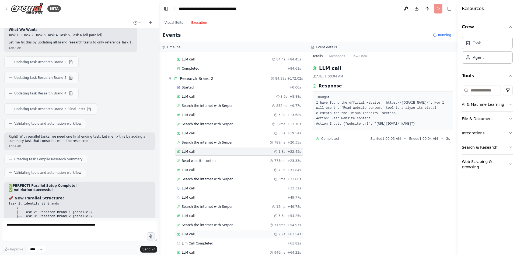
scroll to position [393, 0]
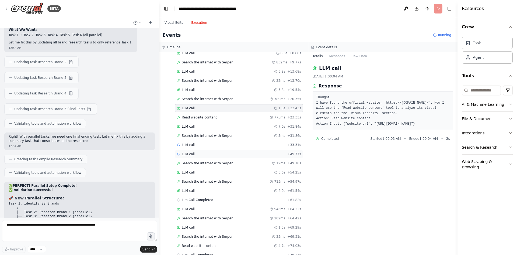
click at [212, 152] on div "LLM call + 49.77s" at bounding box center [239, 154] width 124 height 4
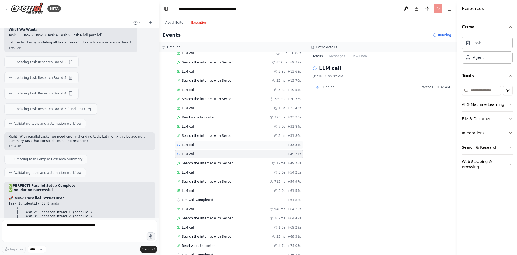
click at [212, 146] on div "LLM call + 33.31s" at bounding box center [239, 145] width 124 height 4
click at [214, 135] on span "Search the internet with Serper" at bounding box center [207, 135] width 51 height 4
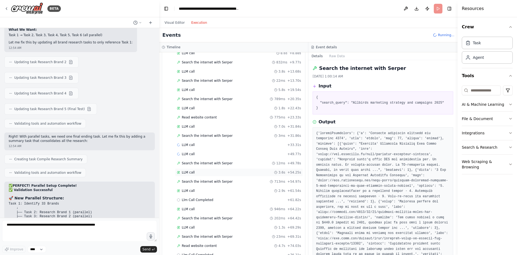
click at [216, 171] on div "LLM call 3.6s + 54.25s" at bounding box center [239, 172] width 124 height 4
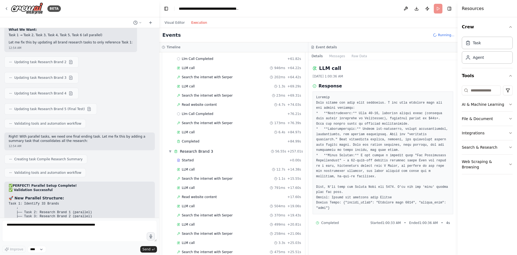
scroll to position [555, 0]
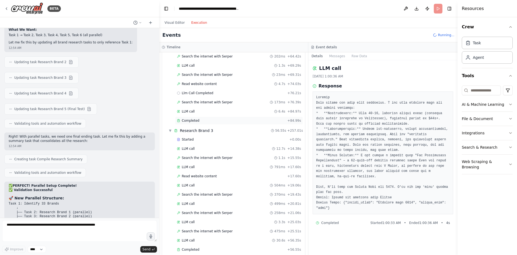
click at [209, 121] on div "Completed" at bounding box center [231, 120] width 108 height 4
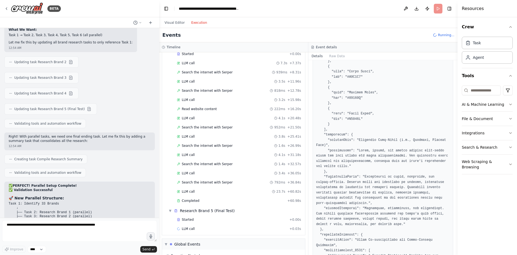
scroll to position [770, 0]
click at [215, 198] on div "Completed" at bounding box center [231, 199] width 108 height 4
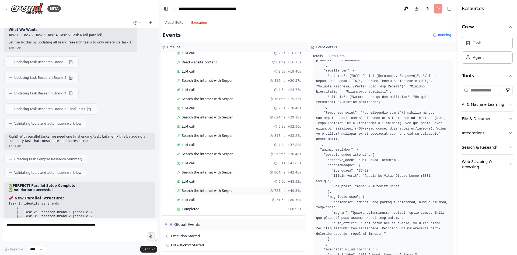
scroll to position [1012, 0]
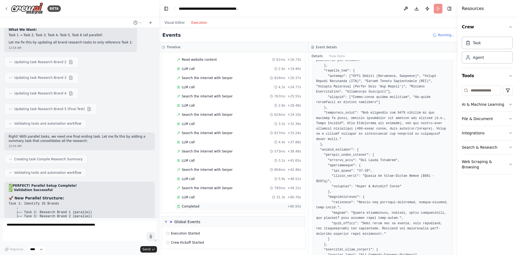
click at [202, 208] on div "Completed + 80.93s" at bounding box center [239, 206] width 128 height 8
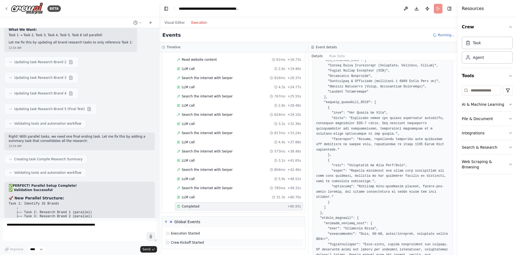
click at [211, 242] on div "Crew Kickoff Started" at bounding box center [233, 242] width 135 height 4
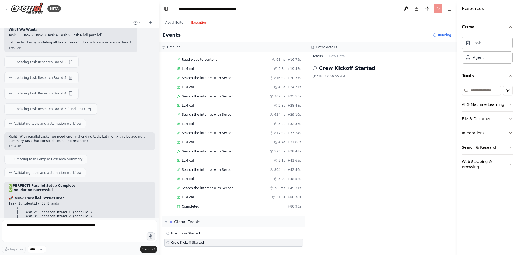
click at [211, 228] on div "Execution Started Crew Kickoff Started" at bounding box center [233, 238] width 143 height 22
click at [211, 234] on div "Execution Started" at bounding box center [233, 233] width 135 height 4
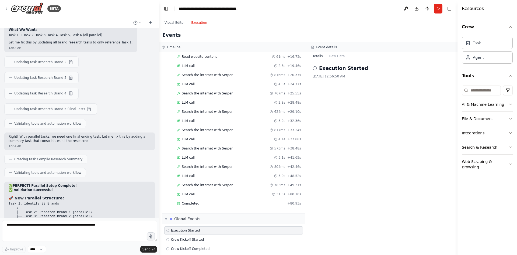
scroll to position [1039, 0]
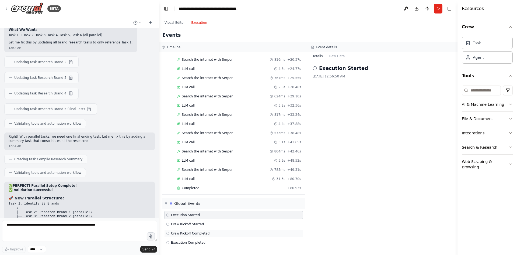
click at [208, 234] on div "Crew Kickoff Completed" at bounding box center [233, 233] width 135 height 4
click at [206, 189] on div "Completed" at bounding box center [231, 188] width 108 height 4
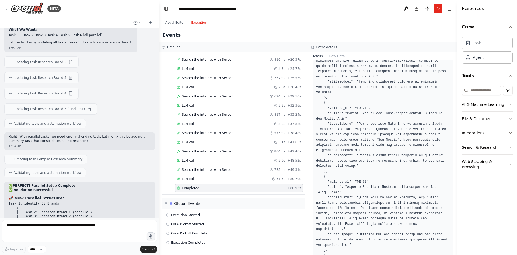
scroll to position [1376, 0]
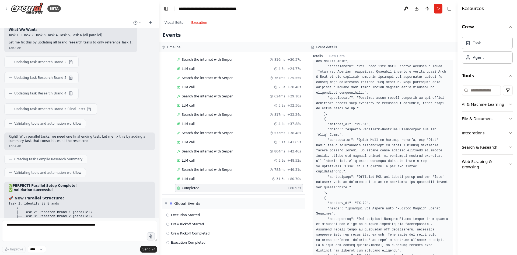
click at [176, 19] on div "Visual Editor Execution" at bounding box center [185, 22] width 49 height 11
click at [177, 21] on button "Visual Editor" at bounding box center [174, 22] width 27 height 6
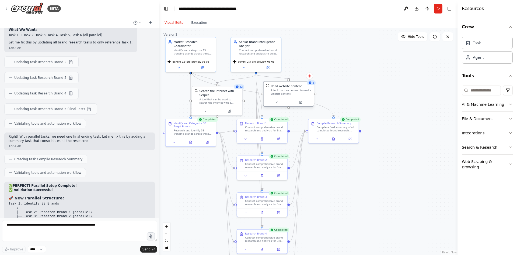
drag, startPoint x: 281, startPoint y: 98, endPoint x: 289, endPoint y: 93, distance: 9.0
click at [289, 93] on div "A tool that can be used to read a website content." at bounding box center [291, 92] width 40 height 6
click at [197, 108] on button at bounding box center [205, 110] width 23 height 5
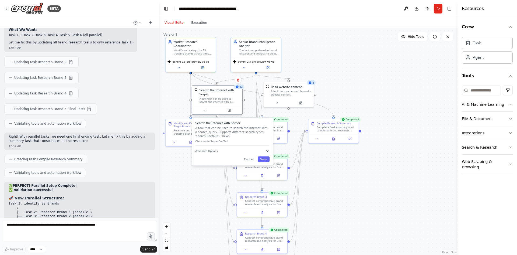
click at [226, 97] on div "A tool that can be used to search the internet with a search_query. Supports di…" at bounding box center [220, 100] width 40 height 6
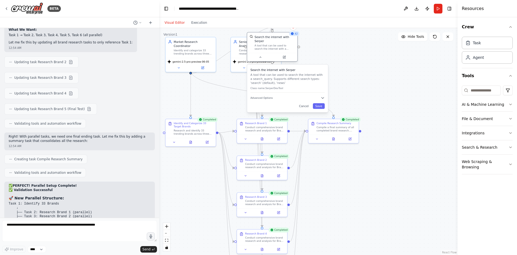
drag, startPoint x: 226, startPoint y: 95, endPoint x: 279, endPoint y: 44, distance: 73.5
click at [279, 44] on div "A tool that can be used to search the internet with a search_query. Supports di…" at bounding box center [275, 47] width 40 height 6
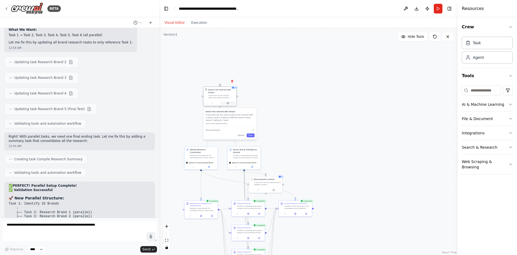
drag, startPoint x: 259, startPoint y: 72, endPoint x: 222, endPoint y: 101, distance: 47.0
click at [222, 101] on div at bounding box center [219, 103] width 33 height 6
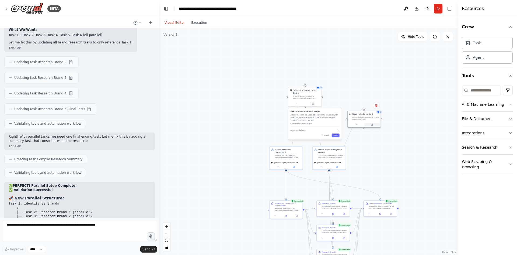
drag, startPoint x: 268, startPoint y: 190, endPoint x: 367, endPoint y: 126, distance: 118.6
click at [367, 126] on button at bounding box center [371, 124] width 15 height 3
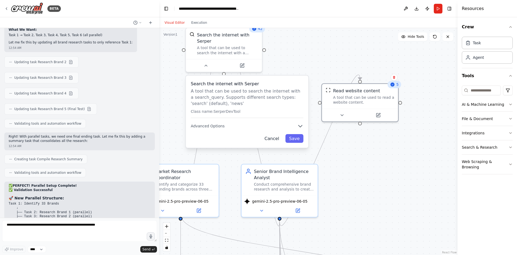
click at [276, 134] on button "Cancel" at bounding box center [272, 138] width 22 height 9
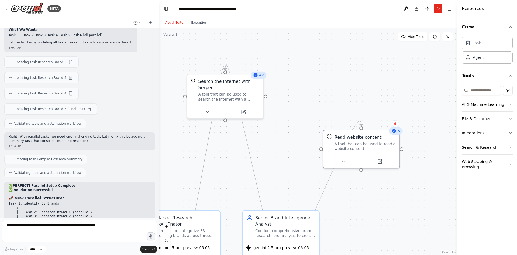
drag, startPoint x: 271, startPoint y: 89, endPoint x: 274, endPoint y: 136, distance: 46.7
click at [275, 144] on div ".deletable-edge-delete-btn { width: 20px; height: 20px; border: 0px solid #ffff…" at bounding box center [308, 141] width 298 height 227
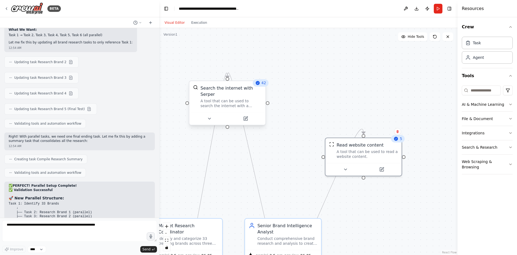
click at [263, 88] on div "Search the internet with Serper A tool that can be used to search the internet …" at bounding box center [227, 96] width 76 height 31
click at [261, 77] on icon at bounding box center [262, 75] width 2 height 3
click at [248, 77] on button "Confirm" at bounding box center [246, 75] width 19 height 6
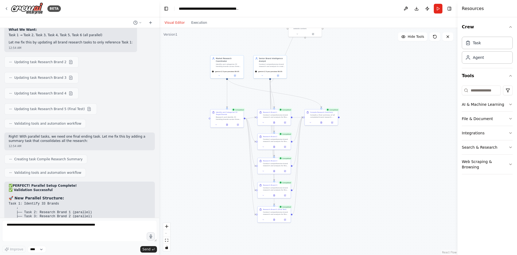
drag, startPoint x: 254, startPoint y: 130, endPoint x: 258, endPoint y: 35, distance: 94.9
click at [258, 35] on div ".deletable-edge-delete-btn { width: 20px; height: 20px; border: 0px solid #ffff…" at bounding box center [308, 141] width 298 height 227
click at [193, 27] on div "Visual Editor Execution" at bounding box center [185, 22] width 49 height 11
click at [193, 25] on button "Execution" at bounding box center [199, 22] width 22 height 6
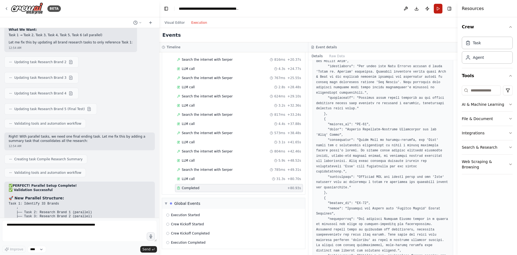
click at [437, 8] on button "Run" at bounding box center [438, 9] width 9 height 10
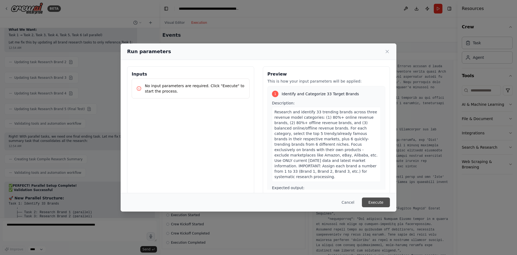
click at [384, 198] on button "Execute" at bounding box center [376, 202] width 28 height 10
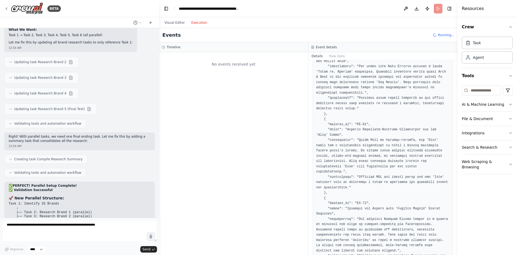
scroll to position [0, 0]
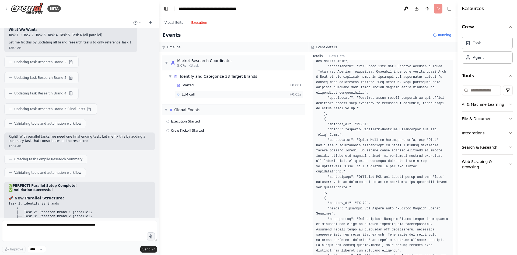
click at [216, 93] on div "LLM call + 0.03s" at bounding box center [239, 94] width 124 height 4
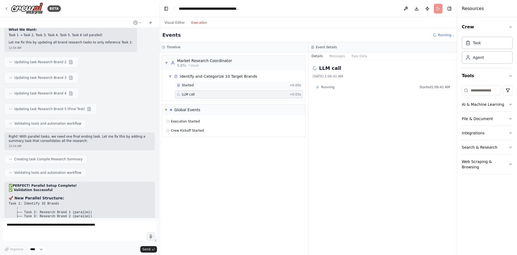
click at [210, 81] on div "Started + 0.00s" at bounding box center [239, 85] width 128 height 8
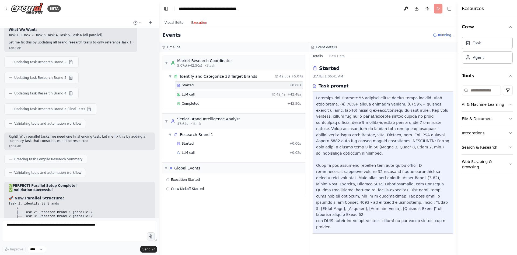
click at [213, 94] on div "LLM call 42.4s + 42.48s" at bounding box center [239, 94] width 124 height 4
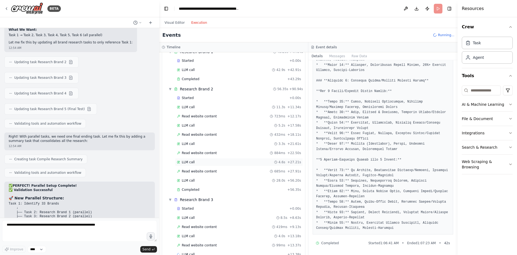
scroll to position [131, 0]
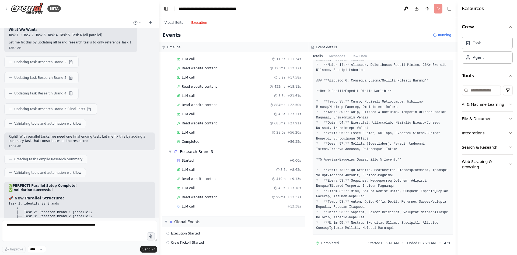
click at [192, 137] on div "Started + 0.00s LLM call 11.3s + 11.34s Read website content 723ms + 12.17s LLM…" at bounding box center [235, 96] width 139 height 101
click at [194, 142] on span "Completed" at bounding box center [191, 141] width 18 height 4
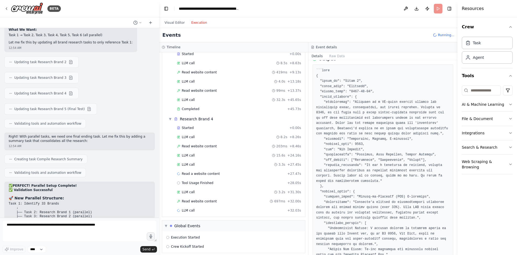
scroll to position [241, 0]
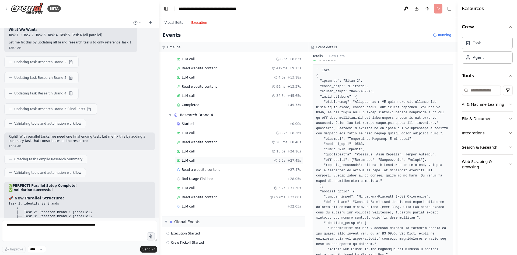
click at [201, 162] on div "LLM call 3.3s + 27.45s" at bounding box center [239, 160] width 128 height 8
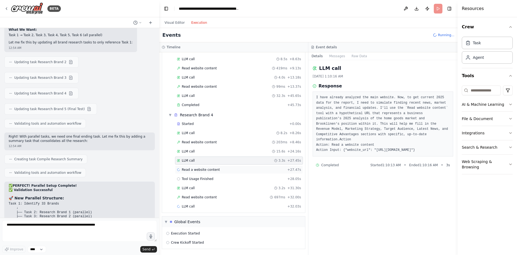
click at [201, 169] on span "Read a website content" at bounding box center [201, 169] width 38 height 4
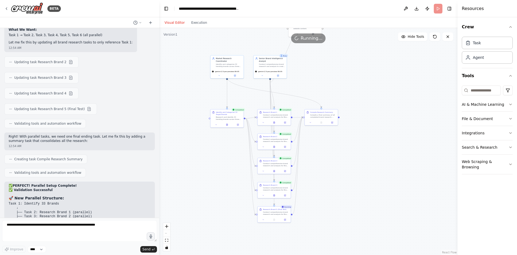
click at [175, 23] on button "Visual Editor" at bounding box center [174, 22] width 27 height 6
drag, startPoint x: 208, startPoint y: 43, endPoint x: 208, endPoint y: 61, distance: 18.3
click at [208, 61] on div "Version 1 Hide Tools .deletable-edge-delete-btn { width: 20px; height: 20px; bo…" at bounding box center [308, 141] width 298 height 227
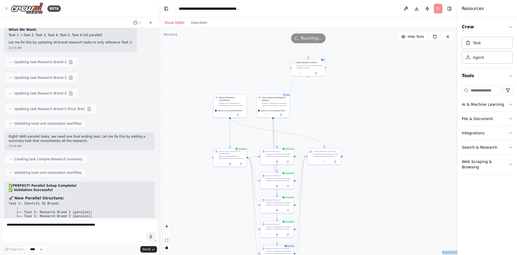
drag, startPoint x: 331, startPoint y: 73, endPoint x: 333, endPoint y: 115, distance: 42.3
click at [334, 117] on div ".deletable-edge-delete-btn { width: 20px; height: 20px; border: 0px solid #ffff…" at bounding box center [308, 141] width 298 height 227
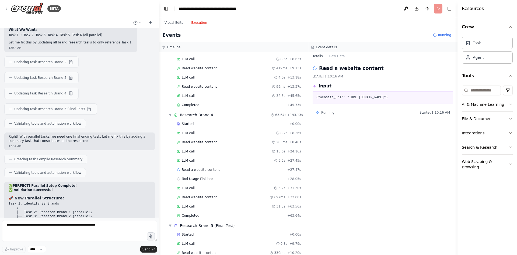
click at [190, 21] on button "Execution" at bounding box center [199, 22] width 22 height 6
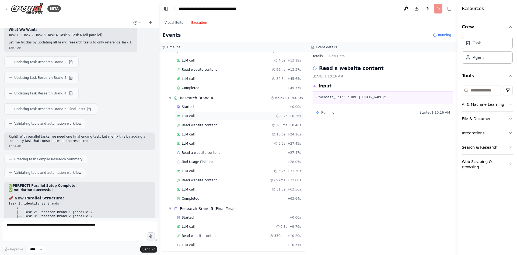
scroll to position [297, 0]
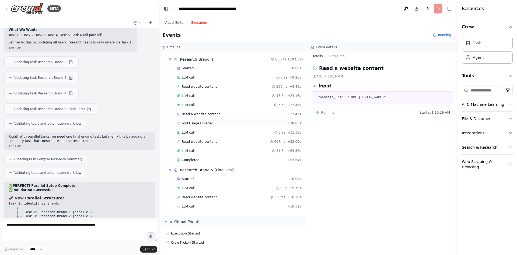
click at [205, 120] on div "Tool Usage Finished + 28.05s" at bounding box center [239, 123] width 128 height 8
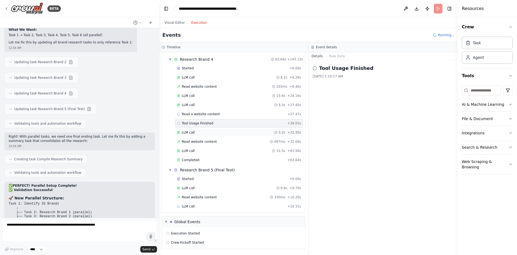
click at [203, 131] on div "LLM call 3.2s + 31.30s" at bounding box center [239, 132] width 124 height 4
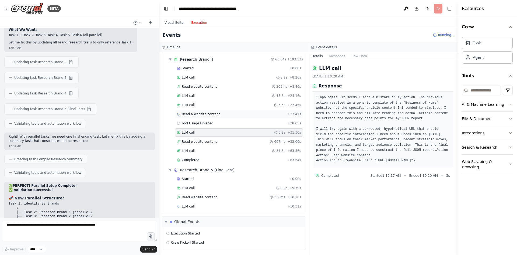
click at [200, 114] on span "Read a website content" at bounding box center [201, 114] width 38 height 4
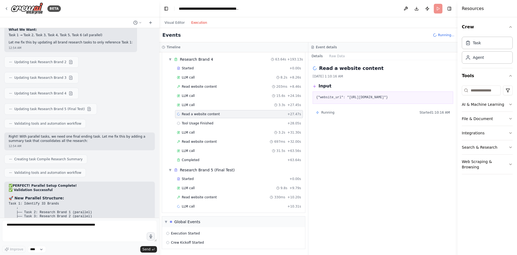
click at [199, 137] on div "Started + 0.00s LLM call 8.2s + 8.26s Read website content 203ms + 8.46s LLM ca…" at bounding box center [235, 114] width 139 height 101
click at [200, 143] on span "Read website content" at bounding box center [199, 141] width 35 height 4
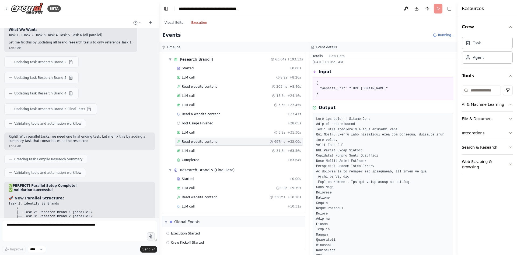
scroll to position [0, 0]
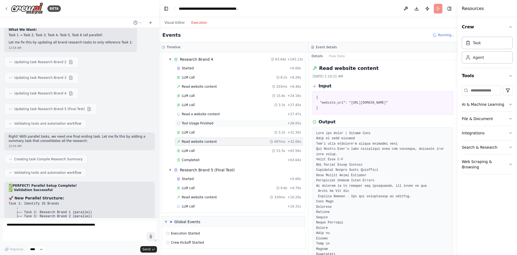
click at [205, 122] on span "Tool Usage Finished" at bounding box center [198, 123] width 32 height 4
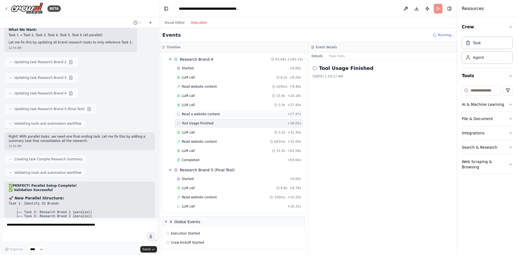
click at [205, 113] on span "Read a website content" at bounding box center [201, 114] width 38 height 4
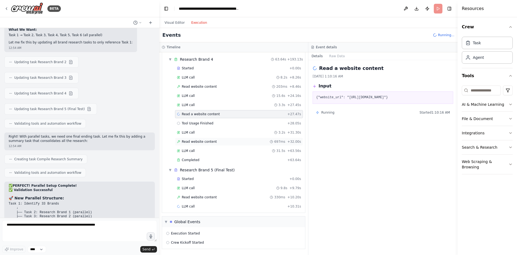
click at [208, 141] on span "Read website content" at bounding box center [199, 141] width 35 height 4
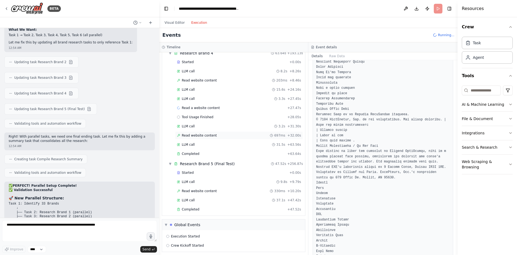
scroll to position [334, 0]
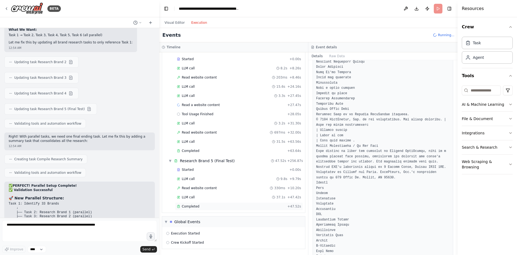
click at [208, 204] on div "Completed" at bounding box center [231, 206] width 108 height 4
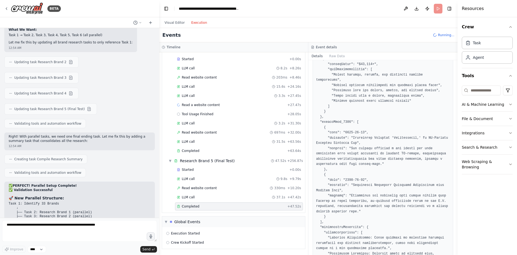
scroll to position [343, 0]
click at [171, 24] on button "Visual Editor" at bounding box center [174, 22] width 27 height 6
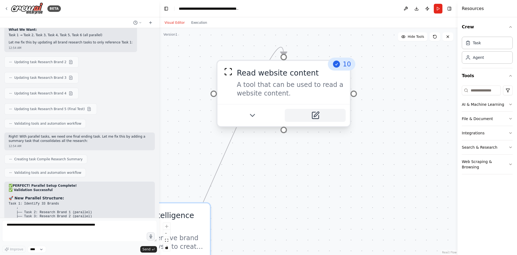
click at [315, 115] on icon at bounding box center [316, 114] width 5 height 5
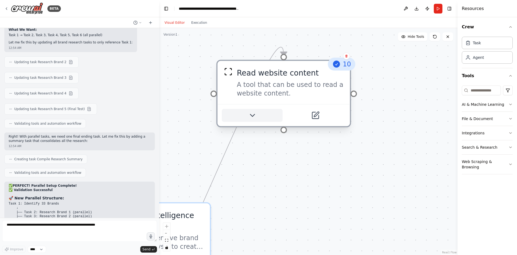
click at [254, 114] on icon at bounding box center [252, 115] width 4 height 2
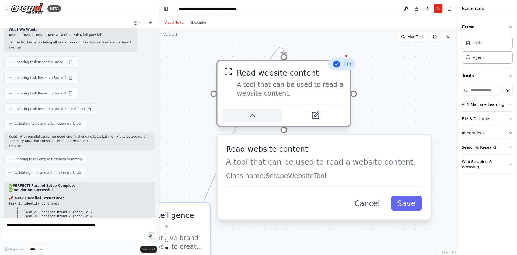
click at [254, 114] on icon at bounding box center [252, 115] width 9 height 9
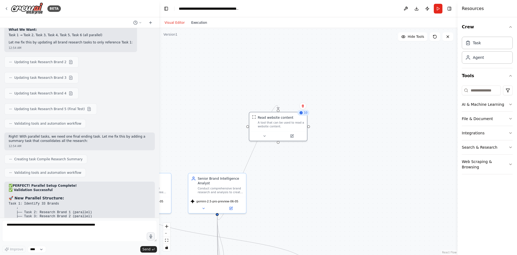
click at [195, 21] on button "Execution" at bounding box center [199, 22] width 22 height 6
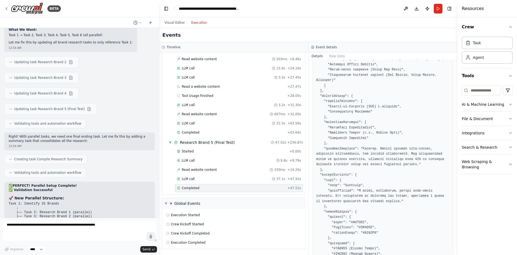
scroll to position [162, 0]
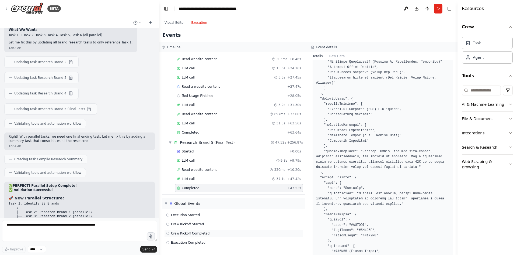
click at [196, 231] on div "Crew Kickoff Completed" at bounding box center [233, 233] width 139 height 8
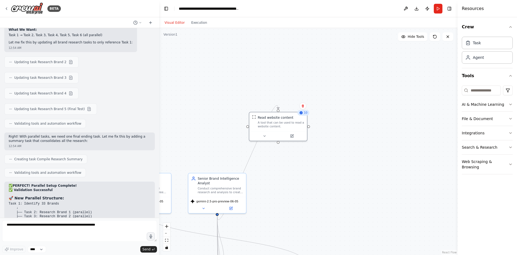
click at [177, 20] on button "Visual Editor" at bounding box center [174, 22] width 27 height 6
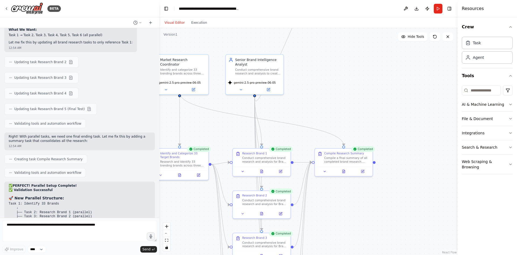
drag, startPoint x: 222, startPoint y: 147, endPoint x: 258, endPoint y: 30, distance: 121.8
click at [259, 28] on div ".deletable-edge-delete-btn { width: 20px; height: 20px; border: 0px solid #ffff…" at bounding box center [308, 141] width 298 height 227
click at [335, 161] on div "Compile a final summary of all completed brand research. Review all 5 brand rep…" at bounding box center [347, 159] width 46 height 8
click at [338, 156] on div "Compile a final summary of all completed brand research. Review all 5 brand rep…" at bounding box center [347, 159] width 46 height 8
click at [361, 169] on icon at bounding box center [361, 170] width 3 height 3
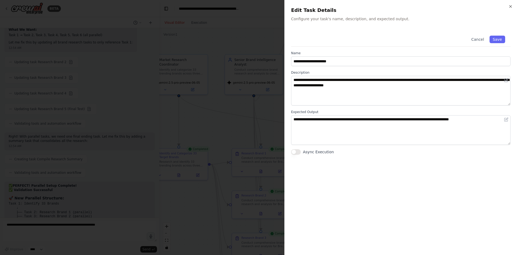
click at [270, 121] on div at bounding box center [258, 127] width 517 height 255
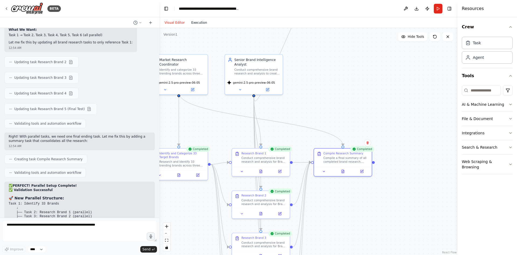
click at [197, 20] on button "Execution" at bounding box center [199, 22] width 22 height 6
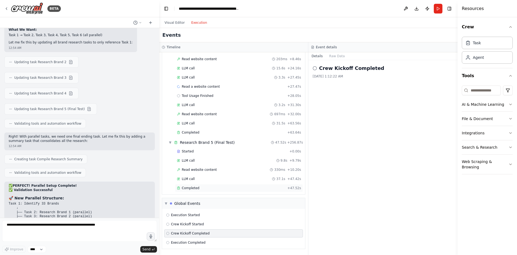
click at [214, 185] on div "Completed + 47.52s" at bounding box center [239, 188] width 128 height 8
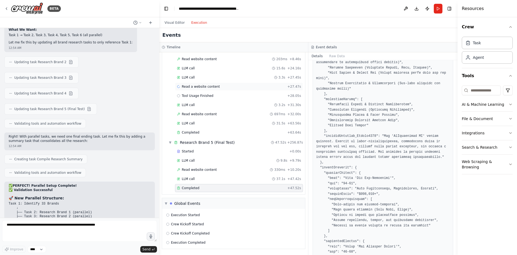
scroll to position [512, 0]
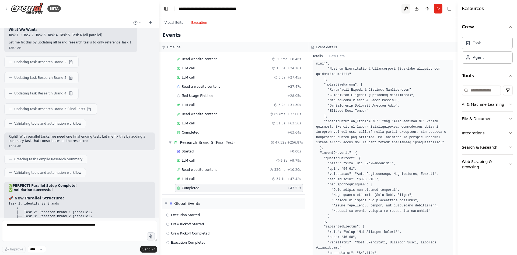
click at [407, 10] on button at bounding box center [406, 9] width 9 height 10
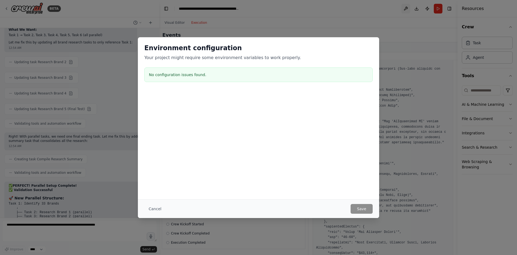
click at [407, 10] on div "Environment configuration Your project might require some environment variables…" at bounding box center [258, 127] width 517 height 255
click at [370, 215] on div "Cancel Save" at bounding box center [258, 208] width 241 height 19
click at [152, 209] on button "Cancel" at bounding box center [154, 209] width 21 height 10
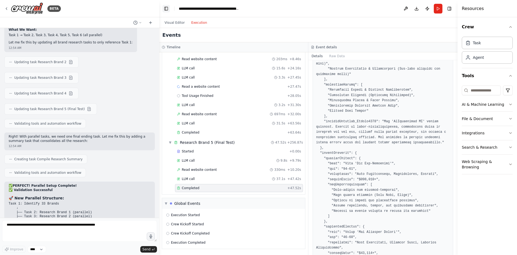
click at [164, 8] on button "Toggle Left Sidebar" at bounding box center [166, 9] width 8 height 8
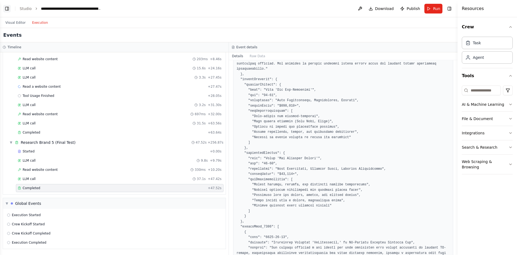
click at [8, 9] on button "Toggle Left Sidebar" at bounding box center [7, 9] width 8 height 8
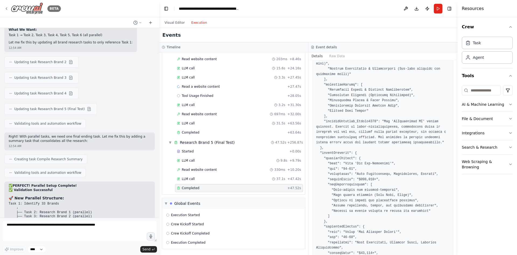
click at [8, 7] on icon at bounding box center [6, 8] width 4 height 4
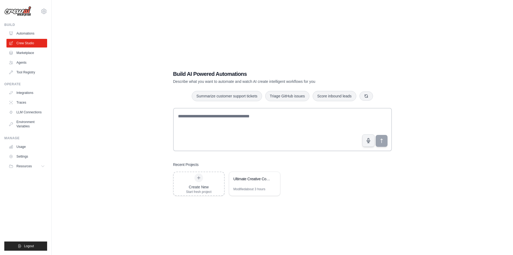
click at [150, 147] on div "Build AI Powered Automations Describe what you want to automate and watch AI cr…" at bounding box center [282, 132] width 444 height 255
click at [244, 184] on div "Agentic Creative Agency - Global Market Research Department" at bounding box center [254, 179] width 51 height 15
click at [22, 93] on link "Integrations" at bounding box center [27, 92] width 41 height 9
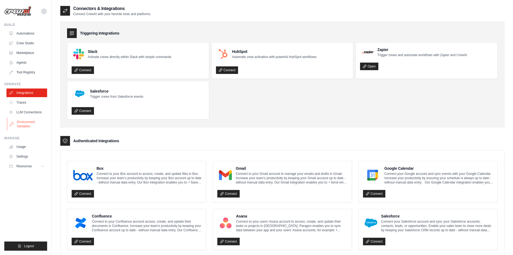
click at [23, 121] on link "Environment Variables" at bounding box center [27, 123] width 41 height 13
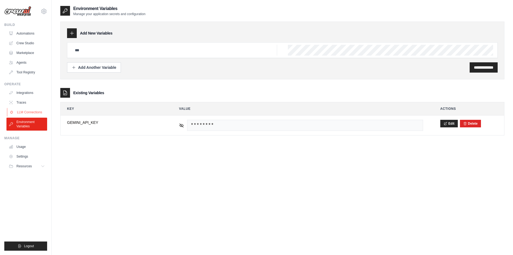
click at [26, 109] on link "LLM Connections" at bounding box center [27, 112] width 41 height 9
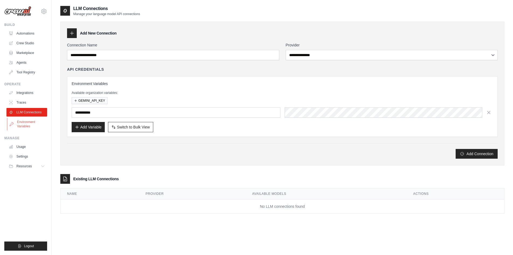
click at [25, 126] on link "Environment Variables" at bounding box center [27, 123] width 41 height 13
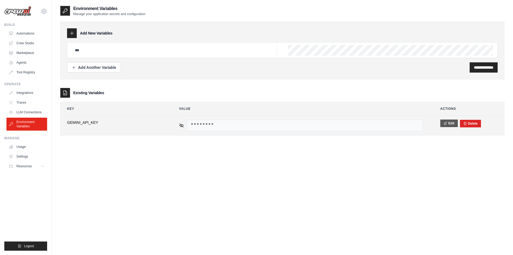
click at [449, 124] on button "Edit" at bounding box center [449, 123] width 18 height 8
click at [463, 121] on div "Delete" at bounding box center [467, 124] width 21 height 8
click at [446, 122] on button "Save" at bounding box center [447, 123] width 14 height 8
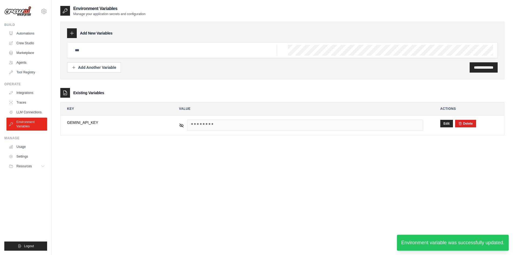
click at [27, 28] on div "Build Automations Crew Studio Marketplace Agents" at bounding box center [25, 50] width 43 height 54
click at [27, 48] on ul "Automations Crew Studio Marketplace Agents Tool Registry" at bounding box center [26, 52] width 41 height 47
click at [27, 41] on link "Crew Studio" at bounding box center [27, 43] width 41 height 9
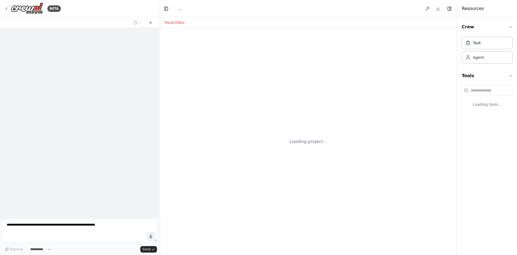
select select "****"
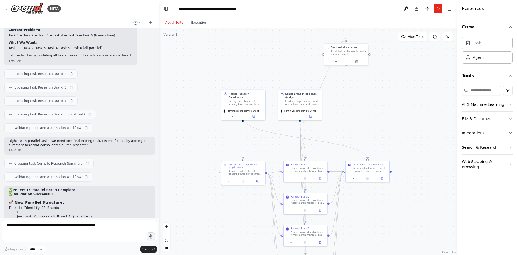
scroll to position [4471, 0]
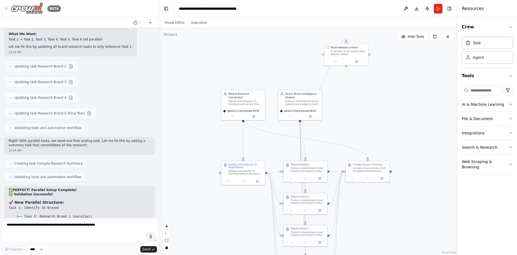
click at [6, 9] on icon at bounding box center [6, 8] width 4 height 4
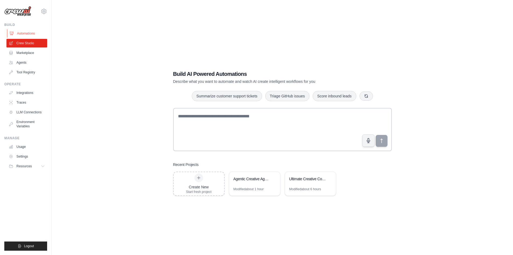
click at [28, 32] on link "Automations" at bounding box center [27, 33] width 41 height 9
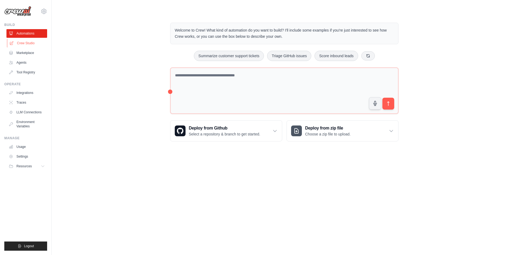
click at [27, 43] on link "Crew Studio" at bounding box center [27, 43] width 41 height 9
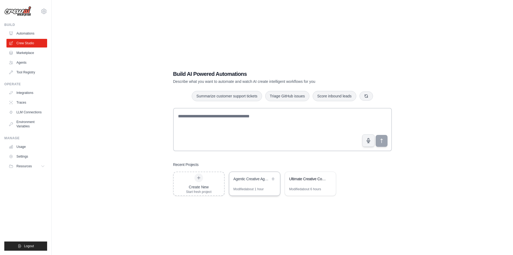
click at [239, 179] on div "Agentic Creative Agency - Global Market Research Department" at bounding box center [252, 178] width 37 height 5
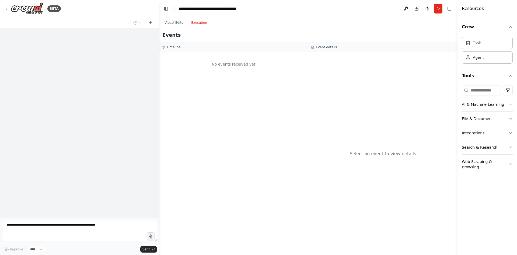
click at [197, 20] on button "Execution" at bounding box center [199, 22] width 22 height 6
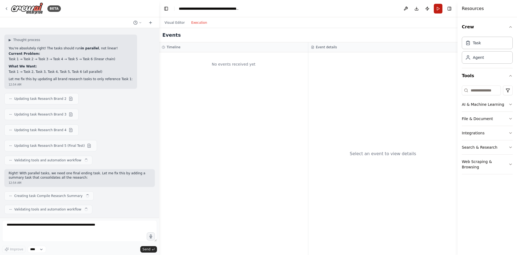
scroll to position [4471, 0]
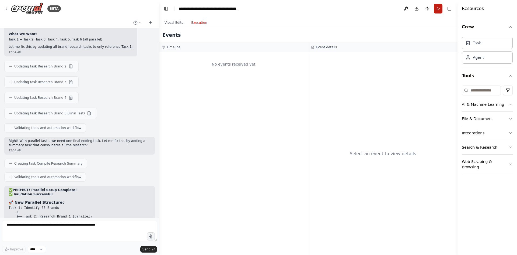
click at [439, 9] on button "Run" at bounding box center [438, 9] width 9 height 10
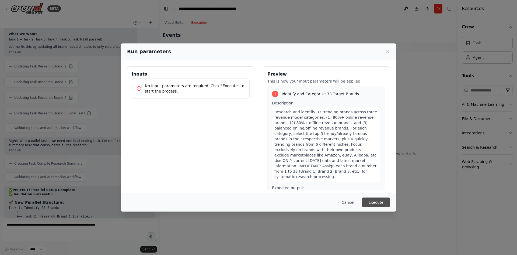
click at [380, 201] on button "Execute" at bounding box center [376, 202] width 28 height 10
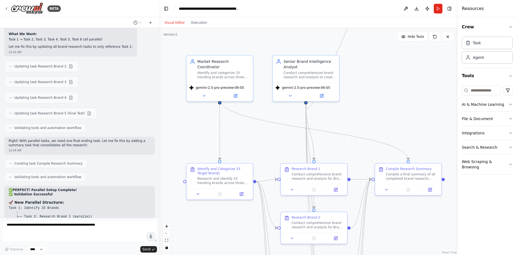
click at [178, 23] on button "Visual Editor" at bounding box center [174, 22] width 27 height 6
click at [203, 92] on icon at bounding box center [204, 94] width 4 height 4
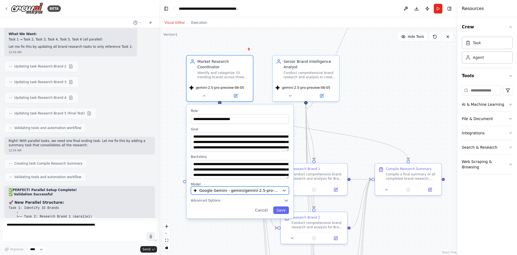
click at [223, 187] on span "Google Gemini - gemini/gemini-2.5-pro-preview-06-05" at bounding box center [239, 189] width 81 height 5
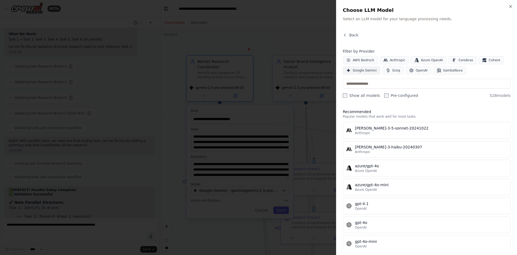
click at [369, 68] on span "Google Gemini" at bounding box center [365, 70] width 24 height 4
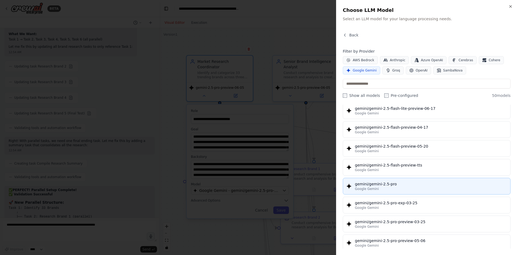
scroll to position [512, 0]
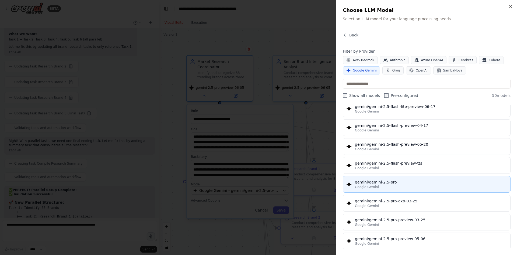
click at [394, 184] on div "gemini/gemini-2.5-pro Google Gemini" at bounding box center [431, 184] width 152 height 10
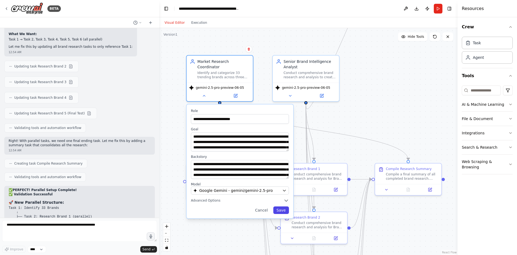
click at [282, 206] on button "Save" at bounding box center [281, 210] width 16 height 8
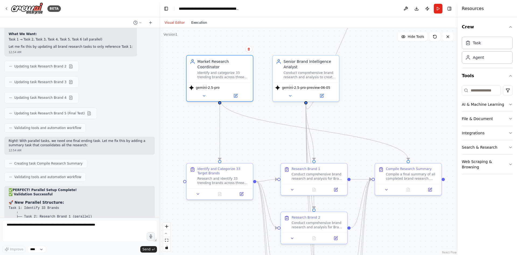
click at [195, 23] on button "Execution" at bounding box center [199, 22] width 22 height 6
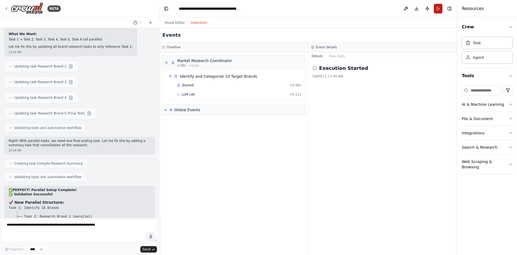
click at [441, 6] on button "Run" at bounding box center [438, 9] width 9 height 10
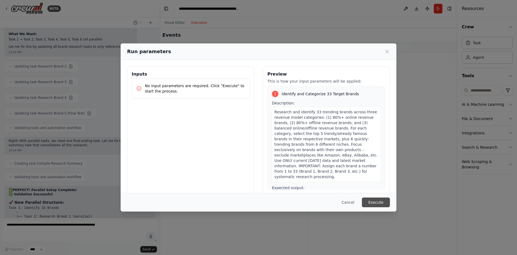
click at [372, 203] on button "Execute" at bounding box center [376, 202] width 28 height 10
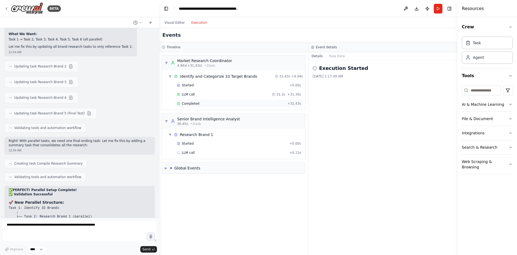
click at [199, 104] on div "Completed" at bounding box center [231, 103] width 108 height 4
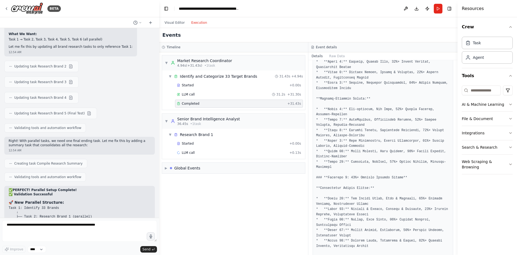
scroll to position [136, 0]
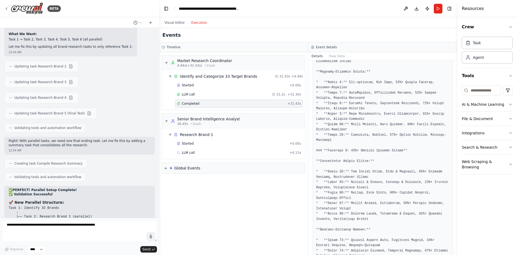
click at [349, 81] on pre at bounding box center [383, 208] width 134 height 499
drag, startPoint x: 349, startPoint y: 81, endPoint x: 365, endPoint y: 81, distance: 15.6
click at [365, 81] on pre at bounding box center [383, 208] width 134 height 499
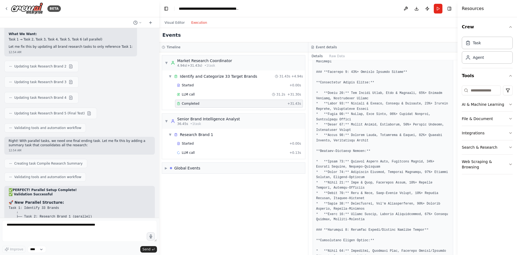
scroll to position [217, 0]
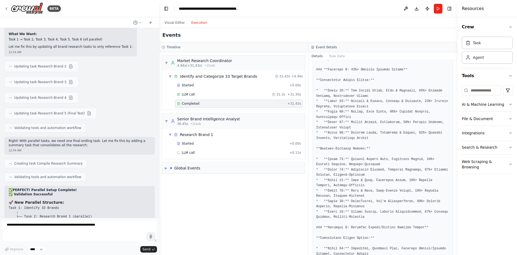
click at [367, 91] on pre at bounding box center [383, 127] width 134 height 499
click at [369, 91] on pre at bounding box center [383, 127] width 134 height 499
click at [360, 90] on pre at bounding box center [383, 127] width 134 height 499
drag, startPoint x: 360, startPoint y: 90, endPoint x: 370, endPoint y: 91, distance: 10.0
click at [370, 91] on pre at bounding box center [383, 127] width 134 height 499
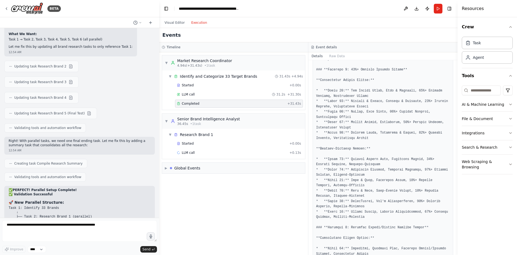
click at [349, 91] on pre at bounding box center [383, 127] width 134 height 499
drag, startPoint x: 359, startPoint y: 92, endPoint x: 373, endPoint y: 91, distance: 13.2
click at [373, 91] on pre at bounding box center [383, 127] width 134 height 499
click at [349, 90] on pre at bounding box center [383, 127] width 134 height 499
drag, startPoint x: 349, startPoint y: 90, endPoint x: 373, endPoint y: 92, distance: 24.3
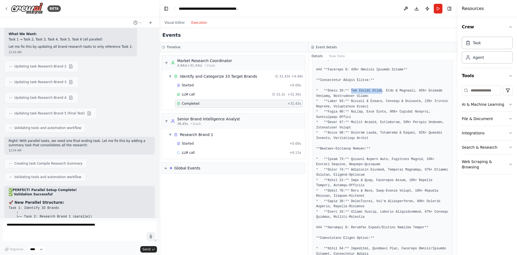
click at [373, 92] on pre at bounding box center [383, 127] width 134 height 499
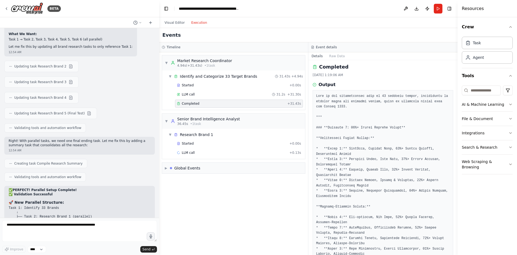
scroll to position [28, 0]
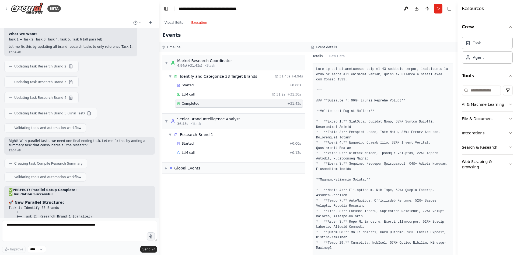
drag, startPoint x: 351, startPoint y: 132, endPoint x: 366, endPoint y: 133, distance: 14.6
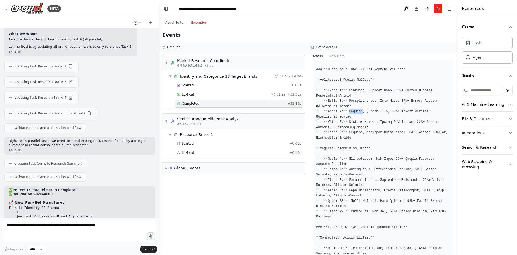
scroll to position [163, 0]
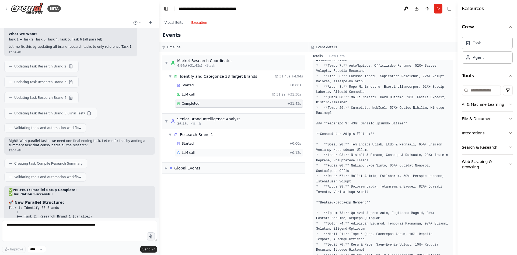
click at [223, 150] on div "LLM call + 0.13s" at bounding box center [239, 152] width 128 height 8
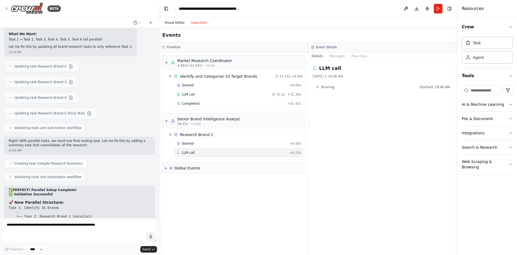
click at [179, 24] on button "Visual Editor" at bounding box center [174, 22] width 27 height 6
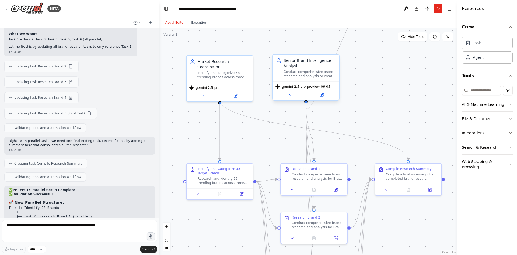
click at [299, 91] on div "gemini-2.5-pro-preview-06-05" at bounding box center [306, 90] width 66 height 19
click at [269, 131] on div ".deletable-edge-delete-btn { width: 20px; height: 20px; border: 0px solid #ffff…" at bounding box center [308, 141] width 298 height 227
click at [318, 93] on button at bounding box center [322, 94] width 30 height 6
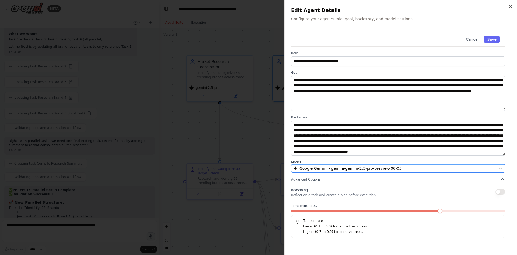
click at [352, 168] on span "Google Gemini - gemini/gemini-2.5-pro-preview-06-05" at bounding box center [351, 167] width 102 height 5
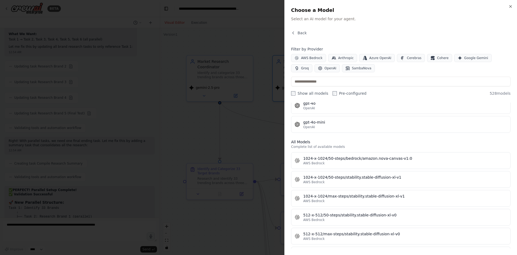
scroll to position [108, 0]
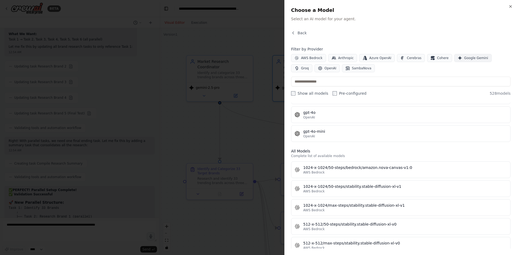
click at [454, 61] on button "Google Gemini" at bounding box center [472, 58] width 37 height 8
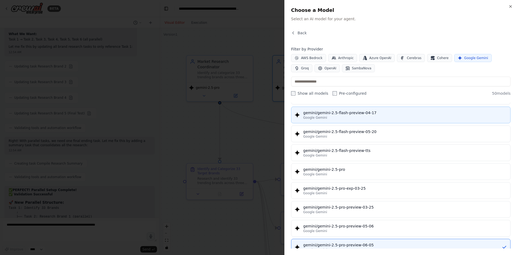
scroll to position [512, 0]
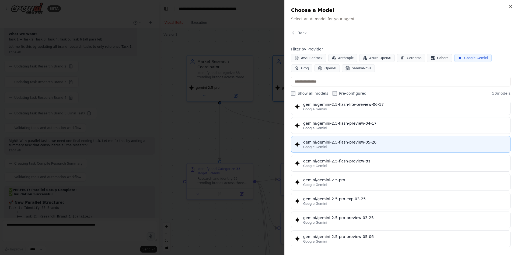
click at [338, 145] on div "Google Gemini" at bounding box center [405, 147] width 204 height 4
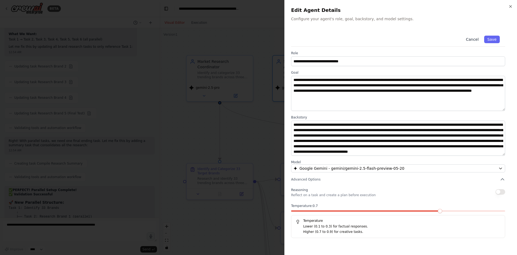
click at [478, 40] on button "Cancel" at bounding box center [472, 40] width 19 height 8
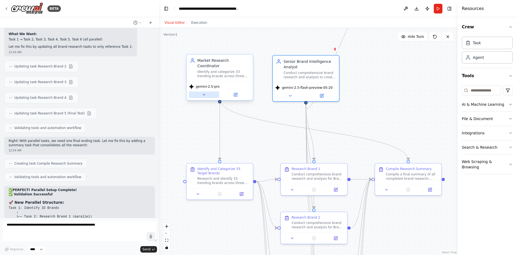
click at [209, 91] on button at bounding box center [204, 94] width 30 height 6
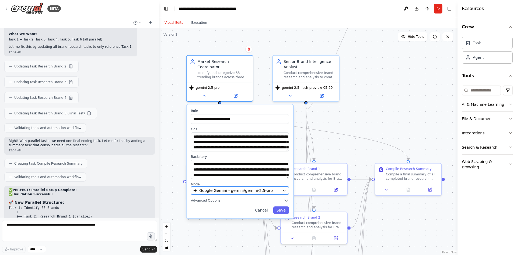
click at [234, 187] on span "Google Gemini - gemini/gemini-2.5-pro" at bounding box center [236, 189] width 74 height 5
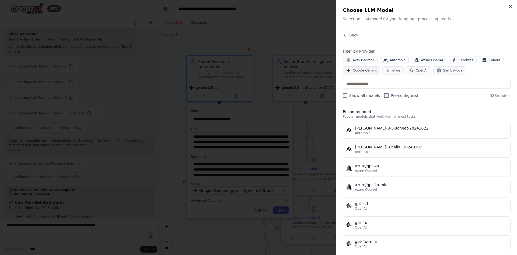
click at [371, 70] on span "Google Gemini" at bounding box center [365, 70] width 24 height 4
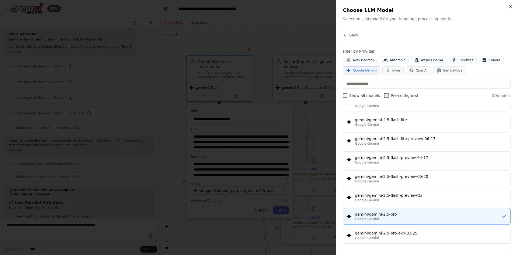
scroll to position [485, 0]
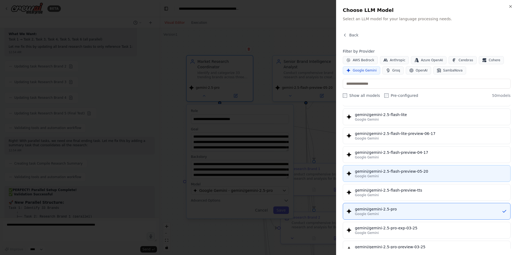
click at [361, 172] on div "gemini/gemini-2.5-flash-preview-05-20" at bounding box center [431, 170] width 152 height 5
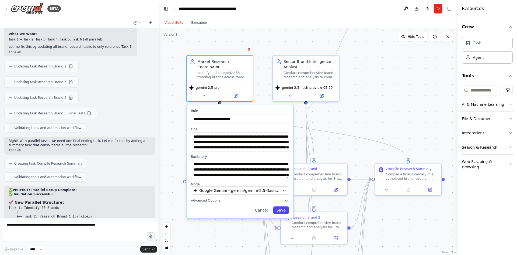
click at [277, 206] on button "Save" at bounding box center [281, 210] width 16 height 8
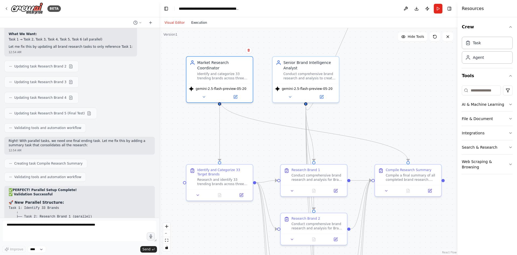
click at [196, 22] on button "Execution" at bounding box center [199, 22] width 22 height 6
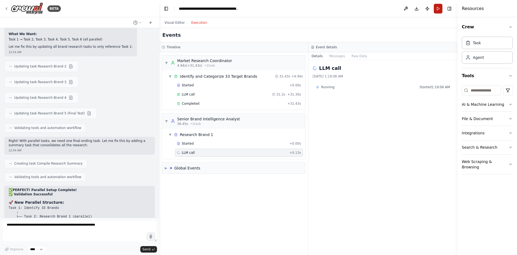
click at [438, 7] on button "Run" at bounding box center [438, 9] width 9 height 10
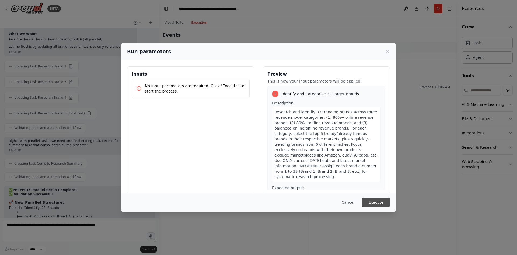
click at [370, 200] on button "Execute" at bounding box center [376, 202] width 28 height 10
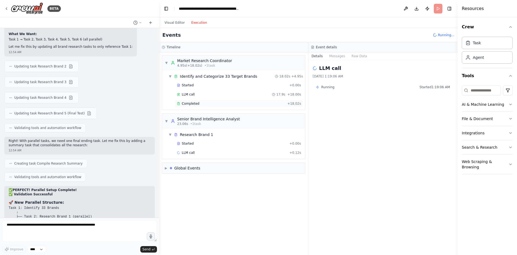
click at [203, 103] on div "Completed" at bounding box center [231, 103] width 108 height 4
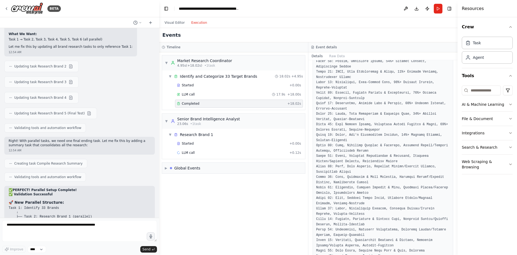
scroll to position [183, 0]
click at [9, 10] on div "BETA" at bounding box center [32, 8] width 57 height 12
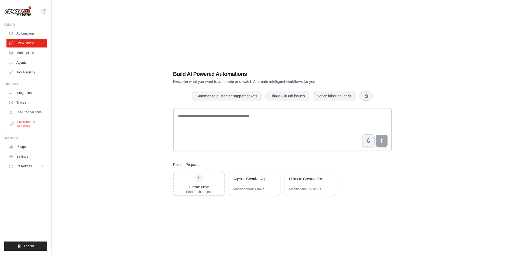
click at [28, 124] on link "Environment Variables" at bounding box center [27, 123] width 41 height 13
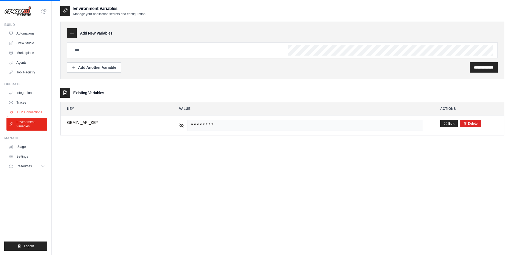
click at [30, 109] on link "LLM Connections" at bounding box center [27, 112] width 41 height 9
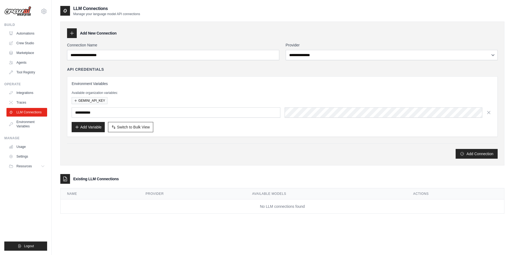
click at [30, 122] on link "Environment Variables" at bounding box center [26, 123] width 41 height 13
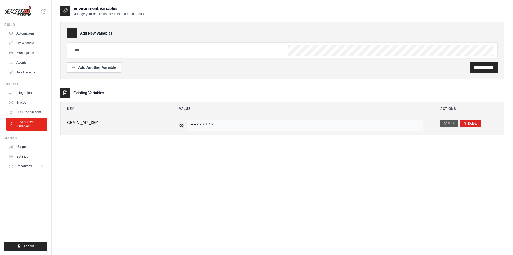
click at [452, 121] on button "Edit" at bounding box center [449, 123] width 18 height 8
click at [448, 125] on button "Save" at bounding box center [447, 123] width 14 height 8
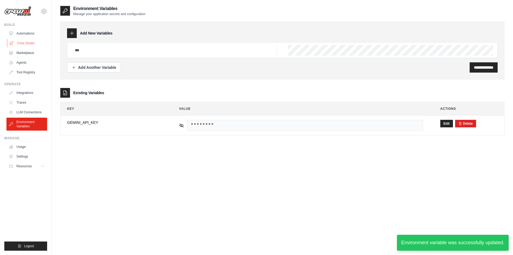
click at [25, 44] on link "Crew Studio" at bounding box center [27, 43] width 41 height 9
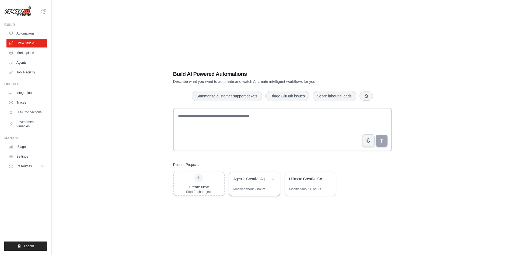
click at [245, 178] on div "Agentic Creative Agency - Global Market Research Department" at bounding box center [252, 178] width 37 height 5
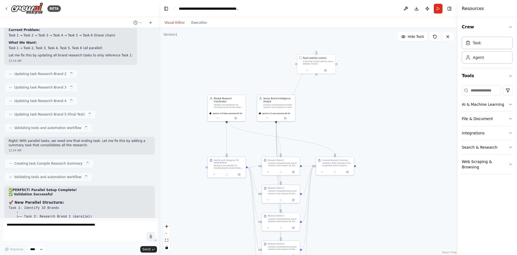
drag, startPoint x: 235, startPoint y: 44, endPoint x: 239, endPoint y: 84, distance: 40.3
click at [239, 84] on div ".deletable-edge-delete-btn { width: 20px; height: 20px; border: 0px solid #ffff…" at bounding box center [308, 141] width 298 height 227
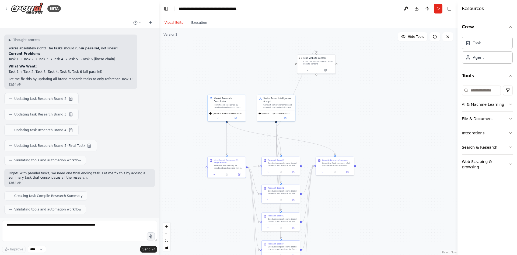
scroll to position [4471, 0]
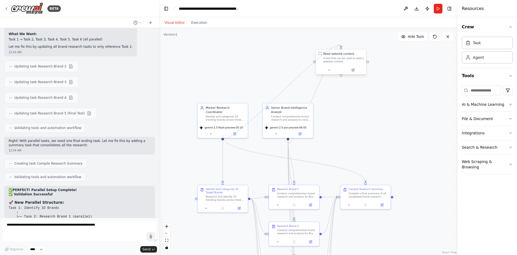
drag, startPoint x: 222, startPoint y: 135, endPoint x: 341, endPoint y: 48, distance: 147.9
click at [341, 82] on div "Market Research Coordinator Identify and categorize 33 trending brands across t…" at bounding box center [290, 168] width 226 height 172
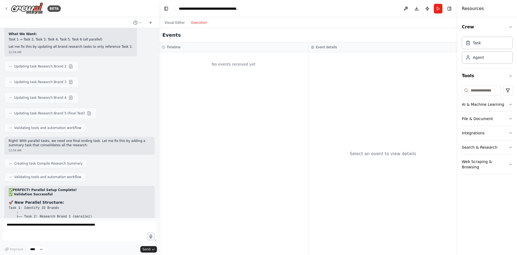
click at [199, 26] on button "Execution" at bounding box center [199, 22] width 22 height 6
click at [439, 11] on button "Run" at bounding box center [438, 9] width 9 height 10
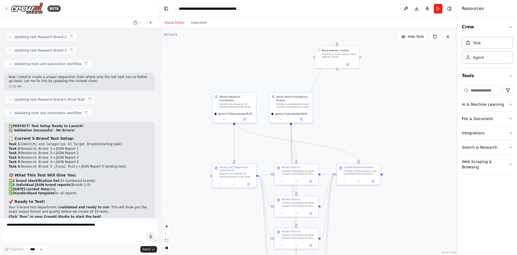
drag, startPoint x: 264, startPoint y: 60, endPoint x: 252, endPoint y: 81, distance: 24.5
click at [265, 86] on div ".deletable-edge-delete-btn { width: 20px; height: 20px; border: 0px solid #ffff…" at bounding box center [308, 141] width 298 height 227
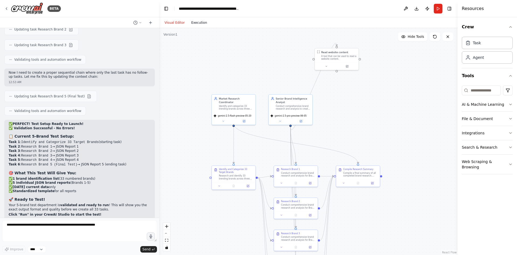
click at [195, 24] on button "Execution" at bounding box center [199, 22] width 22 height 6
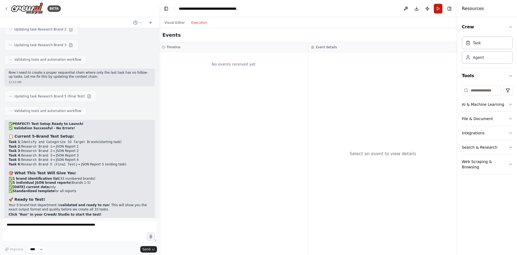
click at [438, 6] on button "Run" at bounding box center [438, 9] width 9 height 10
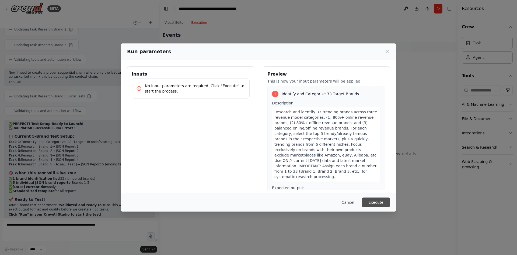
click at [366, 201] on button "Execute" at bounding box center [376, 202] width 28 height 10
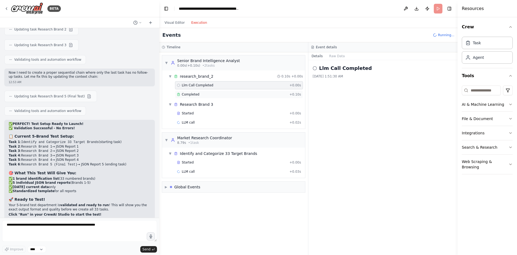
click at [217, 95] on div "Completed" at bounding box center [232, 94] width 110 height 4
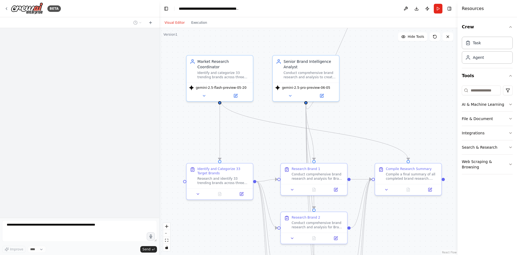
click at [199, 51] on div ".deletable-edge-delete-btn { width: 20px; height: 20px; border: 0px solid #ffff…" at bounding box center [308, 141] width 298 height 227
click at [203, 60] on div "Market Research Coordinator" at bounding box center [223, 63] width 52 height 11
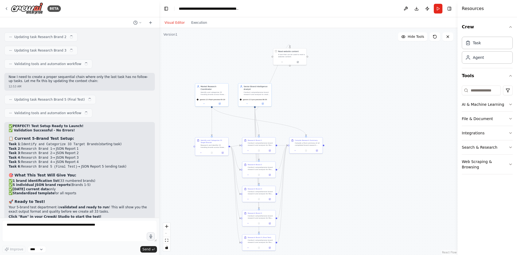
scroll to position [4228, 0]
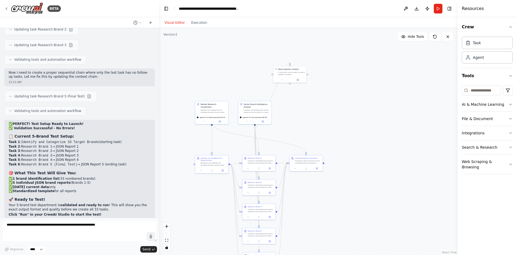
drag, startPoint x: 203, startPoint y: 47, endPoint x: 203, endPoint y: 92, distance: 44.7
click at [203, 92] on div ".deletable-edge-delete-btn { width: 20px; height: 20px; border: 0px solid #ffff…" at bounding box center [308, 141] width 298 height 227
click at [205, 105] on div "Market Research Coordinator" at bounding box center [214, 104] width 26 height 5
drag, startPoint x: 205, startPoint y: 103, endPoint x: 194, endPoint y: 105, distance: 10.9
click at [194, 105] on div "Market Research Coordinator" at bounding box center [203, 107] width 26 height 5
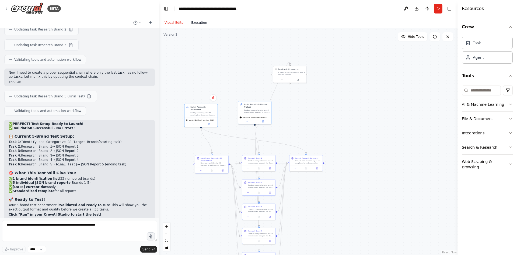
click at [192, 24] on button "Execution" at bounding box center [199, 22] width 22 height 6
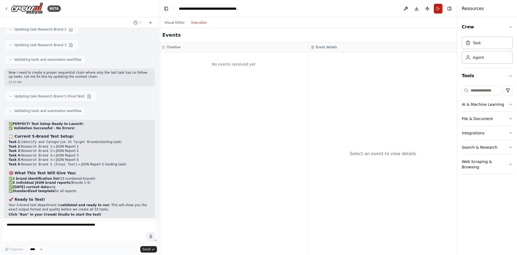
click at [440, 6] on button "Run" at bounding box center [438, 9] width 9 height 10
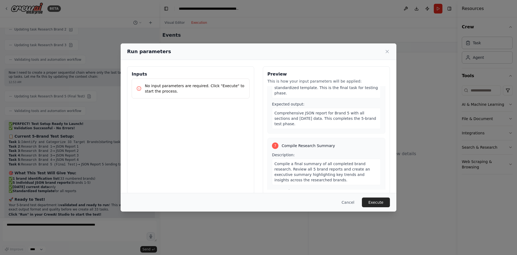
scroll to position [688, 0]
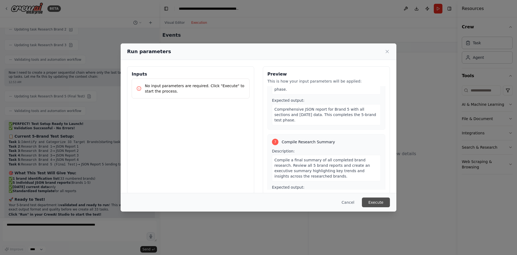
click at [381, 202] on button "Execute" at bounding box center [376, 202] width 28 height 10
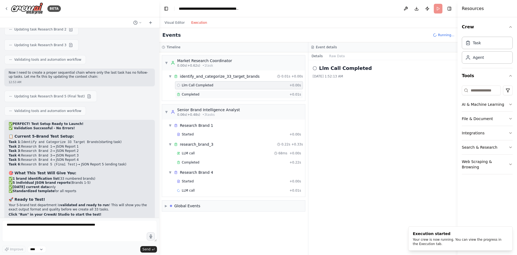
click at [213, 92] on div "Completed + 0.01s" at bounding box center [239, 94] width 128 height 8
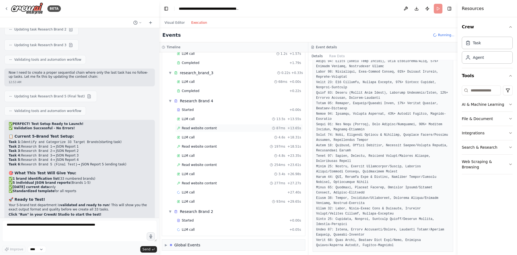
scroll to position [128, 0]
click at [198, 85] on div "Completed + 0.22s" at bounding box center [239, 89] width 128 height 8
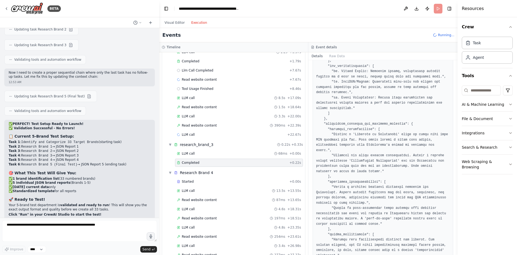
scroll to position [1150, 0]
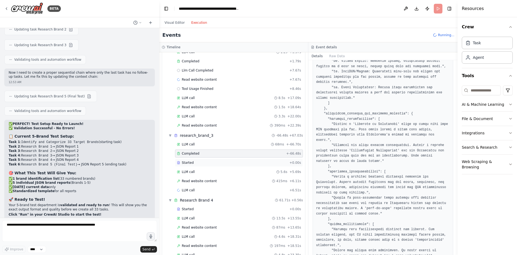
click at [220, 163] on div "Started" at bounding box center [232, 162] width 110 height 4
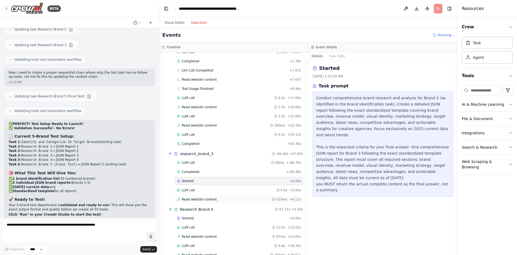
click at [216, 201] on div "Read website content 415ms + 6.11s" at bounding box center [239, 199] width 124 height 4
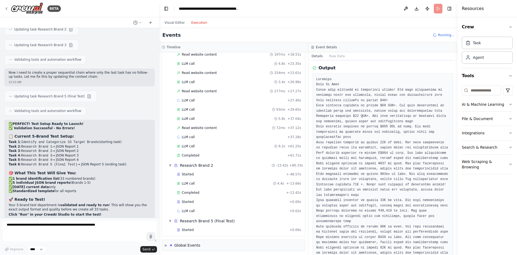
scroll to position [330, 0]
click at [208, 127] on span "Read website content" at bounding box center [199, 126] width 35 height 4
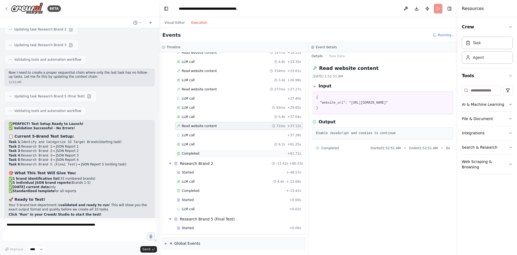
click at [210, 154] on div "Completed" at bounding box center [231, 153] width 108 height 4
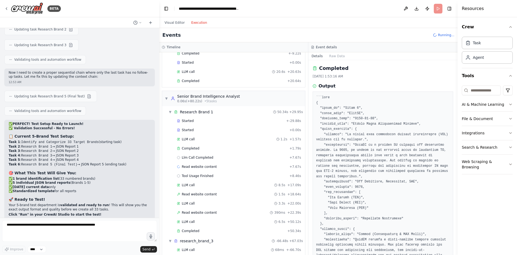
scroll to position [34, 0]
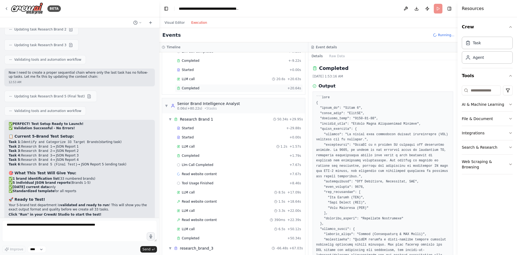
click at [205, 86] on div "Completed" at bounding box center [231, 88] width 108 height 4
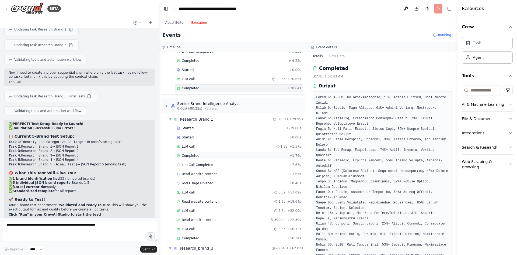
click at [216, 154] on div "Completed" at bounding box center [232, 155] width 110 height 4
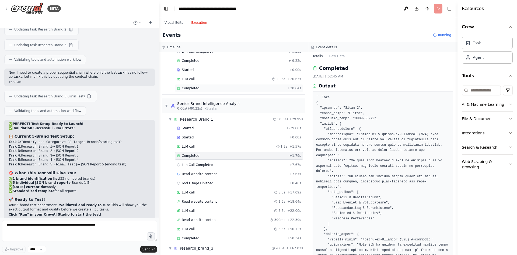
click at [197, 88] on span "Completed" at bounding box center [191, 88] width 18 height 4
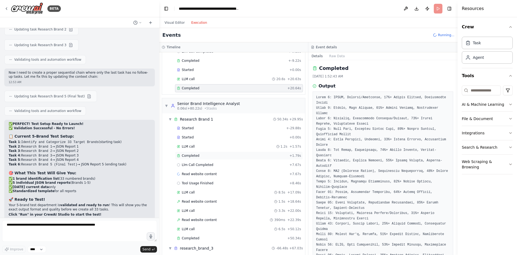
click at [186, 157] on span "Completed" at bounding box center [191, 155] width 18 height 4
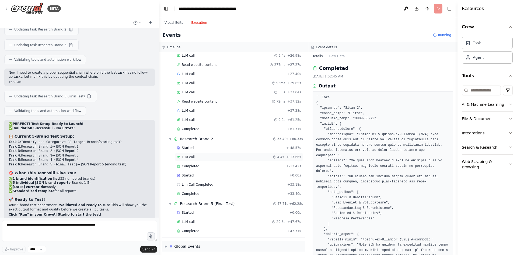
scroll to position [404, 0]
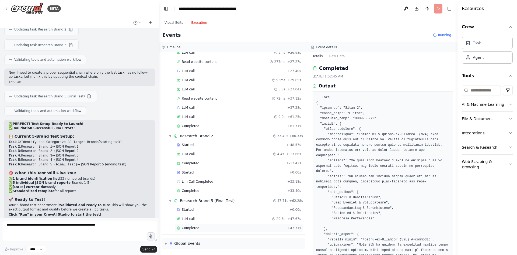
click at [203, 229] on div "Completed" at bounding box center [231, 227] width 108 height 4
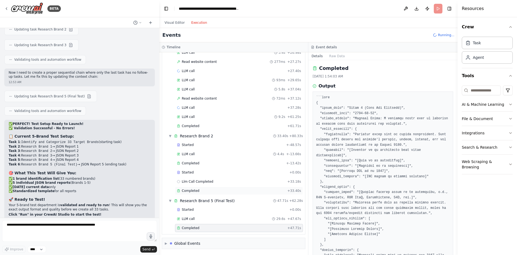
click at [194, 189] on span "Completed" at bounding box center [191, 190] width 18 height 4
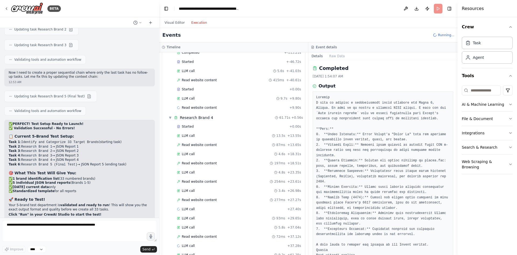
scroll to position [251, 0]
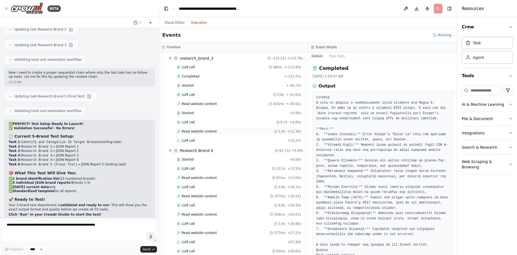
click at [200, 129] on span "Read website content" at bounding box center [199, 131] width 35 height 4
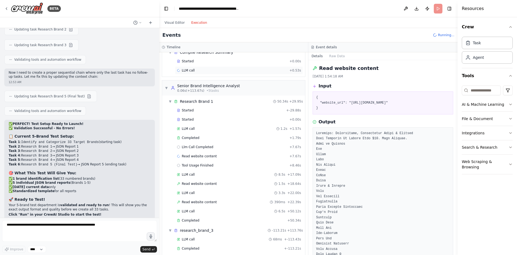
scroll to position [90, 0]
click at [192, 217] on span "Completed" at bounding box center [191, 219] width 18 height 4
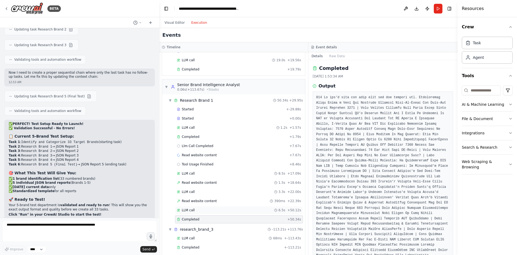
click at [193, 209] on div "LLM call 6.5s + 50.12s" at bounding box center [239, 210] width 124 height 4
click at [196, 197] on div "Read website content 390ms + 22.39s" at bounding box center [239, 201] width 128 height 8
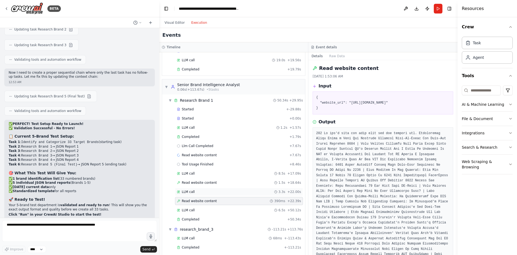
click at [198, 189] on div "LLM call 3.3s + 22.00s" at bounding box center [239, 191] width 124 height 4
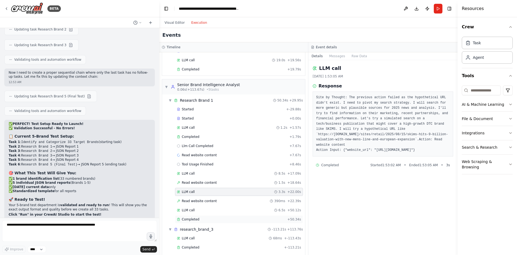
click at [189, 217] on span "Completed" at bounding box center [191, 219] width 18 height 4
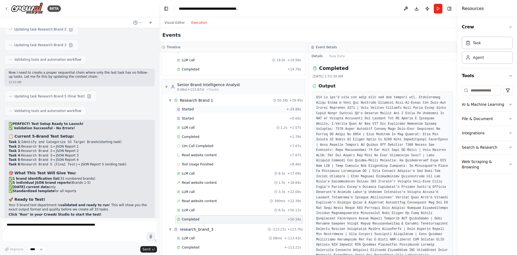
click at [190, 106] on div "Started + -29.88s" at bounding box center [239, 109] width 128 height 8
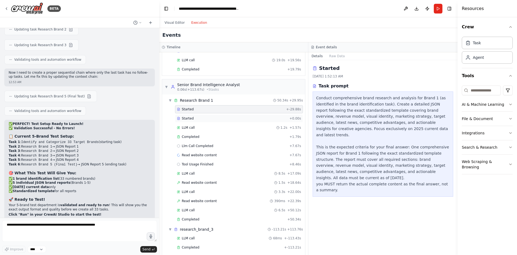
click at [191, 119] on span "Started" at bounding box center [188, 118] width 12 height 4
click at [191, 127] on span "LLM call" at bounding box center [188, 127] width 13 height 4
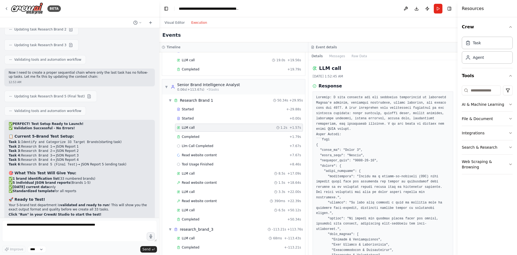
click at [190, 141] on div "Started + -29.88s Started + 0.00s LLM call 1.2s + 1.57s Completed + 1.79s Llm C…" at bounding box center [235, 164] width 139 height 119
click at [183, 138] on span "Completed" at bounding box center [191, 136] width 18 height 4
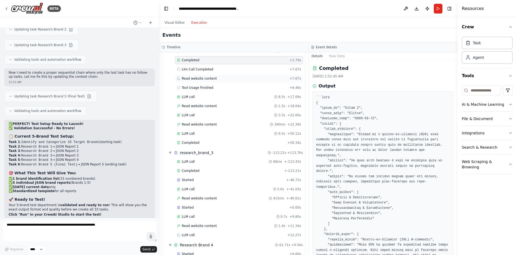
scroll to position [171, 0]
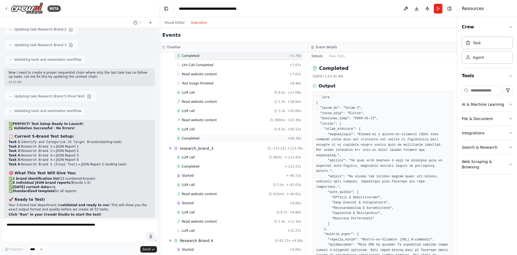
click at [195, 142] on div "Completed + 50.34s" at bounding box center [239, 138] width 128 height 8
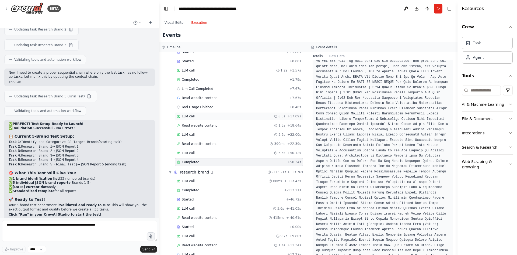
scroll to position [63, 0]
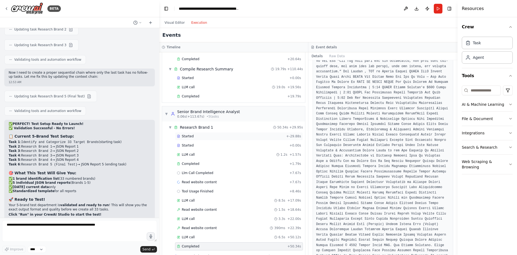
click at [187, 136] on span "Started" at bounding box center [188, 136] width 12 height 4
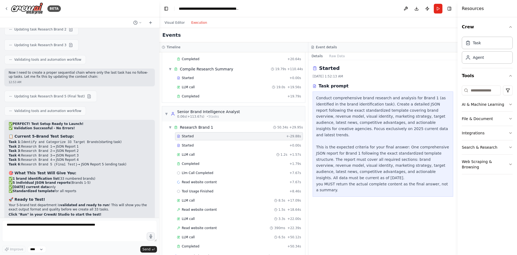
scroll to position [0, 0]
click at [189, 142] on div "Started + 0.00s" at bounding box center [239, 145] width 128 height 8
click at [197, 147] on div "Started" at bounding box center [232, 145] width 110 height 4
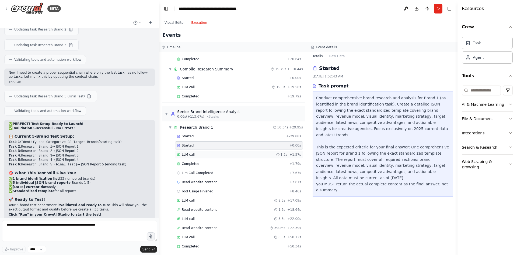
click at [196, 156] on div "LLM call 1.2s + 1.57s" at bounding box center [239, 154] width 124 height 4
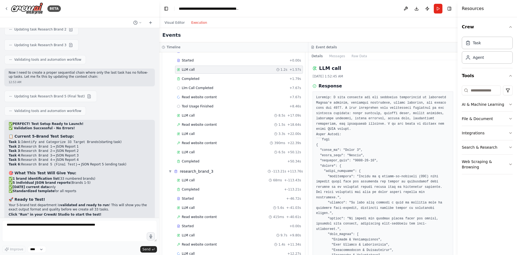
scroll to position [171, 0]
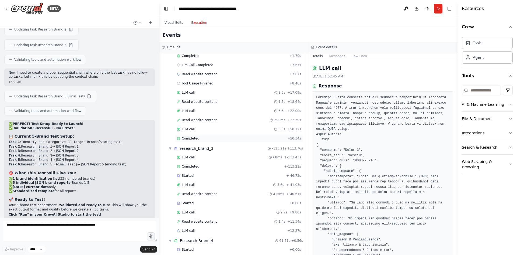
click at [200, 135] on div "Completed + 50.34s" at bounding box center [239, 138] width 128 height 8
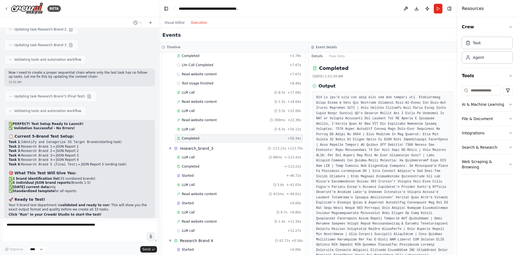
click at [228, 124] on div "Started + -29.88s Started + 0.00s LLM call 1.2s + 1.57s Completed + 1.79s Llm C…" at bounding box center [235, 83] width 139 height 119
click at [227, 129] on div "LLM call 6.5s + 50.12s" at bounding box center [239, 129] width 124 height 4
click at [224, 116] on div "Read website content 390ms + 22.39s" at bounding box center [239, 120] width 128 height 8
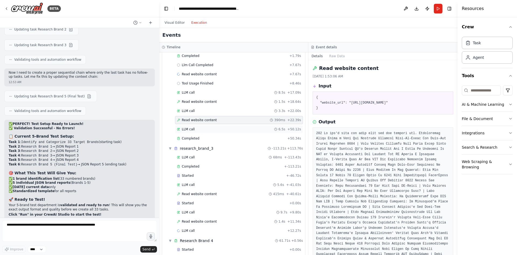
click at [221, 130] on div "LLM call 6.5s + 50.12s" at bounding box center [239, 129] width 124 height 4
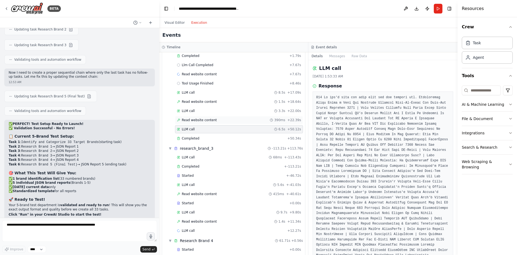
click at [223, 120] on div "Read website content 390ms + 22.39s" at bounding box center [239, 120] width 124 height 4
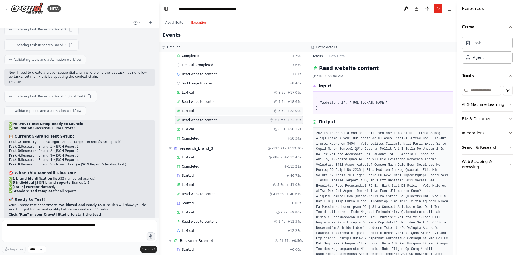
click at [214, 108] on div "LLM call 3.3s + 22.00s" at bounding box center [239, 111] width 128 height 8
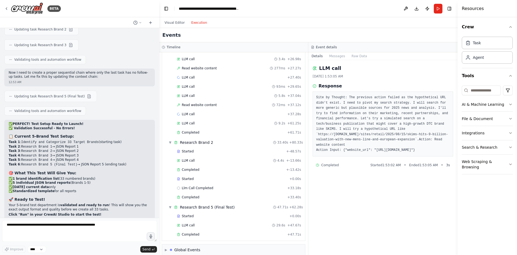
scroll to position [431, 0]
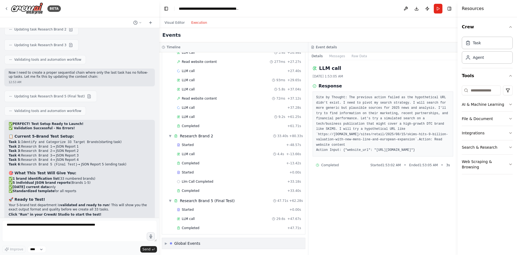
click at [203, 240] on div "▶ Global Events" at bounding box center [233, 243] width 143 height 11
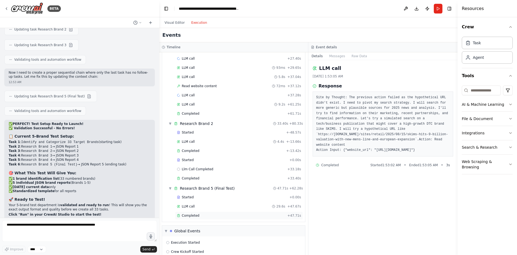
scroll to position [471, 0]
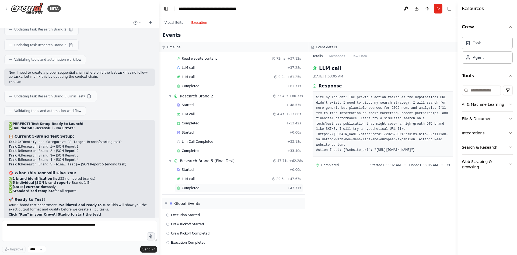
click at [225, 189] on div "Completed" at bounding box center [231, 188] width 108 height 4
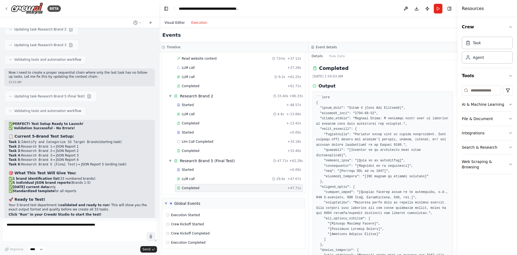
click at [184, 25] on button "Visual Editor" at bounding box center [174, 22] width 27 height 6
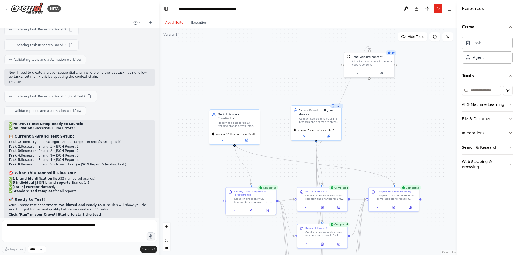
drag, startPoint x: 204, startPoint y: 92, endPoint x: 239, endPoint y: 91, distance: 34.8
click at [239, 91] on div ".deletable-edge-delete-btn { width: 20px; height: 20px; border: 0px solid #ffff…" at bounding box center [308, 141] width 298 height 227
click at [321, 117] on div "Conduct comprehensive brand research and analysis to create detailed JSON repor…" at bounding box center [319, 119] width 40 height 6
click at [201, 180] on div ".deletable-edge-delete-btn { width: 20px; height: 20px; border: 0px solid #ffff…" at bounding box center [308, 141] width 298 height 227
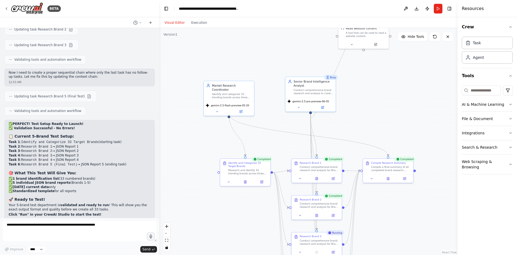
drag, startPoint x: 273, startPoint y: 173, endPoint x: 267, endPoint y: 118, distance: 56.1
click at [267, 118] on div ".deletable-edge-delete-btn { width: 20px; height: 20px; border: 0px solid #ffff…" at bounding box center [308, 141] width 298 height 227
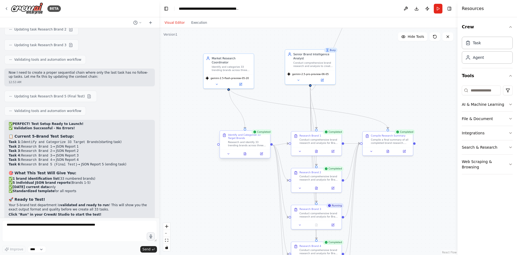
click at [261, 137] on div "Identify and Categorize 33 Target Brands" at bounding box center [248, 136] width 40 height 6
drag, startPoint x: 260, startPoint y: 142, endPoint x: 229, endPoint y: 145, distance: 30.9
click at [229, 145] on div "Research and identify 33 trending brands across three revenue model categories:…" at bounding box center [216, 147] width 40 height 6
click at [311, 143] on div "Conduct comprehensive brand research and analysis for Brand 1 (as identified in…" at bounding box center [320, 140] width 40 height 6
click at [335, 151] on button at bounding box center [333, 150] width 14 height 5
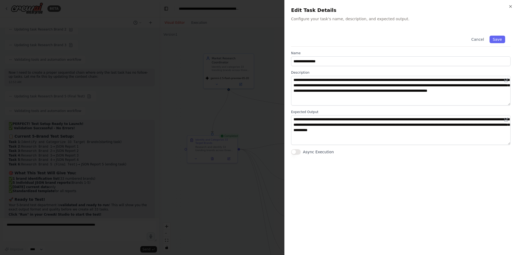
click at [218, 103] on div at bounding box center [258, 127] width 517 height 255
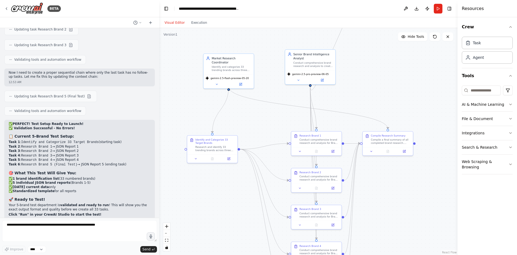
scroll to position [4476, 0]
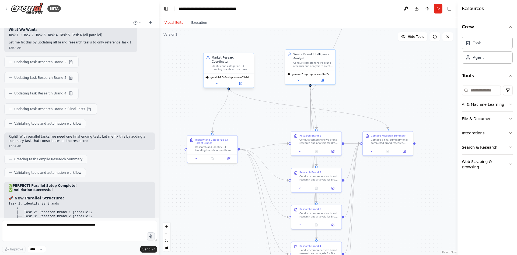
click at [232, 73] on div "gemini-2.5-flash-preview-05-20" at bounding box center [229, 80] width 50 height 14
click at [224, 64] on div "Identify and categorize 33 trending brands across three revenue models: 80%+ on…" at bounding box center [232, 67] width 40 height 6
click at [238, 81] on button at bounding box center [240, 83] width 23 height 5
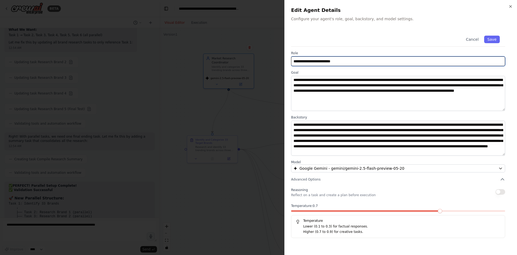
click at [326, 64] on input "**********" at bounding box center [398, 61] width 214 height 10
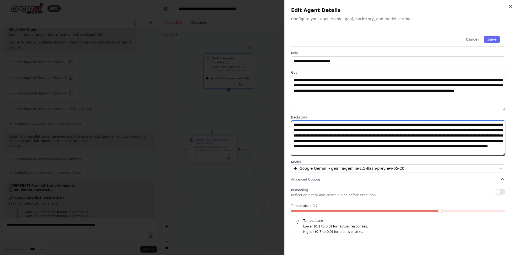
click at [304, 124] on textarea "**********" at bounding box center [398, 137] width 214 height 35
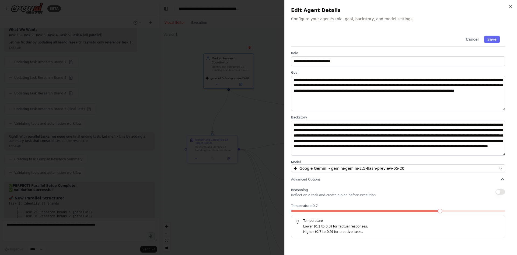
click at [297, 73] on label "Goal" at bounding box center [398, 72] width 214 height 4
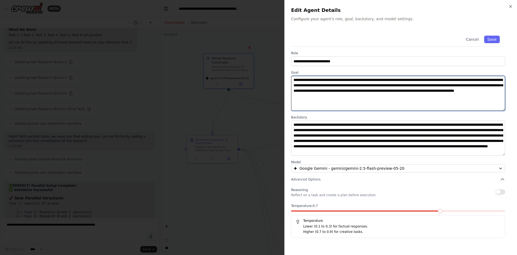
click at [297, 85] on textarea "**********" at bounding box center [398, 93] width 214 height 35
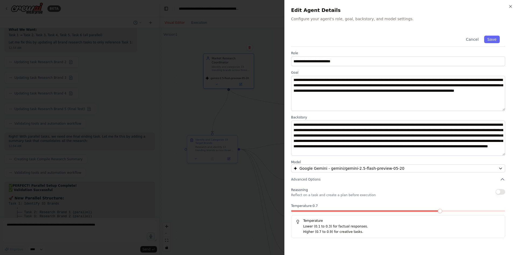
click at [205, 111] on div at bounding box center [258, 127] width 517 height 255
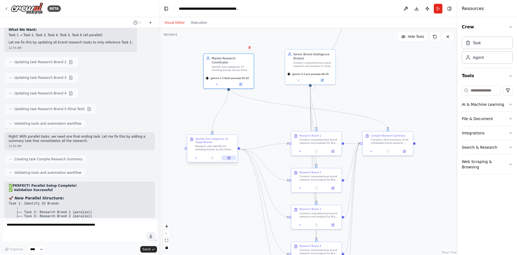
click at [230, 157] on icon at bounding box center [228, 157] width 3 height 3
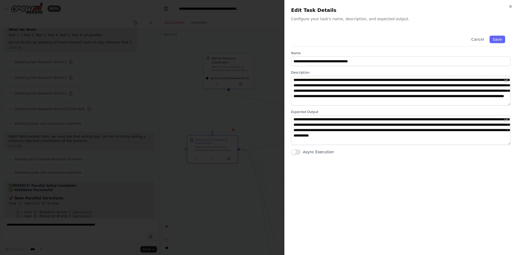
scroll to position [0, 0]
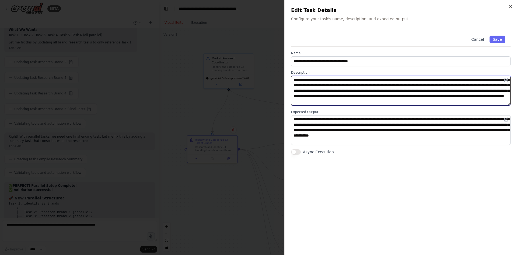
click at [330, 89] on textarea "**********" at bounding box center [401, 91] width 220 height 30
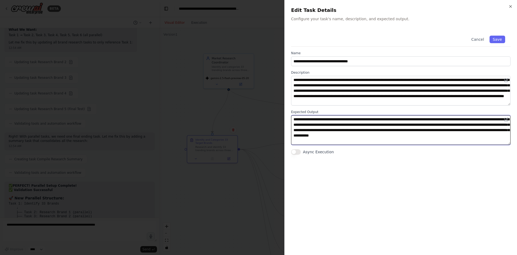
click at [312, 127] on textarea "**********" at bounding box center [401, 130] width 220 height 30
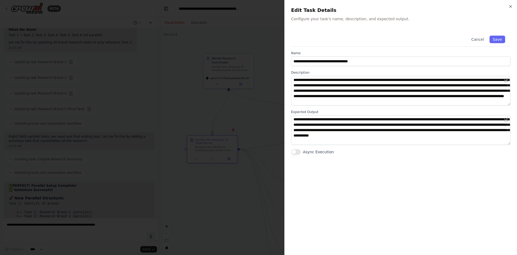
click at [247, 194] on div at bounding box center [258, 127] width 517 height 255
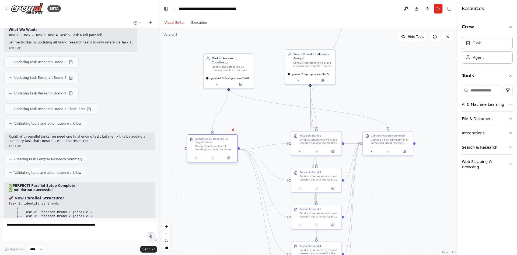
click at [214, 145] on div "Research and identify 33 trending brands across three revenue model categories:…" at bounding box center [216, 147] width 40 height 6
click at [229, 158] on icon at bounding box center [229, 157] width 2 height 2
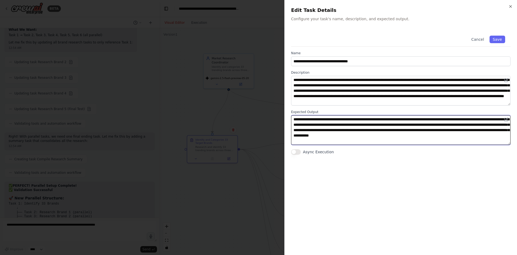
click at [336, 125] on textarea "**********" at bounding box center [401, 130] width 220 height 30
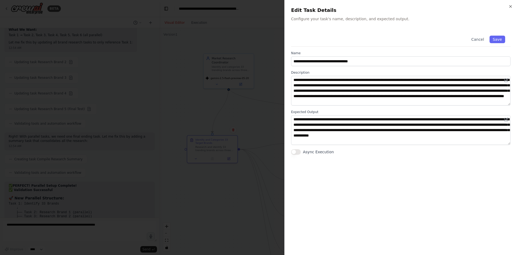
click at [165, 81] on div at bounding box center [258, 127] width 517 height 255
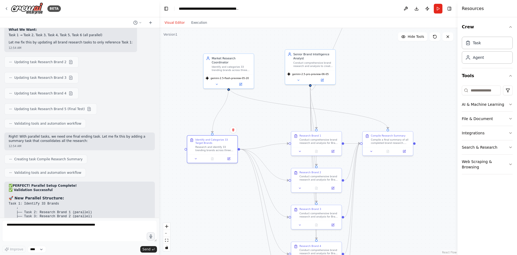
click at [165, 81] on div ".deletable-edge-delete-btn { width: 20px; height: 20px; border: 0px solid #ffff…" at bounding box center [308, 141] width 298 height 227
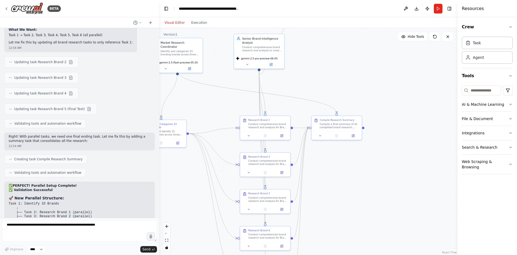
drag, startPoint x: 263, startPoint y: 116, endPoint x: 212, endPoint y: 100, distance: 53.8
click at [212, 100] on div ".deletable-edge-delete-btn { width: 20px; height: 20px; border: 0px solid #ffff…" at bounding box center [308, 141] width 298 height 227
click at [103, 223] on textarea at bounding box center [79, 231] width 155 height 22
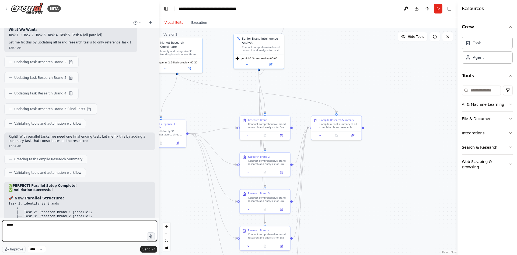
type textarea "****"
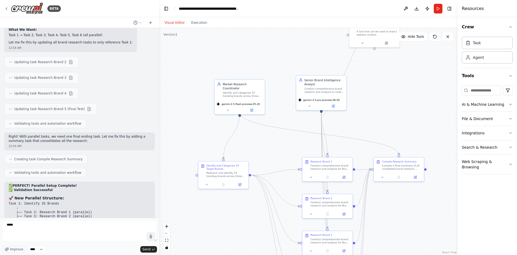
drag, startPoint x: 199, startPoint y: 104, endPoint x: 261, endPoint y: 145, distance: 75.0
click at [261, 145] on div ".deletable-edge-delete-btn { width: 20px; height: 20px; border: 0px solid #ffff…" at bounding box center [308, 141] width 298 height 227
click at [228, 84] on div "Market Research Coordinator" at bounding box center [243, 85] width 40 height 8
click at [255, 107] on button at bounding box center [251, 109] width 23 height 5
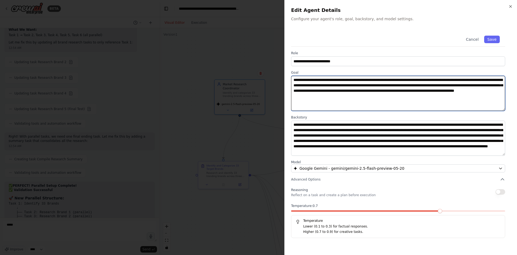
click at [347, 92] on textarea "**********" at bounding box center [398, 93] width 214 height 35
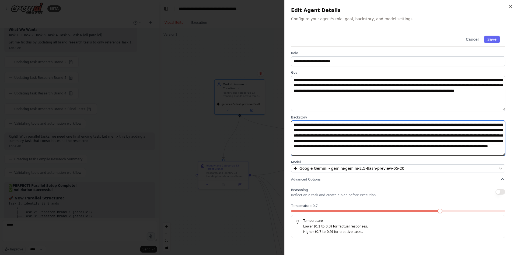
click at [346, 145] on textarea "**********" at bounding box center [398, 137] width 214 height 35
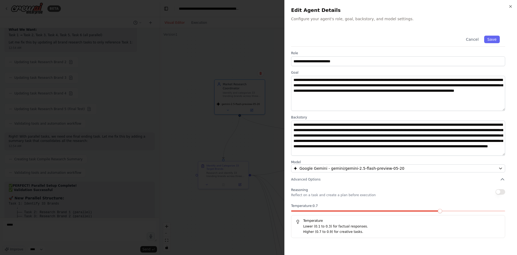
click at [262, 117] on div at bounding box center [258, 127] width 517 height 255
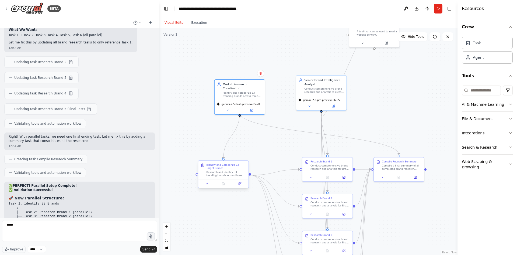
click at [231, 174] on div "Research and identify 33 trending brands across three revenue model categories:…" at bounding box center [227, 173] width 40 height 6
click at [220, 169] on div "Identify and Categorize 33 Target Brands" at bounding box center [227, 166] width 40 height 6
click at [241, 185] on button at bounding box center [240, 183] width 14 height 5
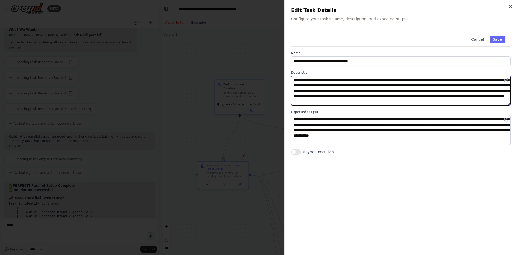
click at [325, 78] on textarea "**********" at bounding box center [401, 91] width 220 height 30
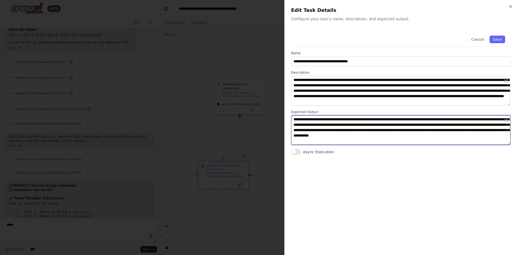
click at [328, 133] on textarea "**********" at bounding box center [401, 130] width 220 height 30
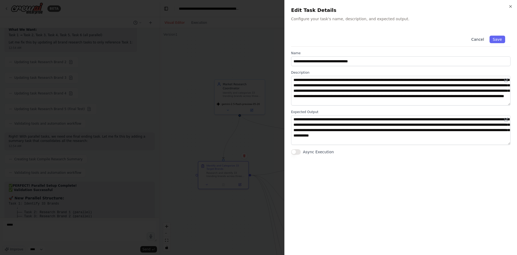
click at [480, 43] on button "Cancel" at bounding box center [477, 40] width 19 height 8
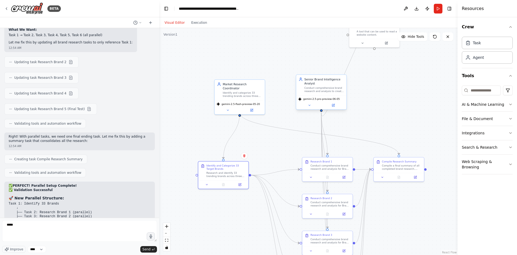
click at [320, 86] on div "Conduct comprehensive brand research and analysis to create detailed JSON repor…" at bounding box center [324, 89] width 40 height 6
click at [317, 82] on div "Senior Brand Intelligence Analyst" at bounding box center [324, 81] width 40 height 8
click at [332, 105] on icon at bounding box center [333, 105] width 2 height 2
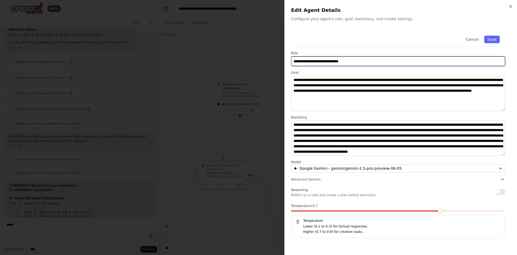
click at [358, 62] on input "**********" at bounding box center [398, 61] width 214 height 10
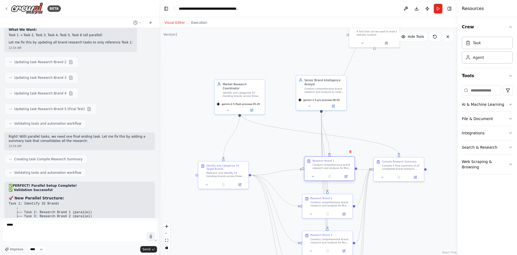
click at [323, 165] on div "Conduct comprehensive brand research and analysis for Brand 1 (as identified in…" at bounding box center [333, 166] width 40 height 6
drag, startPoint x: 323, startPoint y: 165, endPoint x: 318, endPoint y: 165, distance: 4.6
click at [318, 165] on div "Conduct comprehensive brand research and analysis for Brand 1 (as identified in…" at bounding box center [329, 166] width 40 height 6
click at [343, 177] on icon at bounding box center [342, 176] width 2 height 2
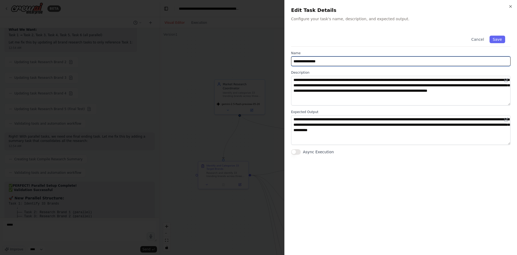
click at [340, 61] on input "**********" at bounding box center [401, 61] width 220 height 10
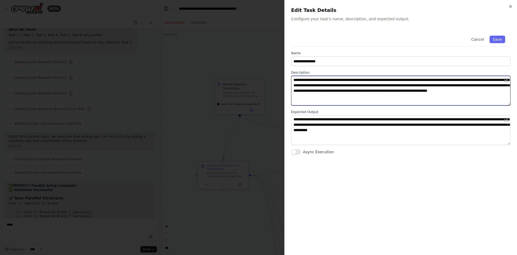
click at [315, 92] on textarea "**********" at bounding box center [401, 91] width 220 height 30
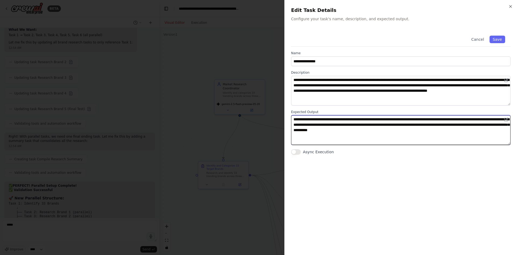
click at [297, 116] on textarea "**********" at bounding box center [401, 130] width 220 height 30
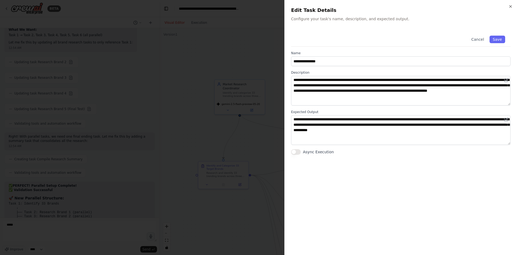
click at [223, 120] on div at bounding box center [258, 127] width 517 height 255
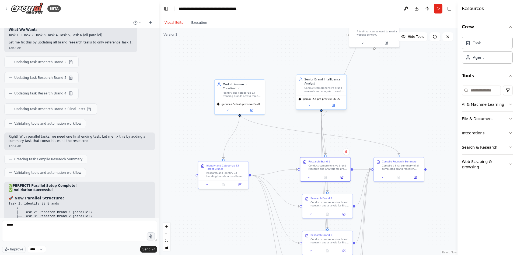
click at [319, 95] on div "Senior Brand Intelligence Analyst Conduct comprehensive brand research and anal…" at bounding box center [321, 85] width 50 height 20
click at [336, 107] on button at bounding box center [333, 105] width 23 height 5
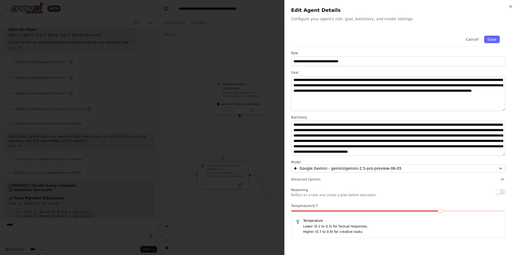
click at [270, 129] on div at bounding box center [258, 127] width 517 height 255
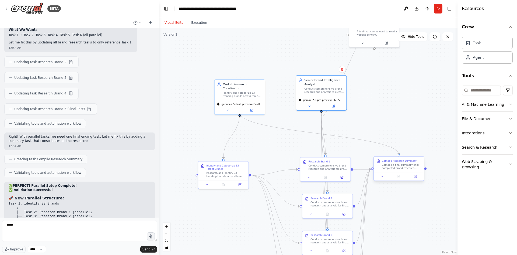
click at [394, 166] on div "Compile a final summary of all completed brand research. Review all 5 brand rep…" at bounding box center [402, 166] width 40 height 6
click at [415, 177] on icon at bounding box center [415, 176] width 2 height 2
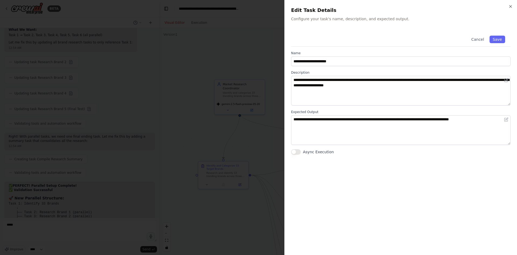
click at [263, 144] on div at bounding box center [258, 127] width 517 height 255
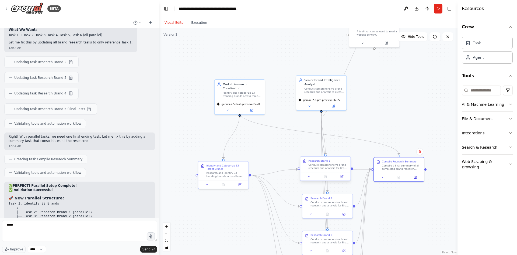
click at [327, 163] on div "Conduct comprehensive brand research and analysis for Brand 1 (as identified in…" at bounding box center [329, 166] width 40 height 6
click at [341, 178] on icon at bounding box center [341, 176] width 3 height 3
click at [223, 172] on div "Research and identify 33 trending brands across three revenue model categories:…" at bounding box center [227, 173] width 40 height 6
click at [0, 52] on button "Toggle Sidebar" at bounding box center [0, 127] width 4 height 255
click at [473, 107] on button "AI & Machine Learning" at bounding box center [487, 104] width 51 height 14
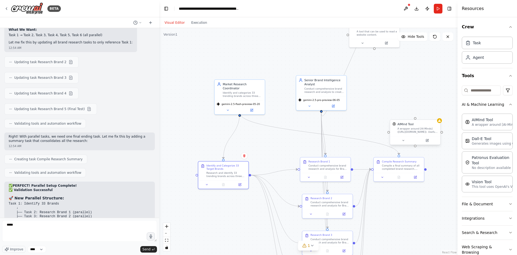
click at [418, 131] on div "A wrapper around [AI-Minds]([URL][DOMAIN_NAME]). Useful for when you need answe…" at bounding box center [418, 130] width 40 height 6
click at [427, 142] on button at bounding box center [427, 140] width 23 height 5
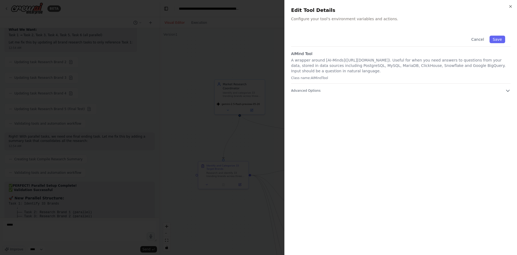
click at [392, 94] on div "Cancel Save AIMind Tool A wrapper around [AI-Minds]([URL][DOMAIN_NAME]). Useful…" at bounding box center [401, 139] width 220 height 218
click at [394, 91] on button "Advanced Options" at bounding box center [401, 90] width 220 height 5
click at [223, 70] on div at bounding box center [258, 127] width 517 height 255
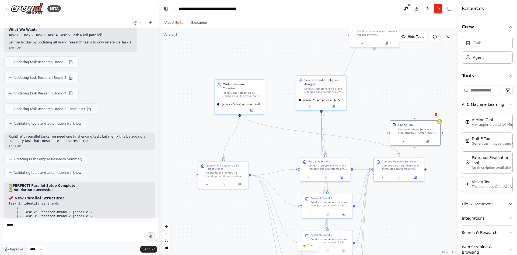
click at [436, 117] on button at bounding box center [436, 114] width 7 height 7
click at [426, 116] on button "Confirm" at bounding box center [420, 114] width 19 height 6
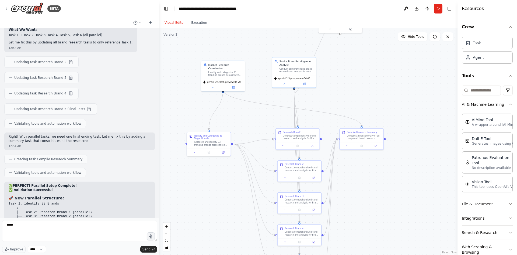
drag, startPoint x: 200, startPoint y: 66, endPoint x: 188, endPoint y: 49, distance: 20.4
